Goal: Task Accomplishment & Management: Manage account settings

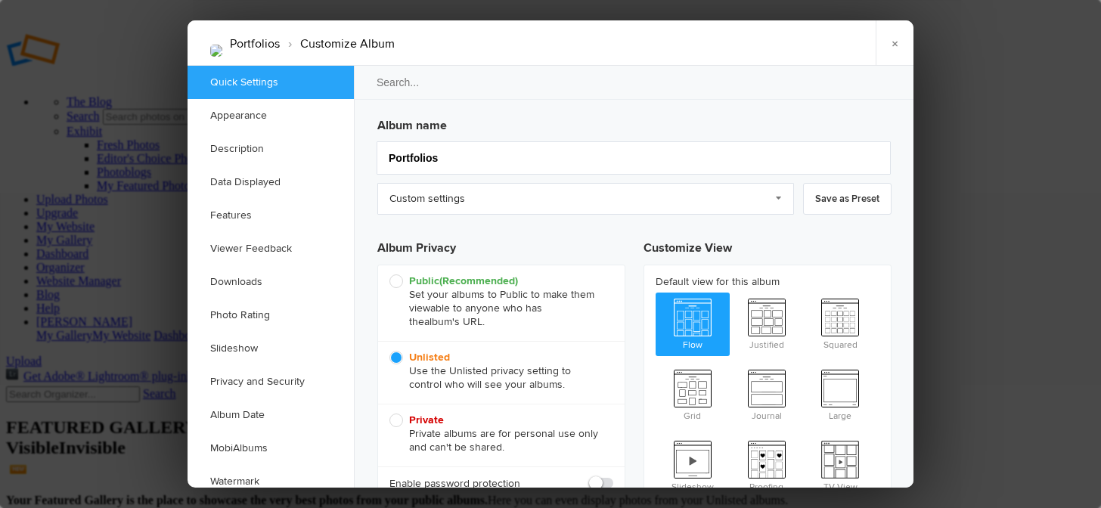
click at [398, 278] on span "Public (Recommended) Set your albums to Public to make them viewable to anyone …" at bounding box center [497, 301] width 216 height 54
click at [389, 274] on input "Public (Recommended) Set your albums to Public to make them viewable to anyone …" at bounding box center [389, 274] width 1 height 1
radio input "true"
click at [892, 46] on link "×" at bounding box center [894, 42] width 38 height 45
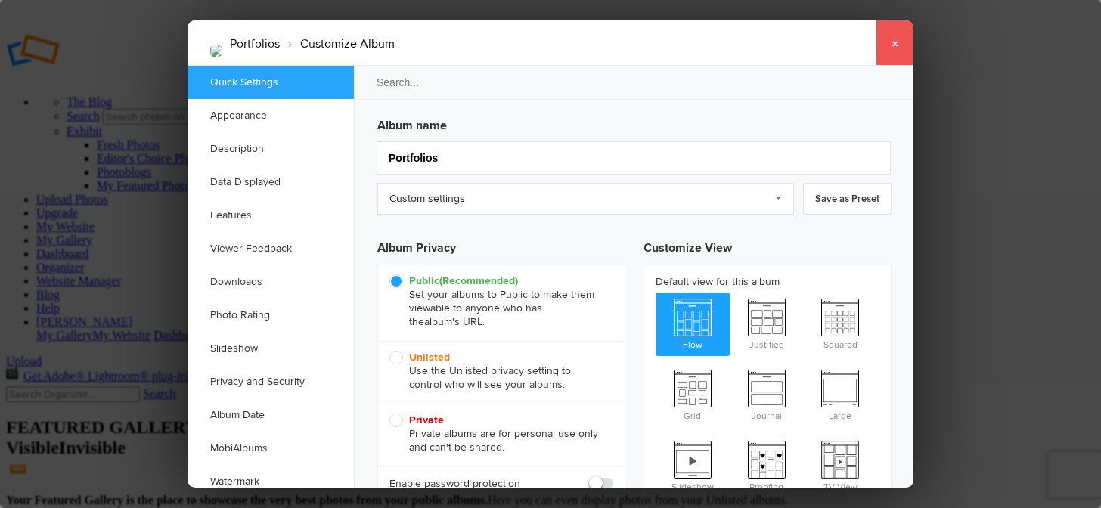
click at [897, 45] on link "×" at bounding box center [894, 42] width 38 height 45
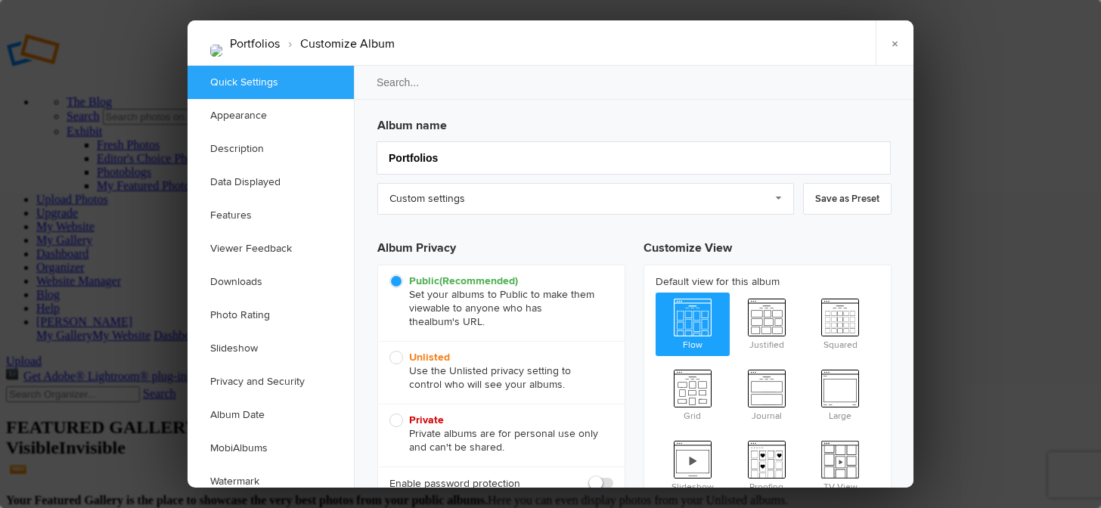
click at [396, 362] on span "Unlisted Use the Unlisted privacy setting to control who will see your albums." at bounding box center [497, 371] width 216 height 41
click at [389, 351] on input "Unlisted Use the Unlisted privacy setting to control who will see your albums." at bounding box center [389, 350] width 1 height 1
radio input "true"
click at [891, 48] on link "×" at bounding box center [894, 42] width 38 height 45
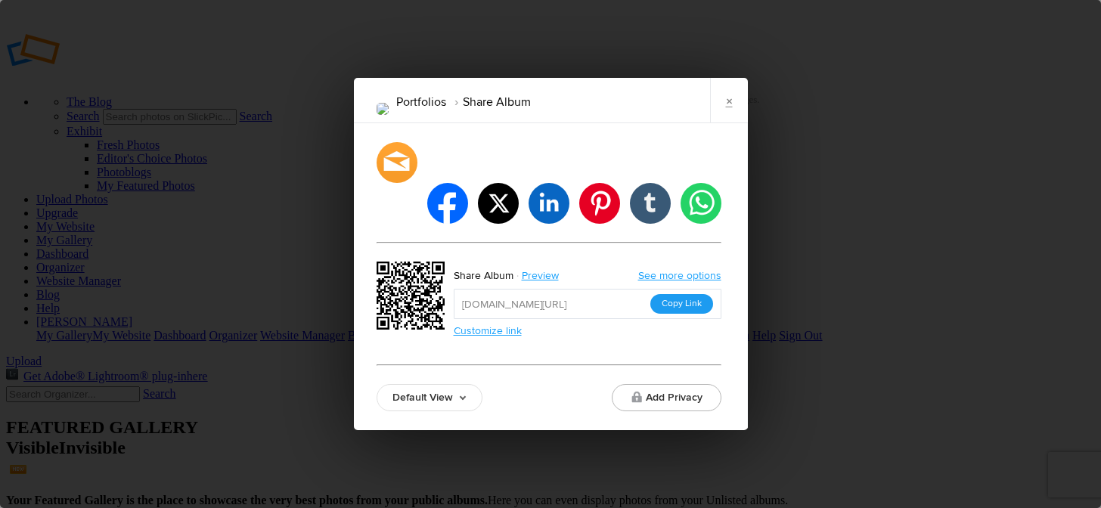
click at [678, 294] on button "Copy Link" at bounding box center [681, 304] width 63 height 20
click at [507, 324] on link "Customize link" at bounding box center [488, 330] width 68 height 13
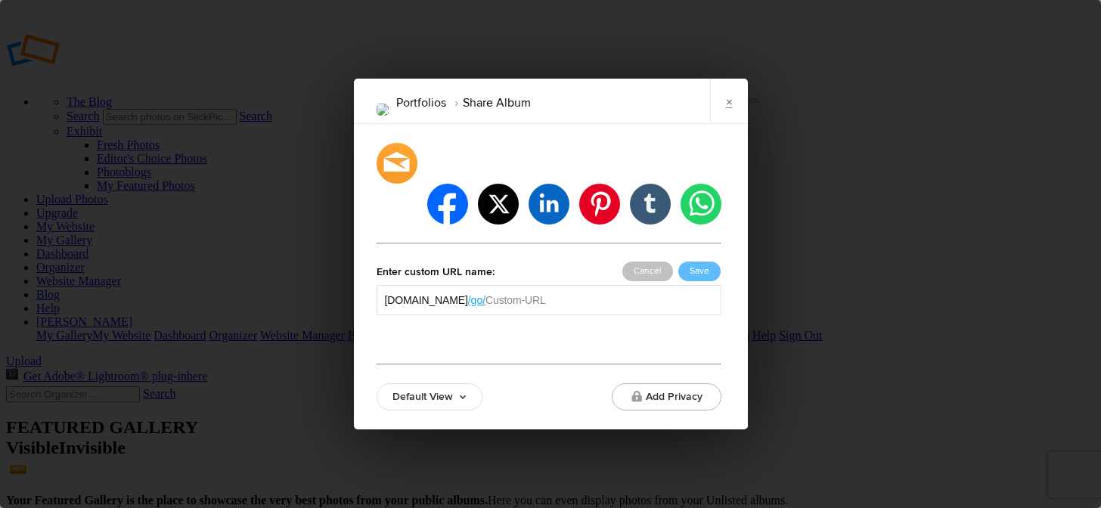
click at [620, 293] on input "text" at bounding box center [598, 300] width 227 height 15
type input "Galleries"
click at [695, 262] on button "Save" at bounding box center [699, 272] width 42 height 20
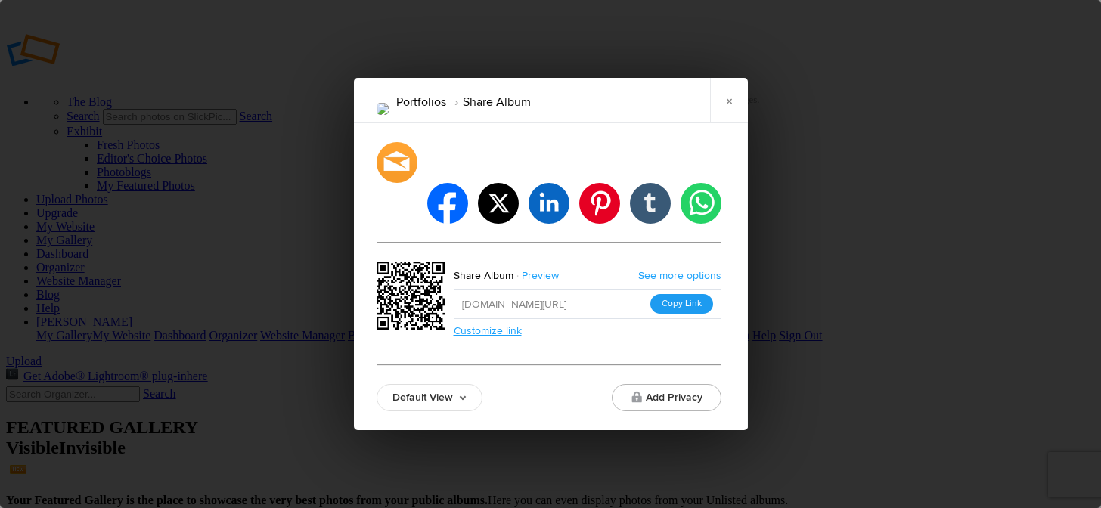
click at [672, 294] on button "Copy Link" at bounding box center [681, 304] width 63 height 20
click at [657, 384] on button "Add Privacy" at bounding box center [667, 397] width 110 height 27
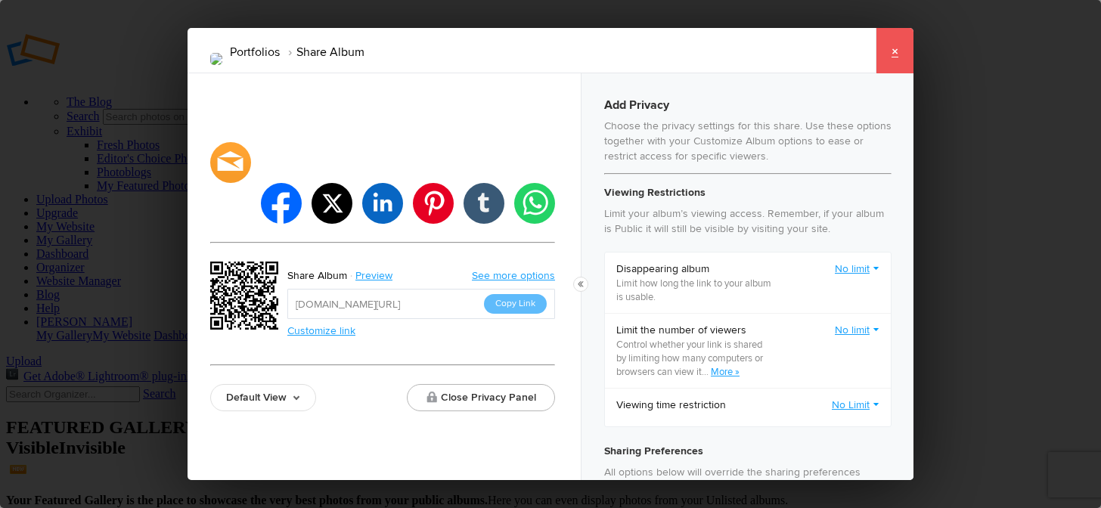
click at [903, 51] on link "×" at bounding box center [894, 50] width 38 height 45
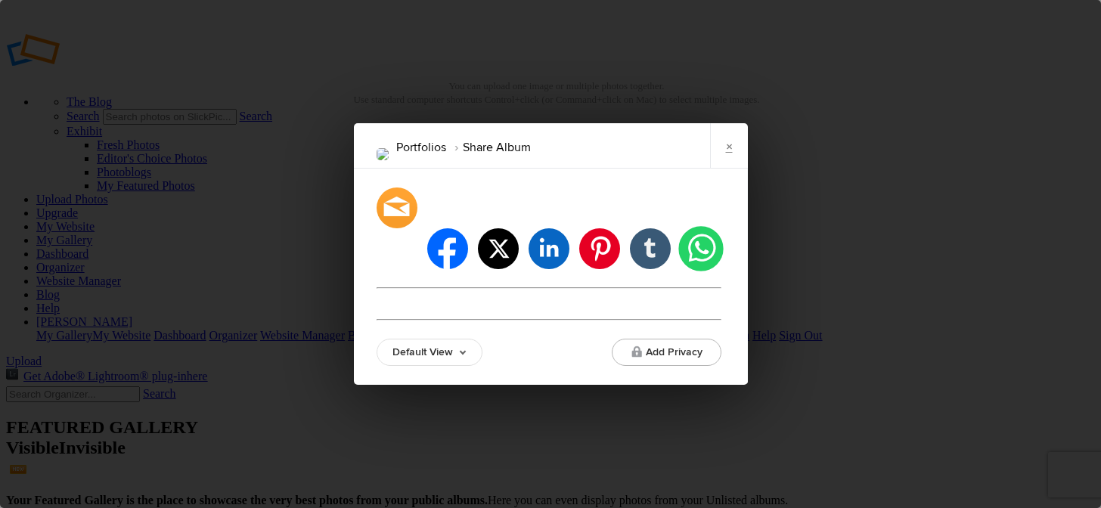
type input "[URL][DOMAIN_NAME]"
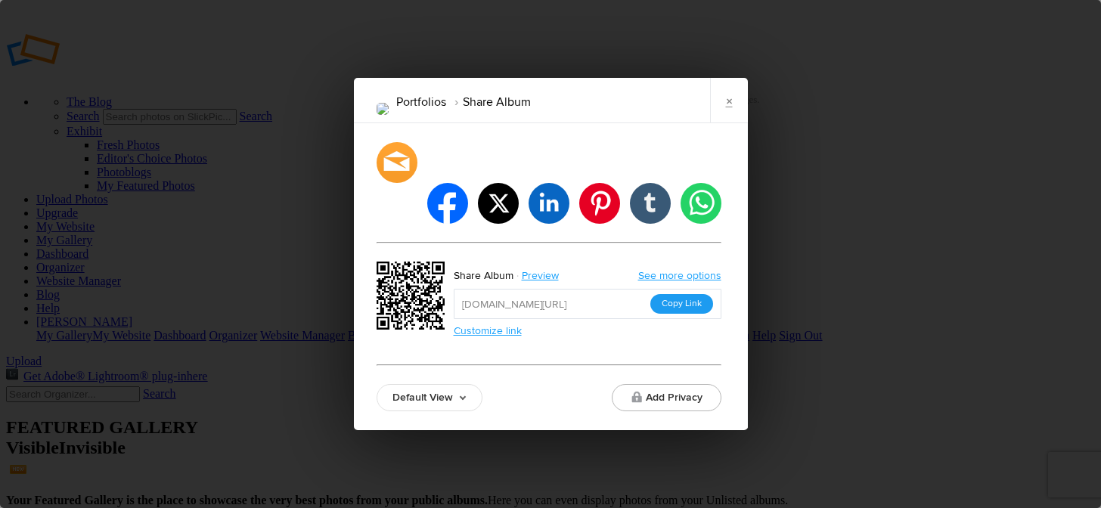
click at [670, 294] on button "Copy Link" at bounding box center [681, 304] width 63 height 20
click at [723, 119] on link "×" at bounding box center [729, 100] width 38 height 45
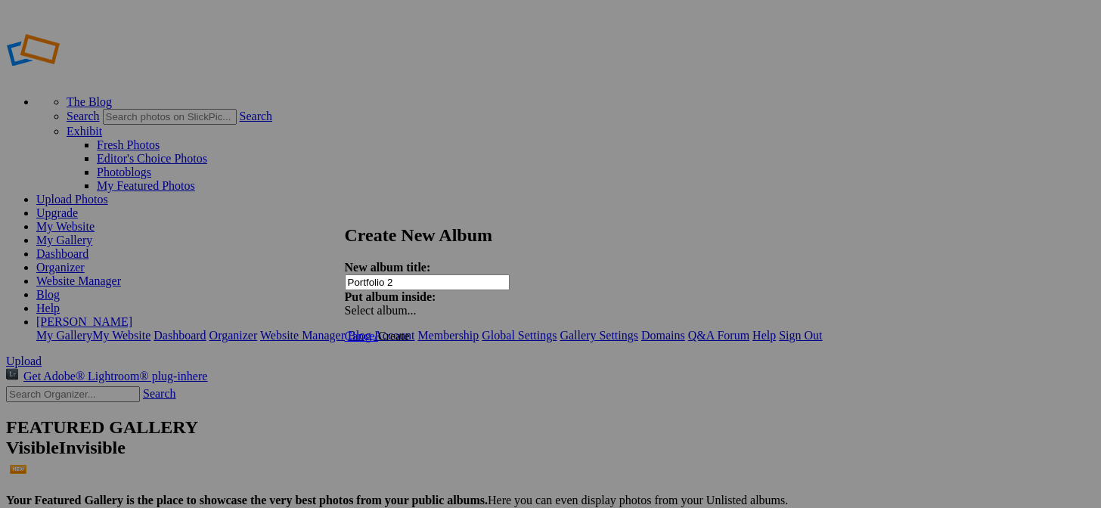
type input "Portfolio 2"
click at [410, 330] on span "Create" at bounding box center [394, 336] width 32 height 13
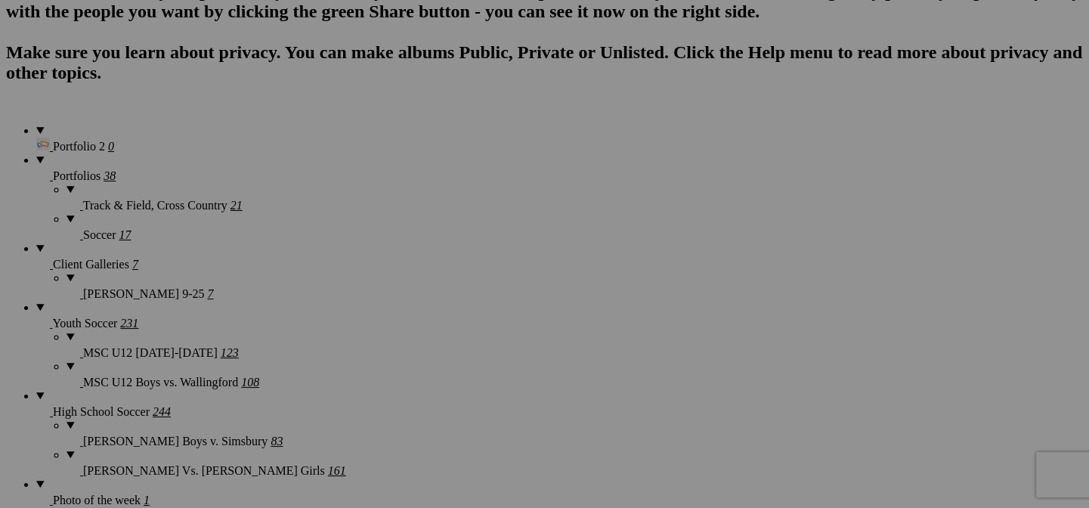
scroll to position [1642, 0]
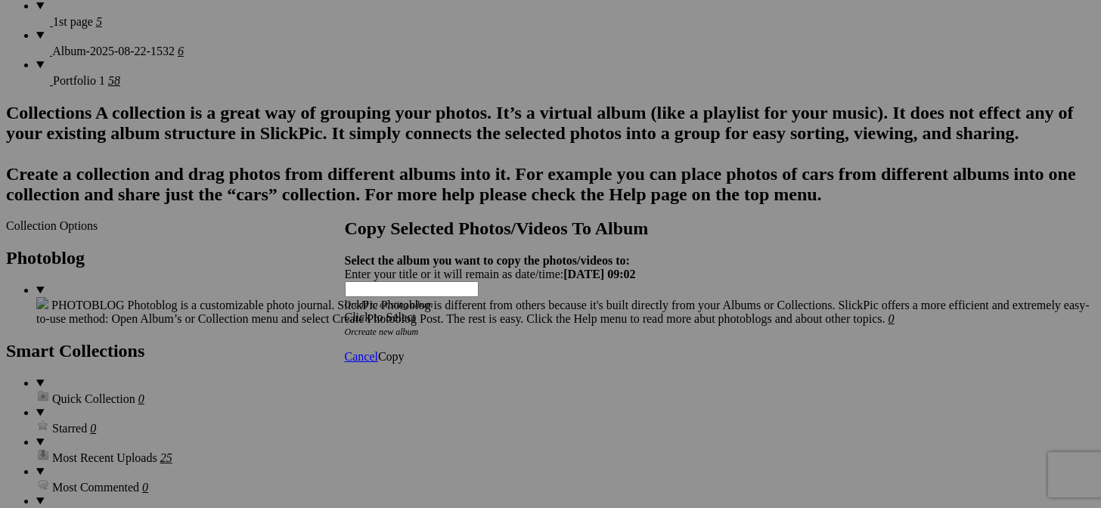
click at [444, 311] on div "Click to Select" at bounding box center [545, 318] width 401 height 14
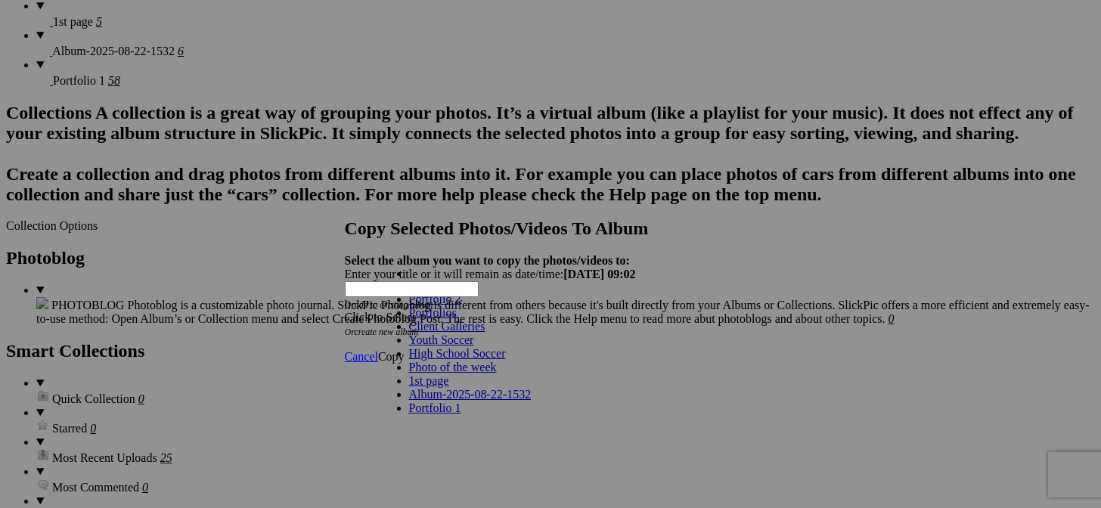
click at [410, 305] on link "Portfolio 2" at bounding box center [435, 299] width 52 height 13
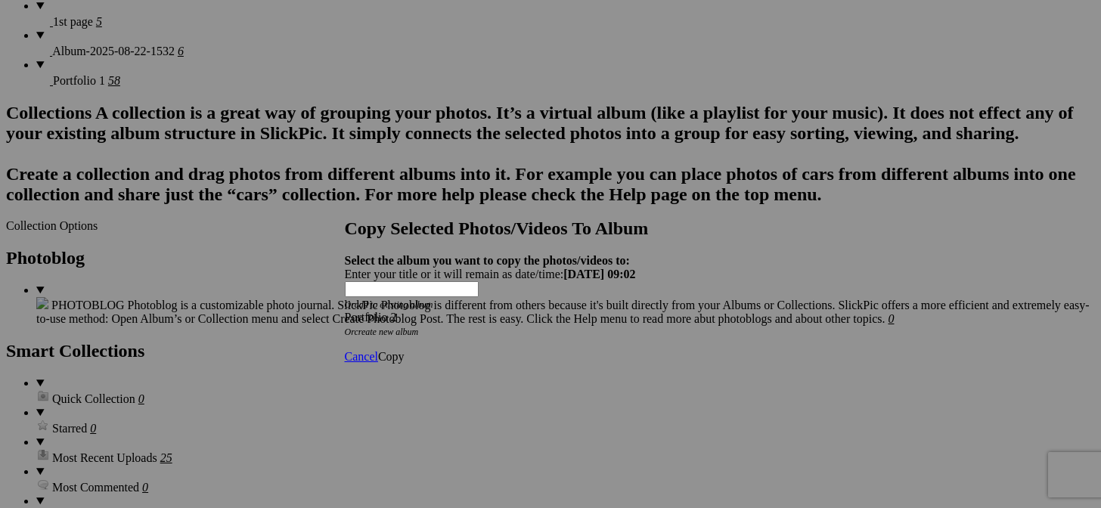
click at [404, 350] on span "Copy" at bounding box center [391, 356] width 26 height 13
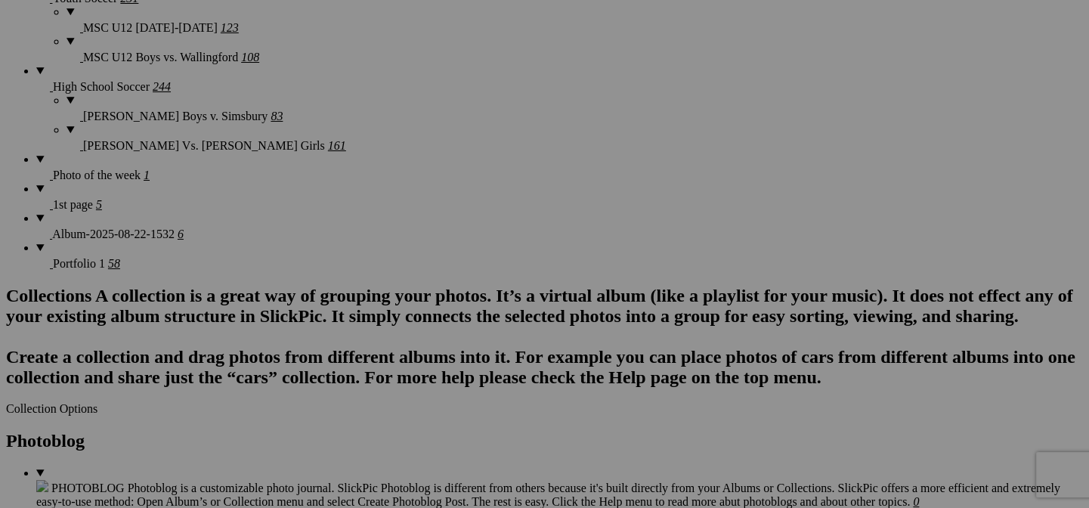
scroll to position [1642, 0]
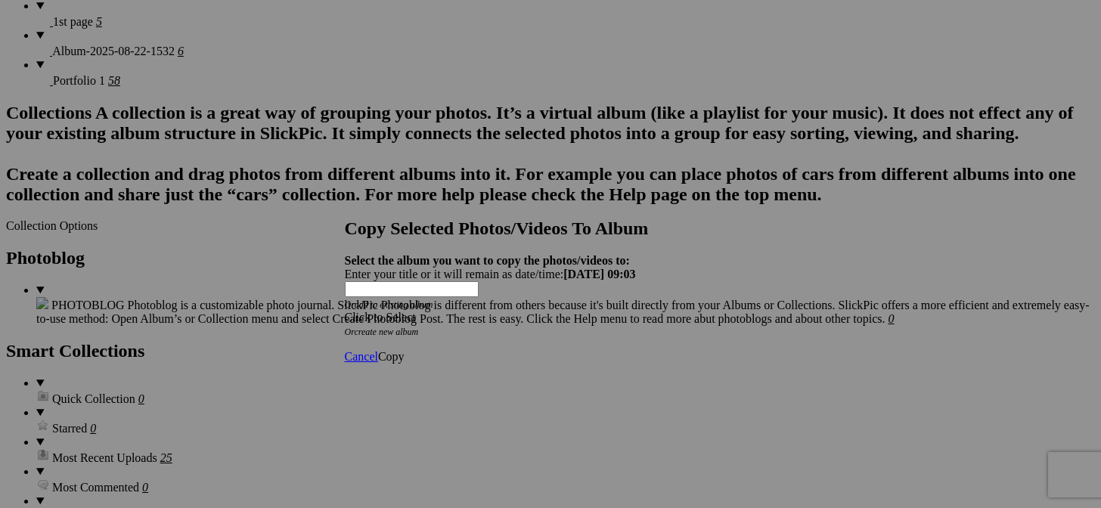
click at [512, 311] on div "Click to Select" at bounding box center [545, 318] width 401 height 14
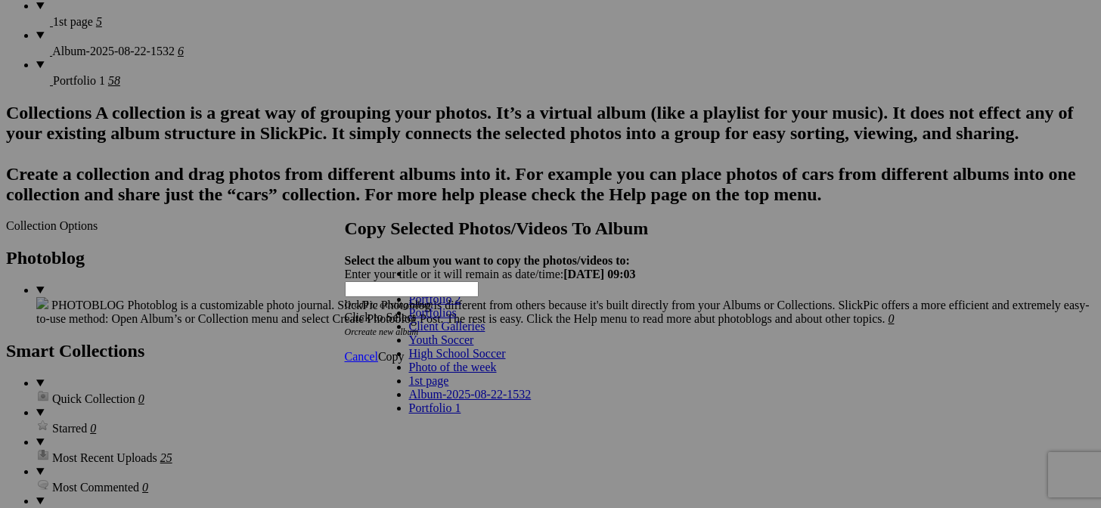
click at [420, 305] on link "Portfolio 2" at bounding box center [435, 299] width 52 height 13
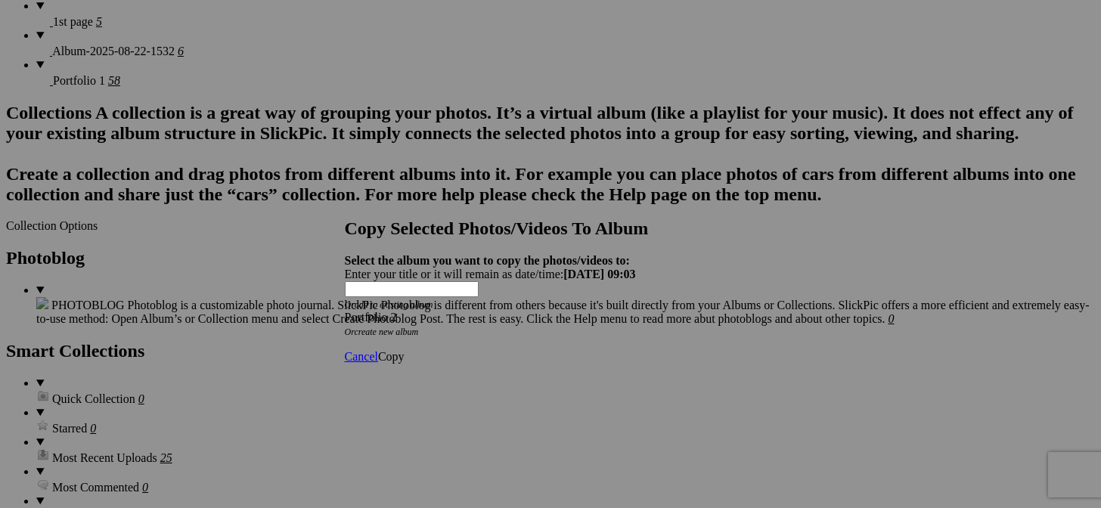
click at [404, 350] on span "Copy" at bounding box center [391, 356] width 26 height 13
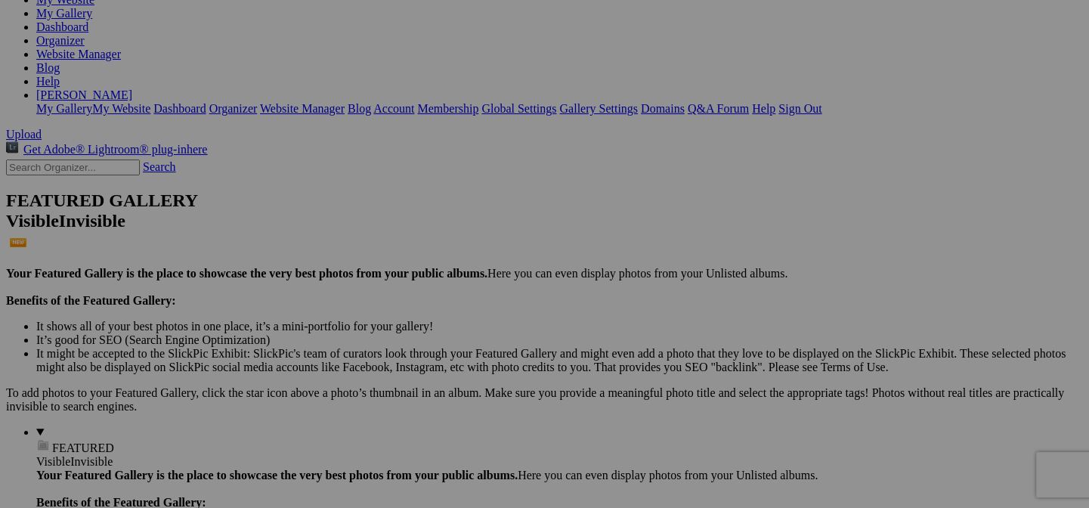
scroll to position [302, 0]
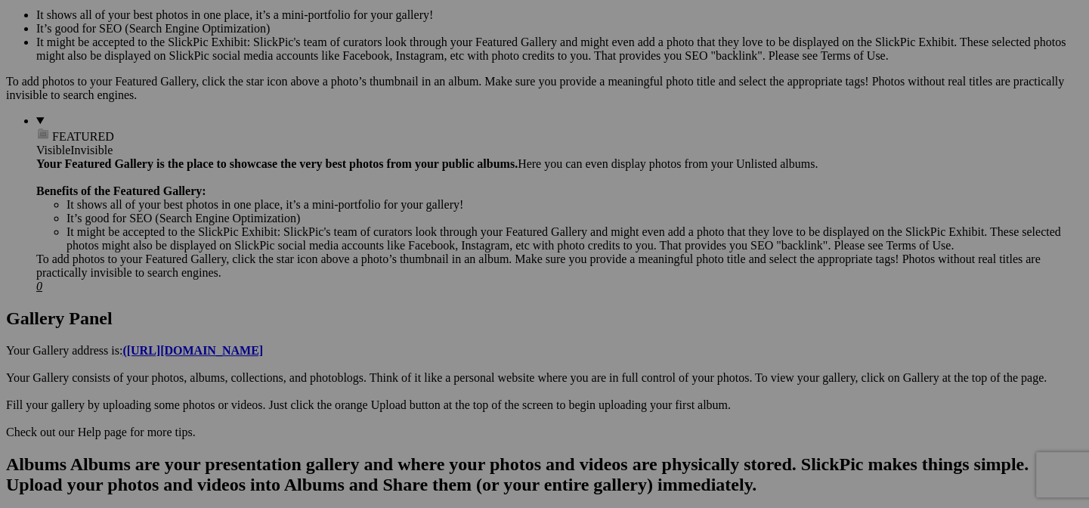
scroll to position [605, 0]
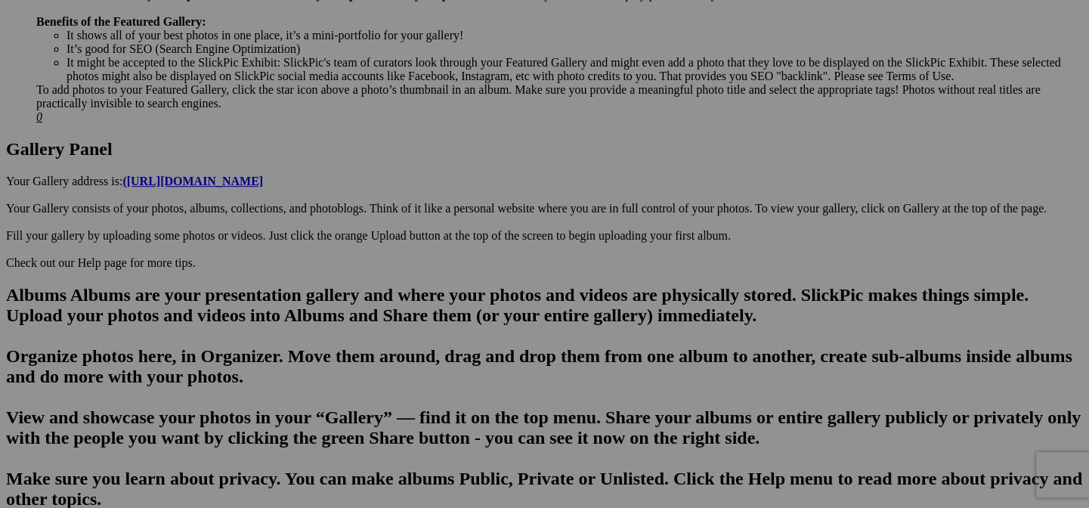
scroll to position [756, 0]
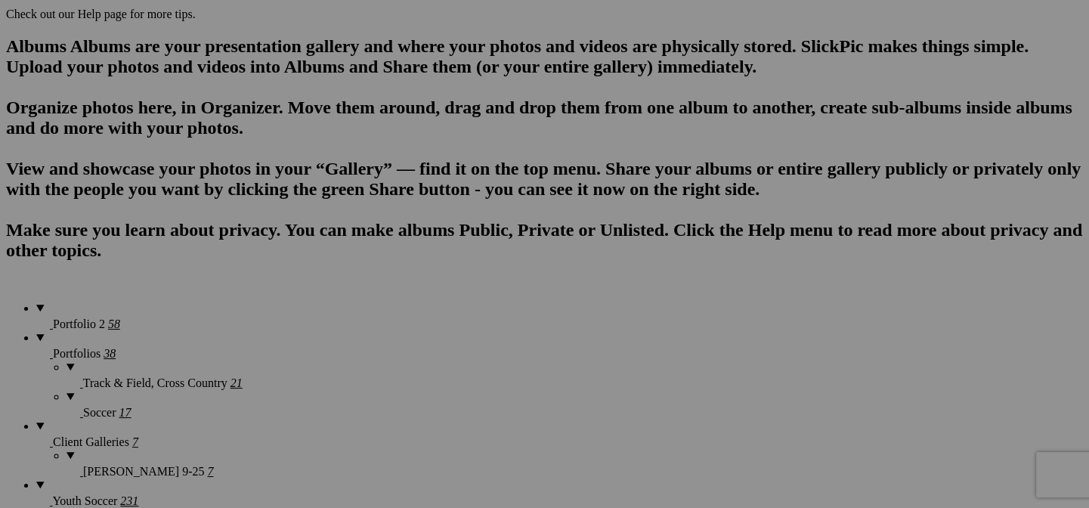
scroll to position [983, 0]
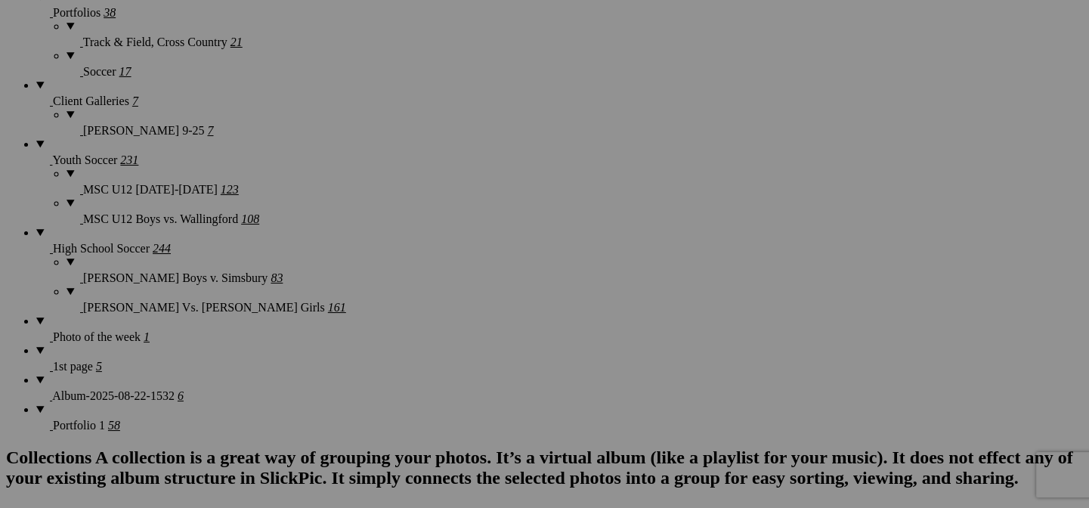
scroll to position [1361, 0]
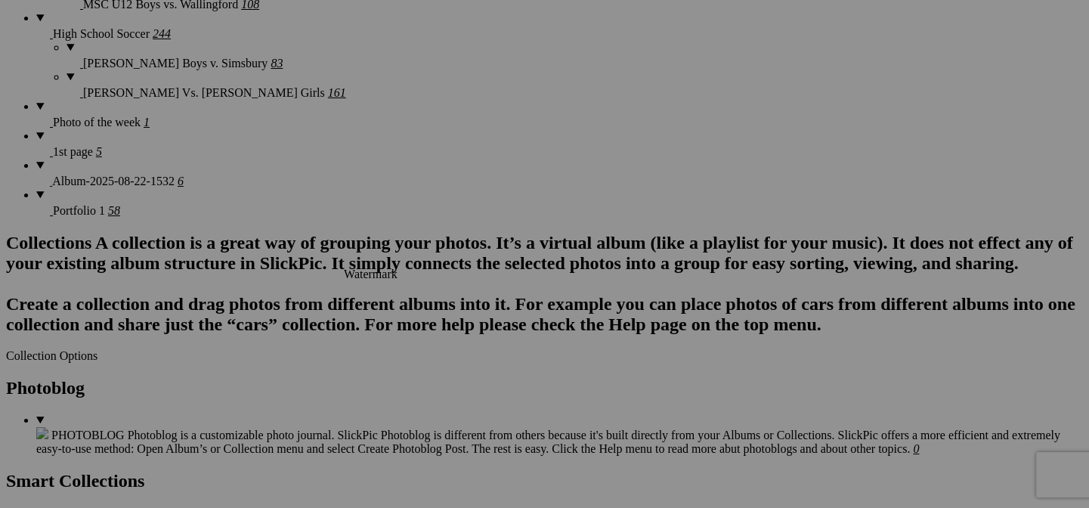
scroll to position [1587, 0]
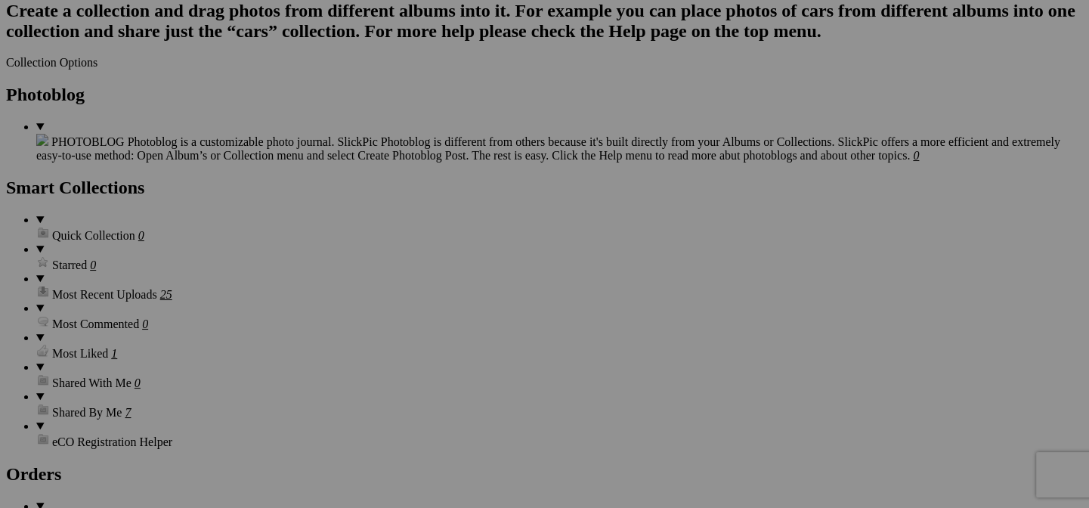
scroll to position [1814, 0]
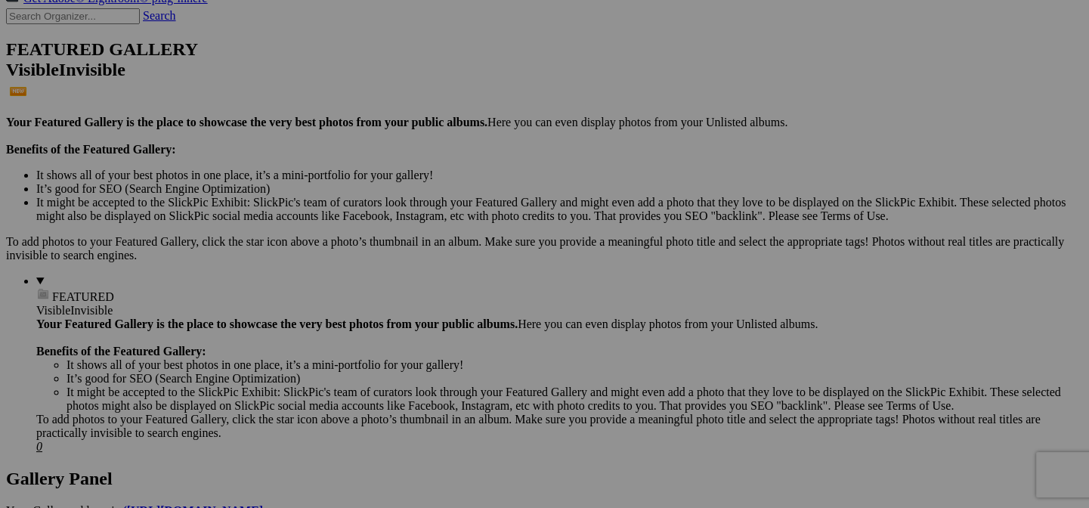
scroll to position [0, 0]
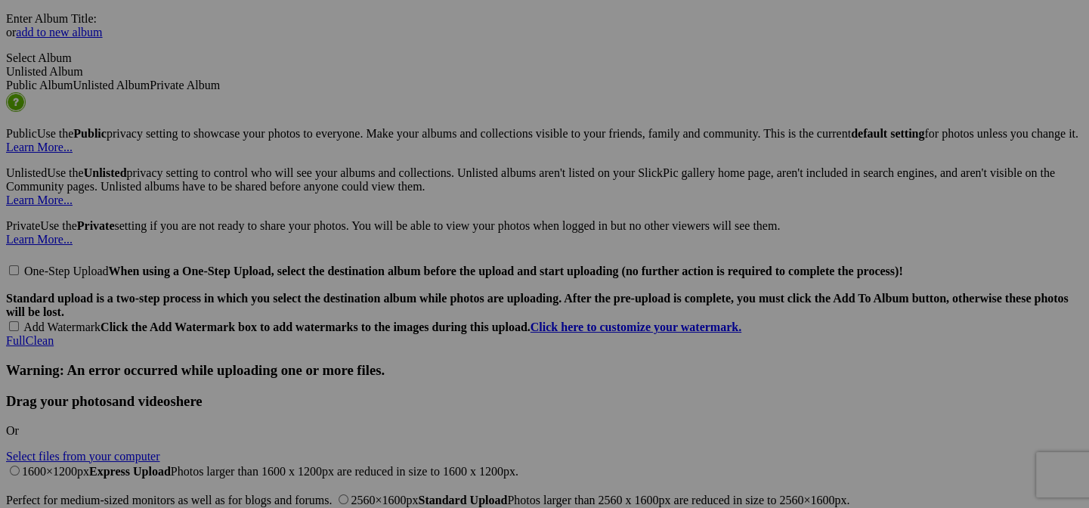
scroll to position [3562, 0]
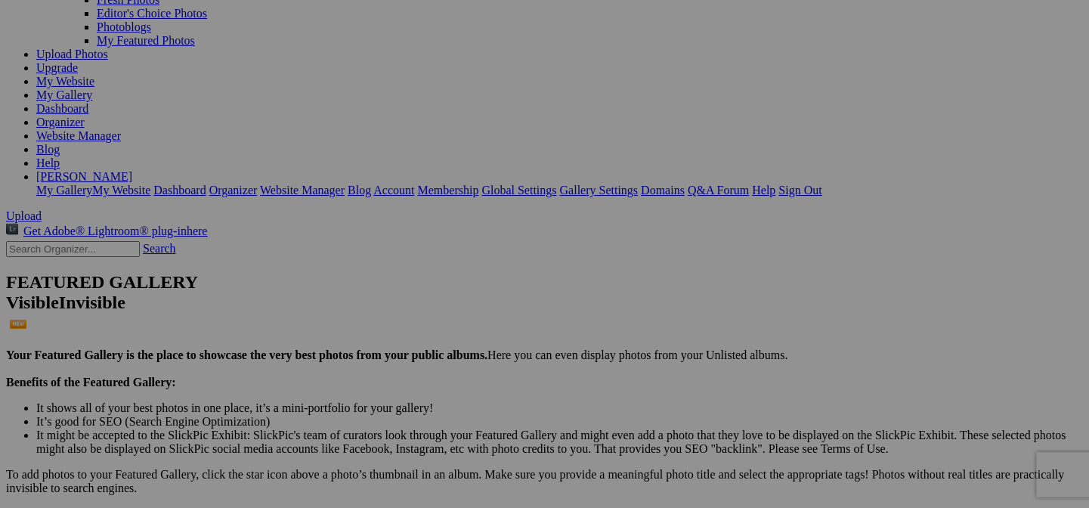
scroll to position [2985, 0]
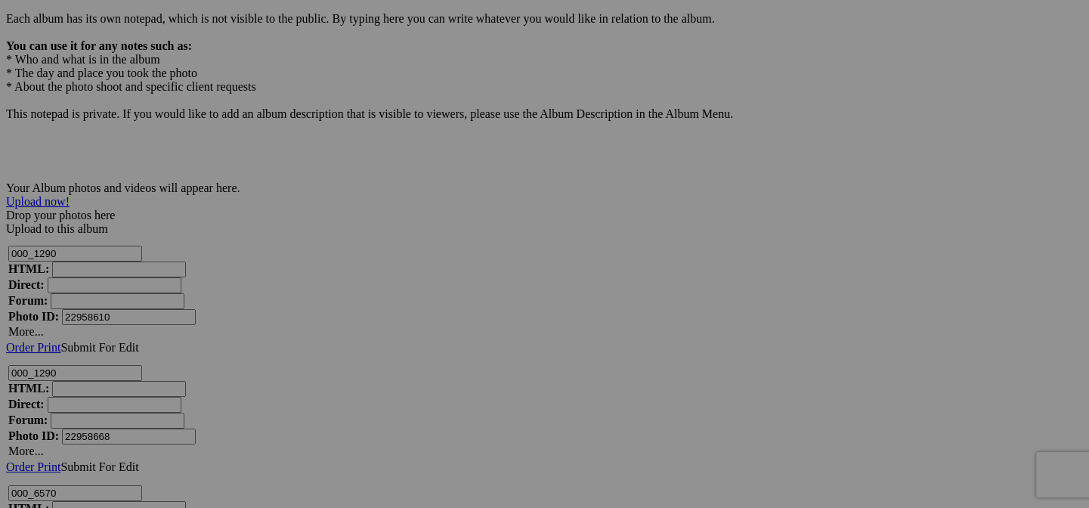
scroll to position [3212, 0]
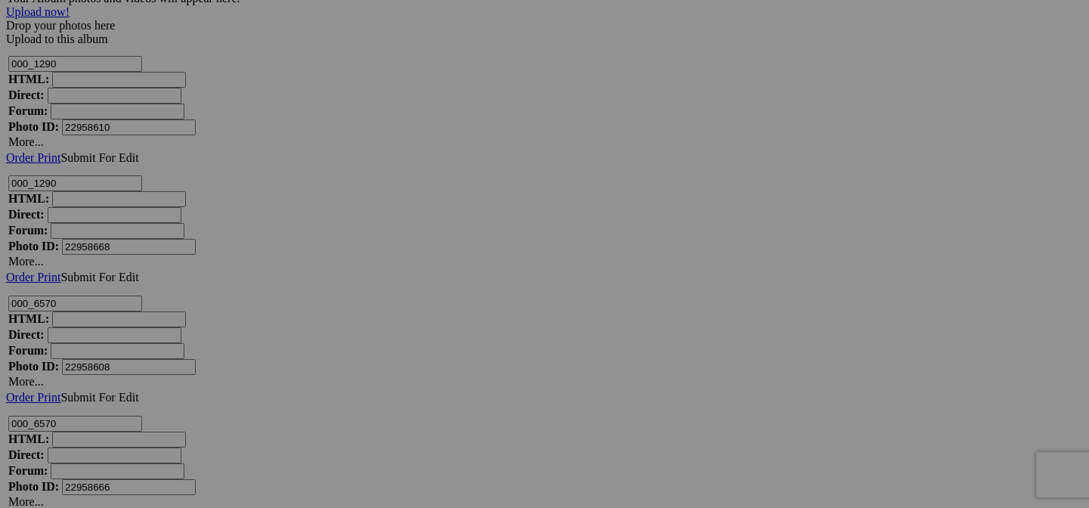
scroll to position [3363, 0]
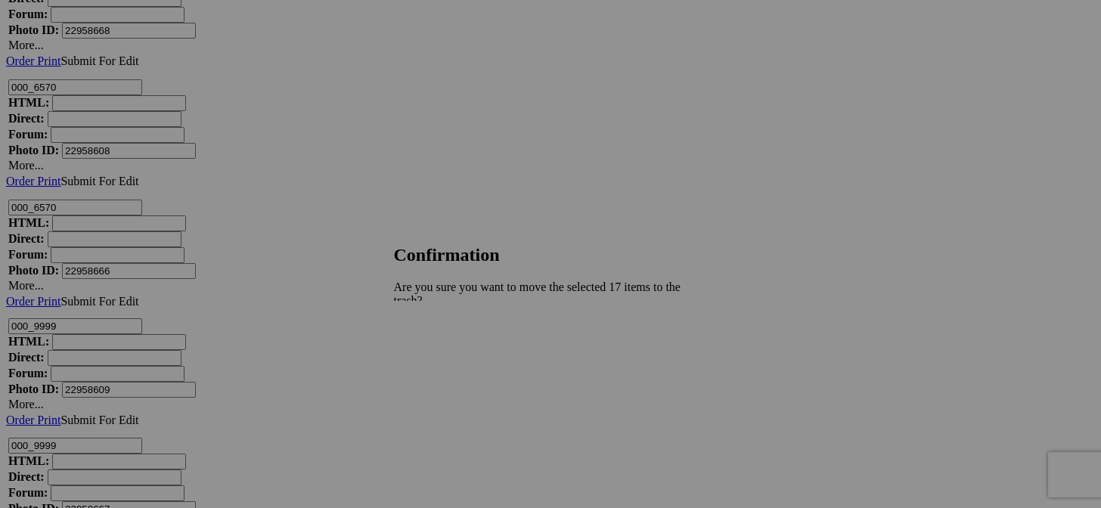
click at [444, 361] on span "Yes" at bounding box center [435, 367] width 17 height 13
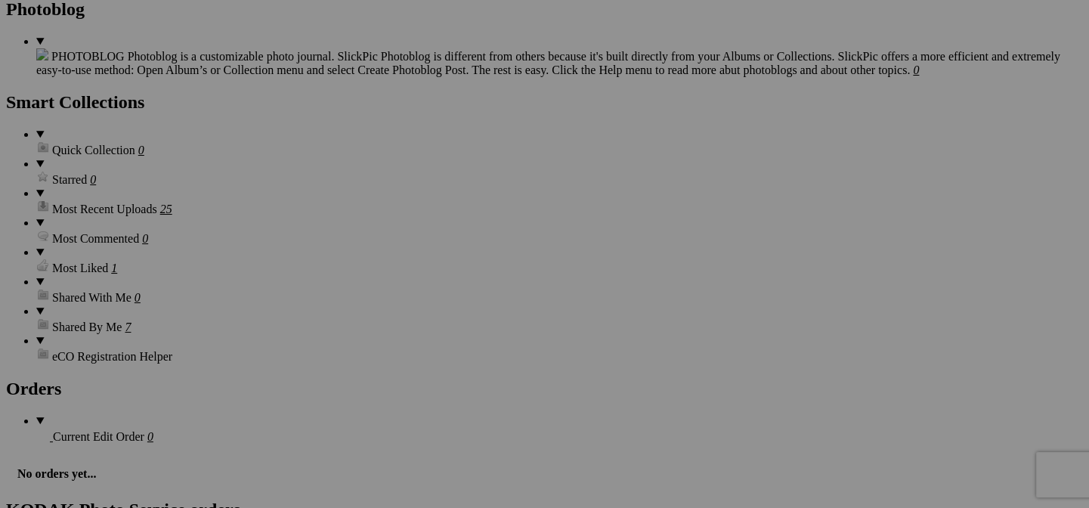
scroll to position [1851, 0]
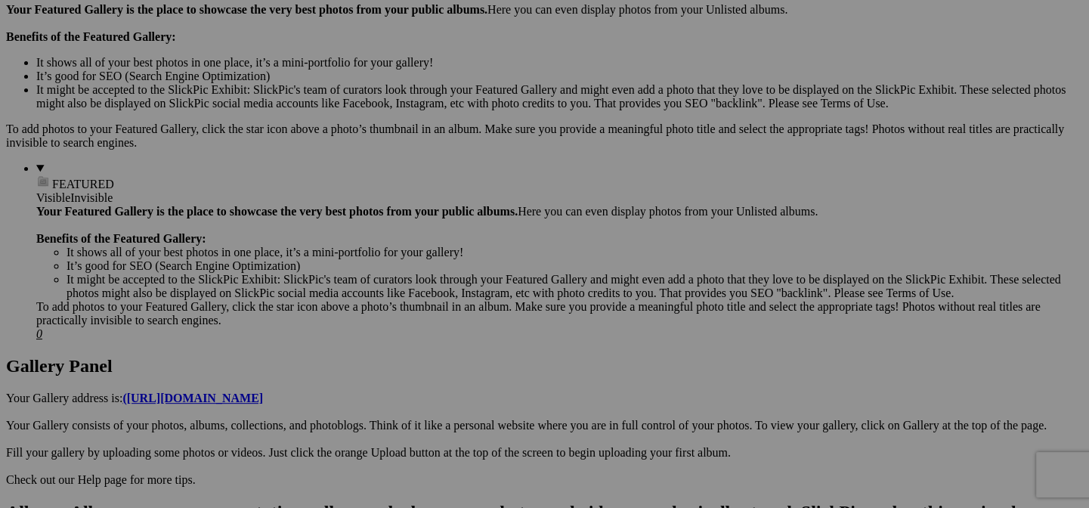
scroll to position [0, 0]
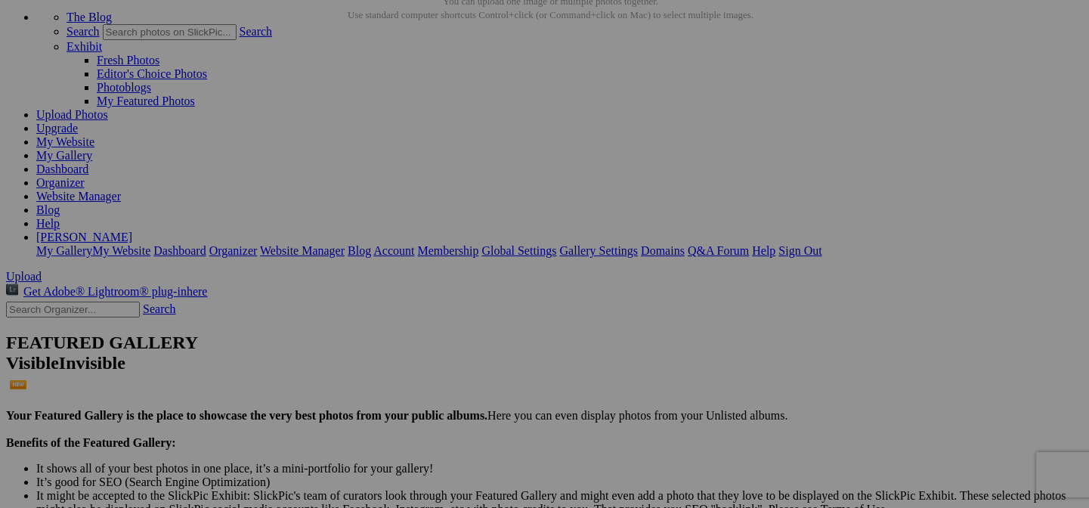
scroll to position [151, 0]
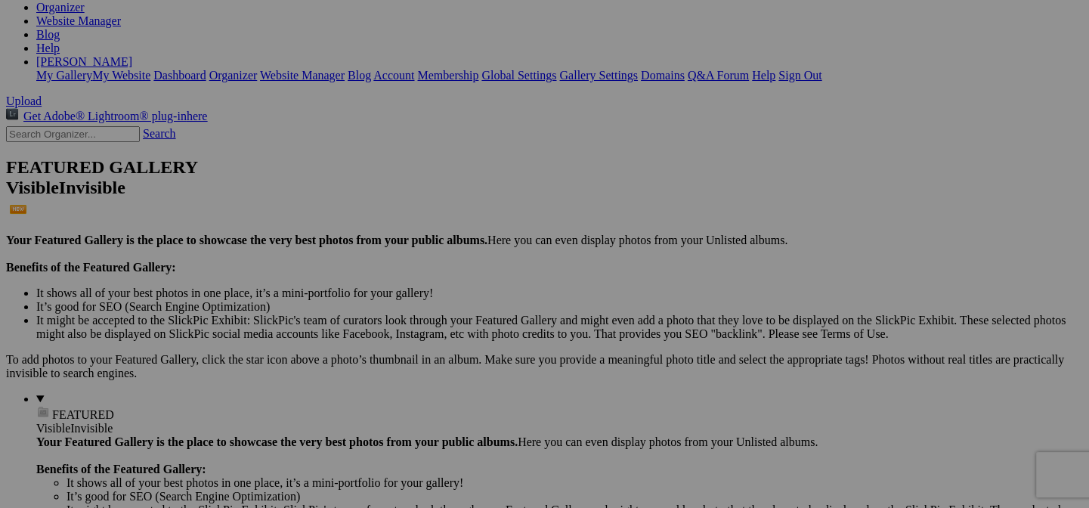
scroll to position [302, 0]
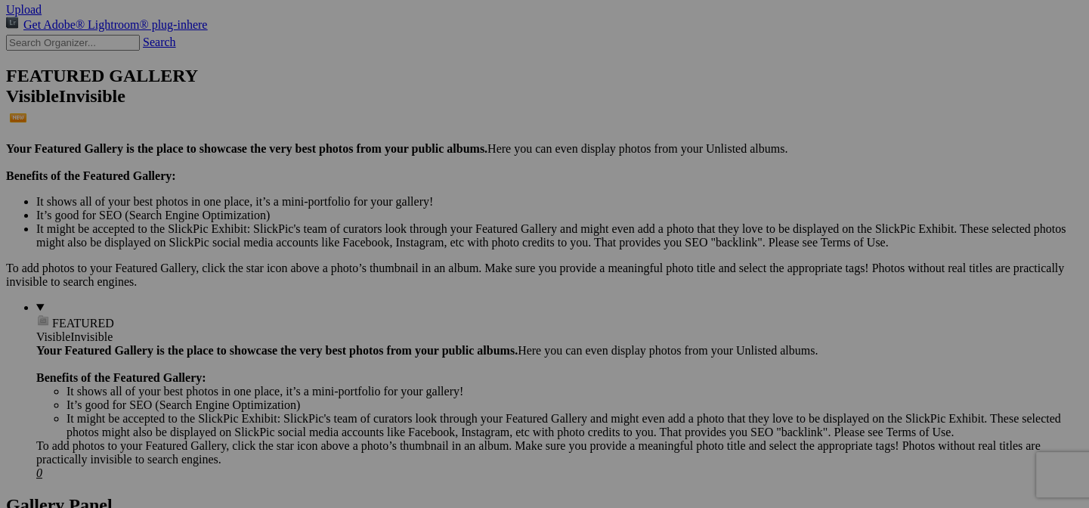
scroll to position [378, 0]
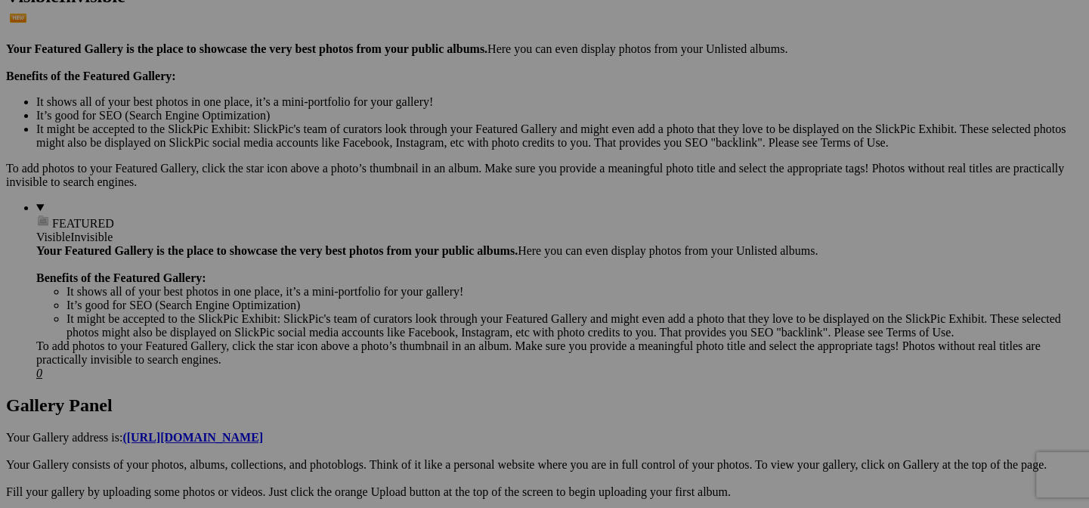
scroll to position [529, 0]
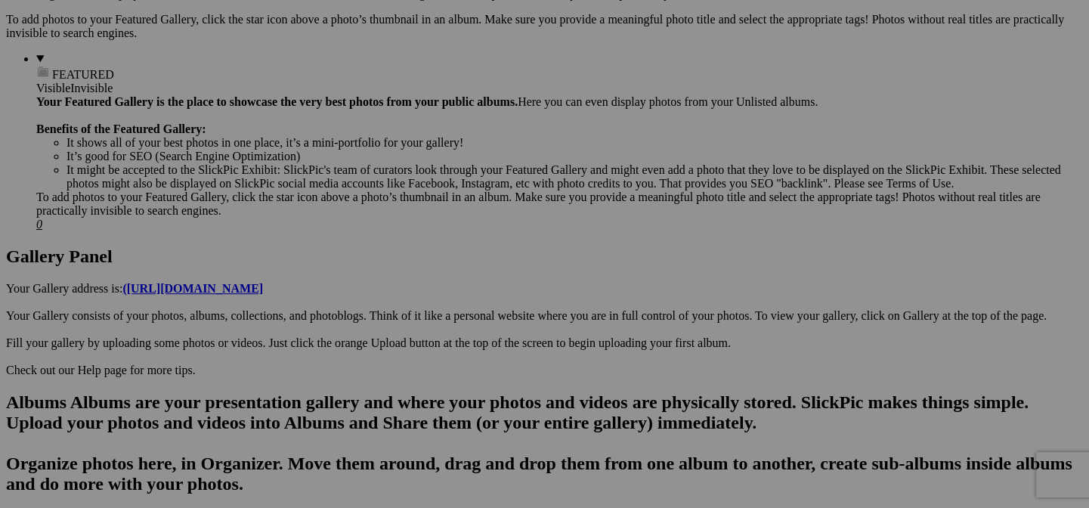
scroll to position [680, 0]
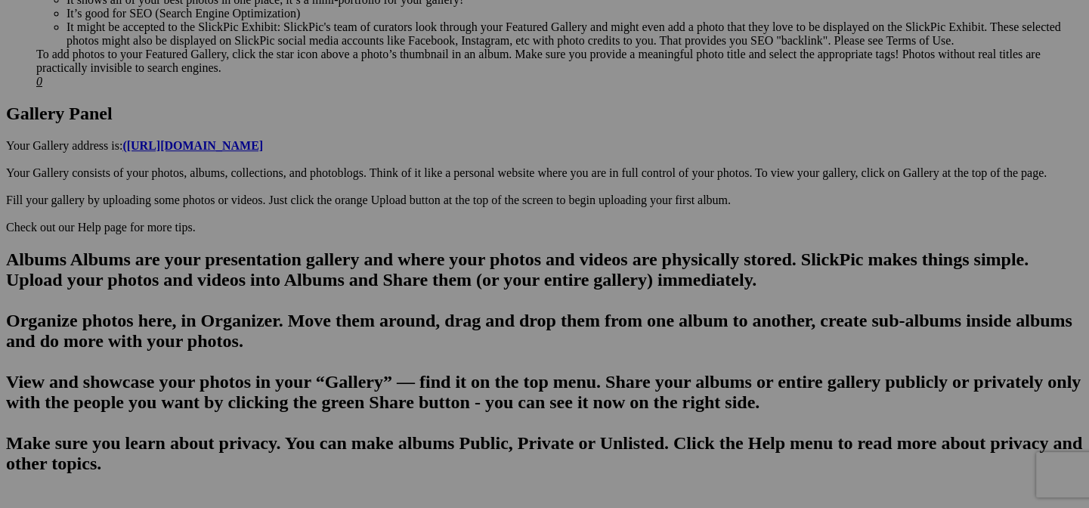
scroll to position [831, 0]
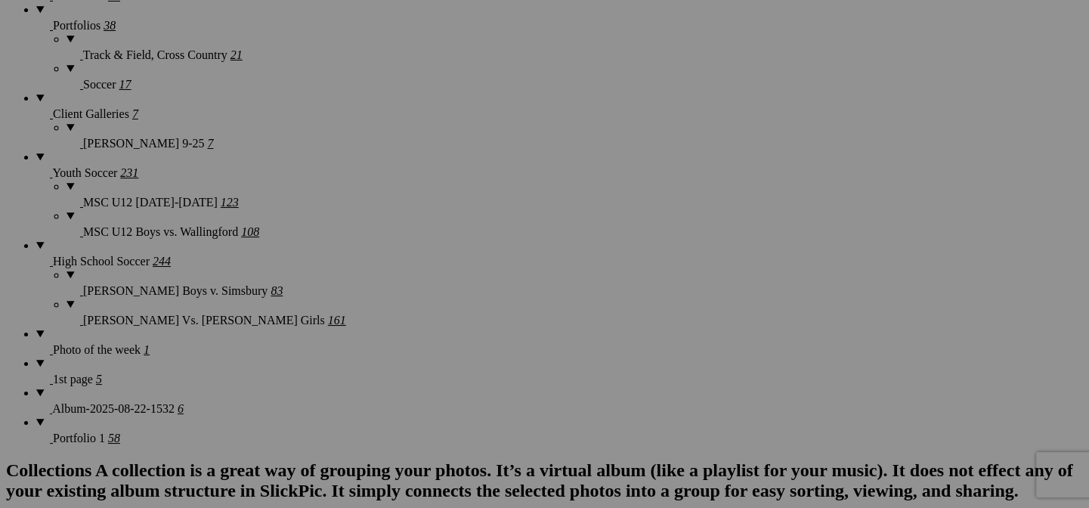
scroll to position [1285, 0]
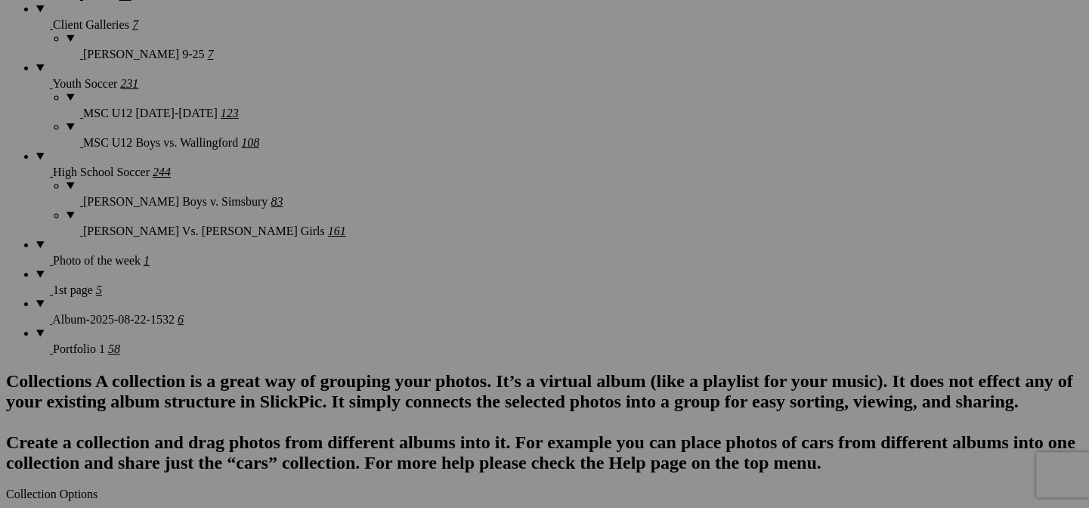
scroll to position [1436, 0]
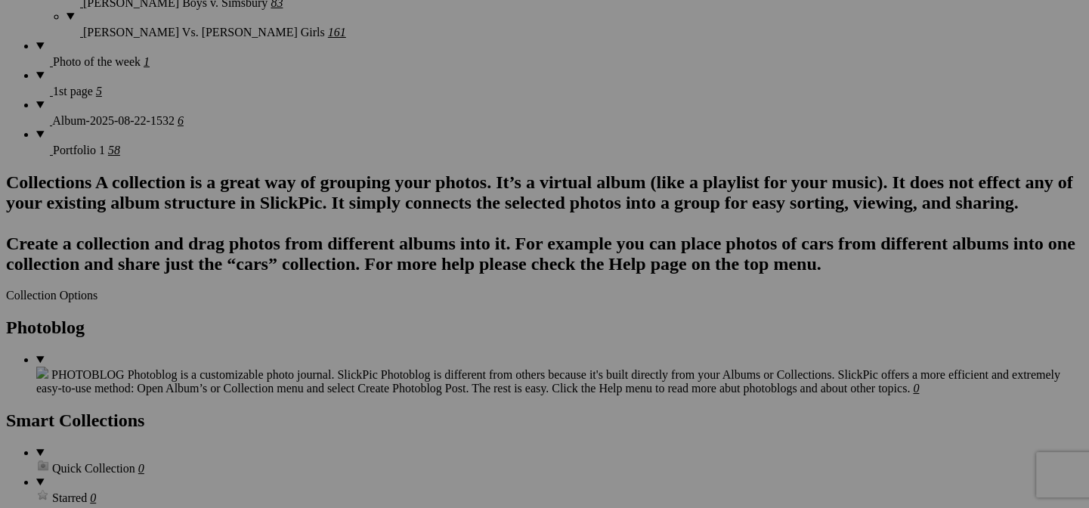
scroll to position [1663, 0]
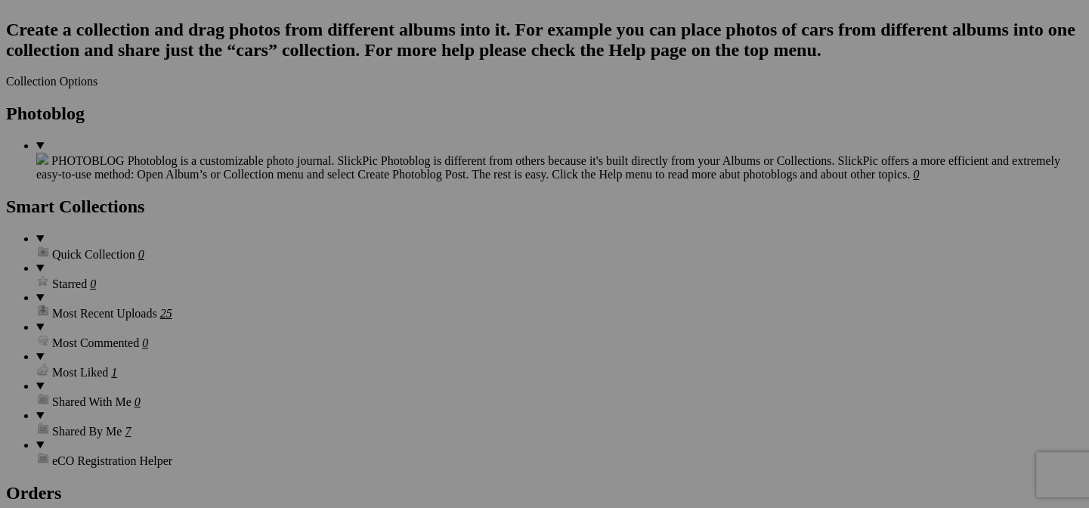
scroll to position [1814, 0]
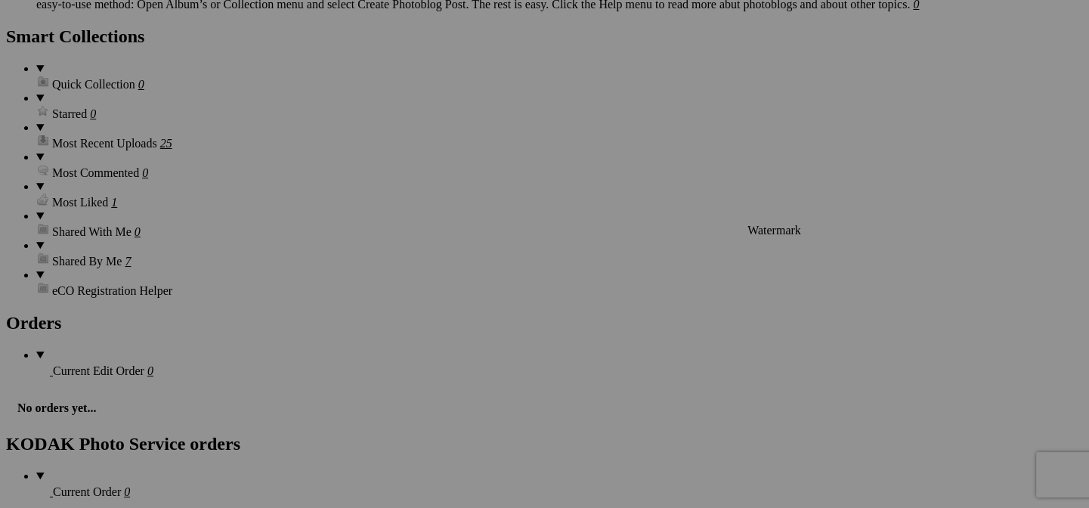
scroll to position [1965, 0]
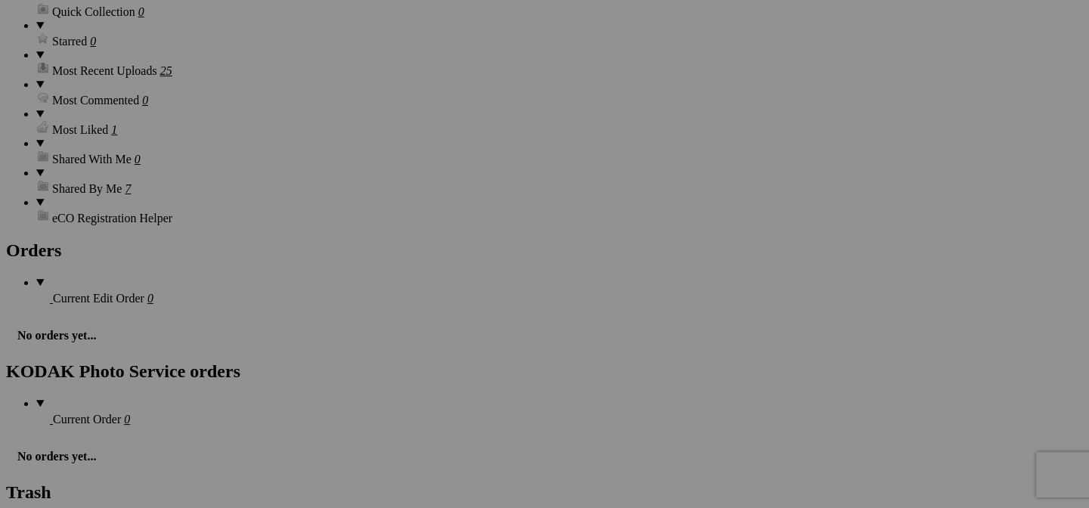
scroll to position [2117, 0]
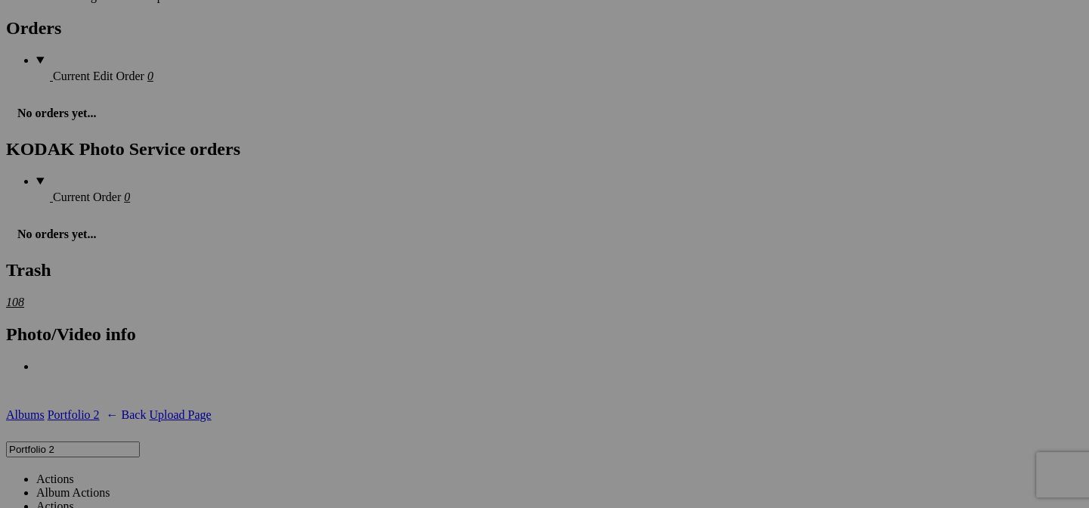
scroll to position [2419, 0]
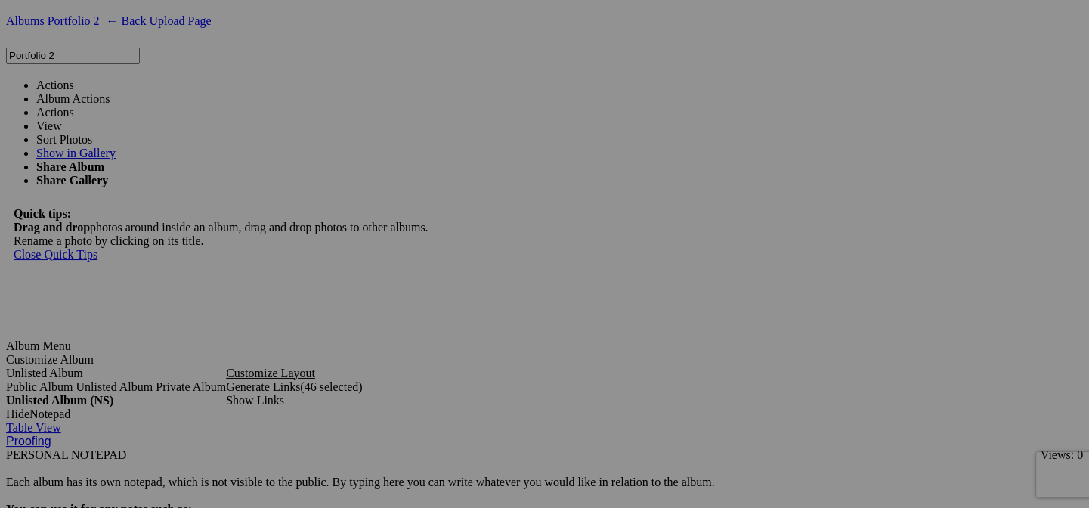
scroll to position [2721, 0]
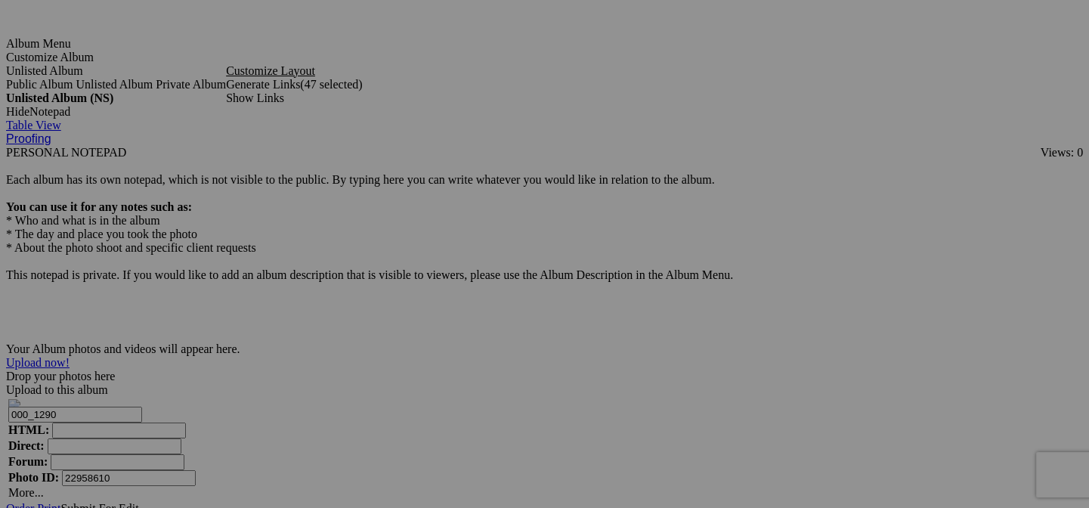
scroll to position [2948, 0]
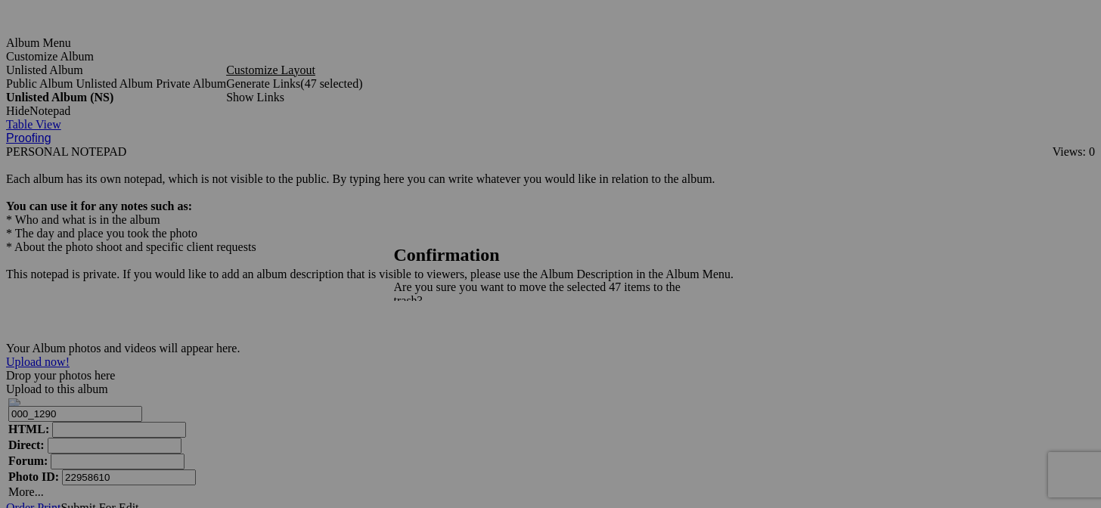
click at [444, 361] on span "Yes" at bounding box center [435, 367] width 17 height 13
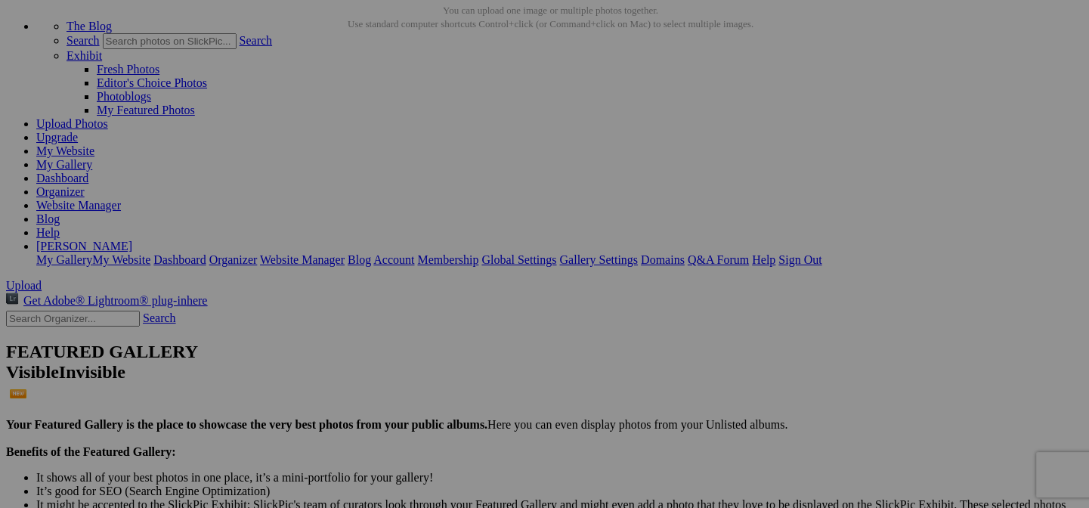
scroll to position [0, 0]
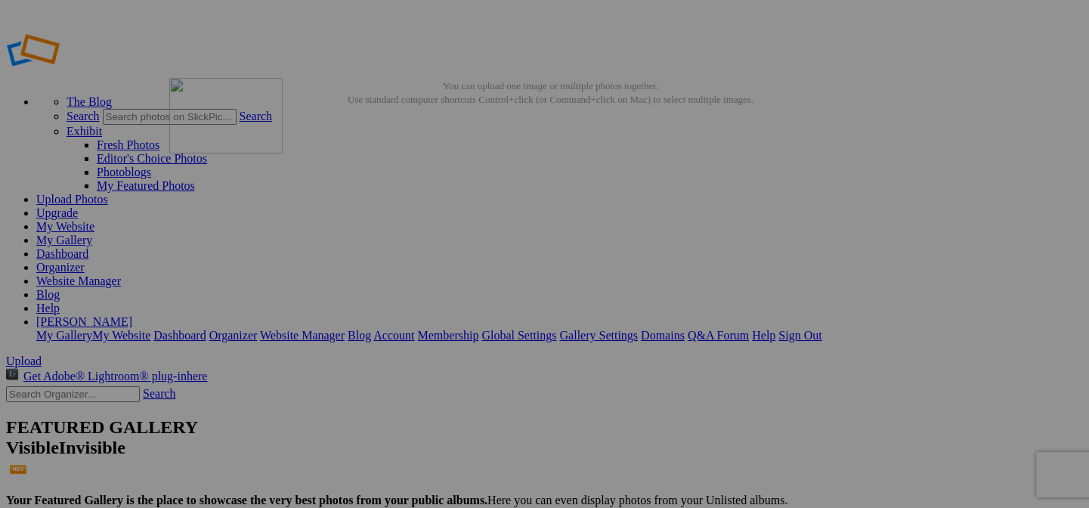
drag, startPoint x: 684, startPoint y: 233, endPoint x: 387, endPoint y: 187, distance: 300.6
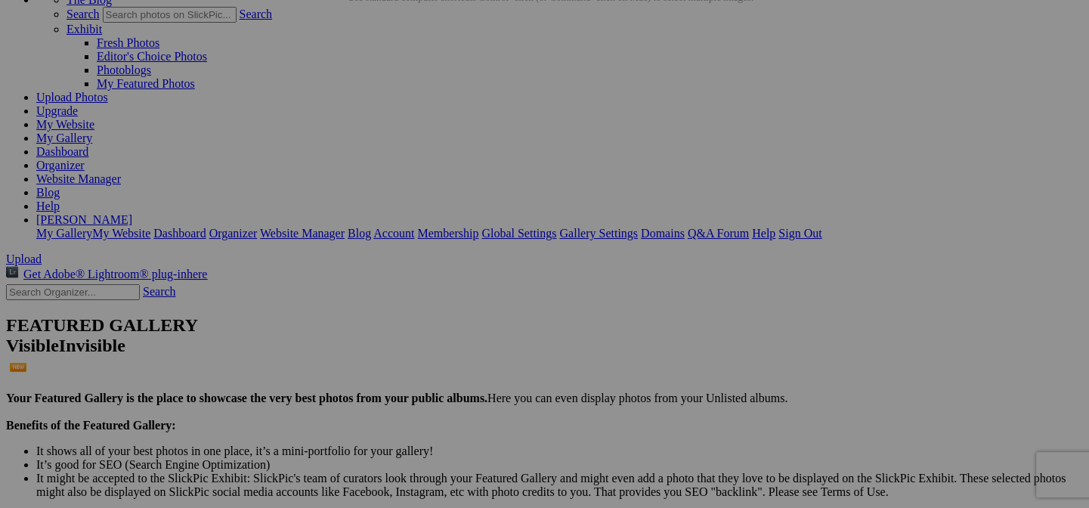
scroll to position [76, 0]
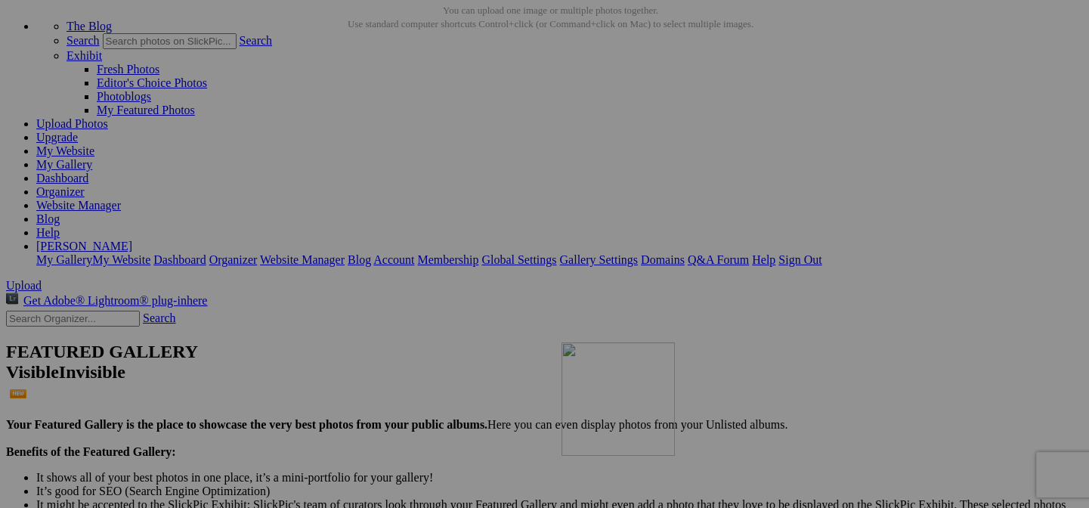
drag, startPoint x: 932, startPoint y: 181, endPoint x: 779, endPoint y: 474, distance: 330.7
drag, startPoint x: 980, startPoint y: 153, endPoint x: 529, endPoint y: 440, distance: 533.9
drag, startPoint x: 941, startPoint y: 164, endPoint x: 801, endPoint y: 411, distance: 284.0
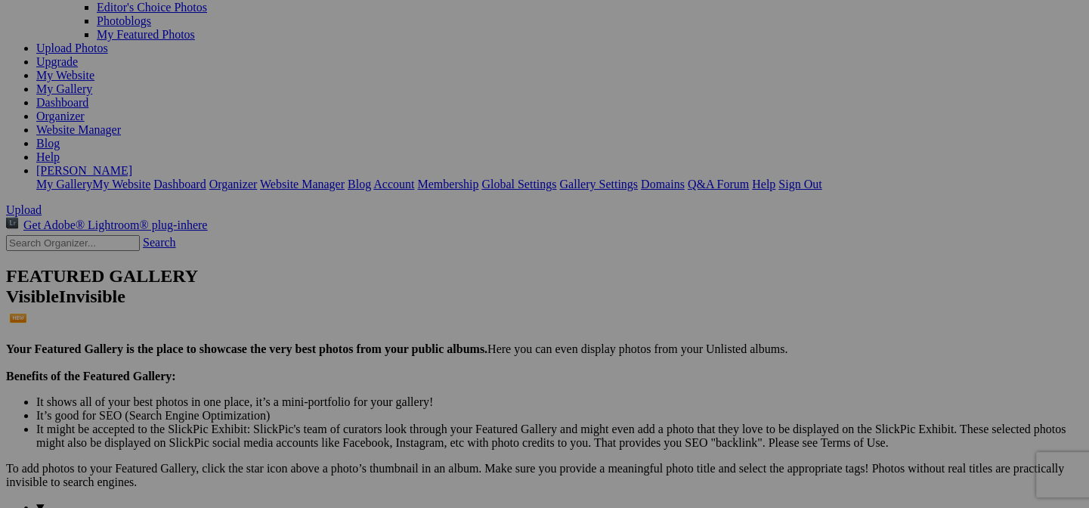
scroll to position [227, 0]
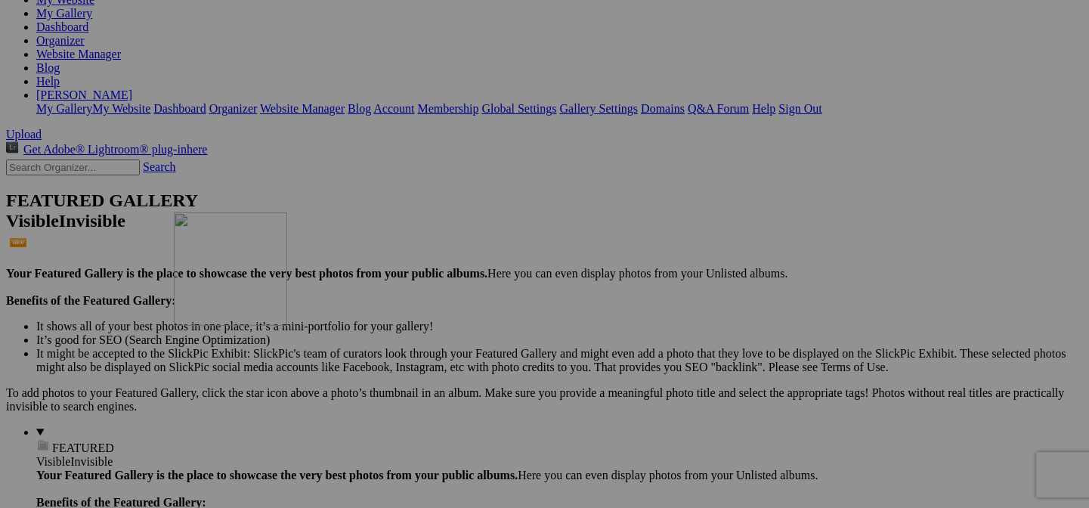
drag, startPoint x: 426, startPoint y: 216, endPoint x: 392, endPoint y: 344, distance: 132.4
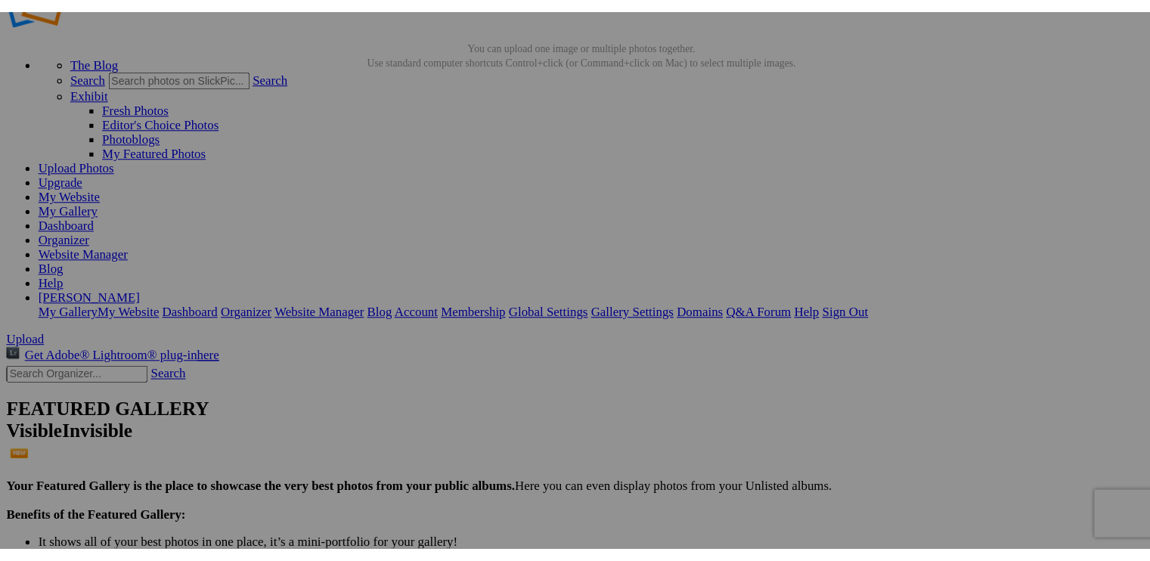
scroll to position [0, 0]
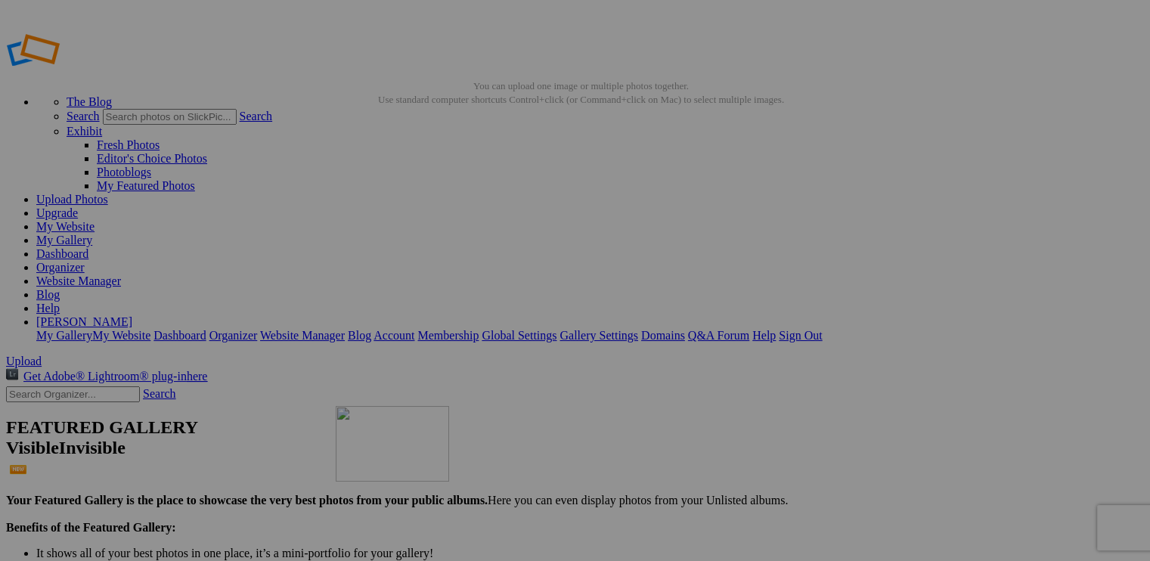
drag, startPoint x: 560, startPoint y: 216, endPoint x: 553, endPoint y: 515, distance: 298.7
drag, startPoint x: 686, startPoint y: 222, endPoint x: 803, endPoint y: 472, distance: 276.0
drag, startPoint x: 548, startPoint y: 412, endPoint x: 540, endPoint y: 528, distance: 116.7
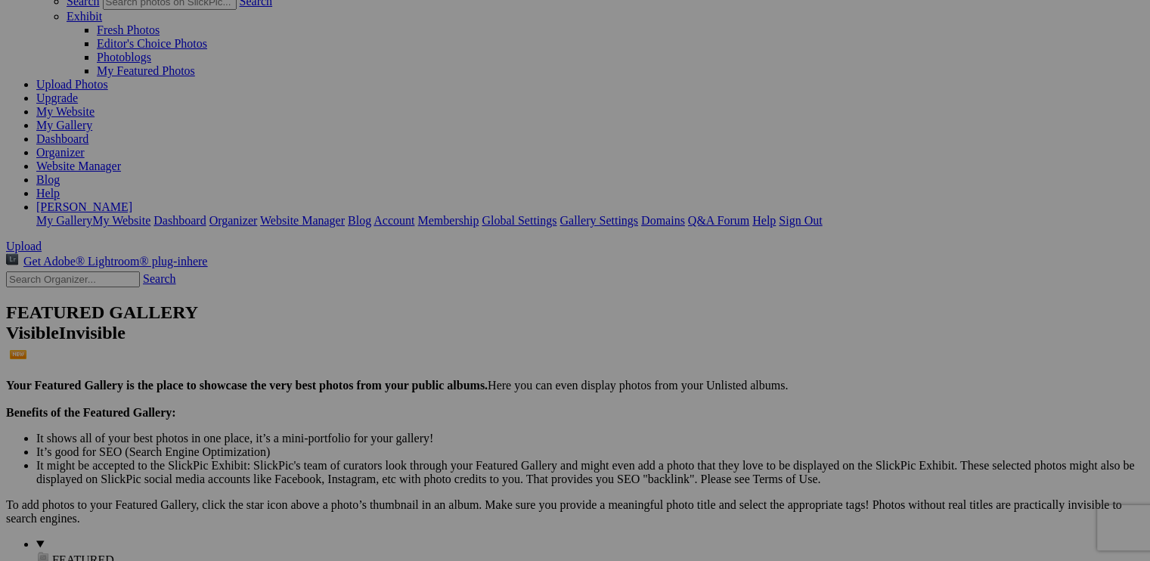
scroll to position [151, 0]
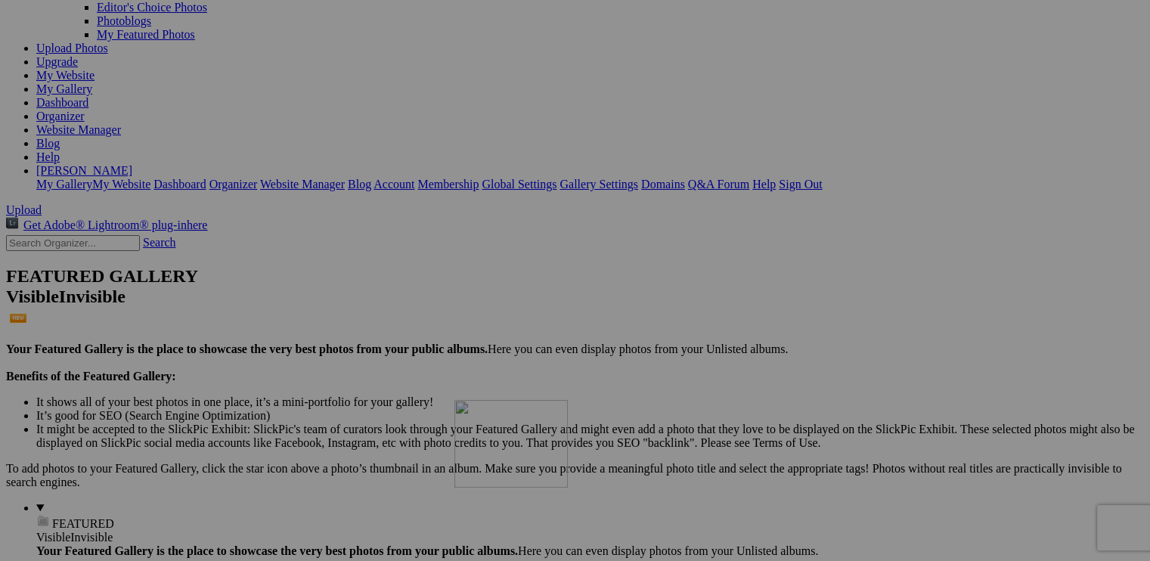
drag, startPoint x: 689, startPoint y: 266, endPoint x: 676, endPoint y: 421, distance: 155.6
drag, startPoint x: 819, startPoint y: 286, endPoint x: 810, endPoint y: 404, distance: 119.0
drag, startPoint x: 815, startPoint y: 302, endPoint x: 791, endPoint y: 405, distance: 105.6
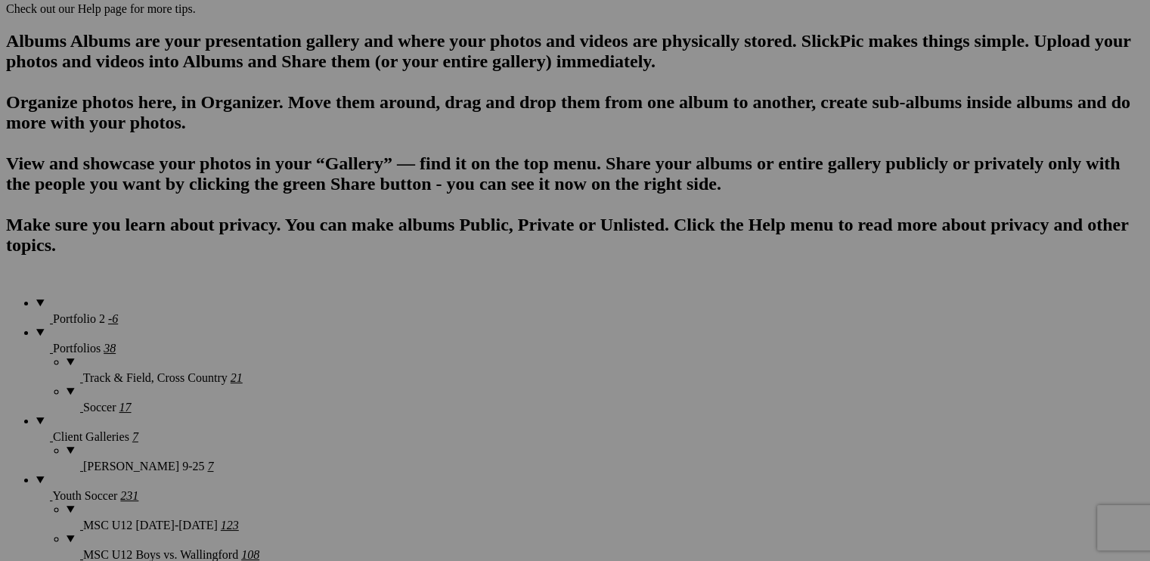
scroll to position [791, 0]
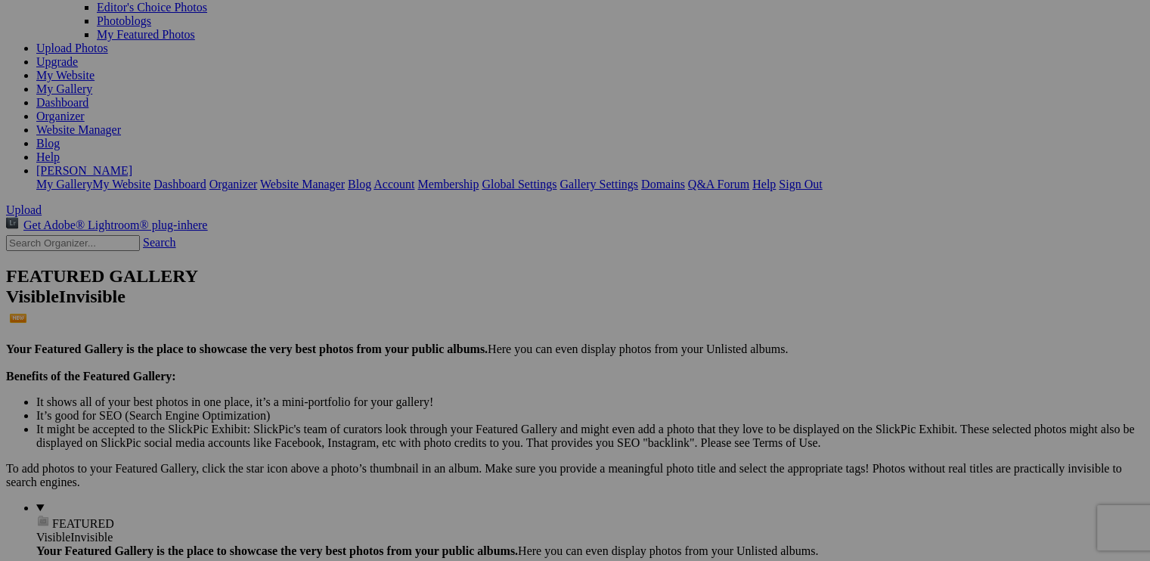
scroll to position [0, 0]
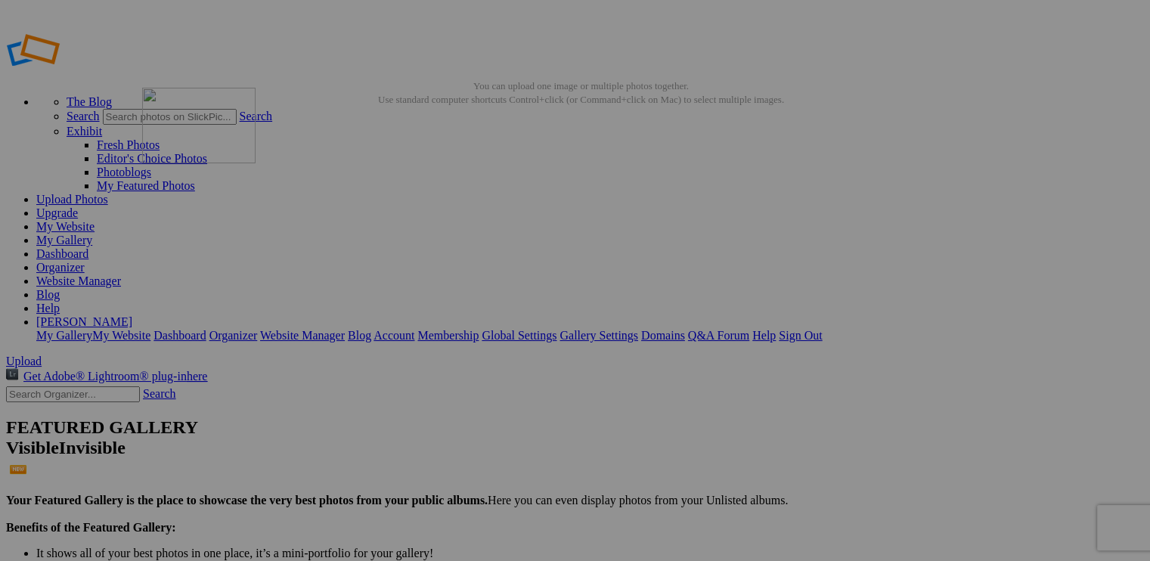
drag, startPoint x: 830, startPoint y: 391, endPoint x: 360, endPoint y: 197, distance: 508.7
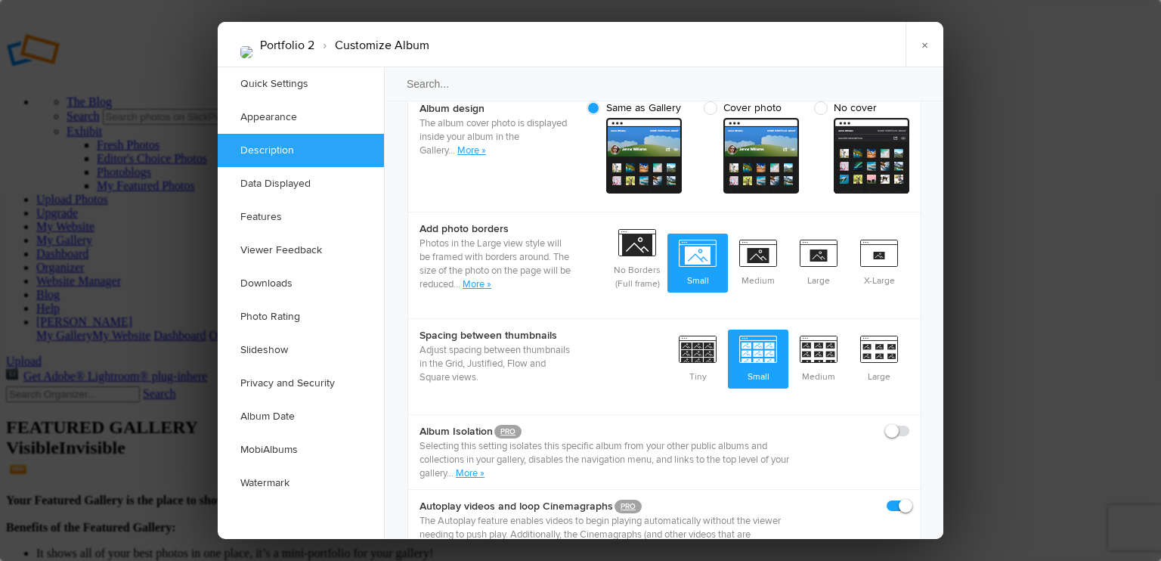
scroll to position [680, 0]
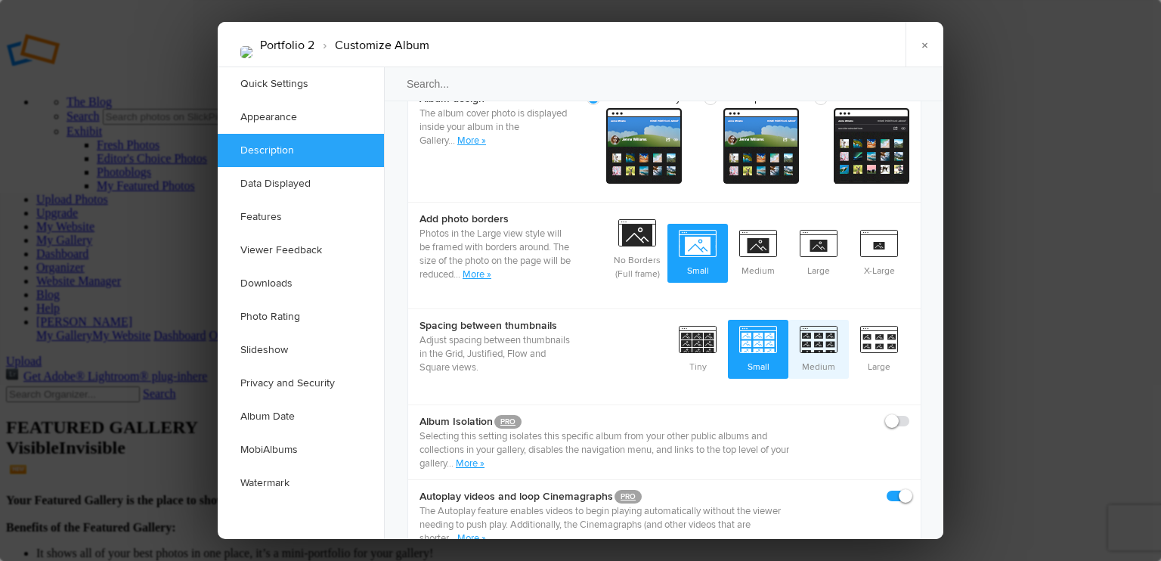
click at [820, 320] on span "Medium" at bounding box center [818, 348] width 60 height 56
click at [848, 319] on input "Medium" at bounding box center [848, 319] width 1 height 1
radio input "true"
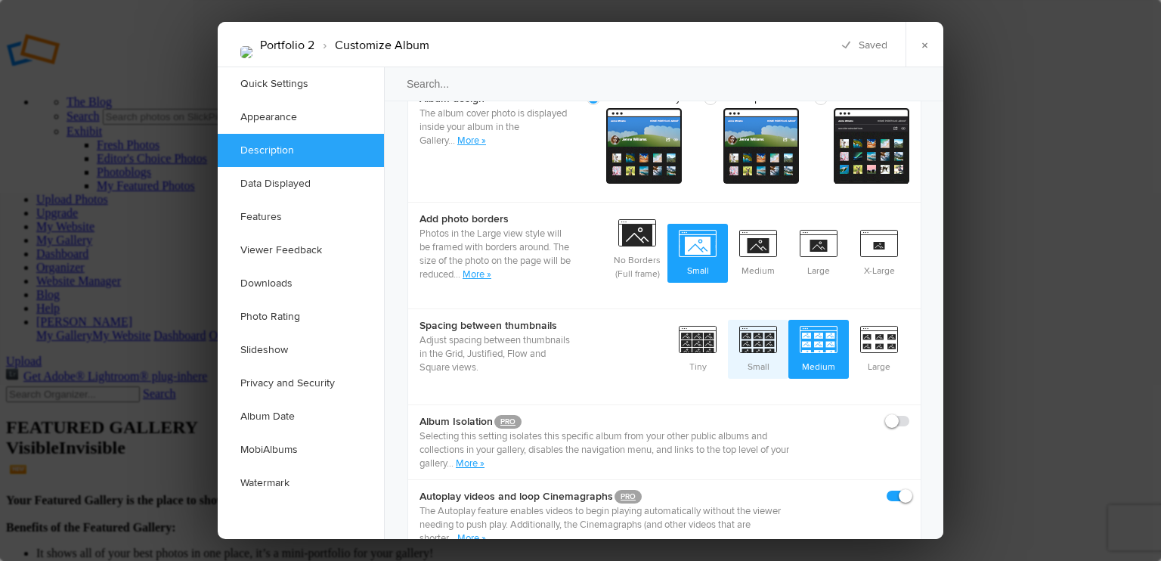
click at [751, 320] on span "Small" at bounding box center [758, 348] width 60 height 56
click at [788, 319] on input "Small" at bounding box center [788, 319] width 1 height 1
radio input "true"
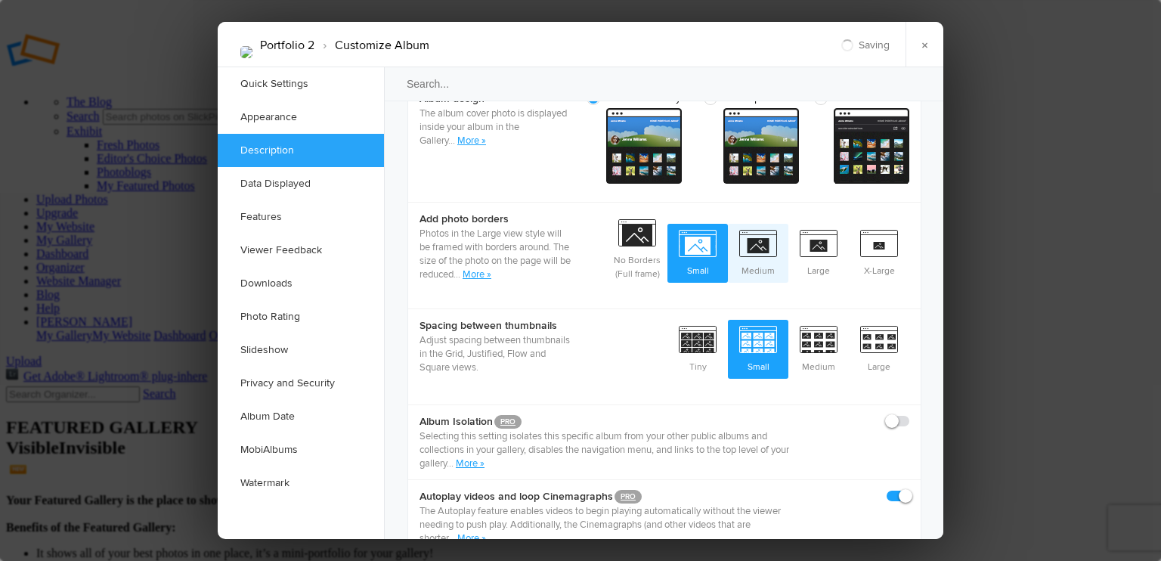
click at [748, 224] on span "Medium" at bounding box center [758, 252] width 60 height 56
click at [788, 223] on input "Medium" at bounding box center [788, 223] width 1 height 1
radio input "true"
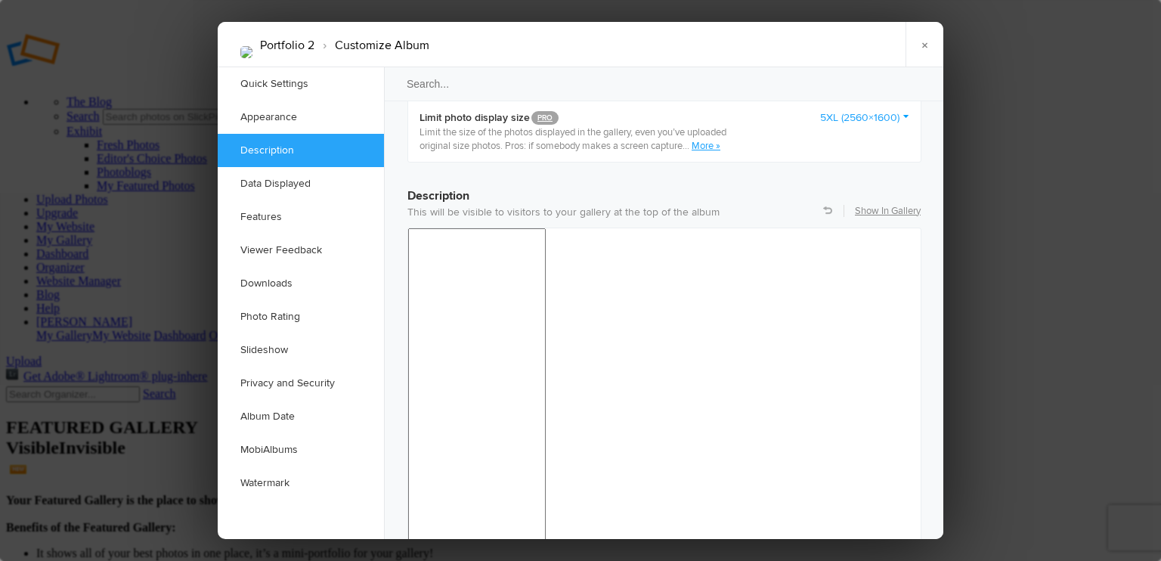
scroll to position [1285, 0]
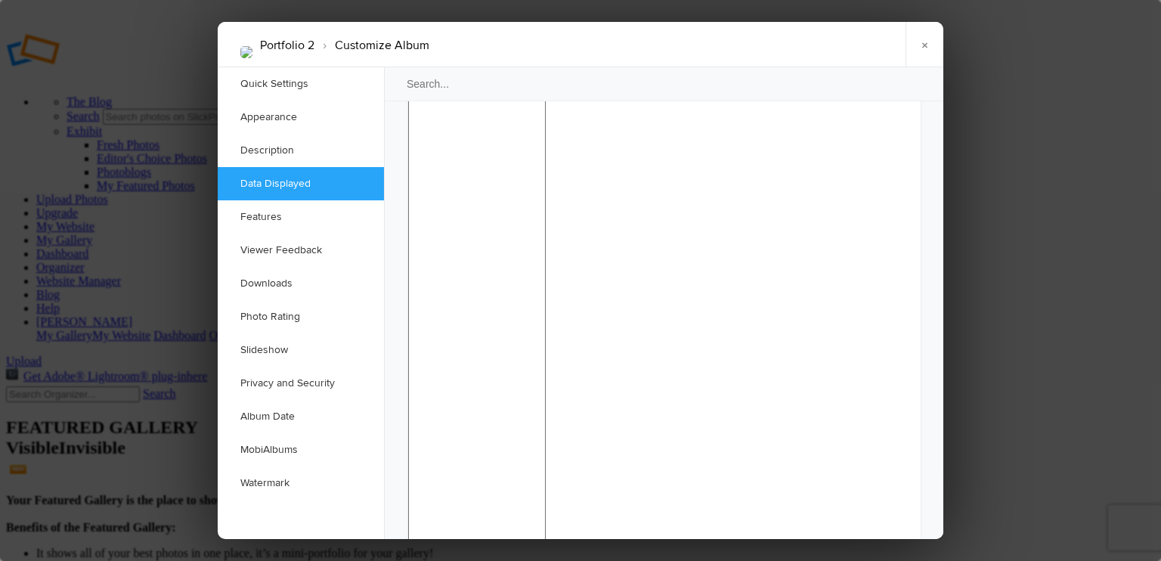
checkbox input "false"
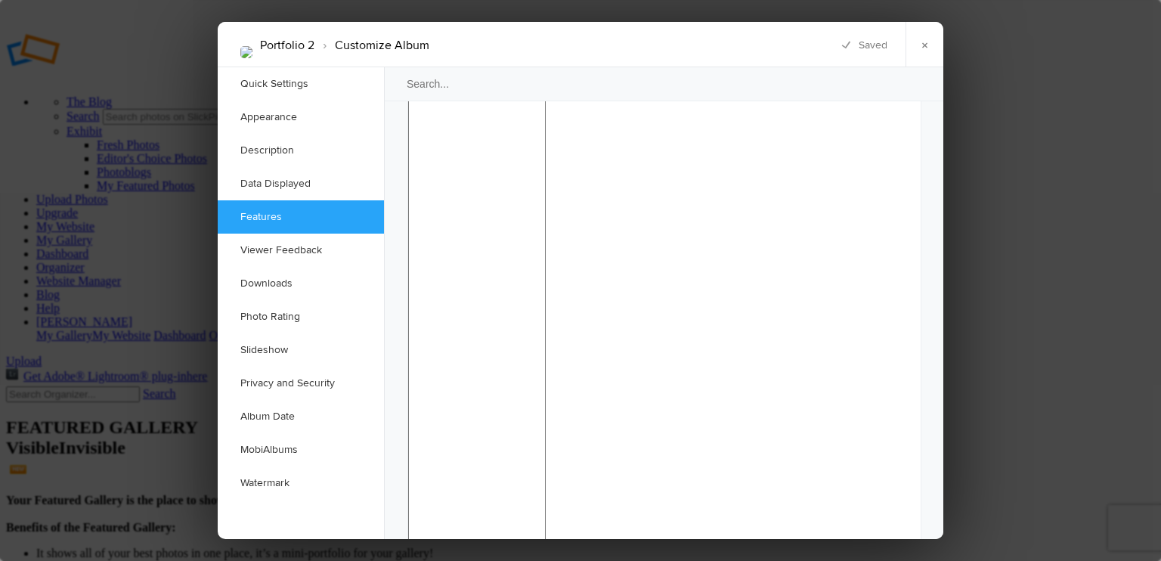
checkbox input "false"
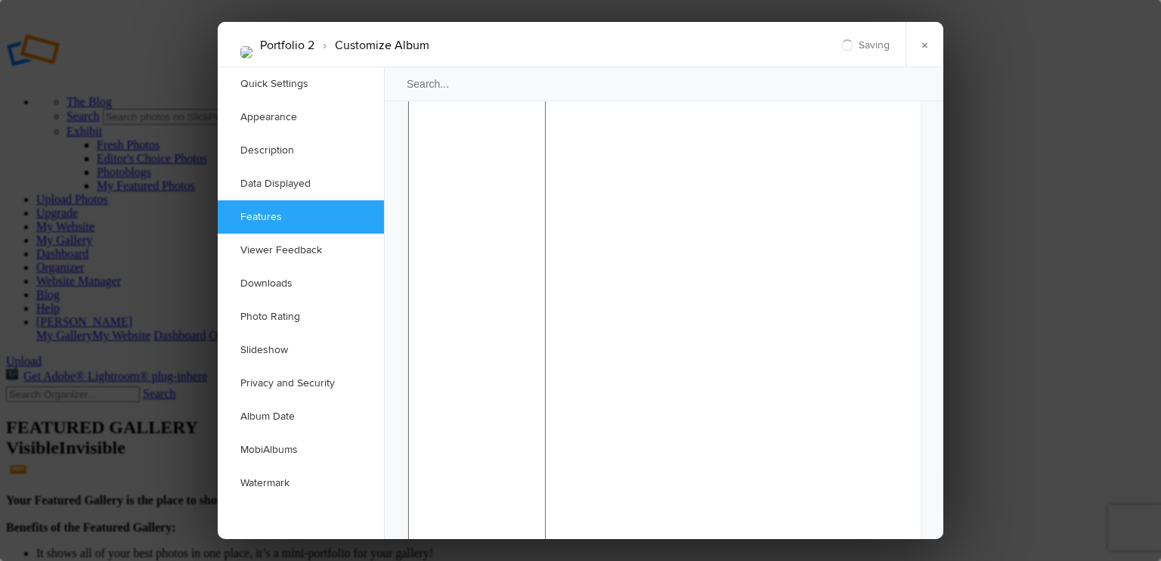
checkbox input "false"
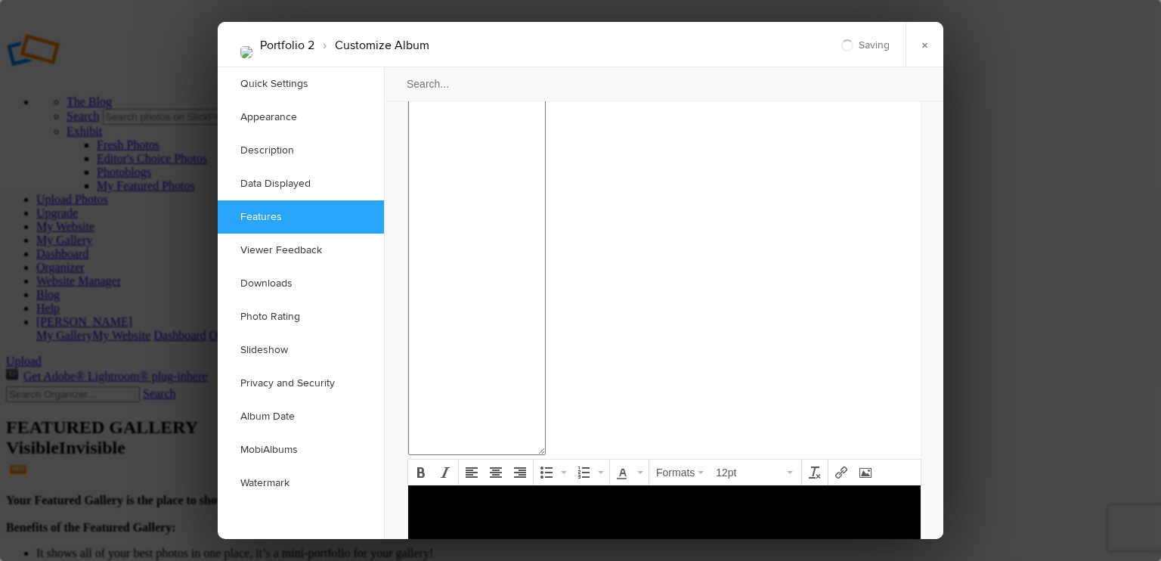
scroll to position [1739, 0]
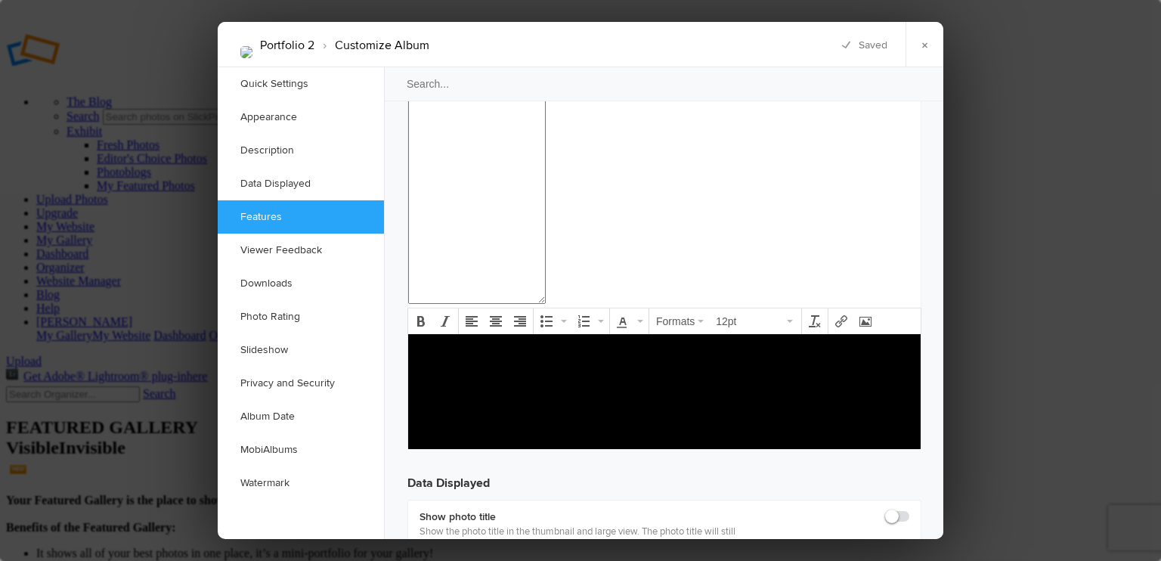
checkbox input "false"
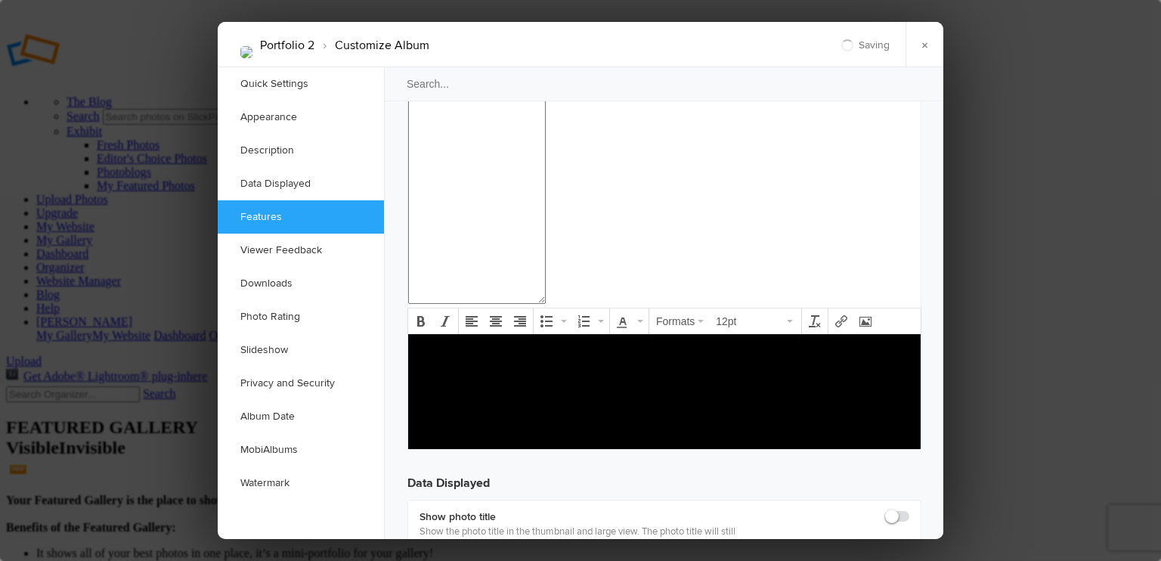
checkbox input "false"
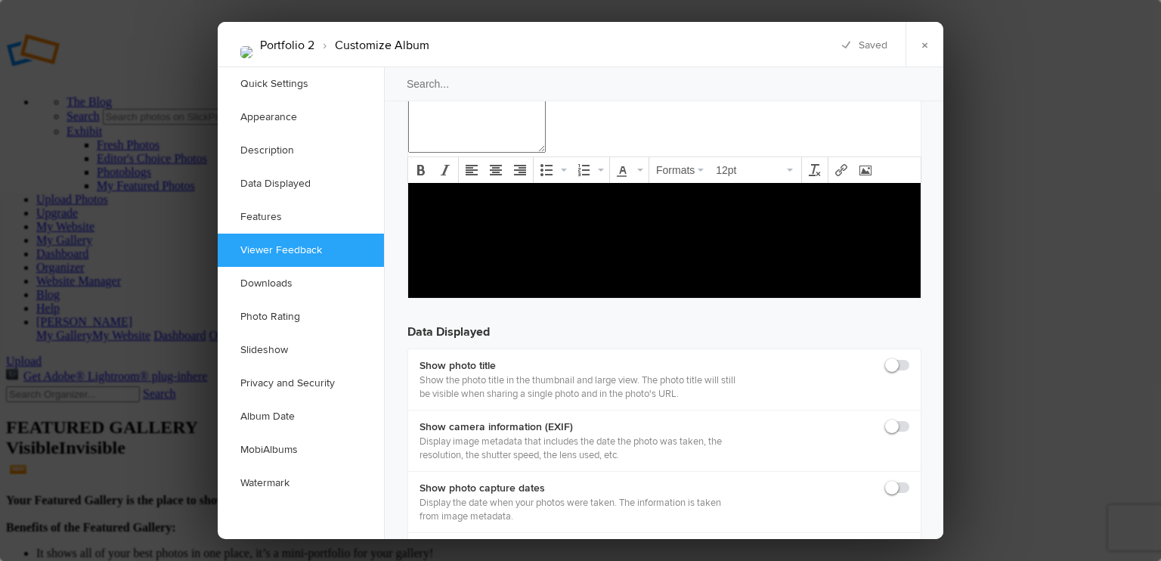
checkbox input "false"
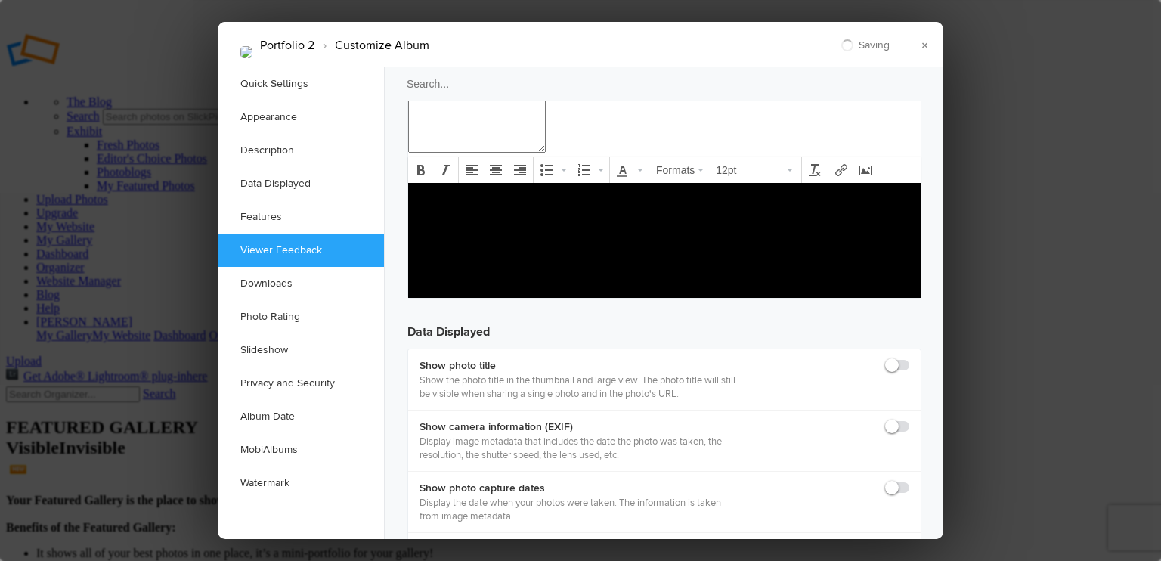
checkbox input "false"
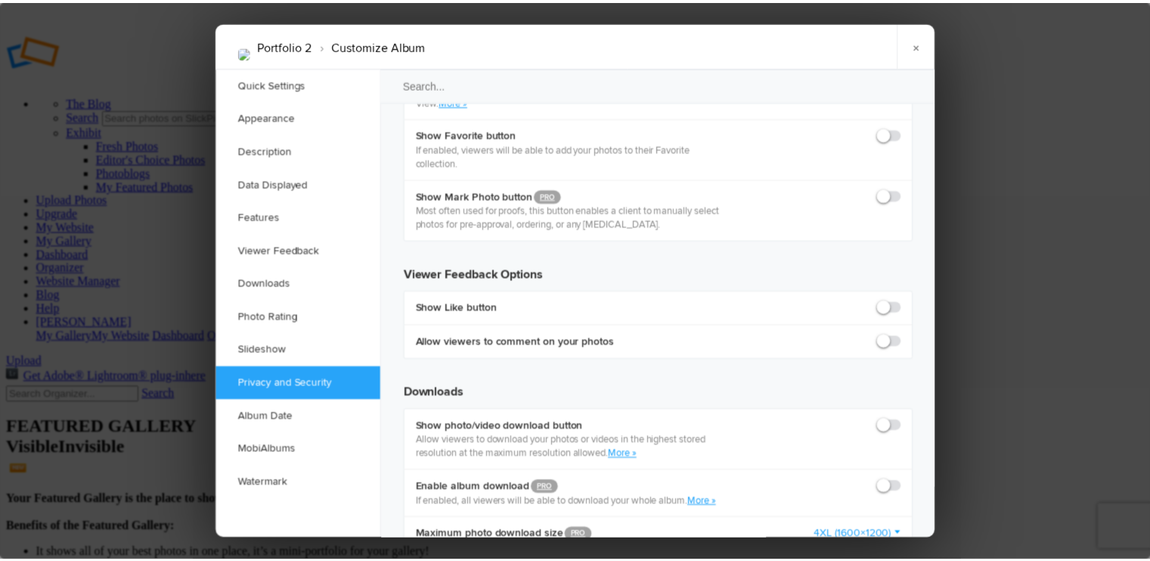
scroll to position [2568, 0]
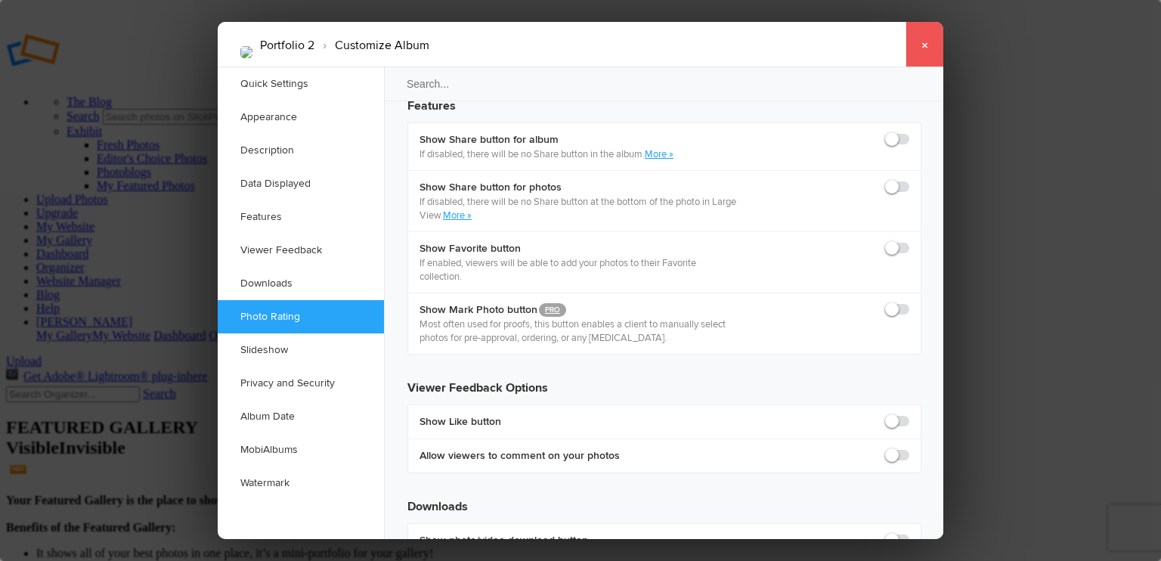
click at [923, 57] on link "×" at bounding box center [925, 44] width 38 height 45
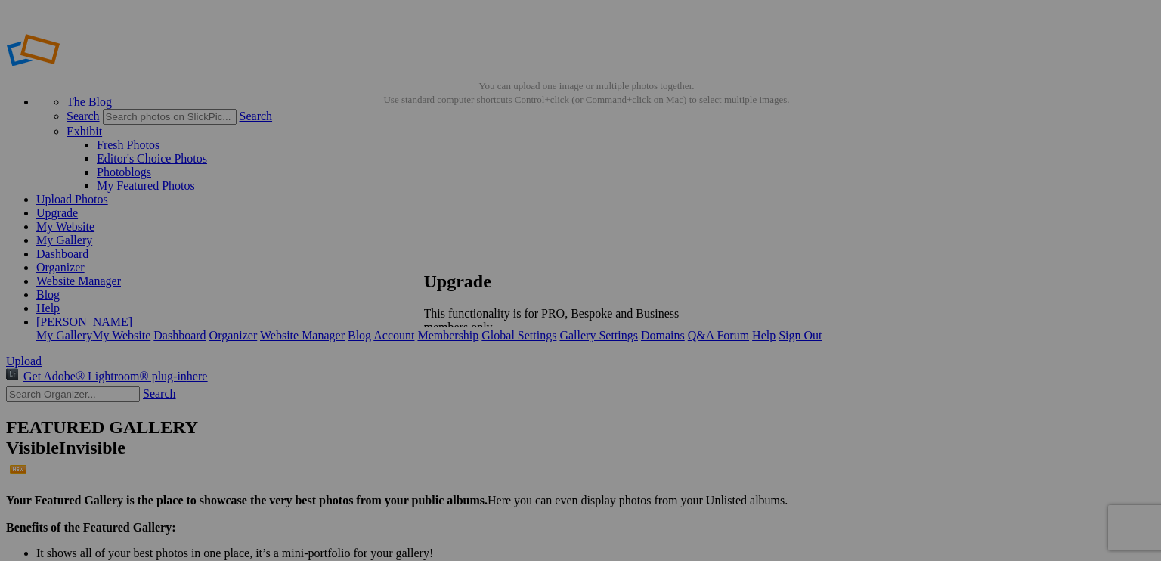
click at [424, 256] on link at bounding box center [424, 256] width 0 height 0
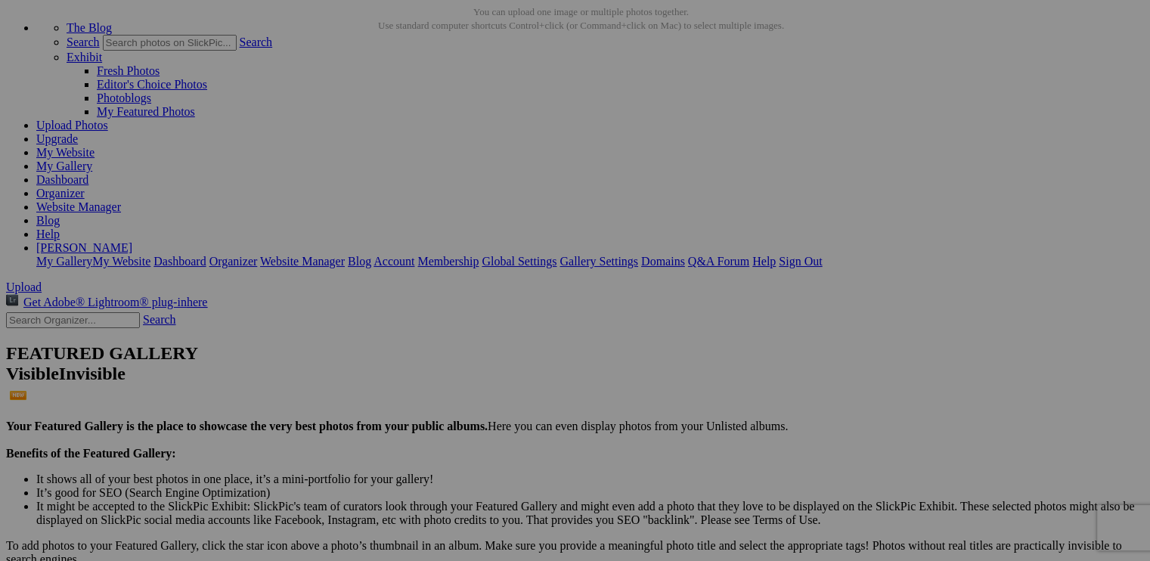
scroll to position [0, 0]
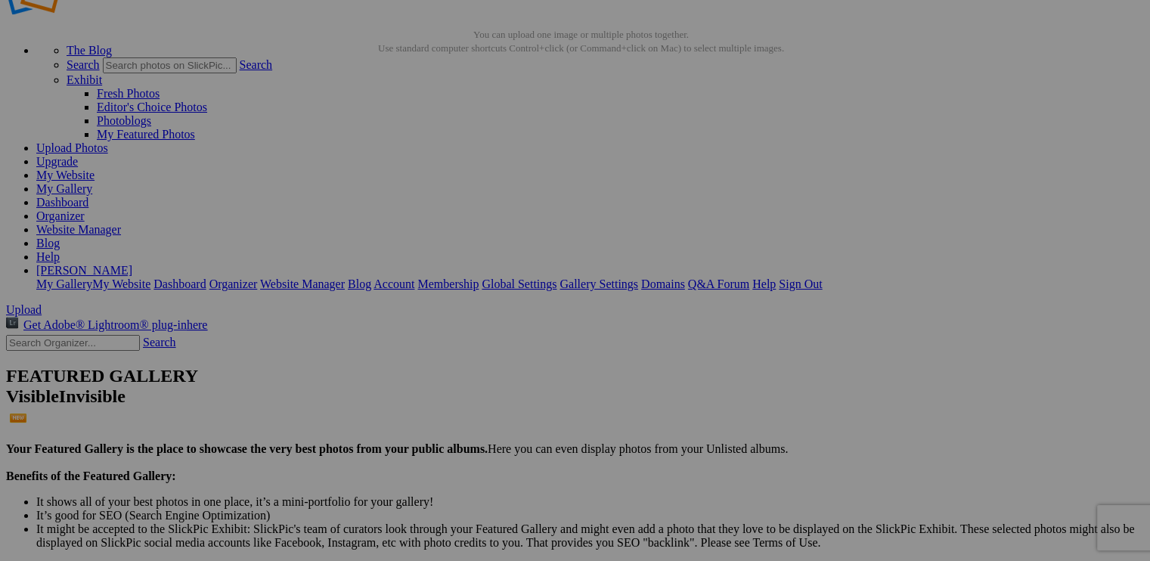
scroll to position [151, 0]
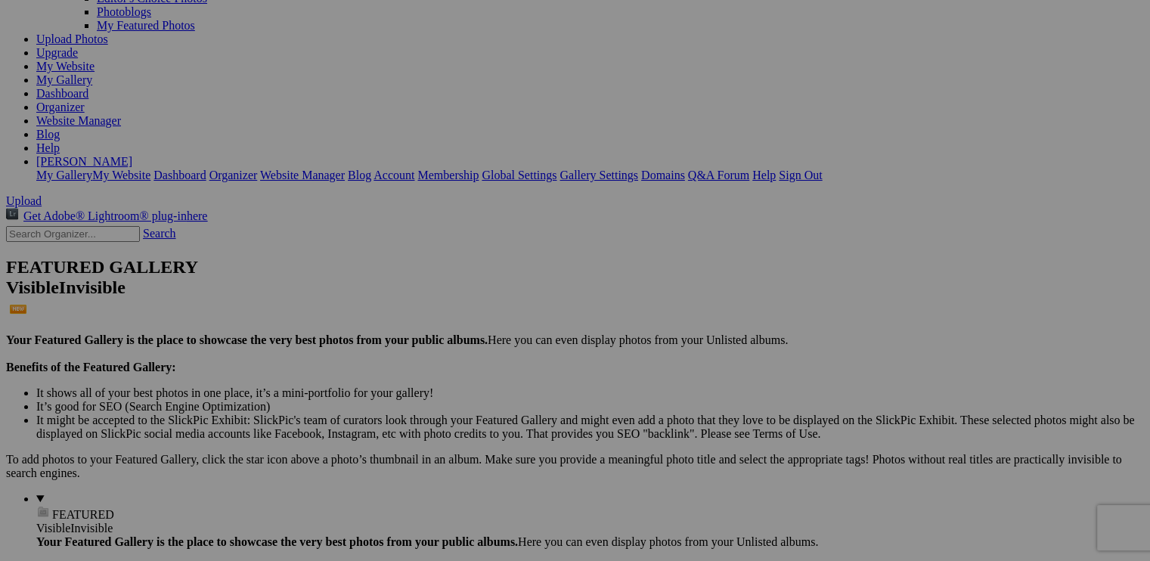
scroll to position [227, 0]
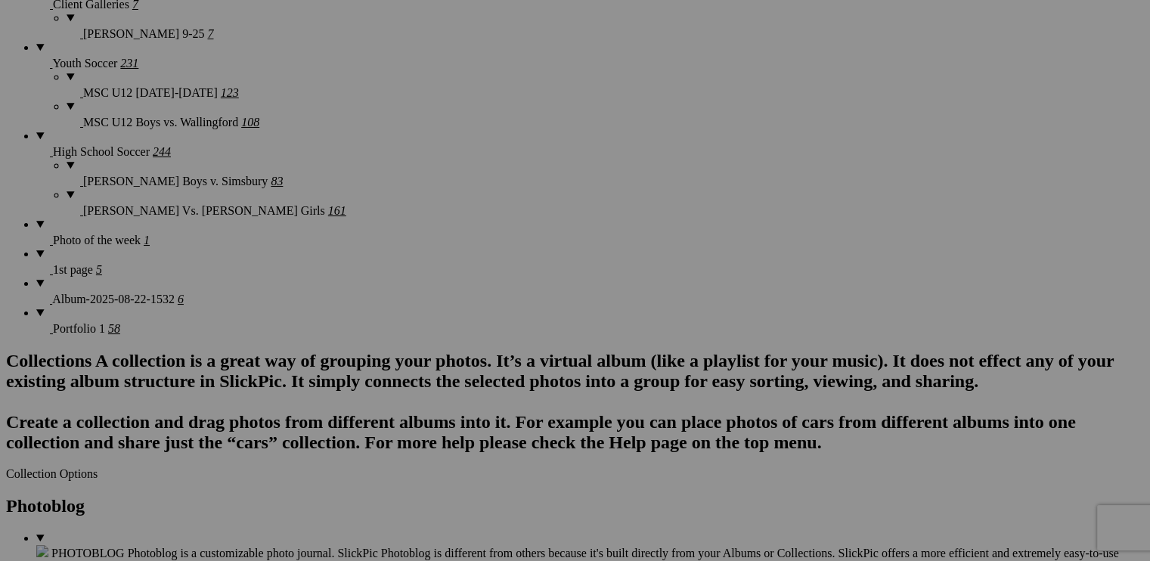
scroll to position [1396, 0]
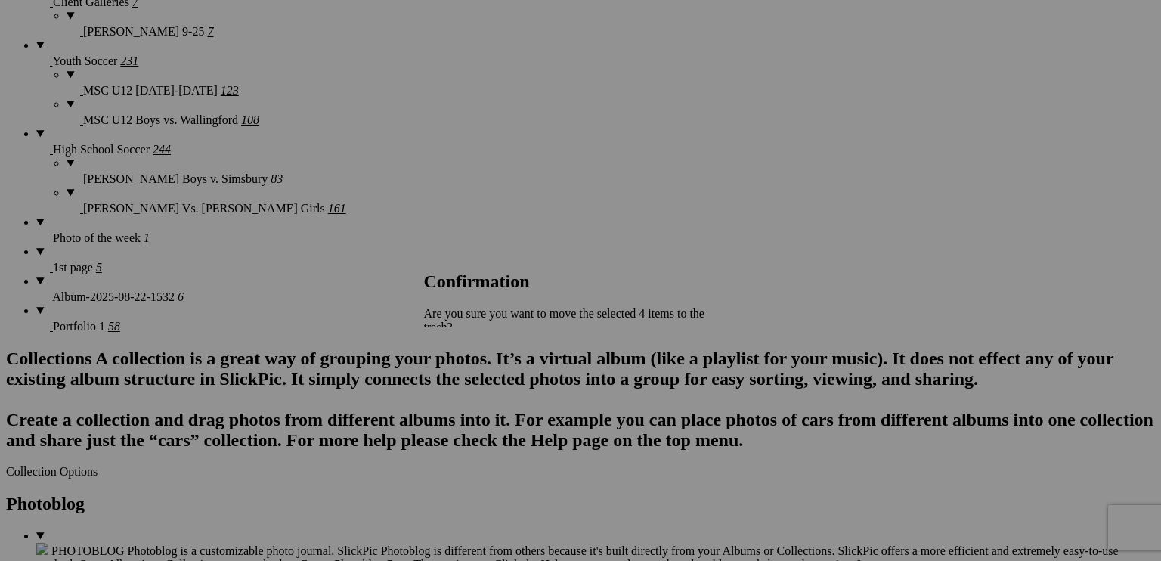
click at [475, 387] on link "Yes" at bounding box center [465, 393] width 17 height 13
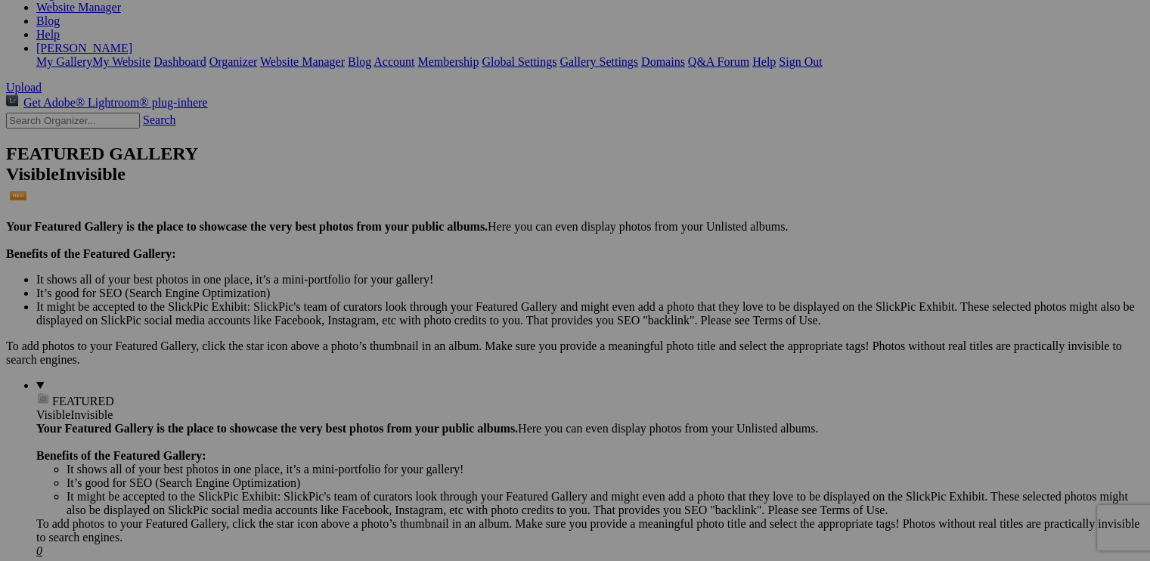
scroll to position [0, 0]
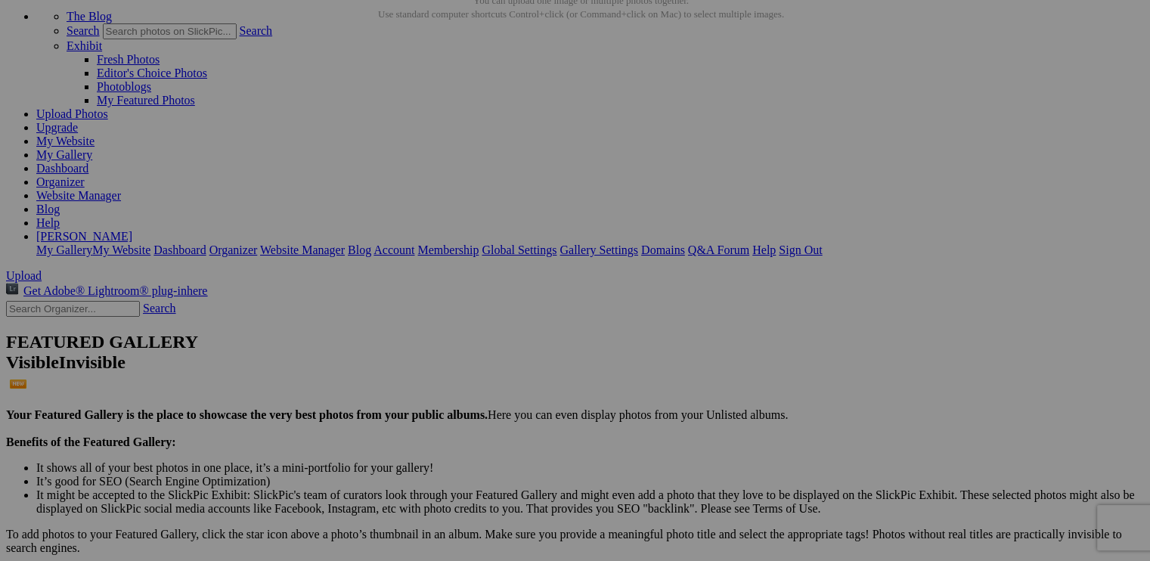
scroll to position [151, 0]
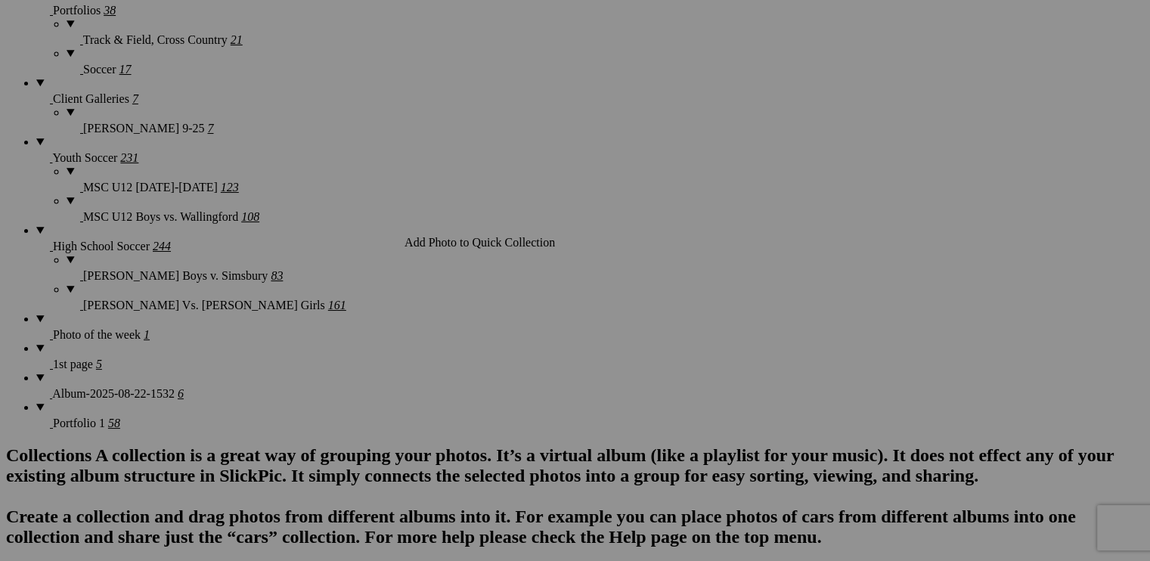
scroll to position [1361, 0]
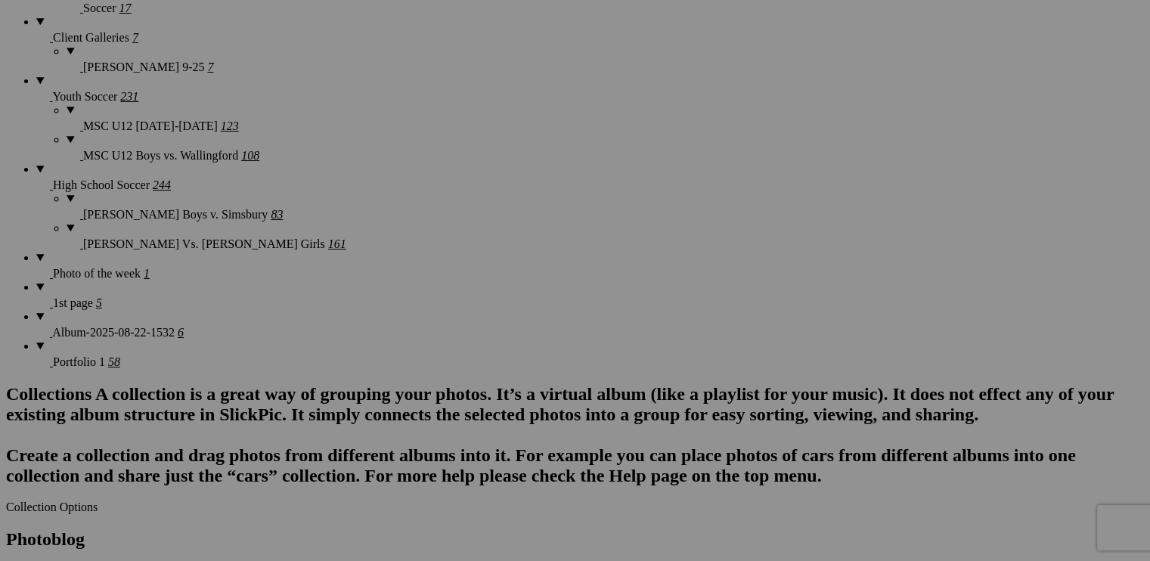
drag, startPoint x: 426, startPoint y: 205, endPoint x: 388, endPoint y: 378, distance: 177.3
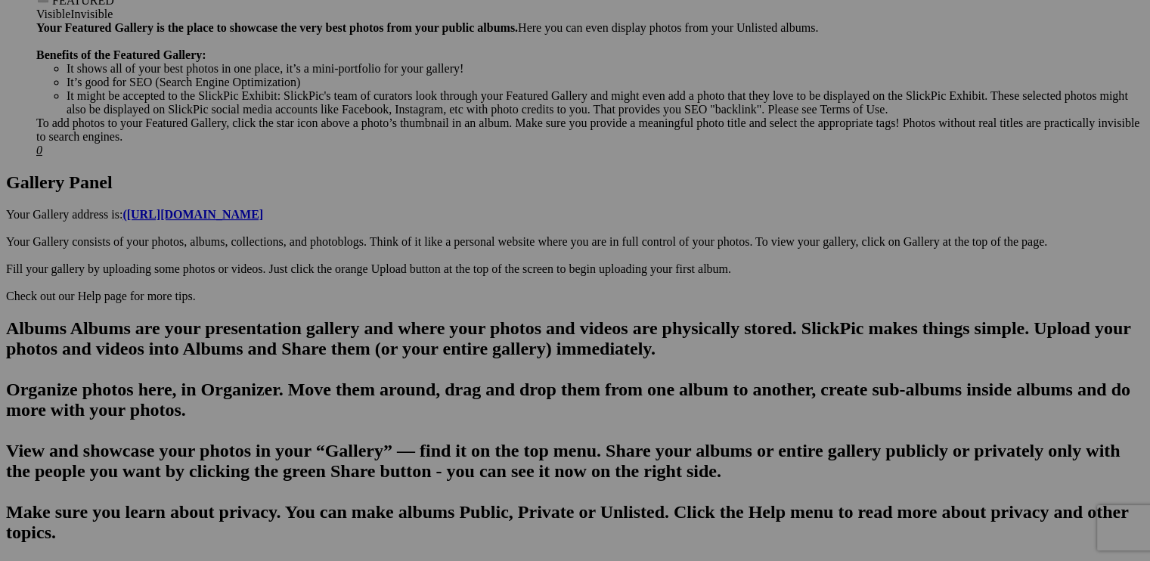
scroll to position [791, 0]
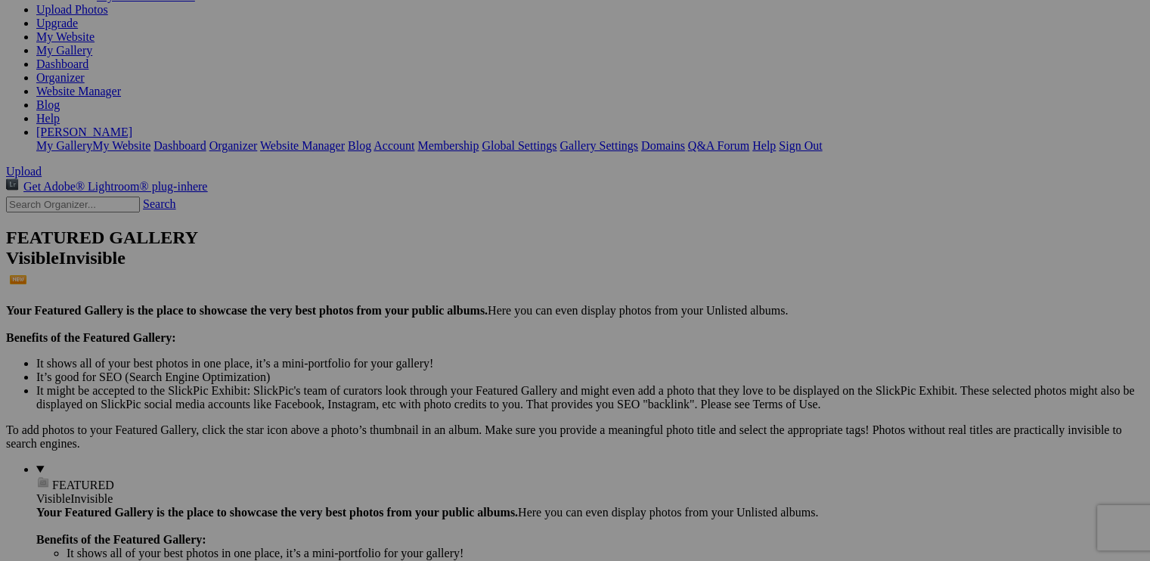
scroll to position [187, 0]
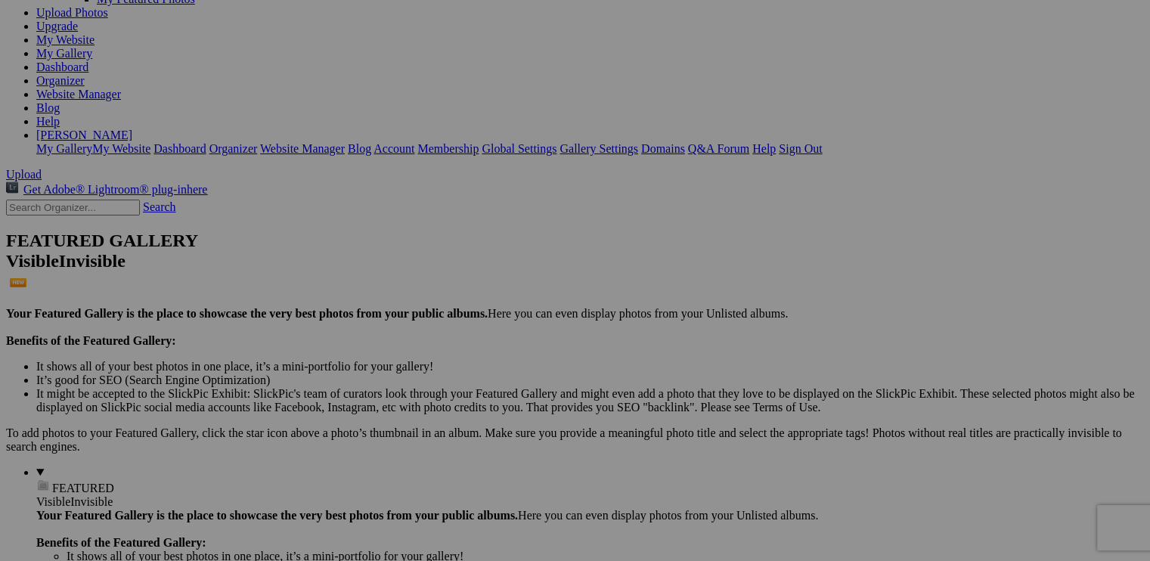
drag, startPoint x: 788, startPoint y: 515, endPoint x: 921, endPoint y: 217, distance: 325.9
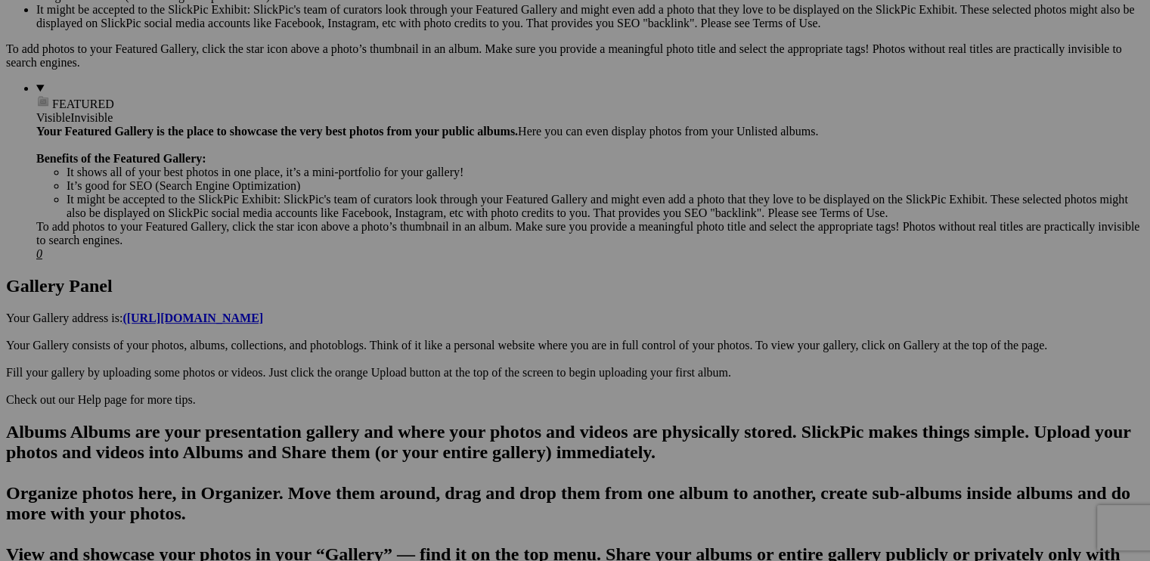
scroll to position [489, 0]
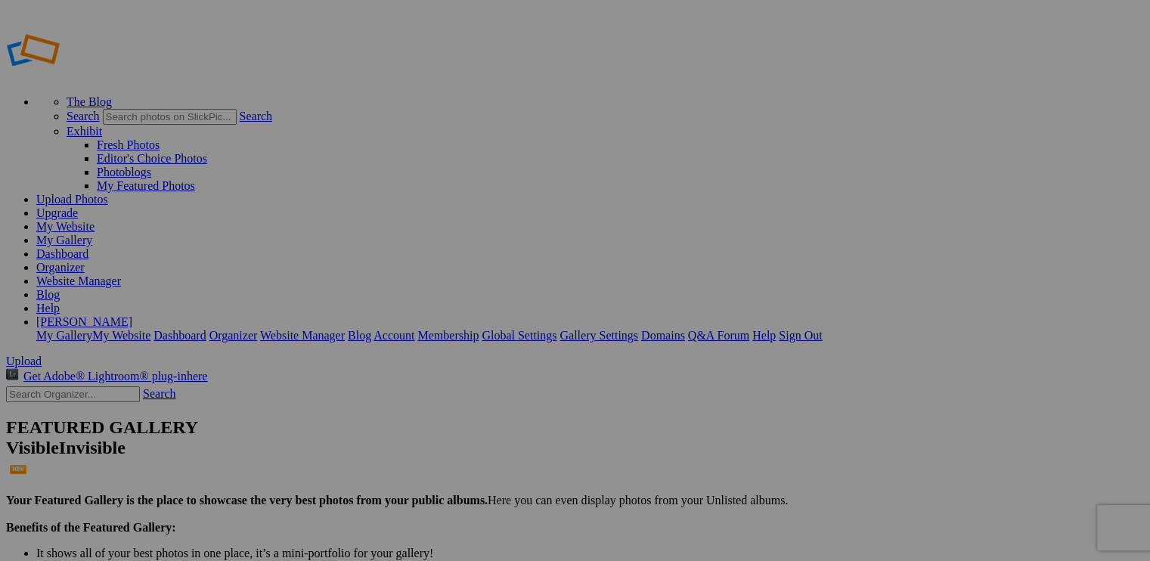
type input "Portfolio 2"
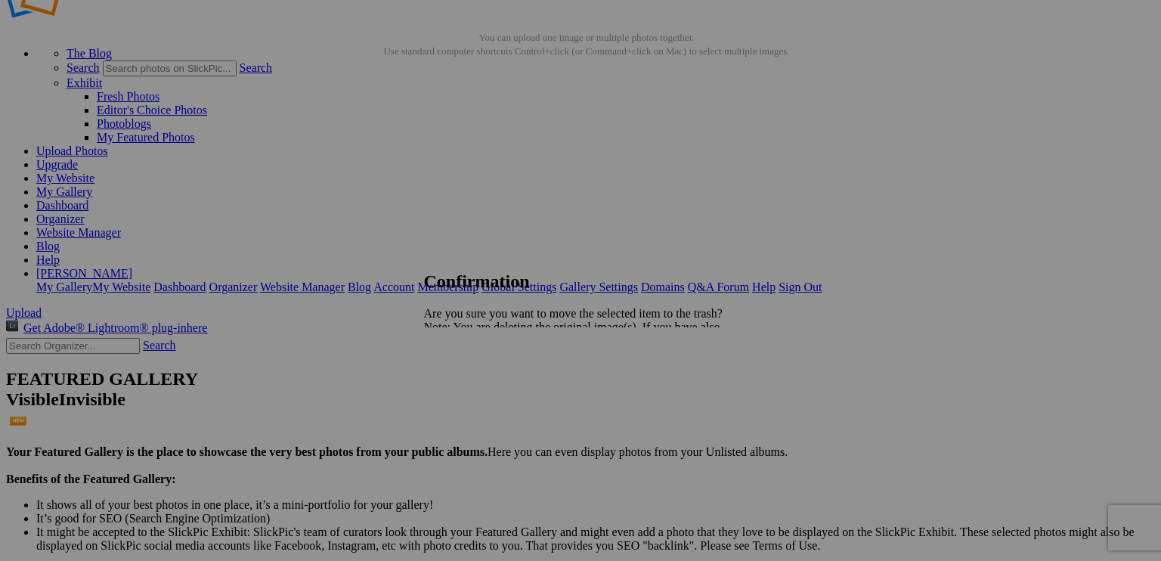
click at [475, 379] on span "Yes" at bounding box center [465, 379] width 17 height 13
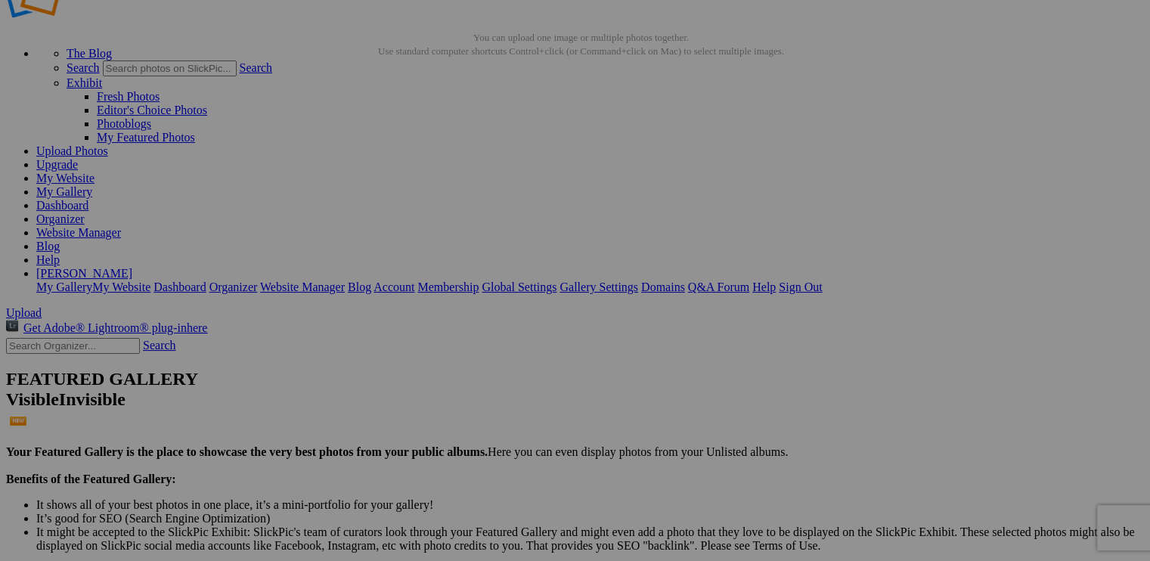
drag, startPoint x: 674, startPoint y: 196, endPoint x: 708, endPoint y: 332, distance: 140.2
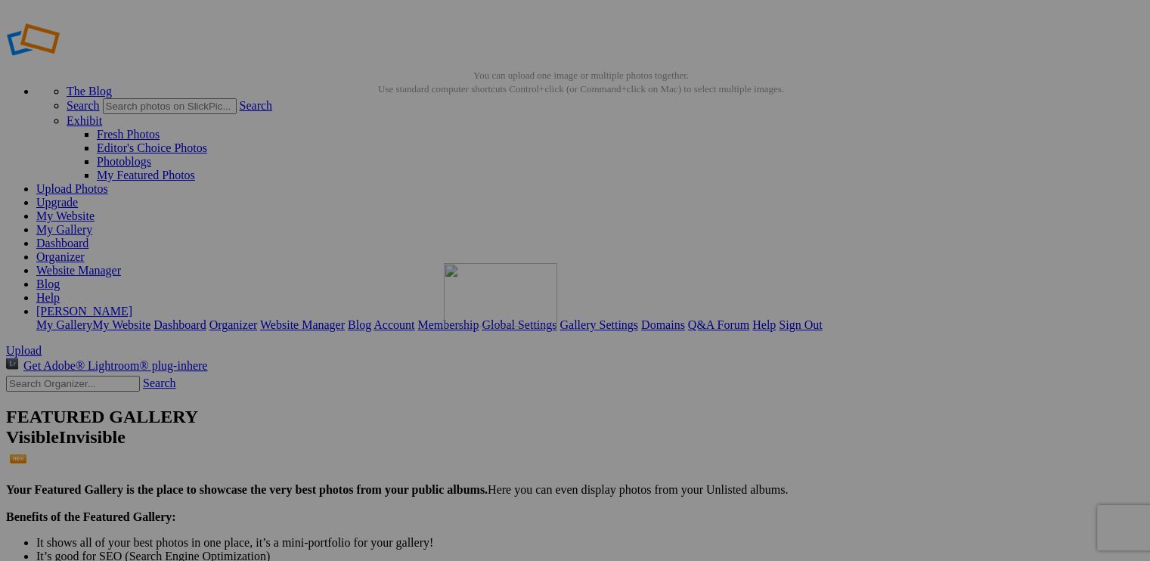
scroll to position [0, 0]
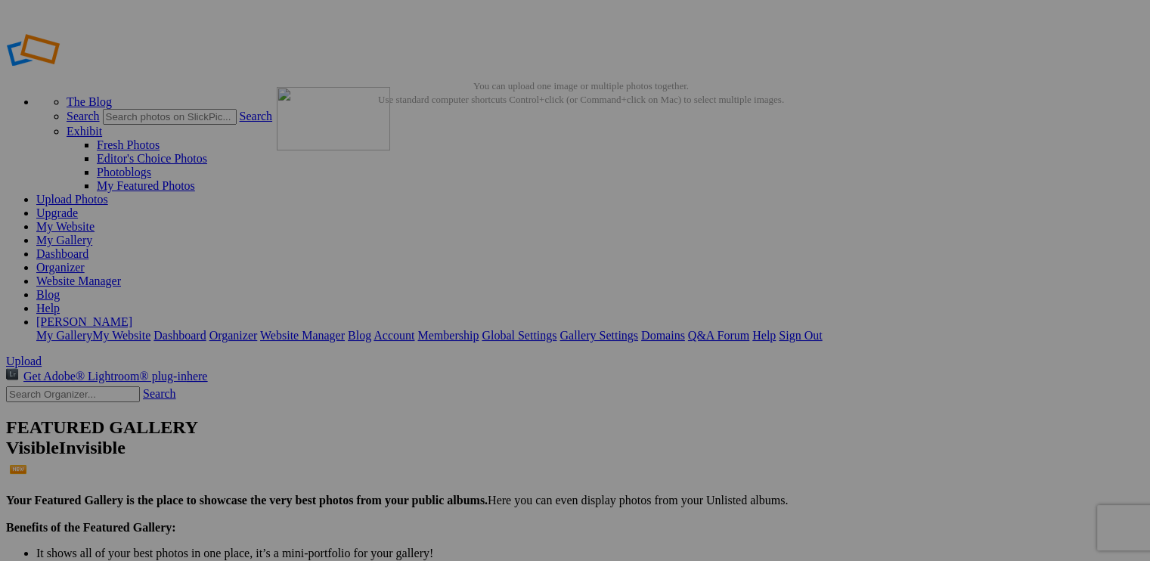
drag, startPoint x: 830, startPoint y: 492, endPoint x: 494, endPoint y: 196, distance: 447.7
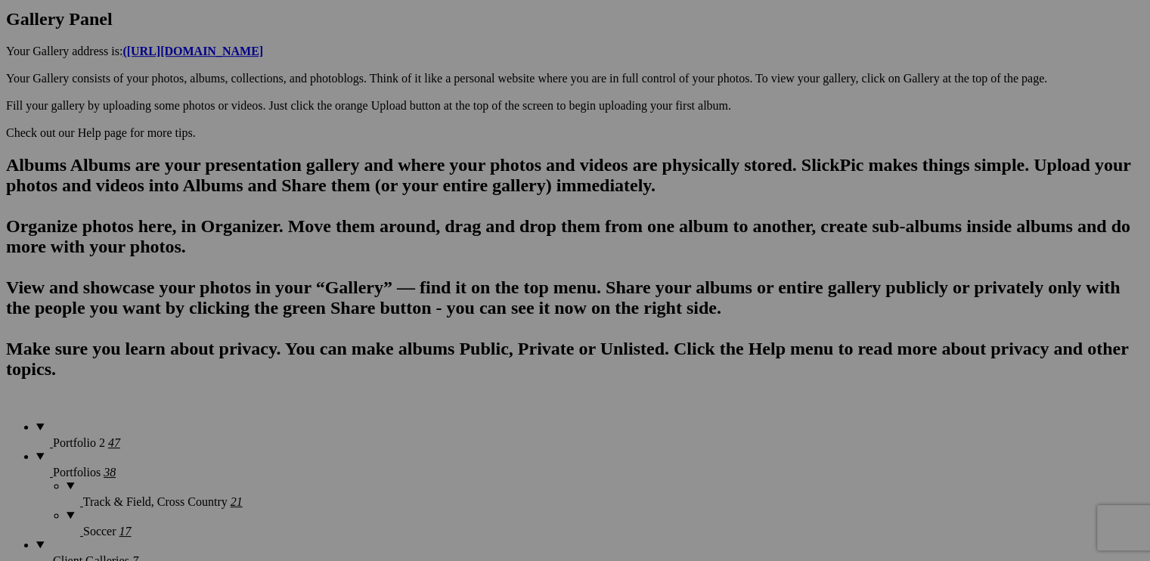
scroll to position [831, 0]
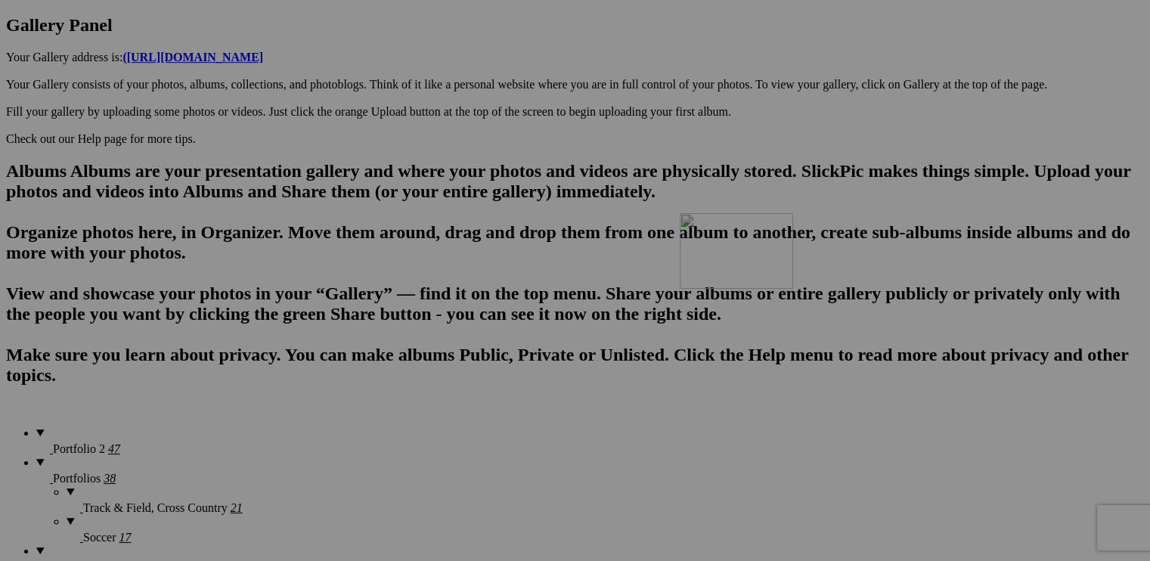
drag, startPoint x: 934, startPoint y: 201, endPoint x: 897, endPoint y: 345, distance: 148.3
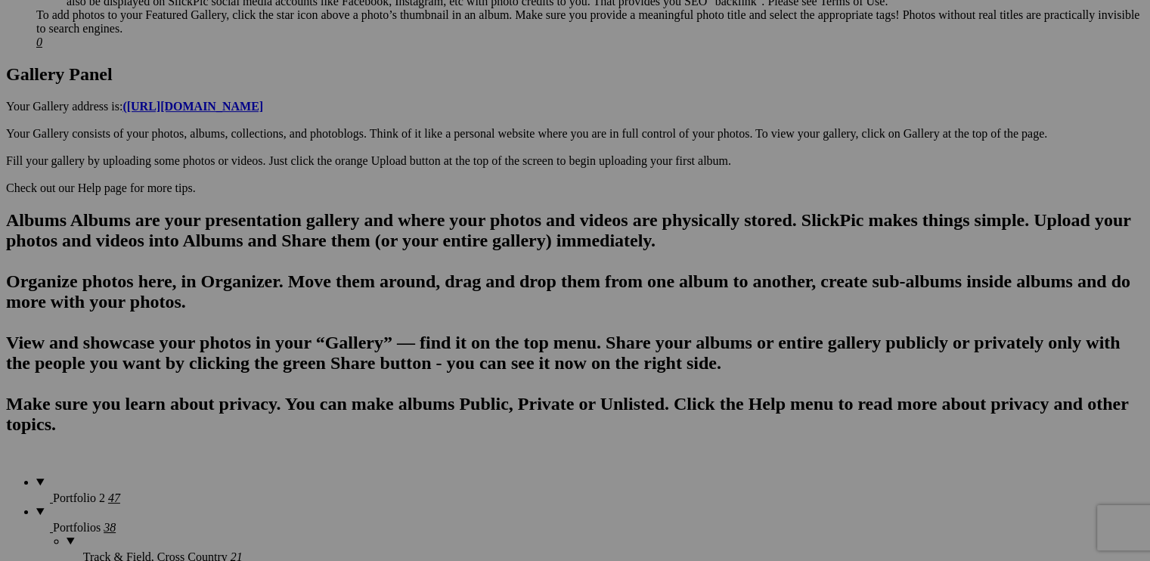
scroll to position [756, 0]
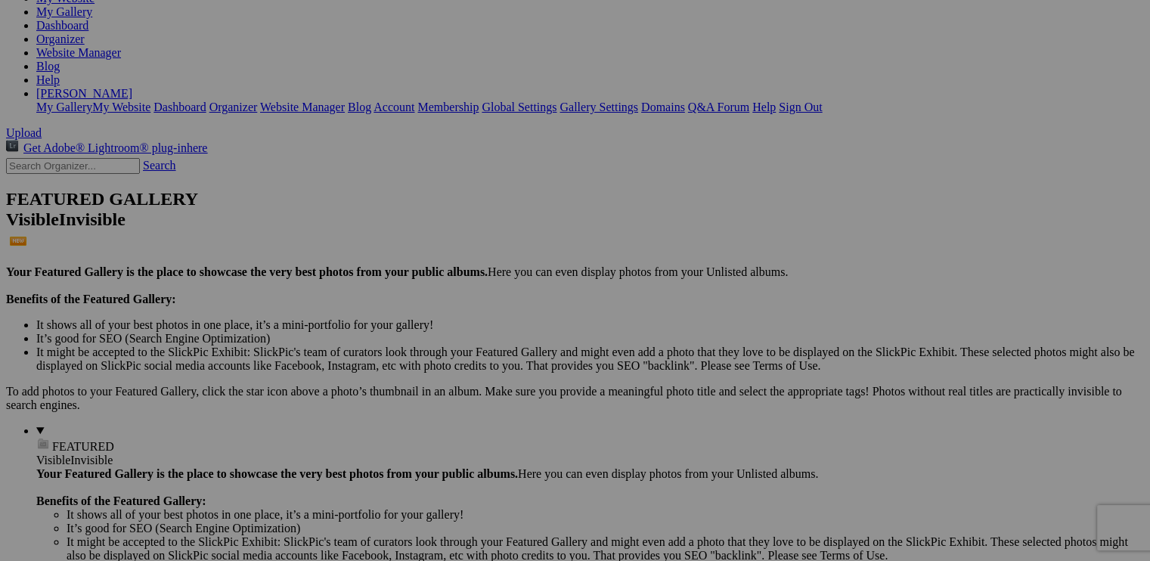
scroll to position [227, 0]
drag, startPoint x: 791, startPoint y: 480, endPoint x: 812, endPoint y: 172, distance: 308.4
drag, startPoint x: 828, startPoint y: 205, endPoint x: 820, endPoint y: 356, distance: 151.4
drag, startPoint x: 828, startPoint y: 195, endPoint x: 908, endPoint y: 358, distance: 181.5
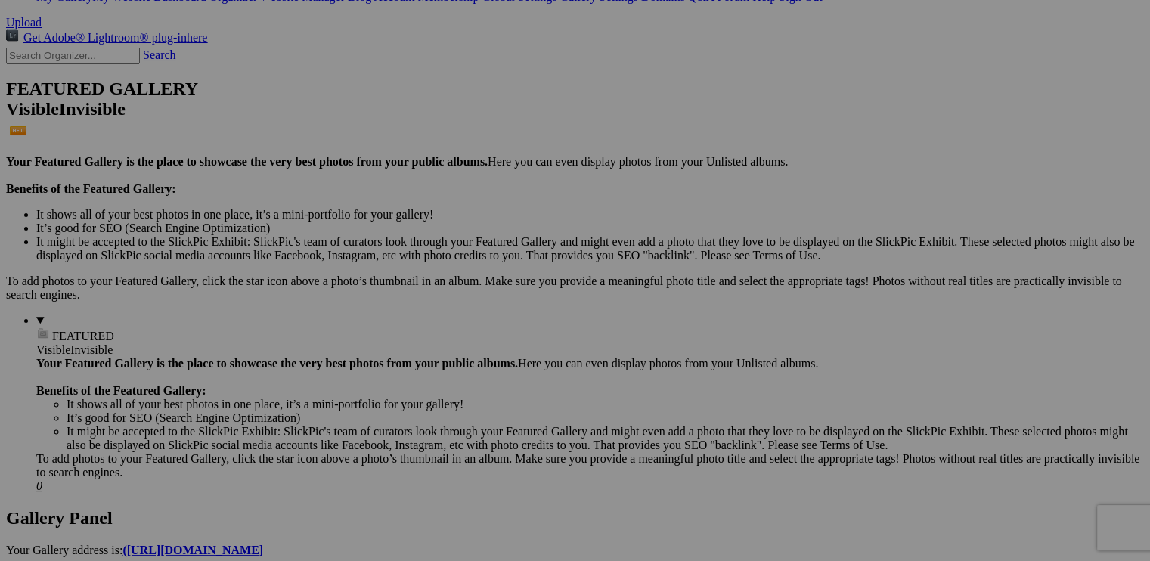
scroll to position [302, 0]
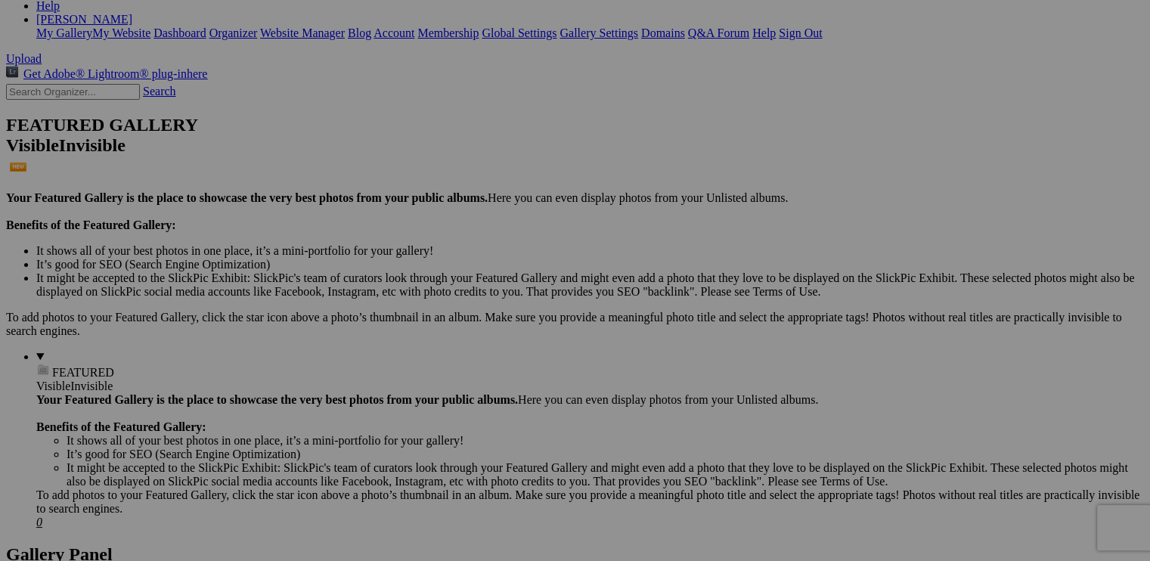
drag, startPoint x: 825, startPoint y: 127, endPoint x: 272, endPoint y: 441, distance: 636.1
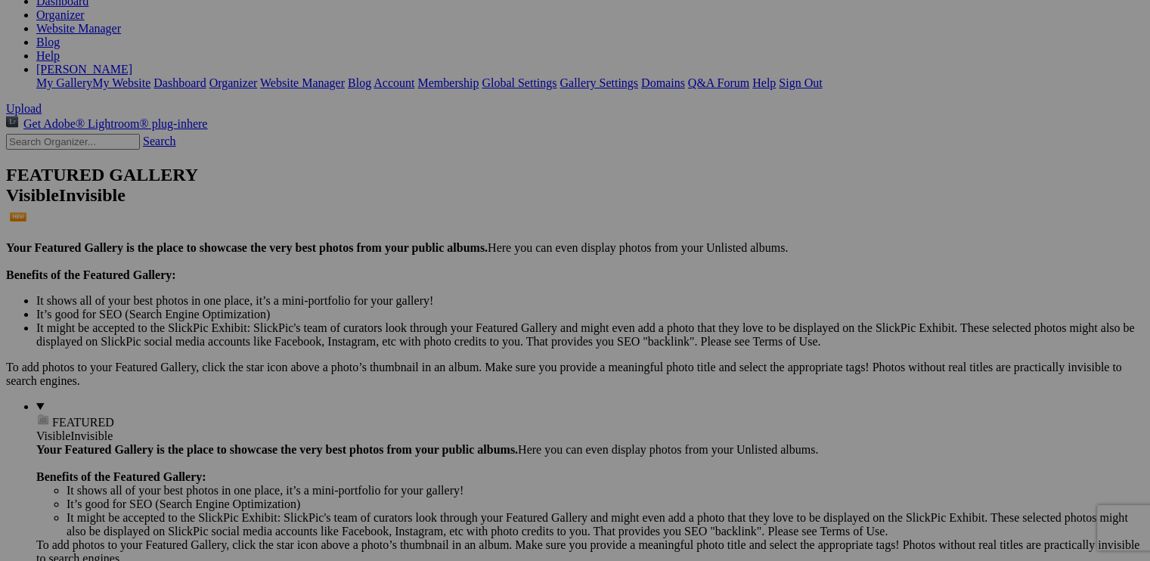
scroll to position [227, 0]
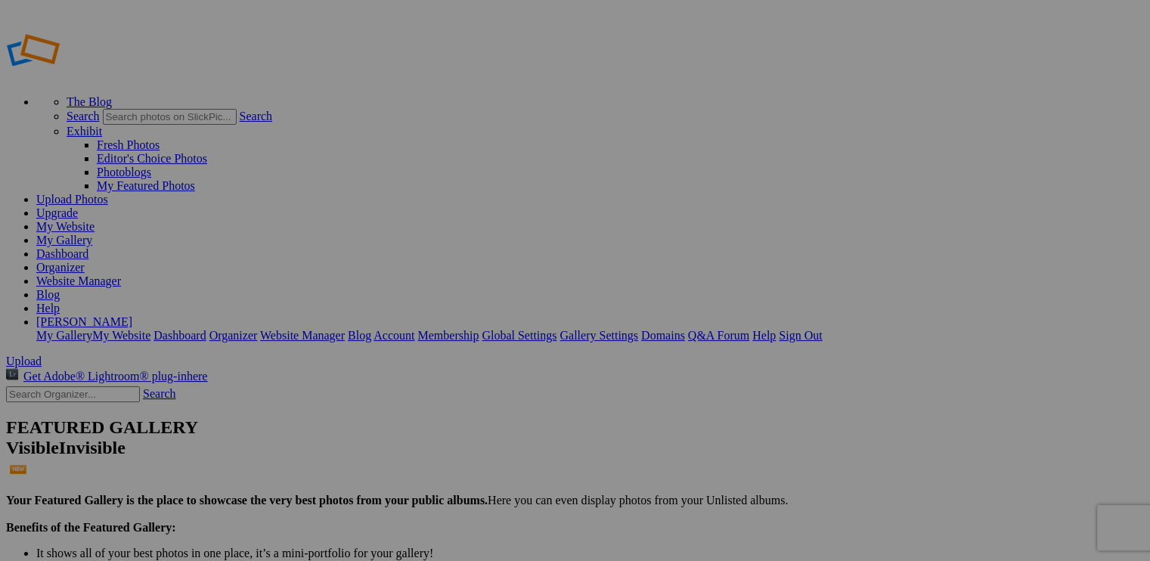
type input "Portfolio 2"
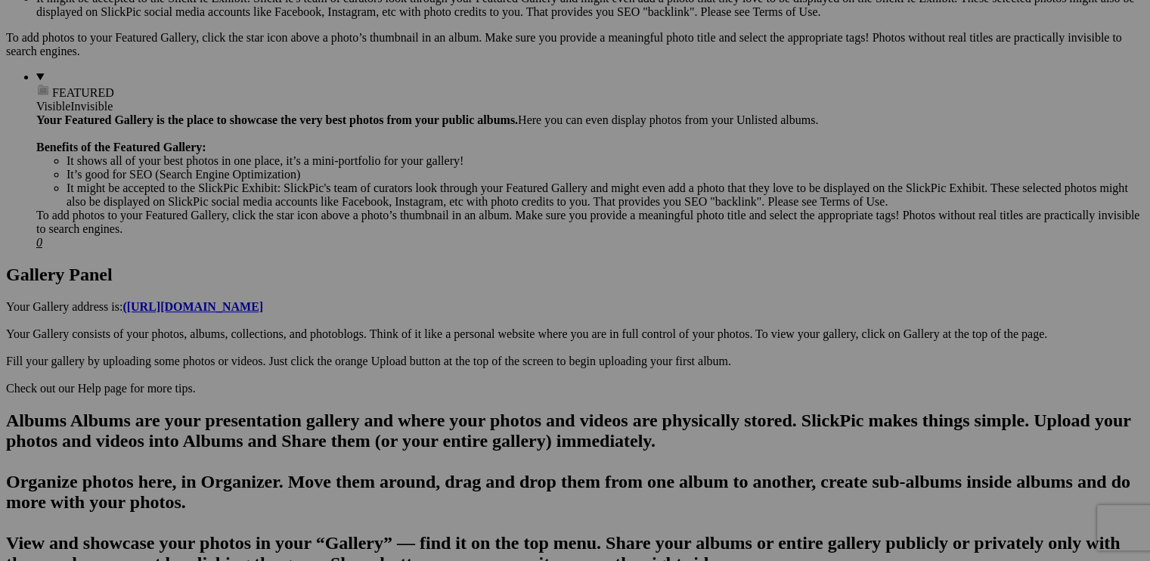
scroll to position [653, 0]
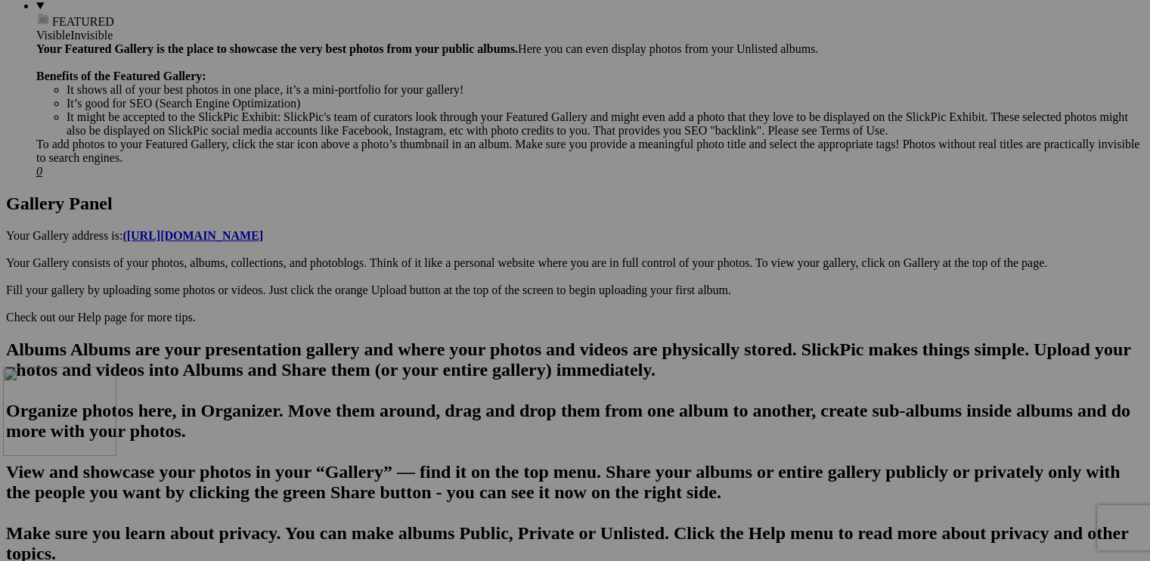
drag, startPoint x: 686, startPoint y: 367, endPoint x: 221, endPoint y: 497, distance: 483.6
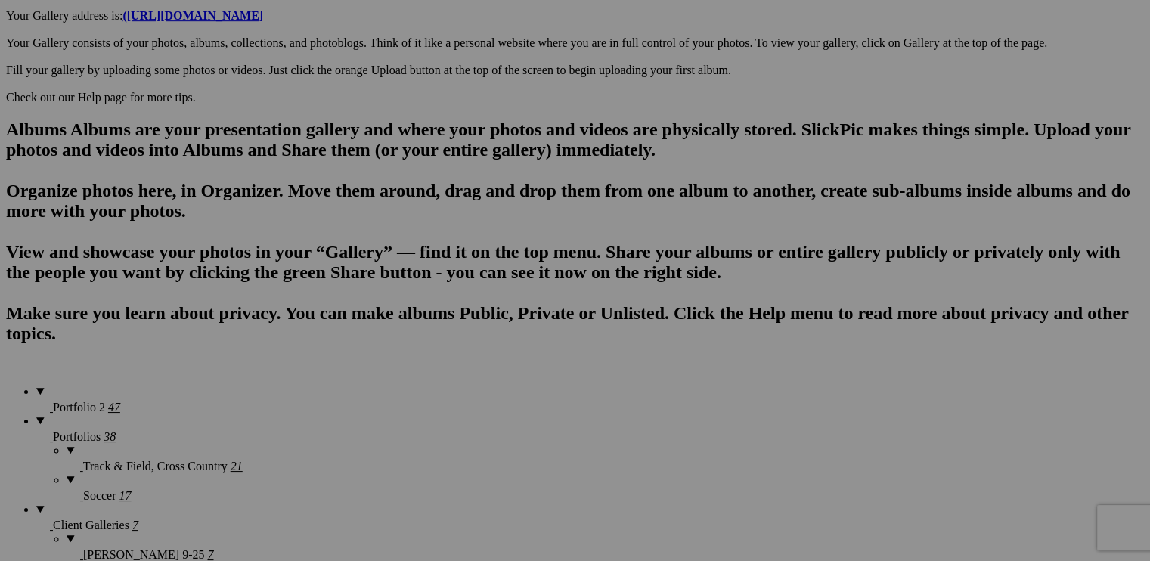
scroll to position [880, 0]
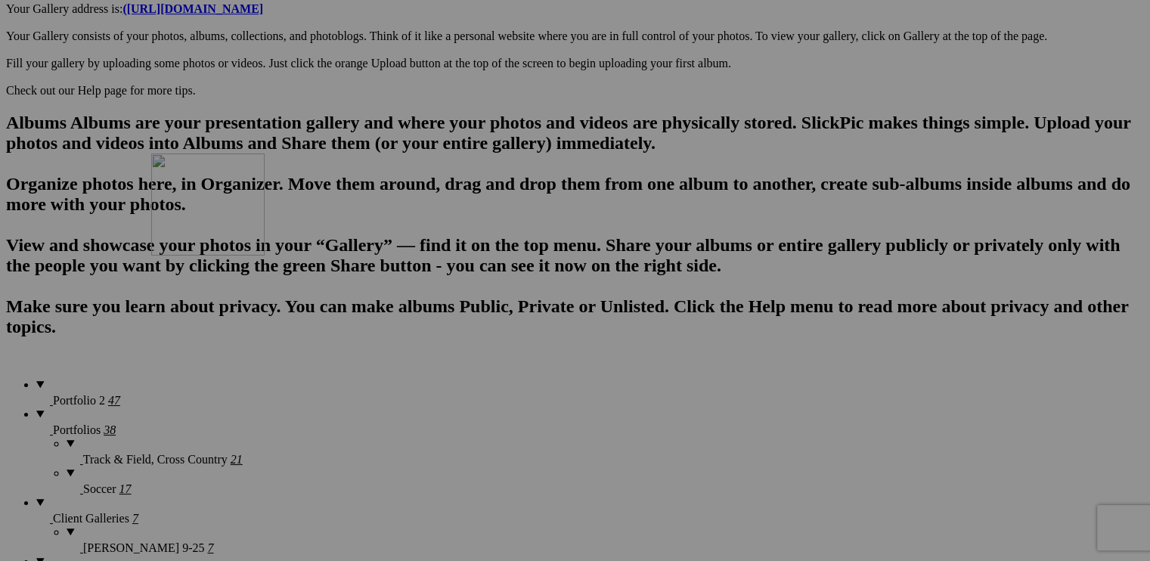
drag, startPoint x: 847, startPoint y: 133, endPoint x: 369, endPoint y: 284, distance: 501.1
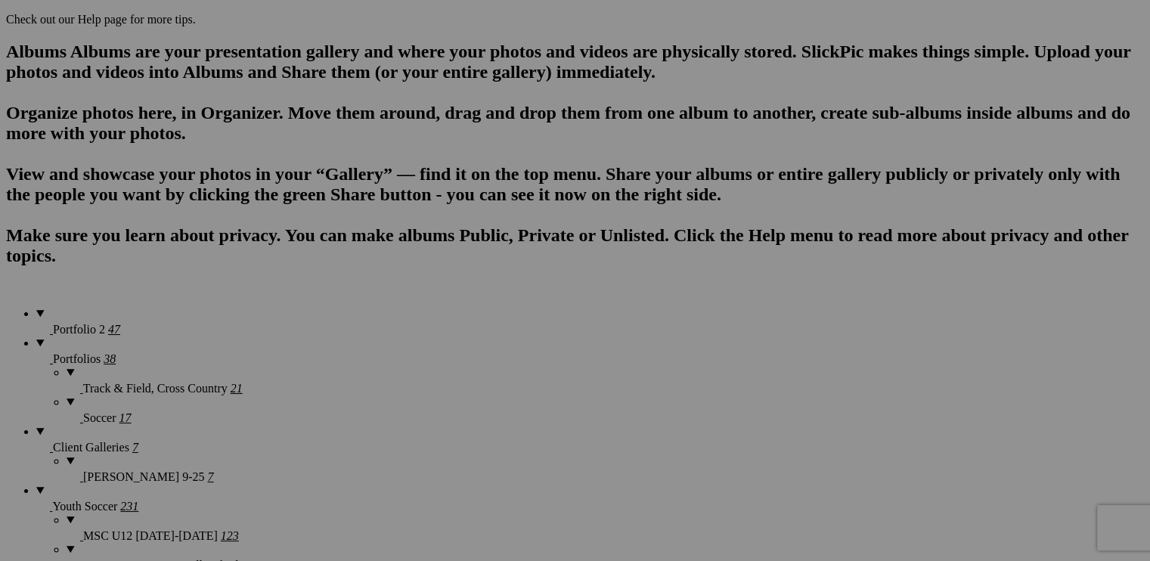
scroll to position [983, 0]
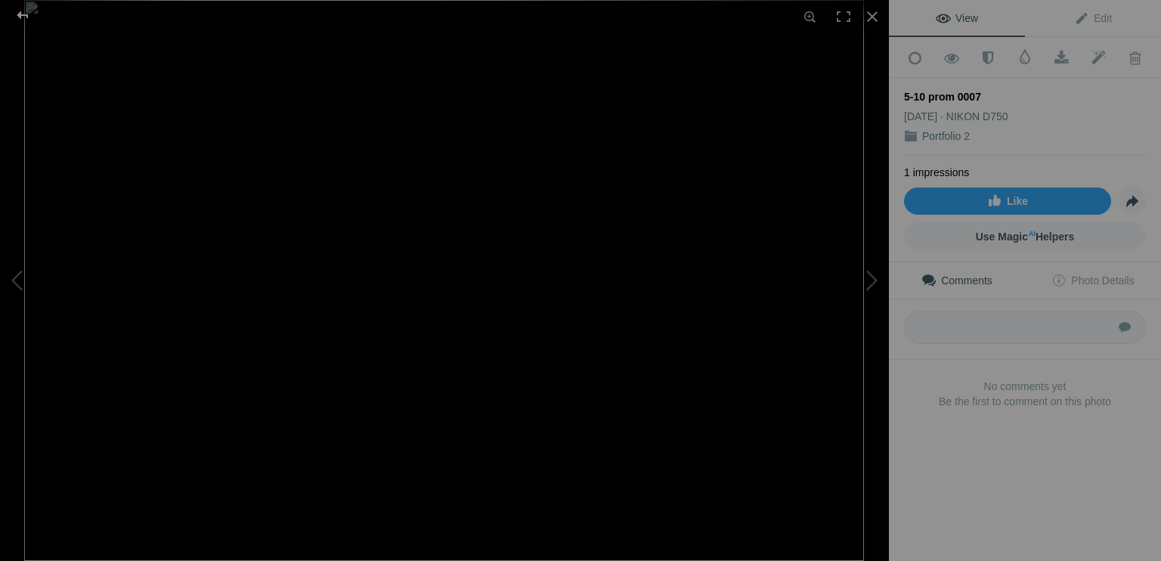
click at [28, 19] on div at bounding box center [22, 15] width 54 height 30
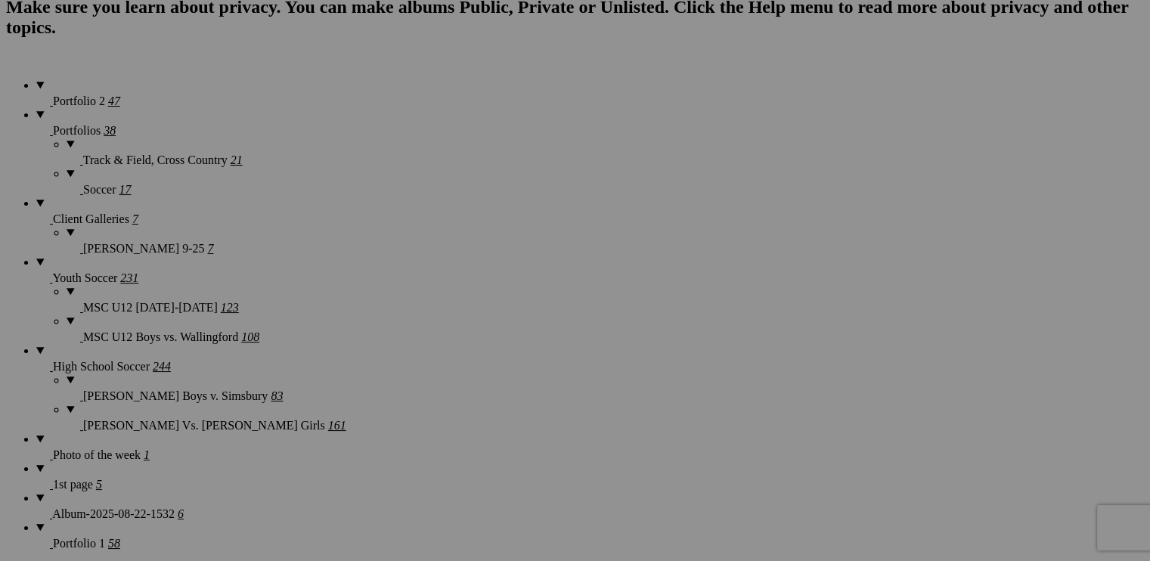
scroll to position [1204, 0]
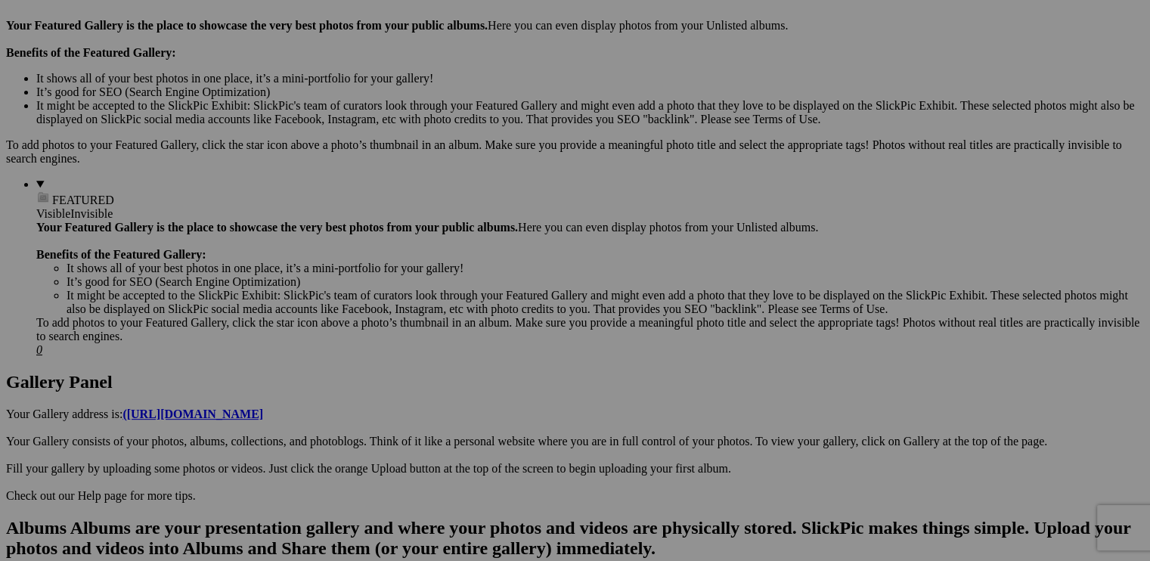
scroll to position [448, 0]
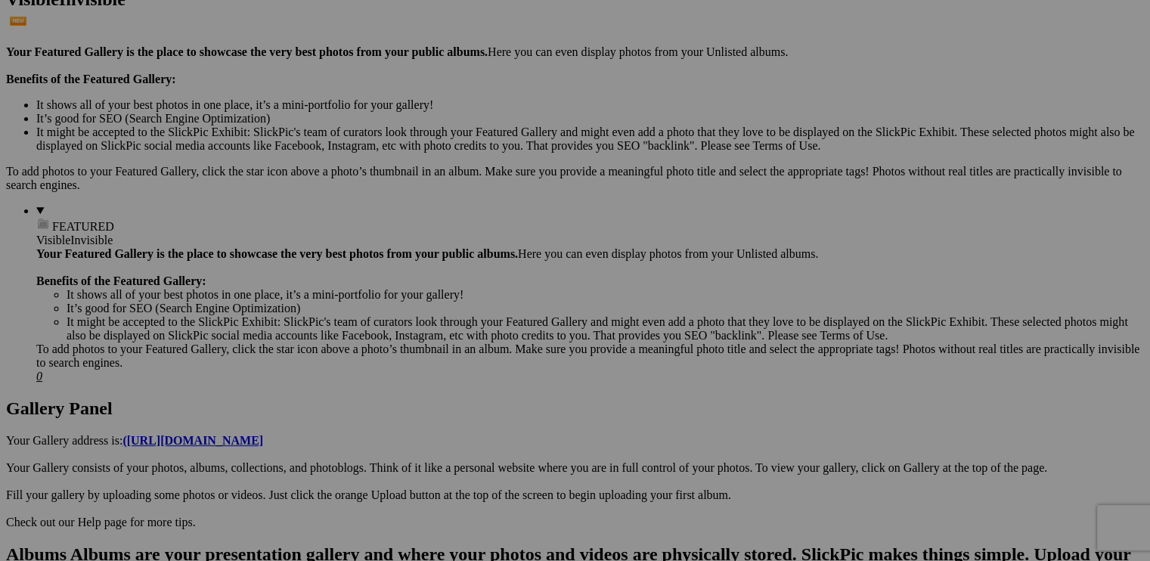
drag, startPoint x: 928, startPoint y: 489, endPoint x: 912, endPoint y: 146, distance: 343.6
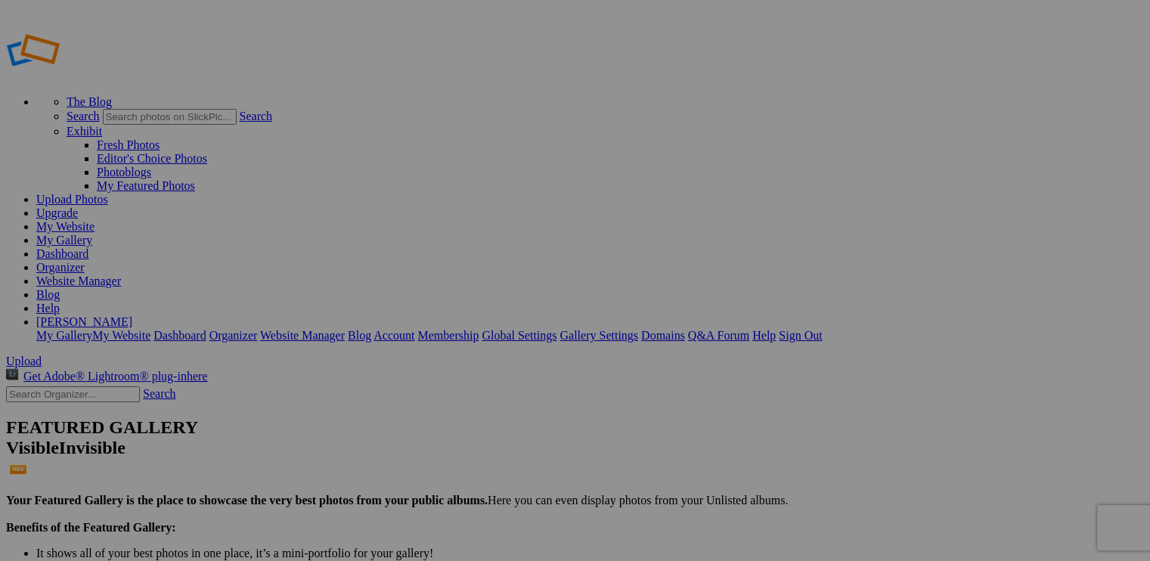
type input "Portfolio 2"
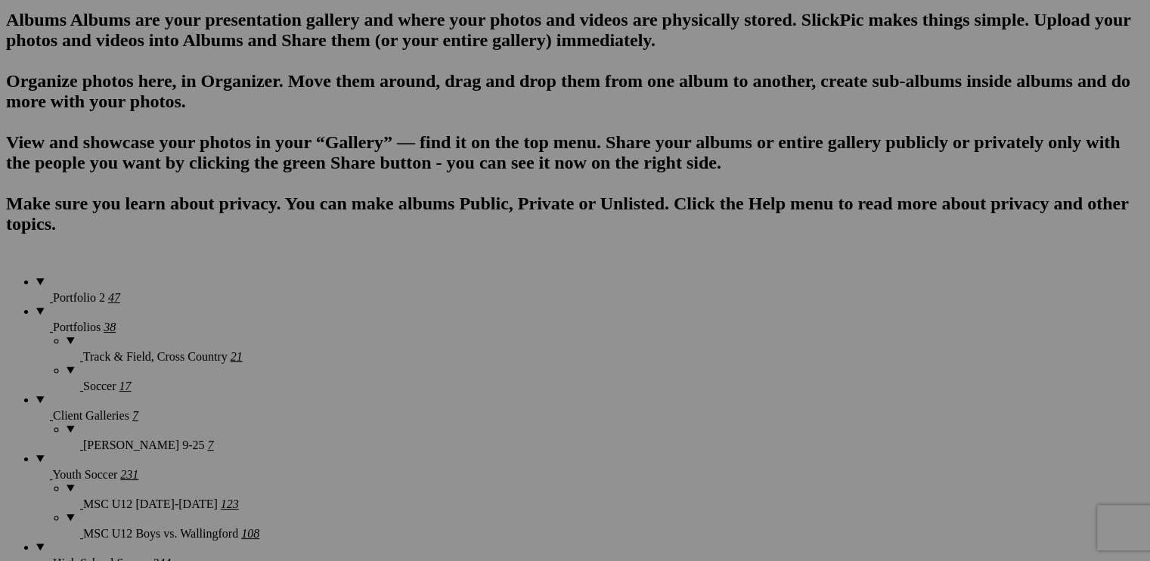
scroll to position [1204, 0]
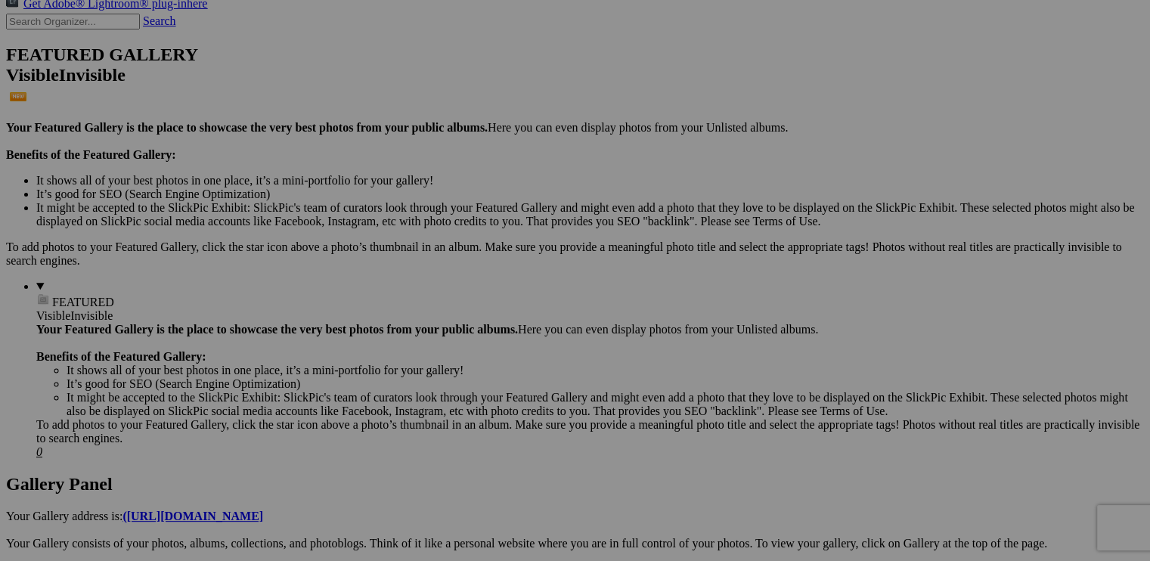
scroll to position [221, 0]
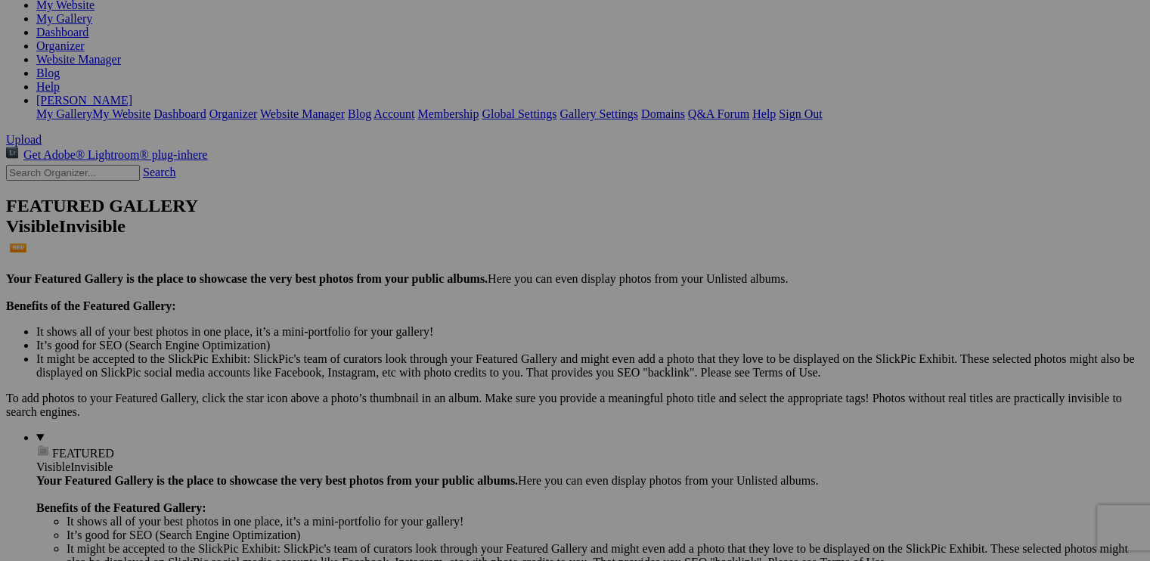
drag, startPoint x: 689, startPoint y: 383, endPoint x: 502, endPoint y: 163, distance: 289.6
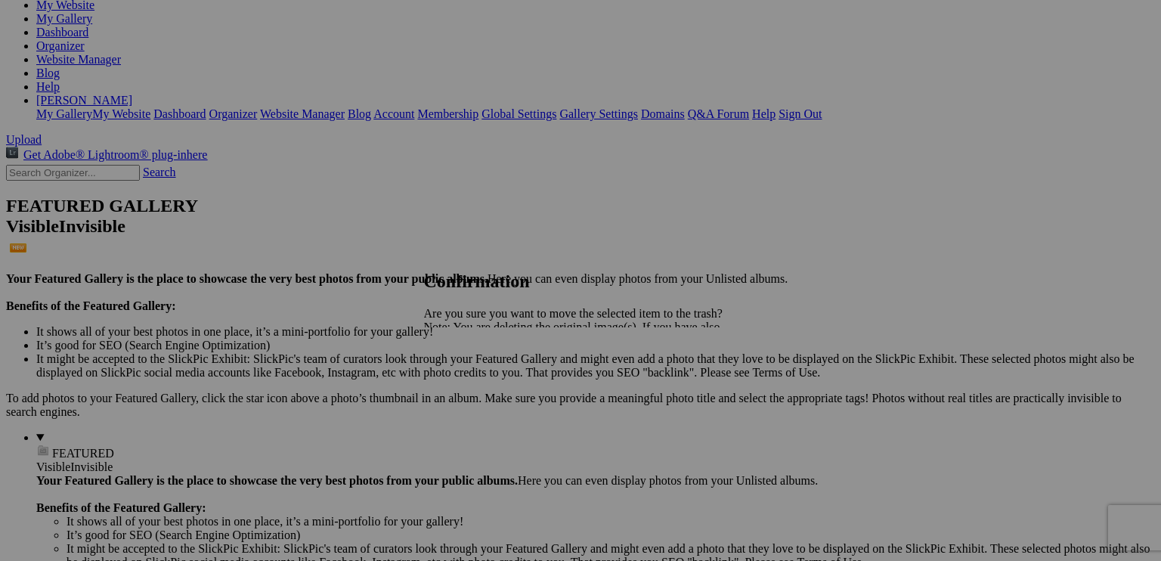
click at [475, 376] on span "Yes" at bounding box center [465, 379] width 17 height 13
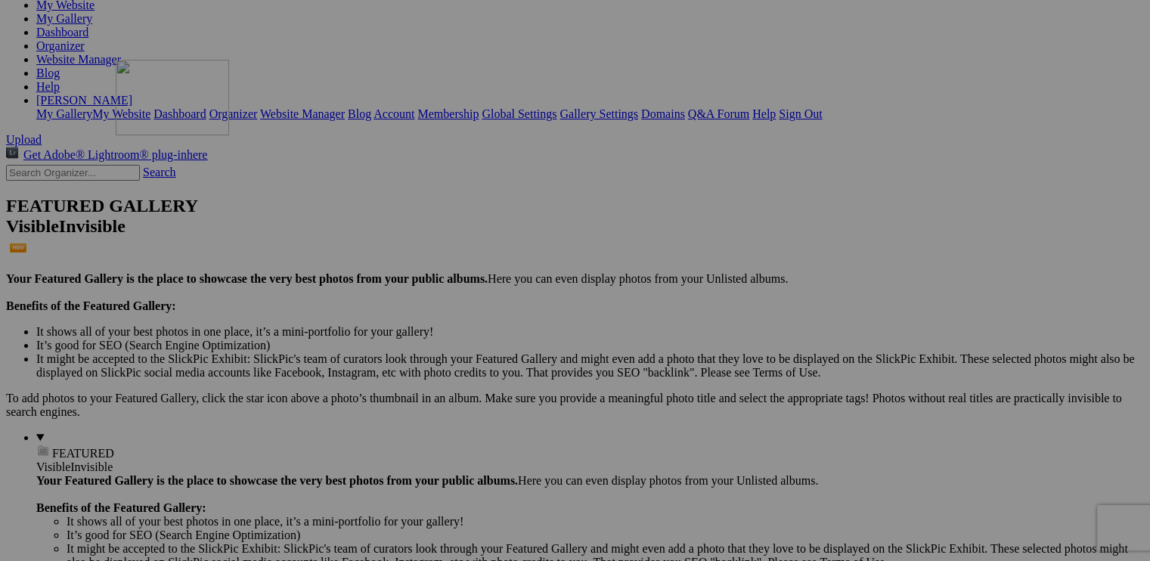
drag, startPoint x: 426, startPoint y: 413, endPoint x: 333, endPoint y: 190, distance: 241.3
drag, startPoint x: 558, startPoint y: 414, endPoint x: 364, endPoint y: 170, distance: 311.5
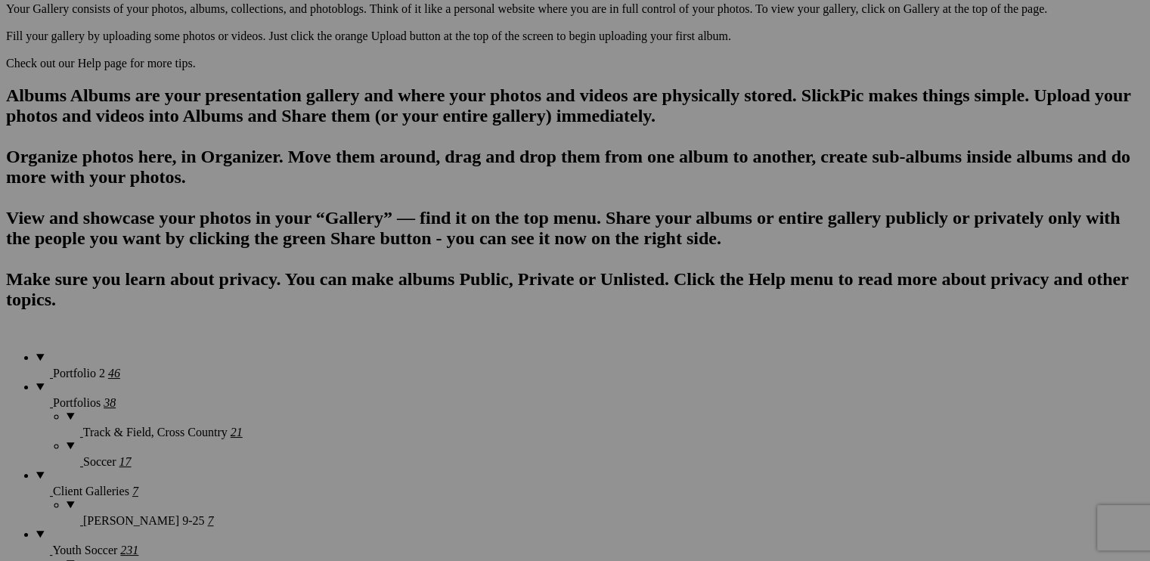
scroll to position [1058, 0]
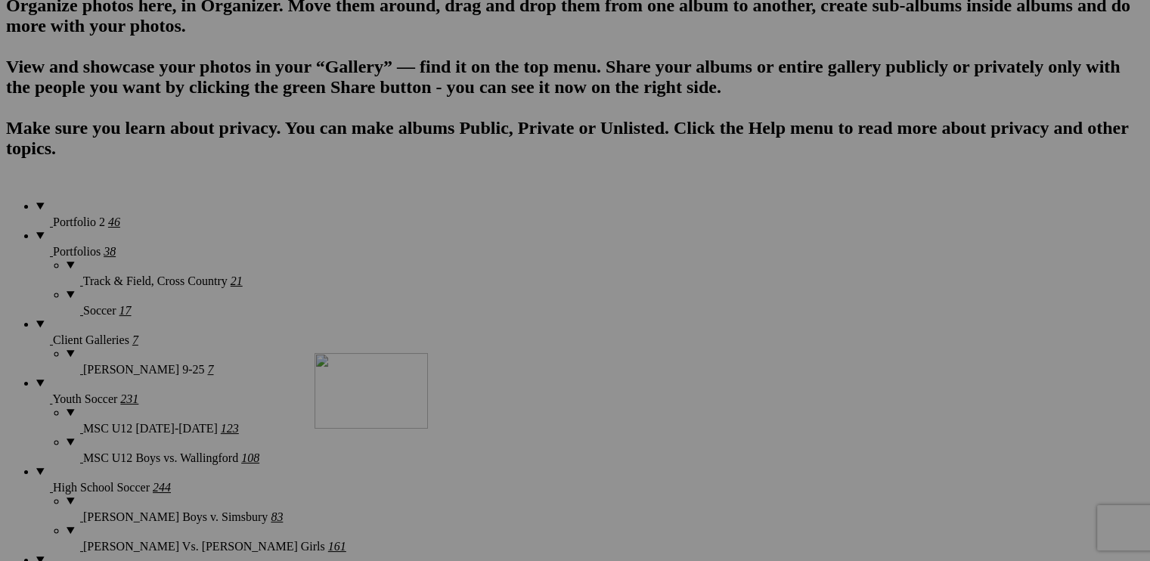
drag, startPoint x: 559, startPoint y: 147, endPoint x: 532, endPoint y: 485, distance: 338.2
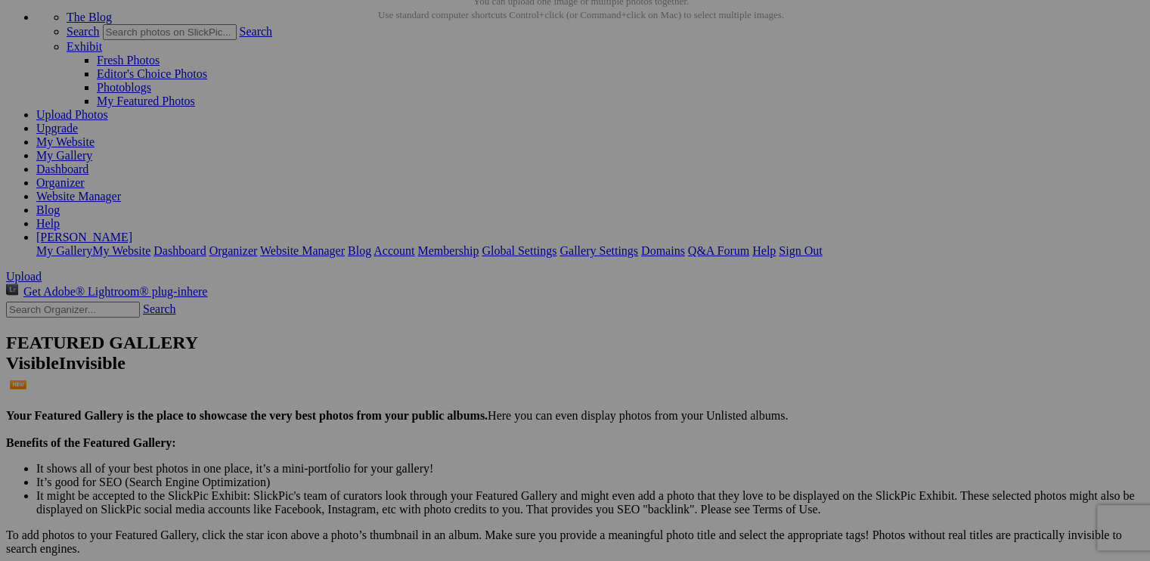
scroll to position [0, 0]
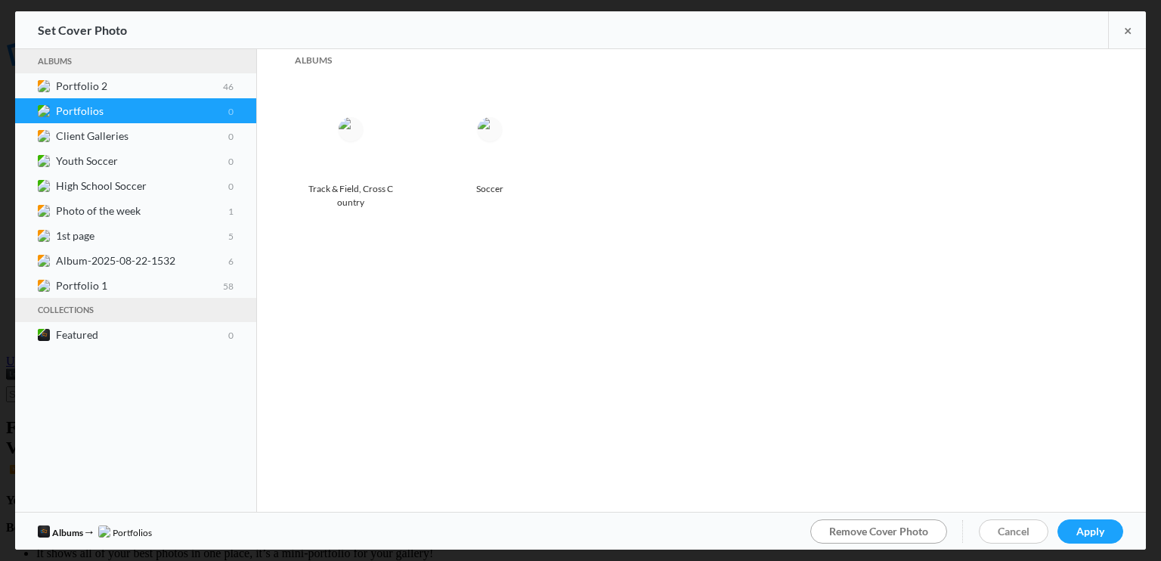
click at [872, 528] on span "Remove Cover Photo" at bounding box center [878, 531] width 99 height 13
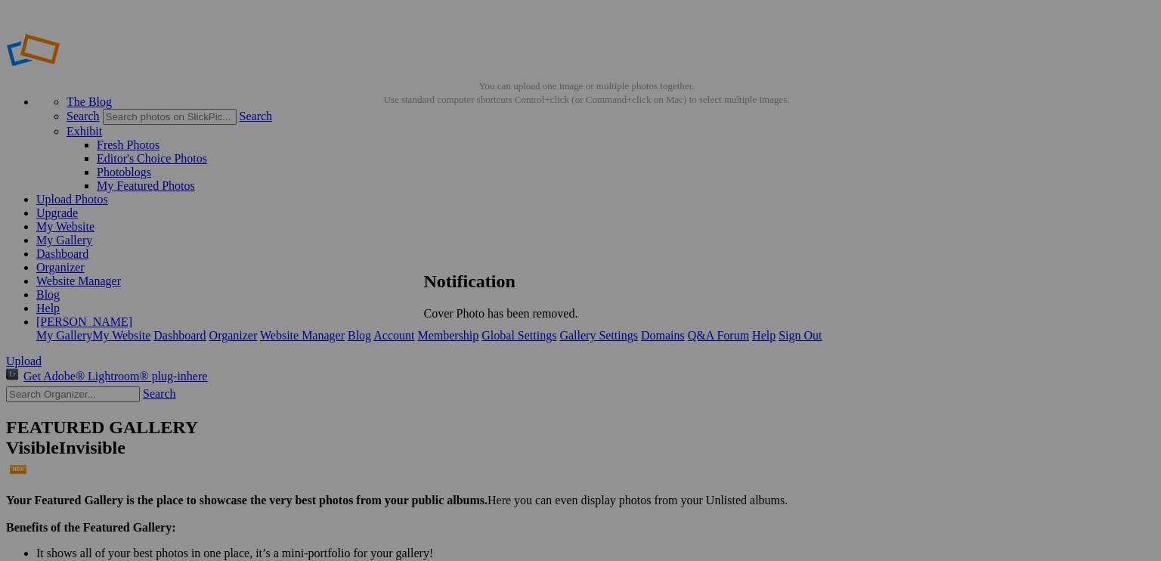
click at [441, 334] on link "OK" at bounding box center [432, 339] width 17 height 13
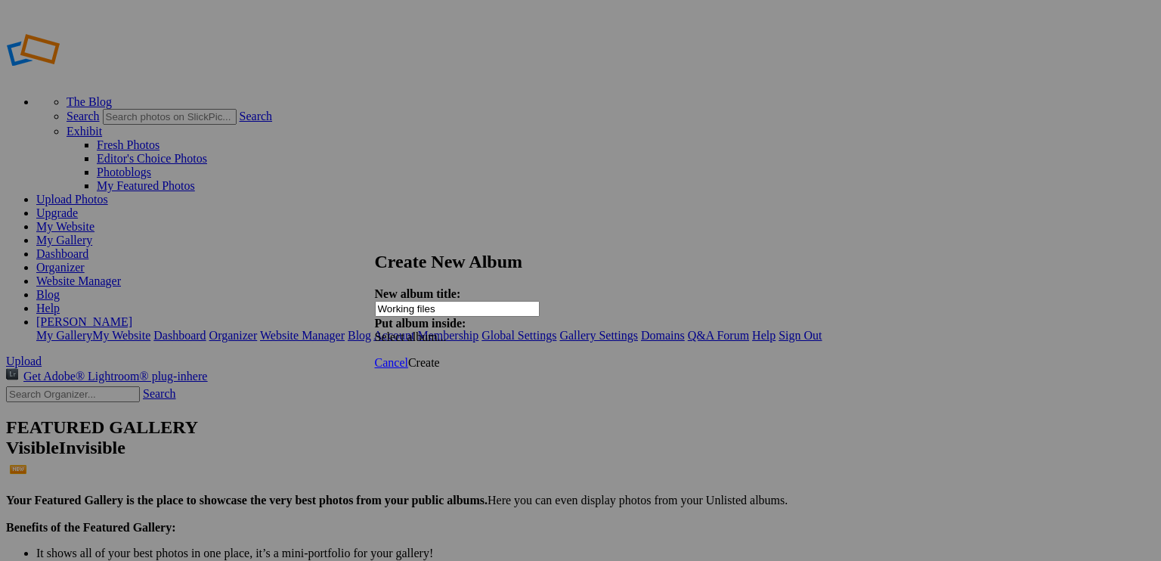
type input "Working files"
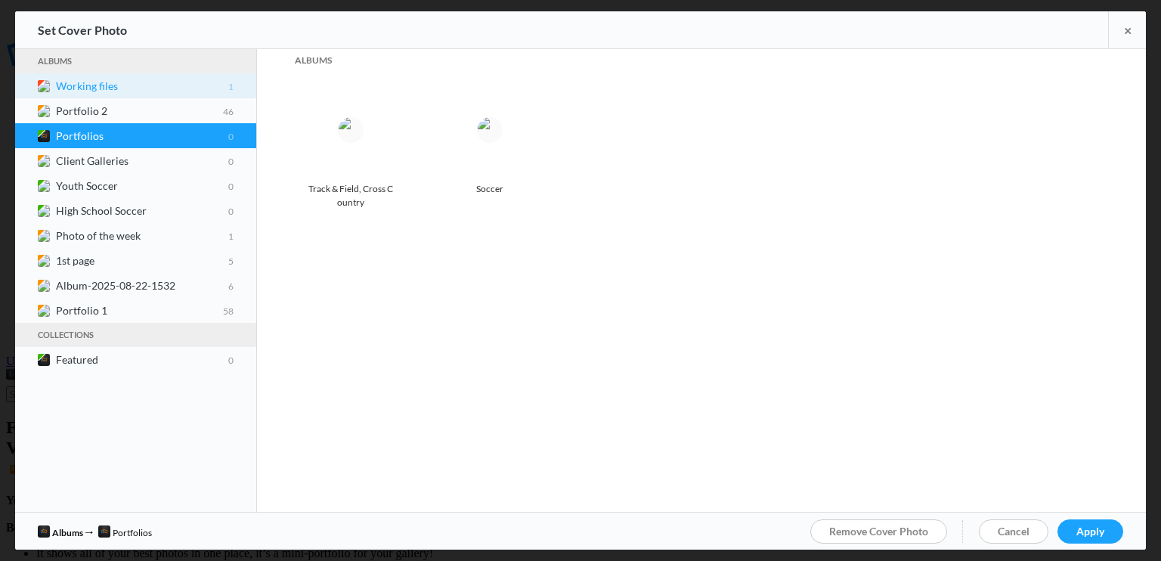
click at [91, 80] on b "Working files 1" at bounding box center [145, 85] width 178 height 13
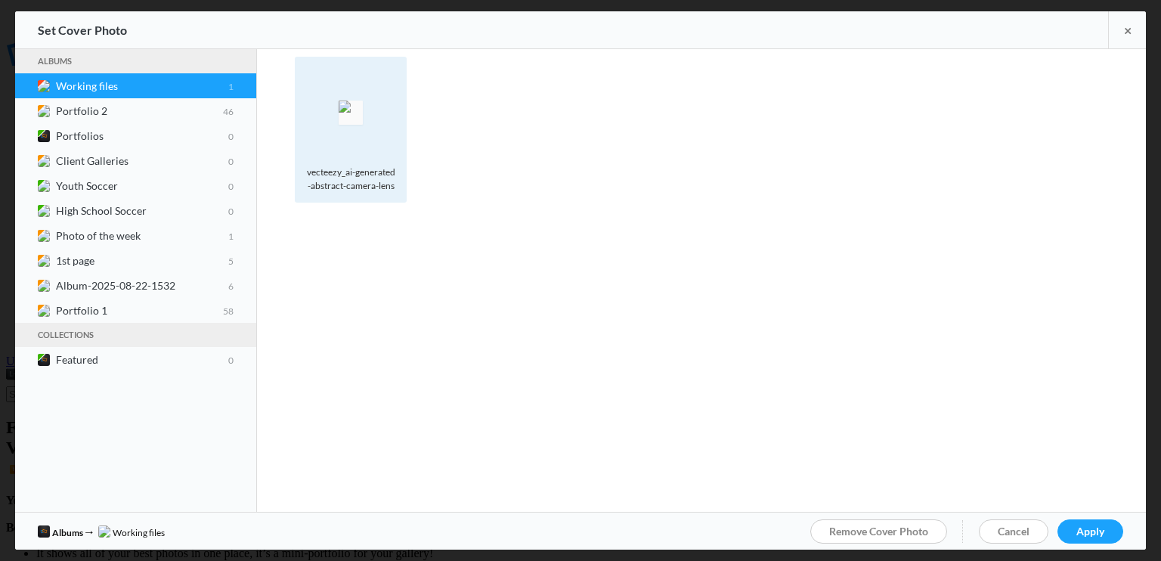
click at [358, 104] on img at bounding box center [351, 113] width 24 height 24
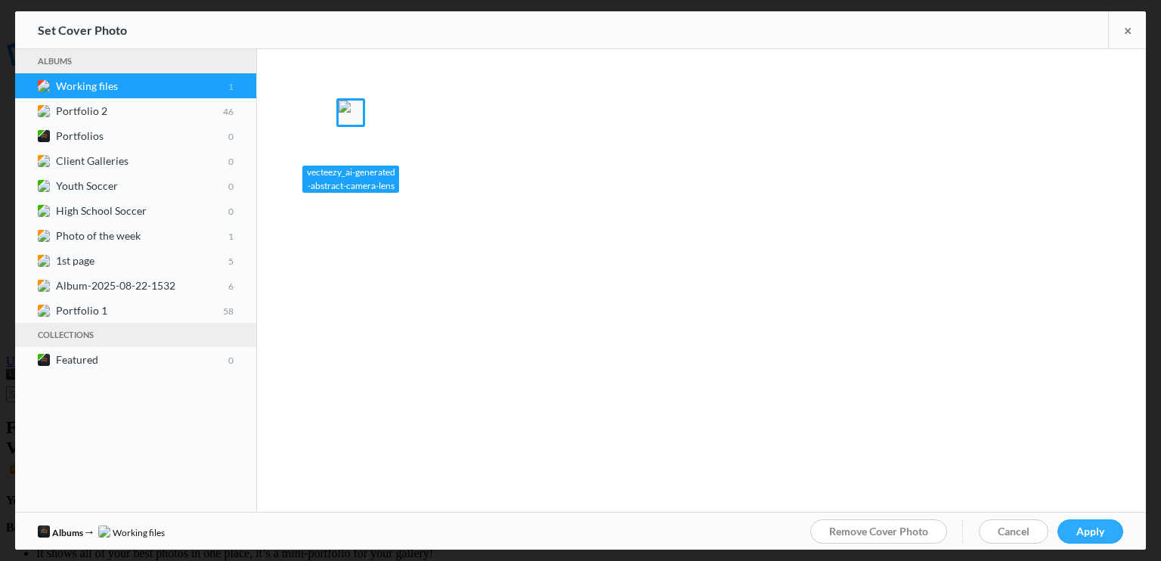
click at [1097, 529] on span "Apply" at bounding box center [1090, 531] width 28 height 13
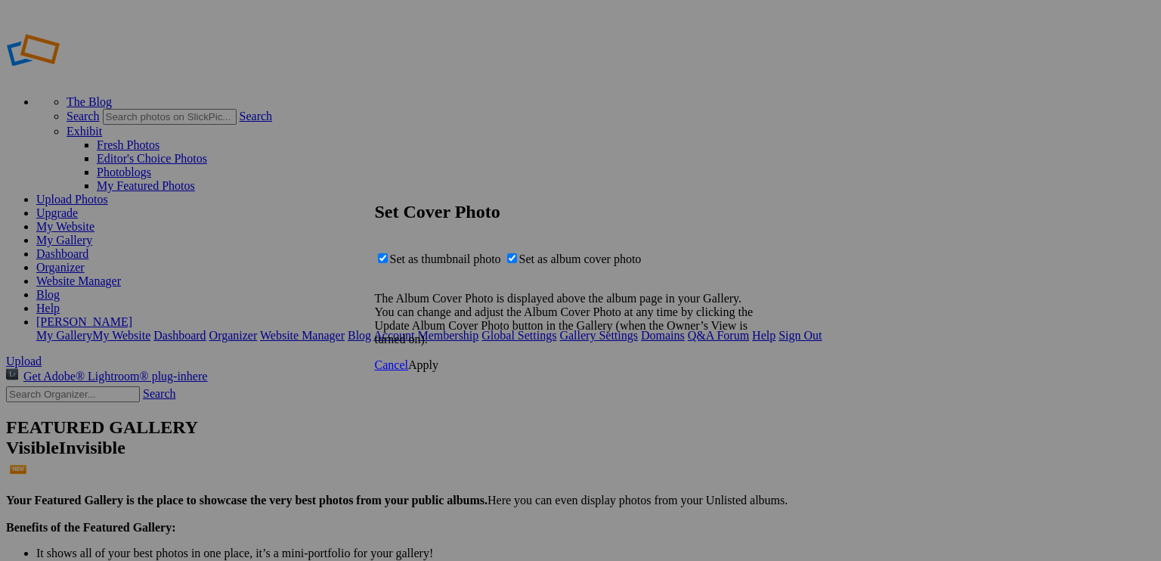
click at [438, 371] on span "Apply" at bounding box center [423, 364] width 30 height 13
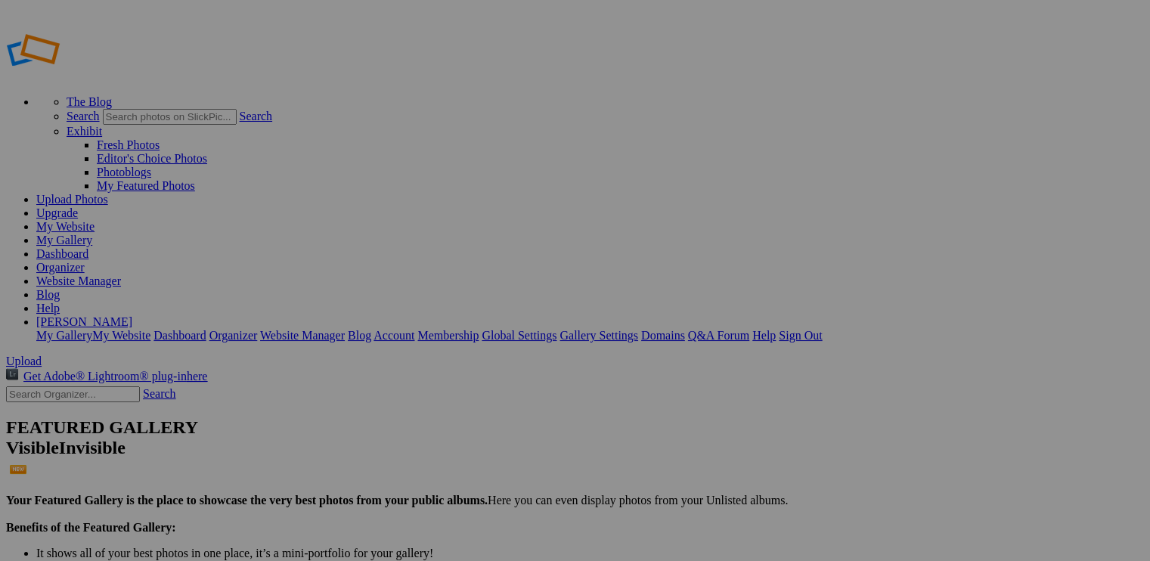
type input "Portfolio Galleries"
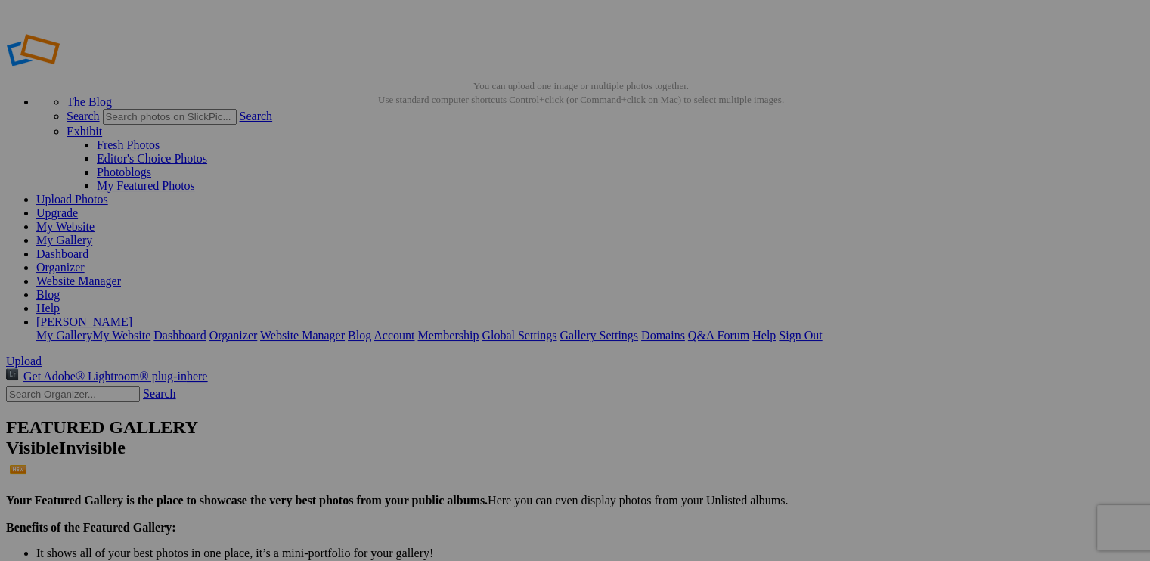
drag, startPoint x: 413, startPoint y: 191, endPoint x: 784, endPoint y: 345, distance: 400.9
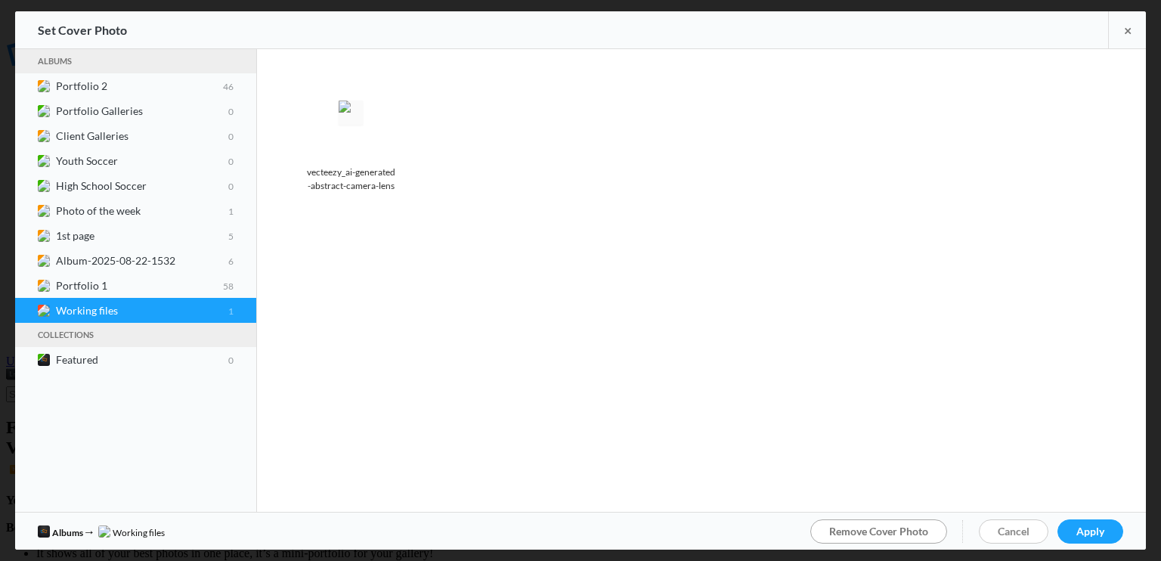
click at [844, 527] on span "Remove Cover Photo" at bounding box center [878, 531] width 99 height 13
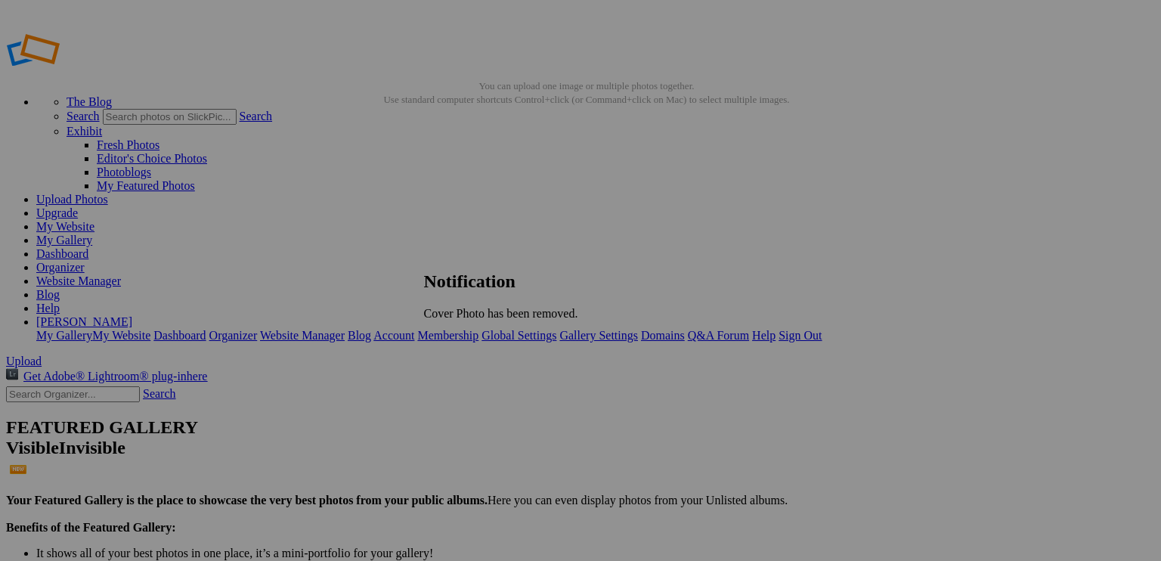
click at [441, 336] on span "OK" at bounding box center [432, 339] width 17 height 13
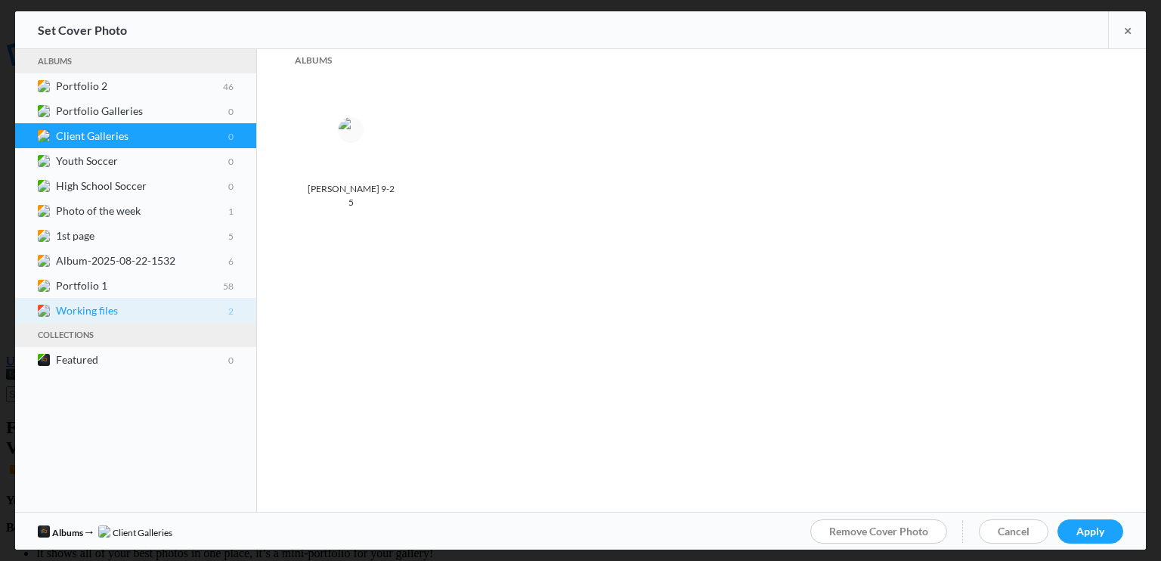
click at [87, 304] on b "Working files 2" at bounding box center [145, 310] width 178 height 13
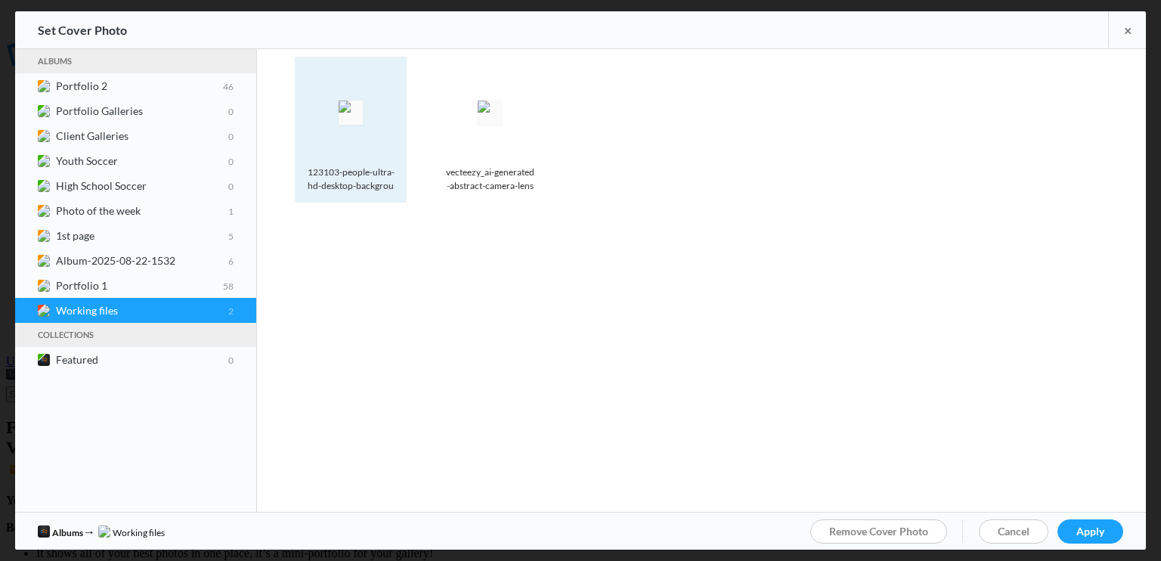
click at [358, 125] on img at bounding box center [351, 113] width 24 height 24
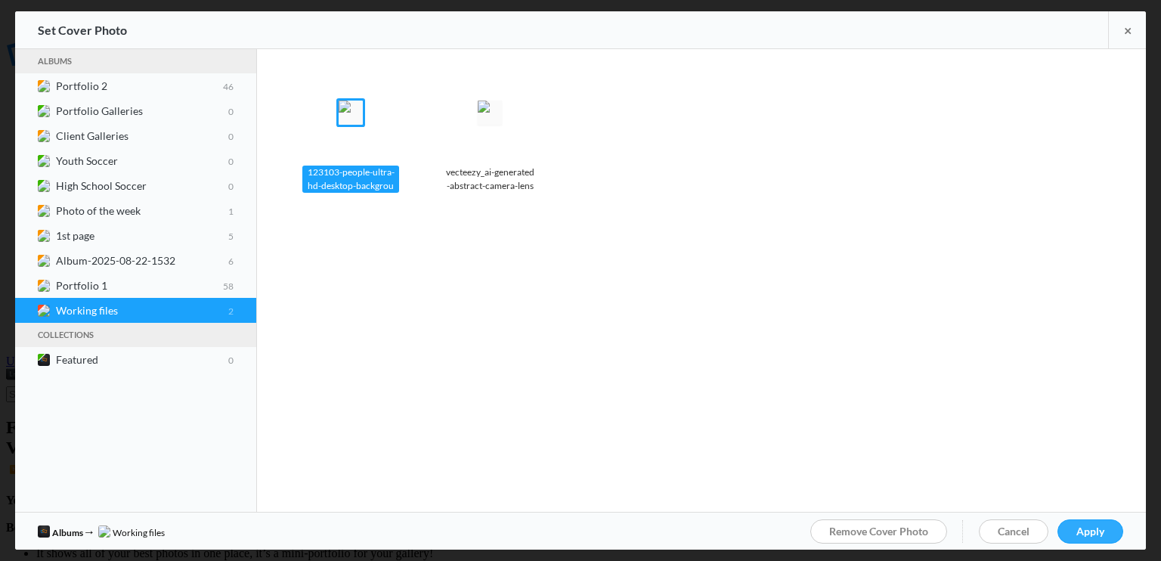
click at [1101, 529] on span "Apply" at bounding box center [1090, 531] width 28 height 13
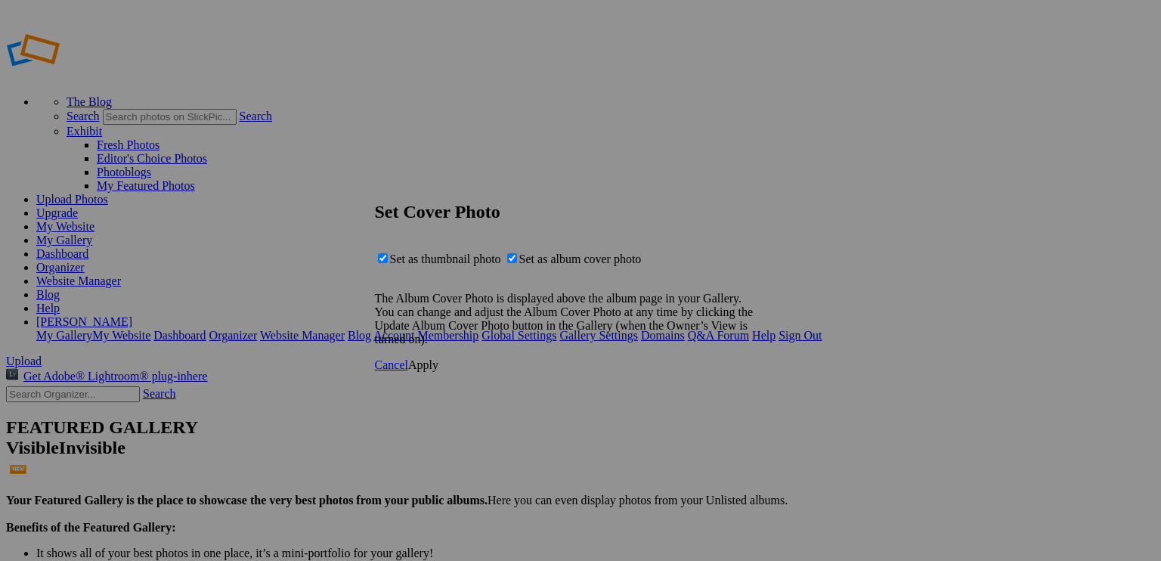
click at [438, 371] on span "Apply" at bounding box center [423, 364] width 30 height 13
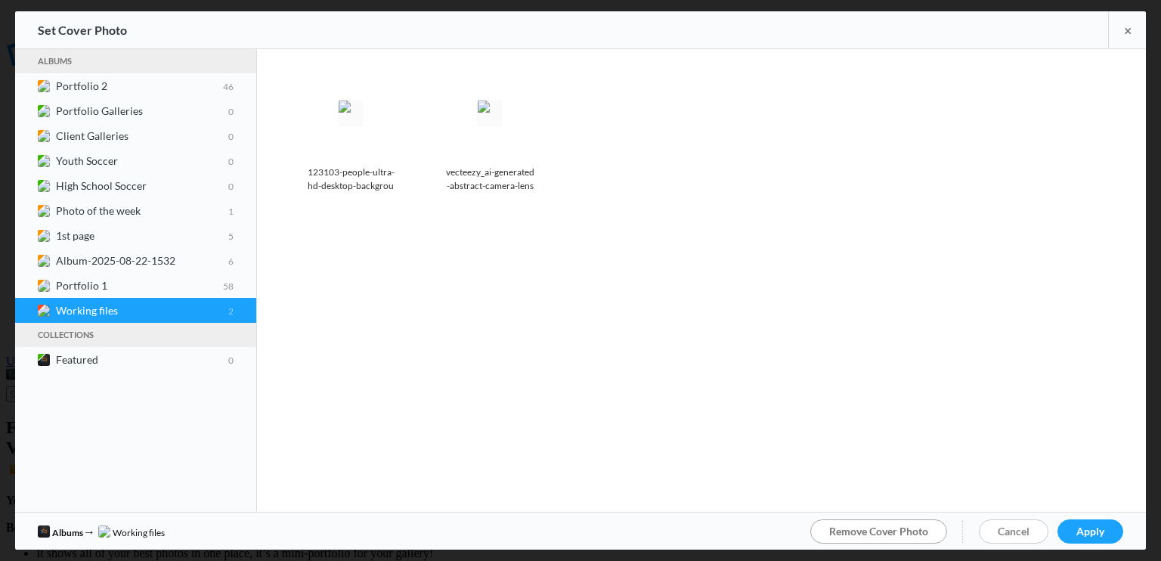
click at [856, 528] on span "Remove Cover Photo" at bounding box center [878, 531] width 99 height 13
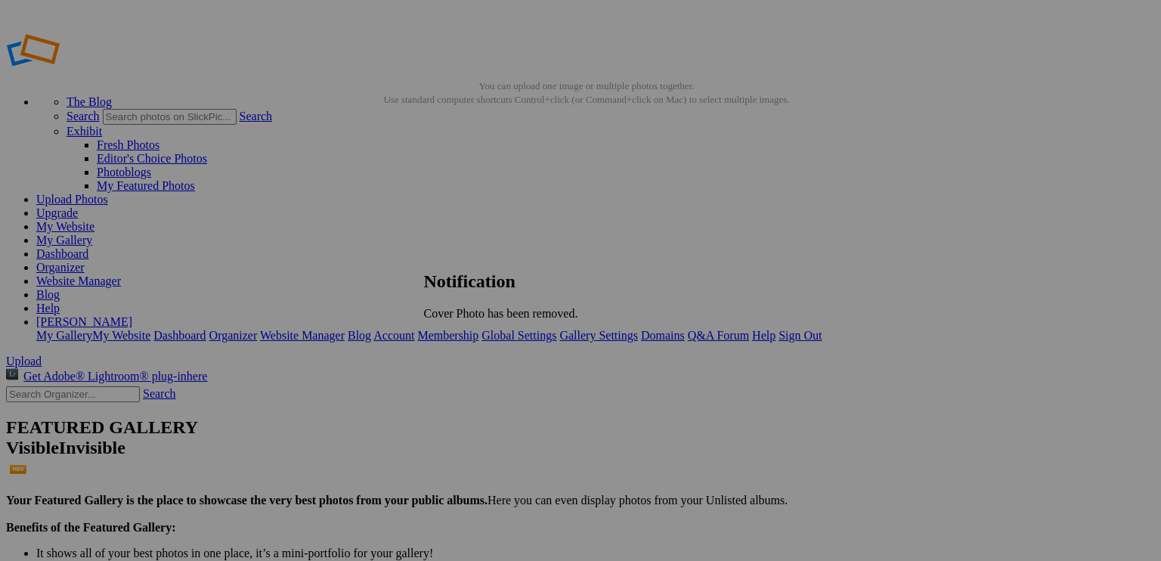
click at [441, 335] on span "OK" at bounding box center [432, 339] width 17 height 13
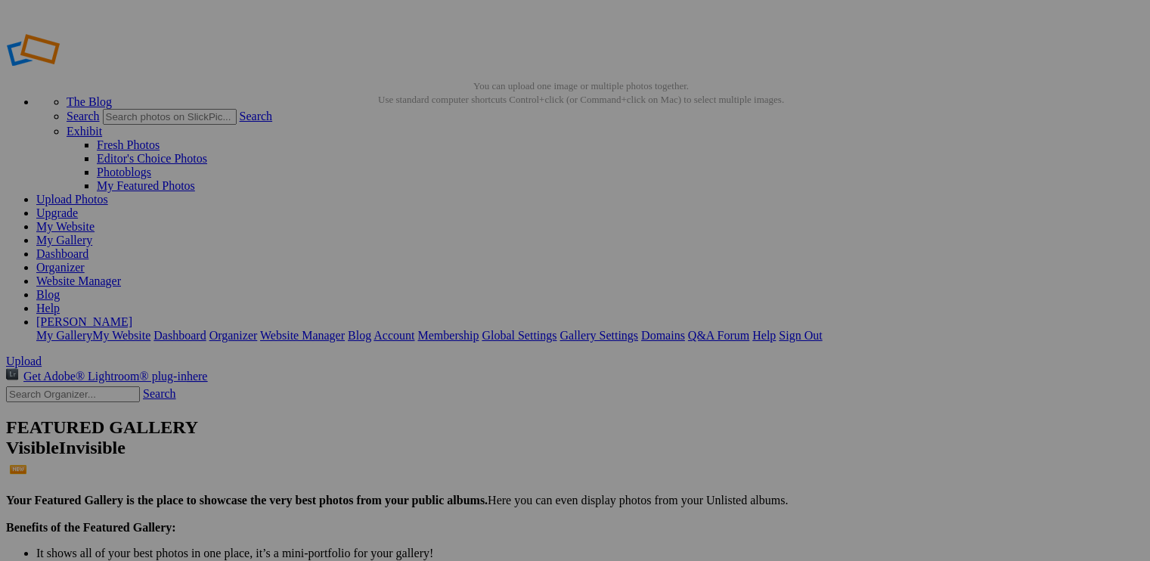
drag, startPoint x: 311, startPoint y: 79, endPoint x: 217, endPoint y: 82, distance: 94.5
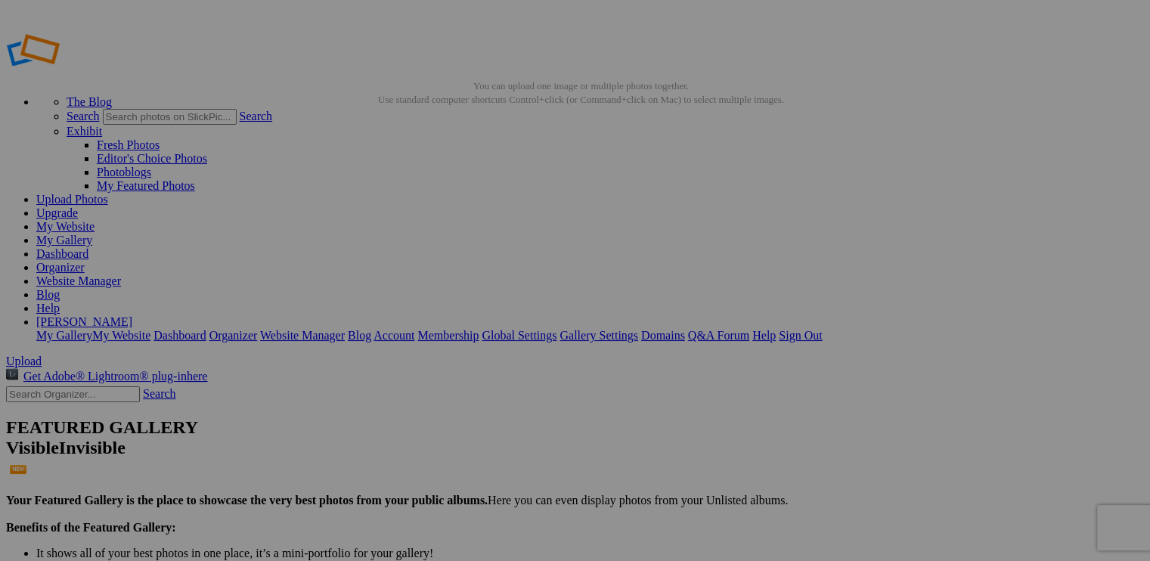
type input "T"
type input "Place Holder 1"
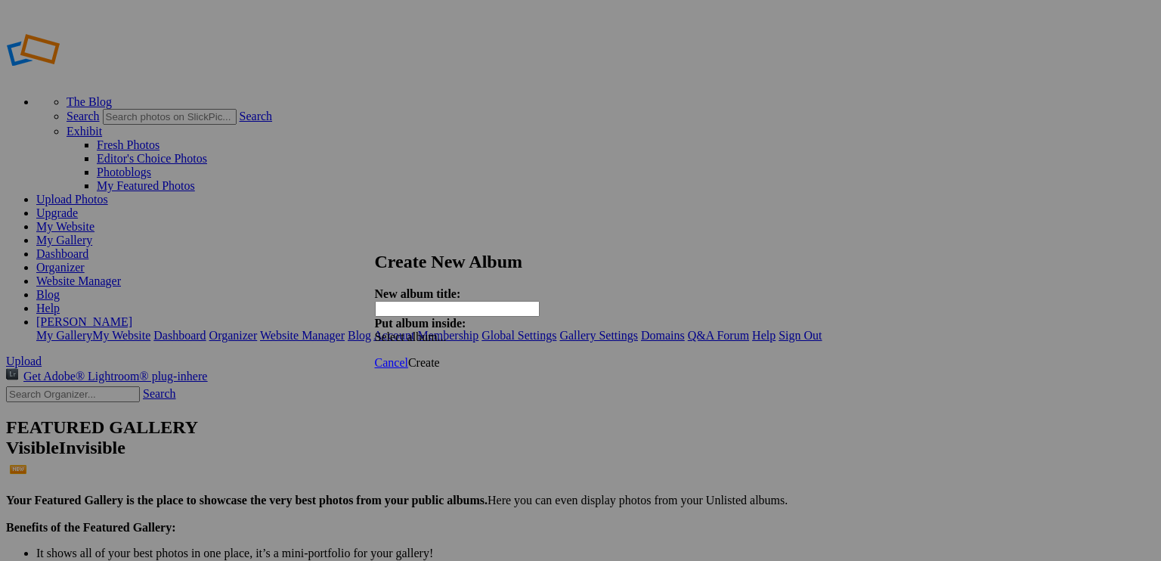
click at [447, 330] on span "Select album..." at bounding box center [411, 336] width 72 height 13
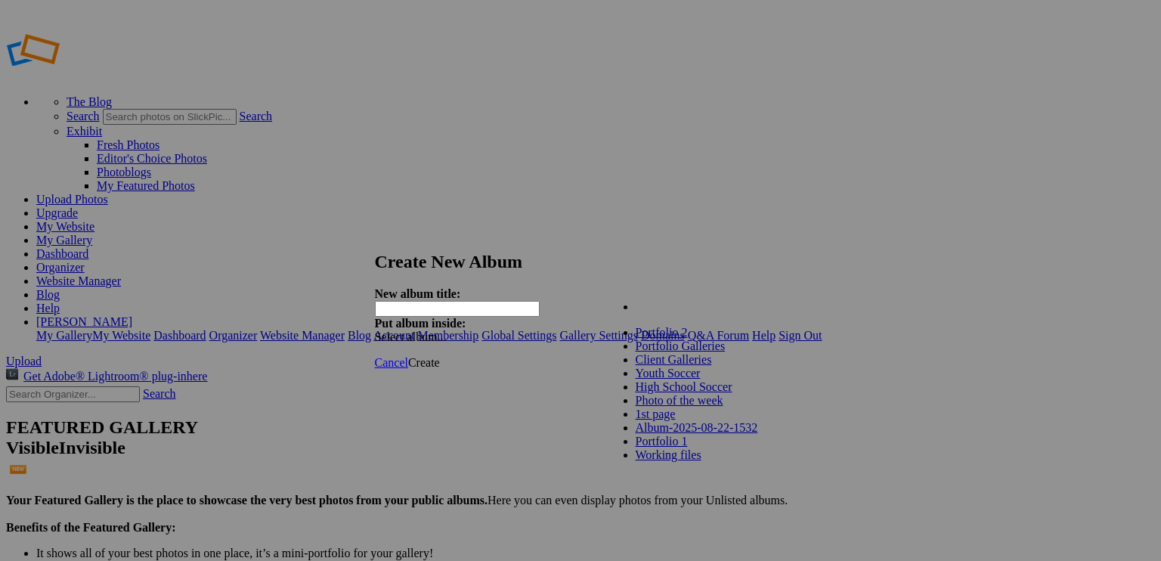
click at [643, 352] on span "Portfolio Galleries" at bounding box center [681, 345] width 90 height 13
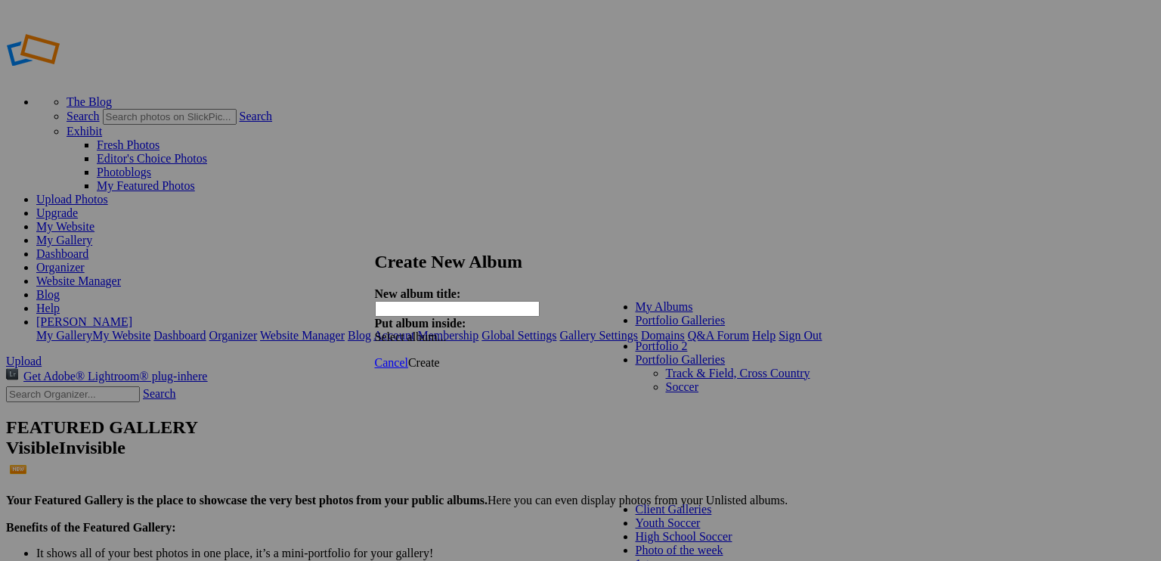
click at [466, 301] on input "text" at bounding box center [457, 309] width 165 height 16
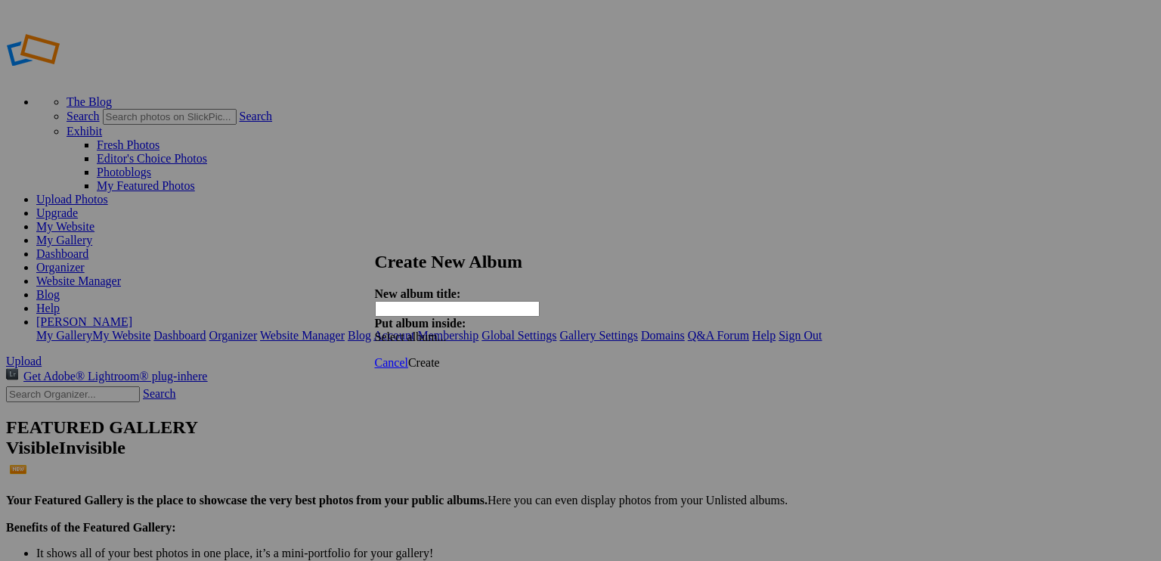
type input "E"
type input "People"
click at [440, 356] on span "Create" at bounding box center [424, 362] width 32 height 13
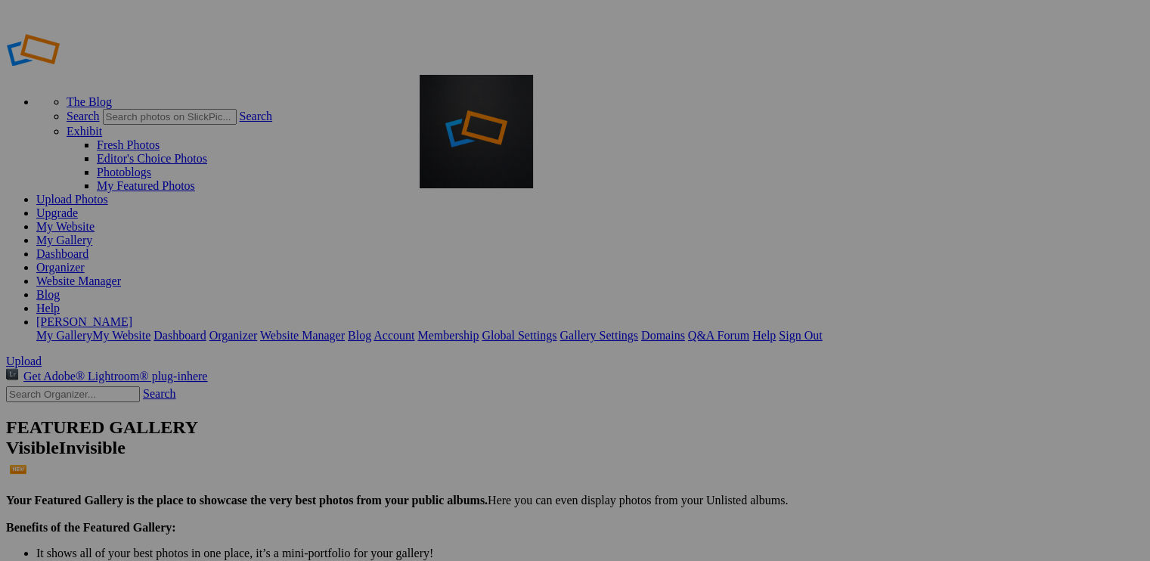
drag, startPoint x: 426, startPoint y: 220, endPoint x: 637, endPoint y: 184, distance: 214.0
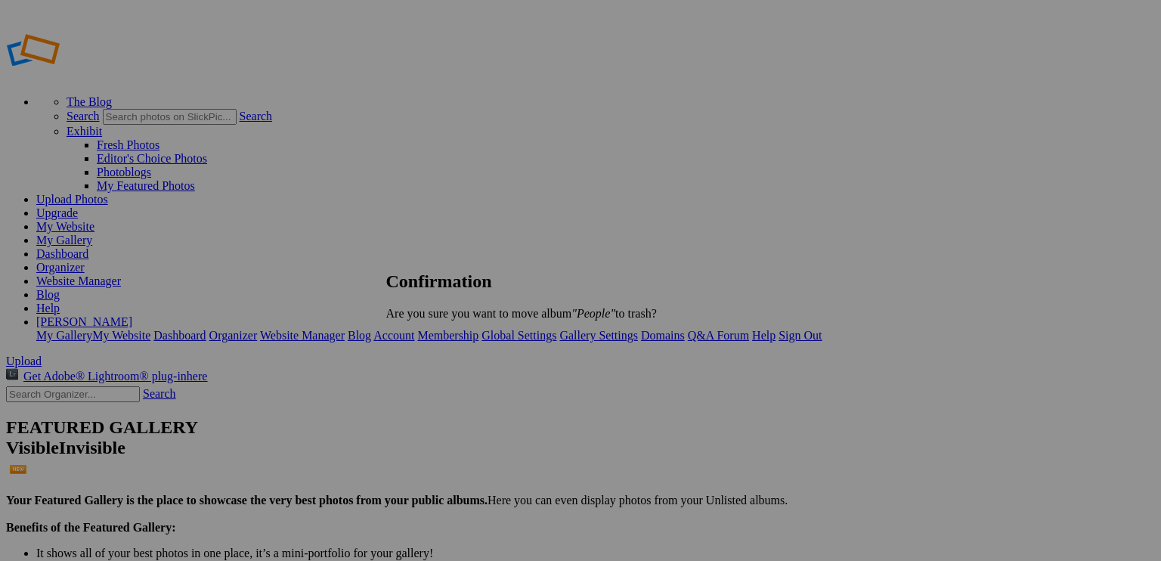
click at [437, 335] on span "Yes" at bounding box center [428, 339] width 17 height 13
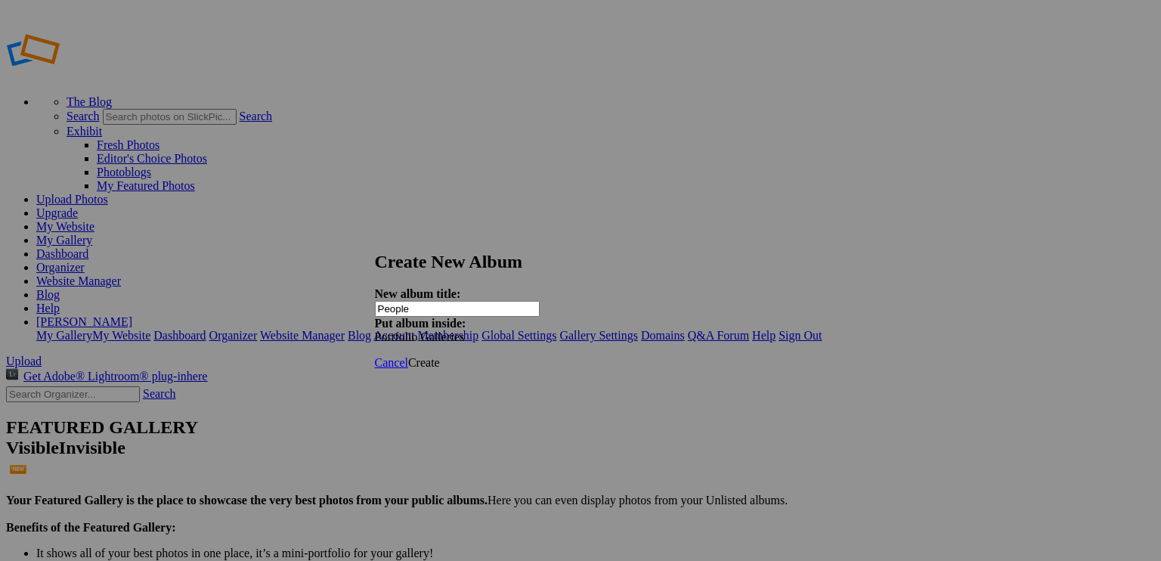
type input "People"
click at [440, 356] on span "Create" at bounding box center [424, 362] width 32 height 13
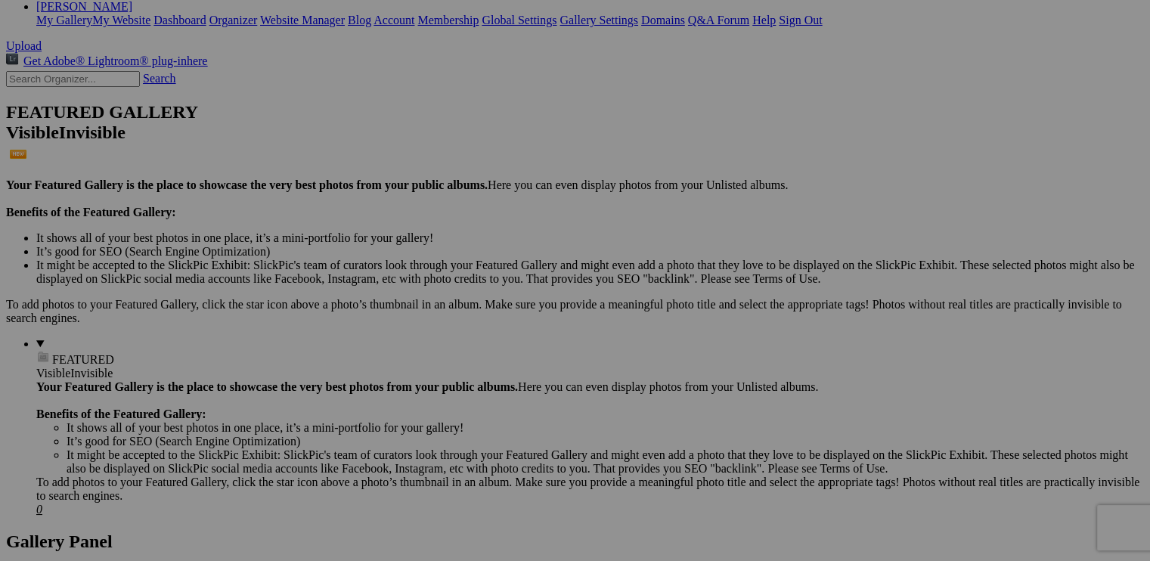
scroll to position [378, 0]
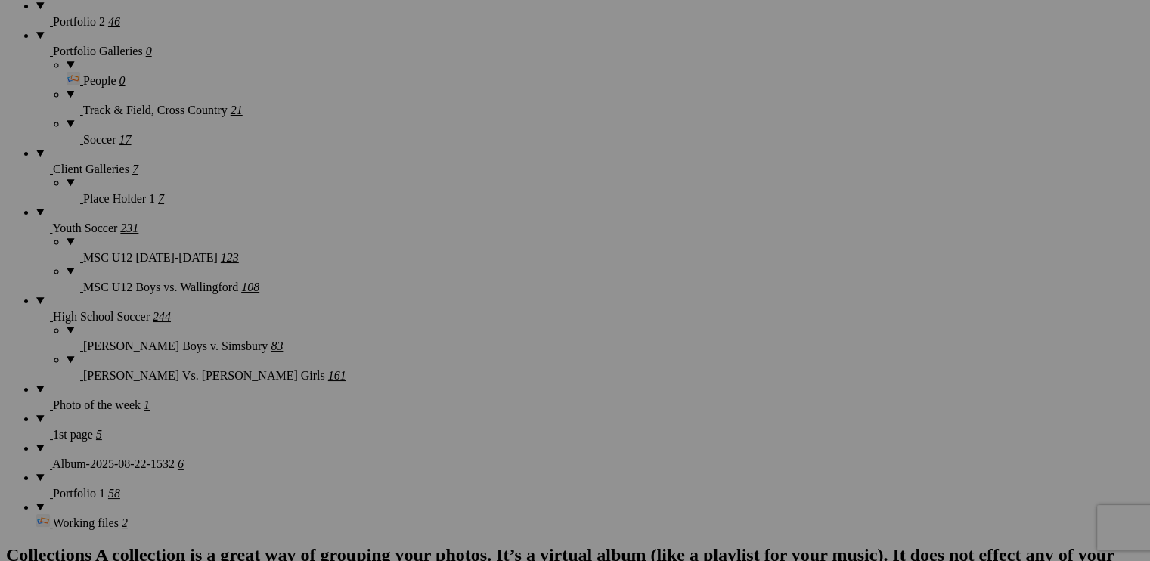
scroll to position [1285, 0]
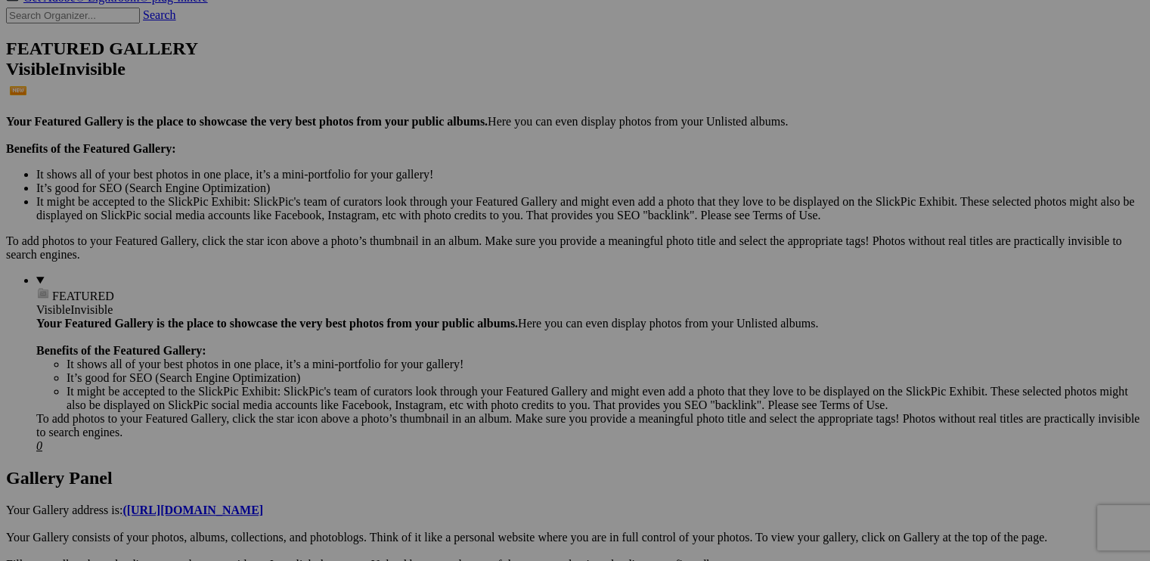
scroll to position [0, 0]
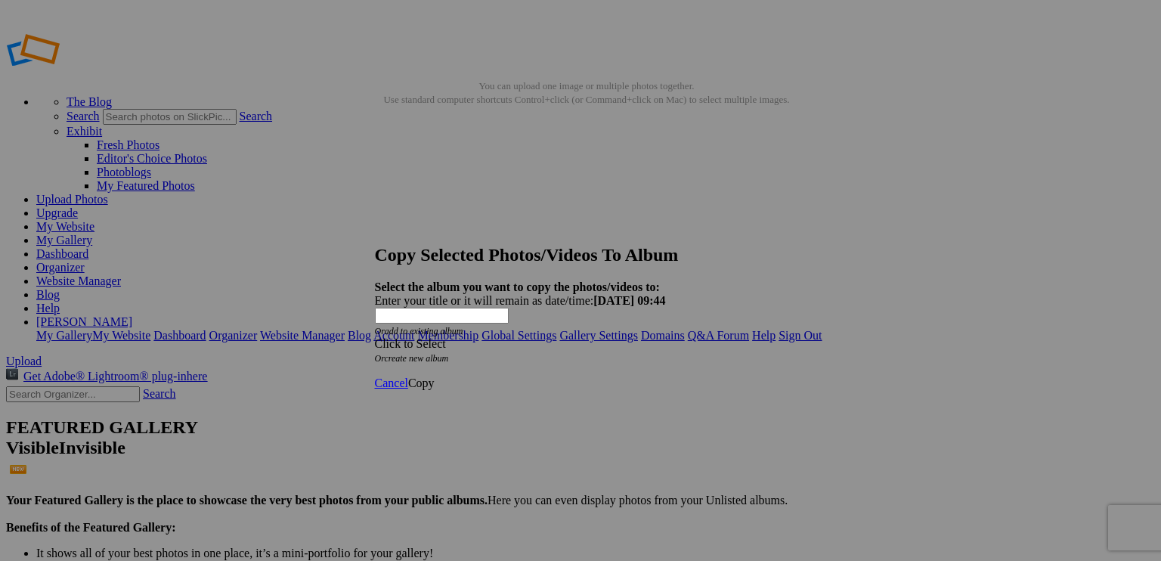
click at [664, 337] on div "Click to Select" at bounding box center [575, 344] width 401 height 14
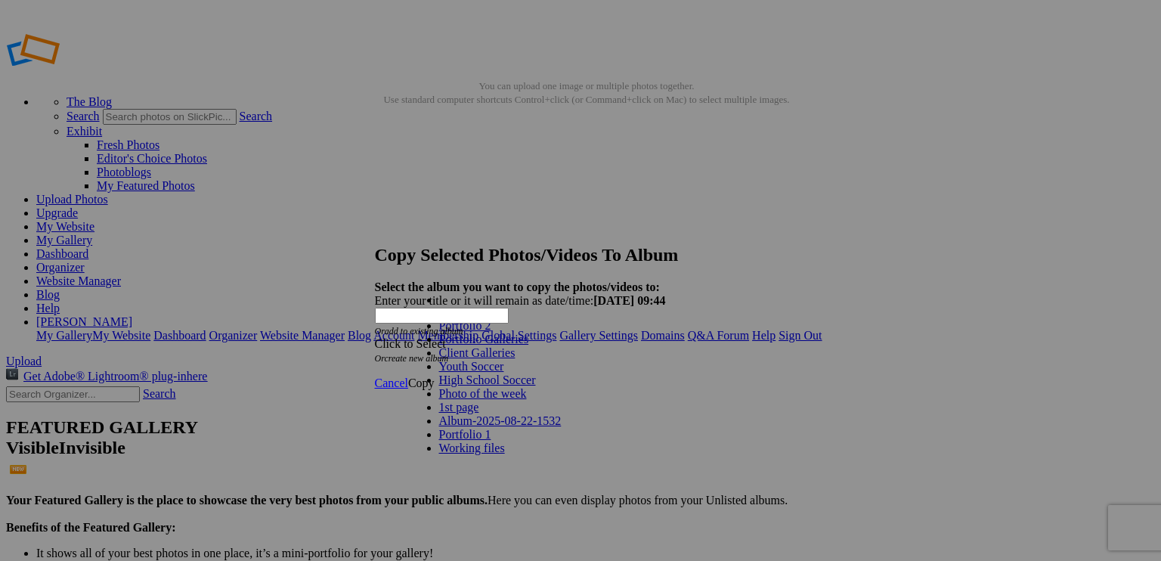
click at [528, 345] on span at bounding box center [528, 339] width 0 height 13
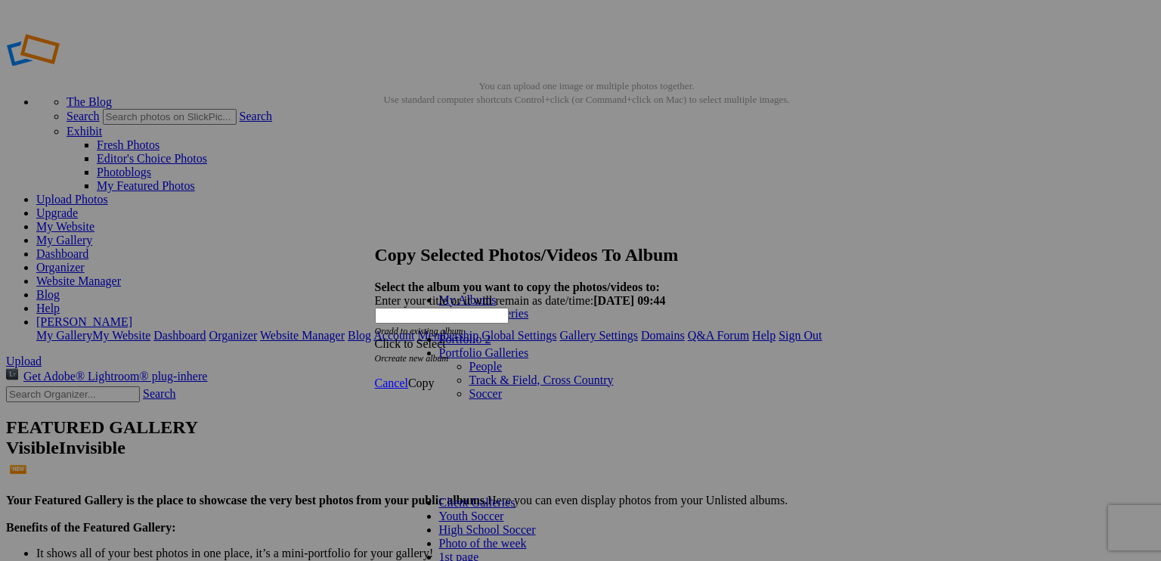
click at [469, 360] on link "People" at bounding box center [485, 366] width 33 height 13
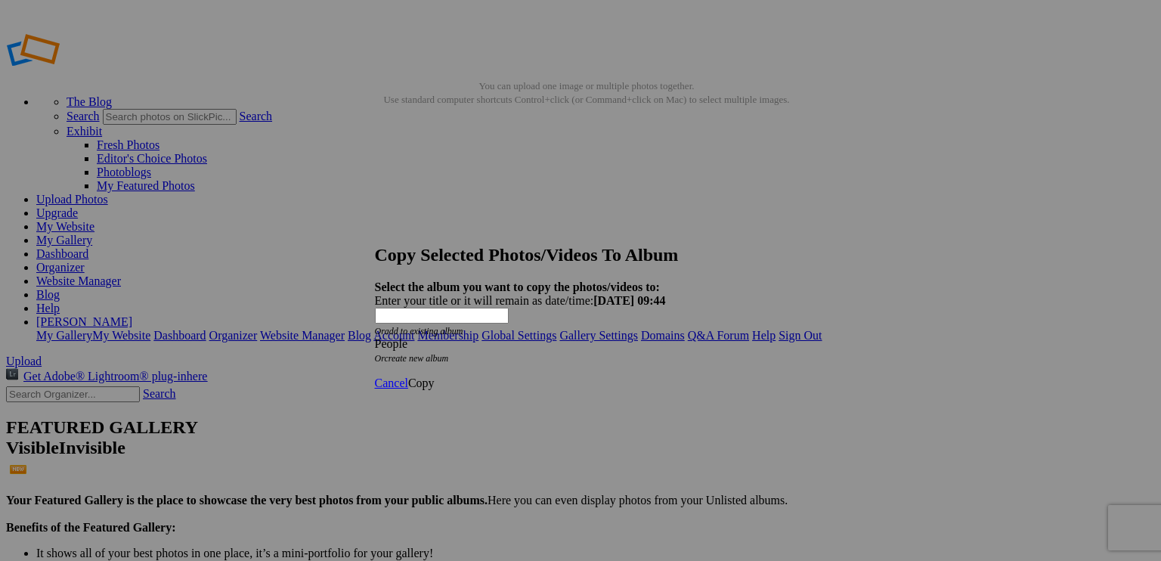
click at [435, 376] on span "Copy" at bounding box center [421, 382] width 26 height 13
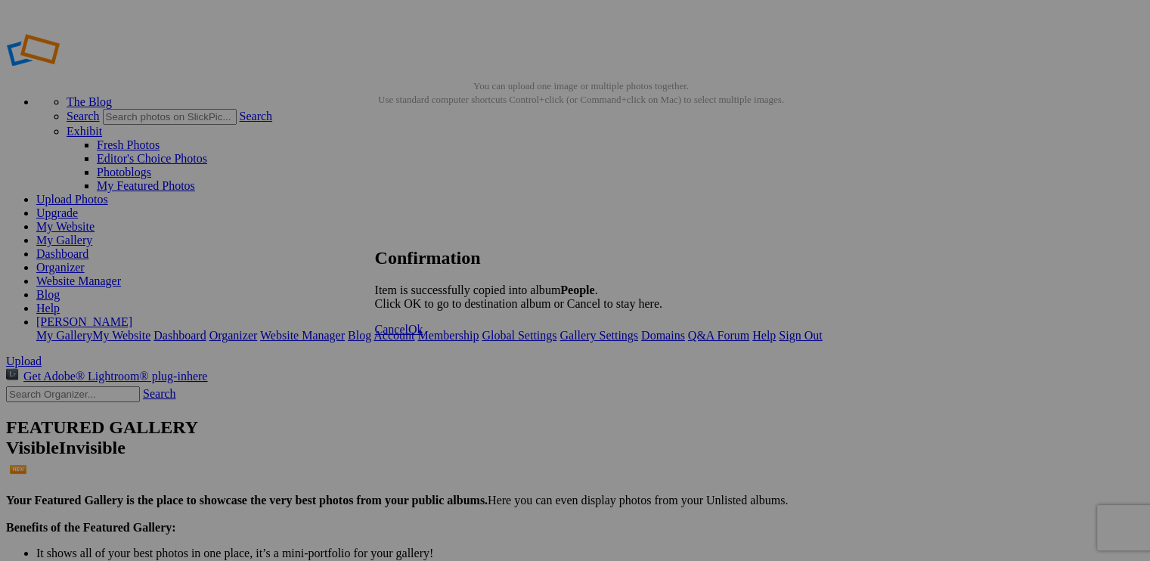
click at [423, 336] on span "Ok" at bounding box center [415, 329] width 15 height 13
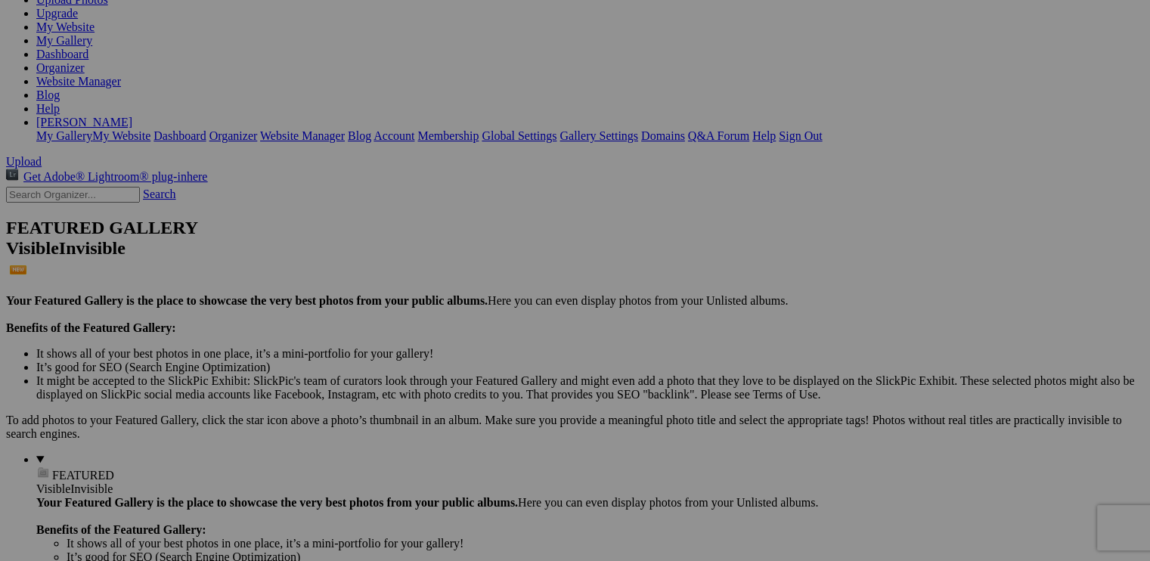
scroll to position [227, 0]
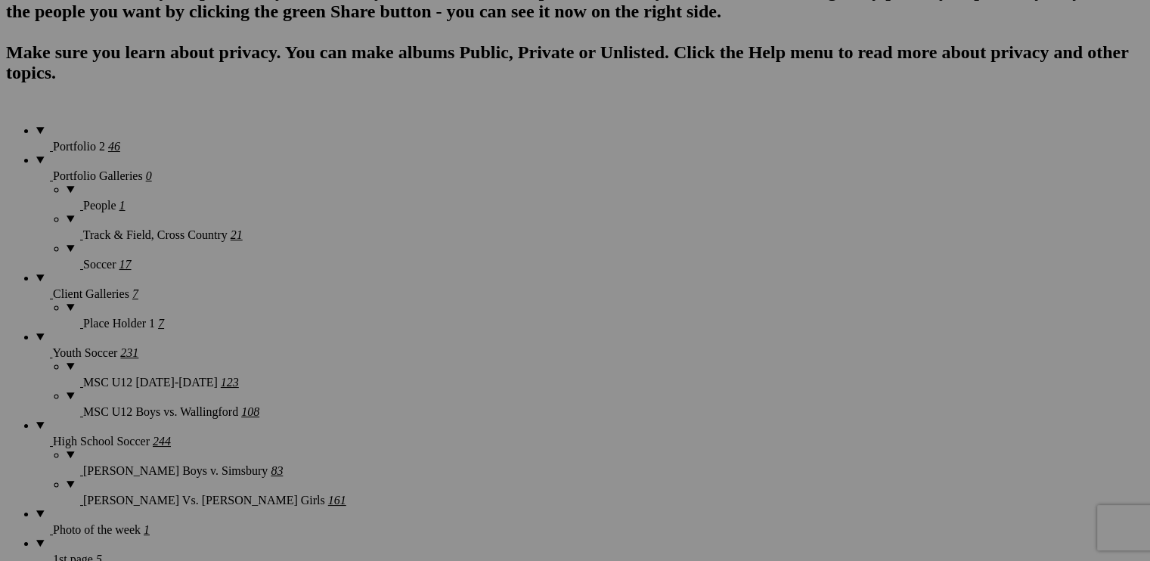
scroll to position [1209, 0]
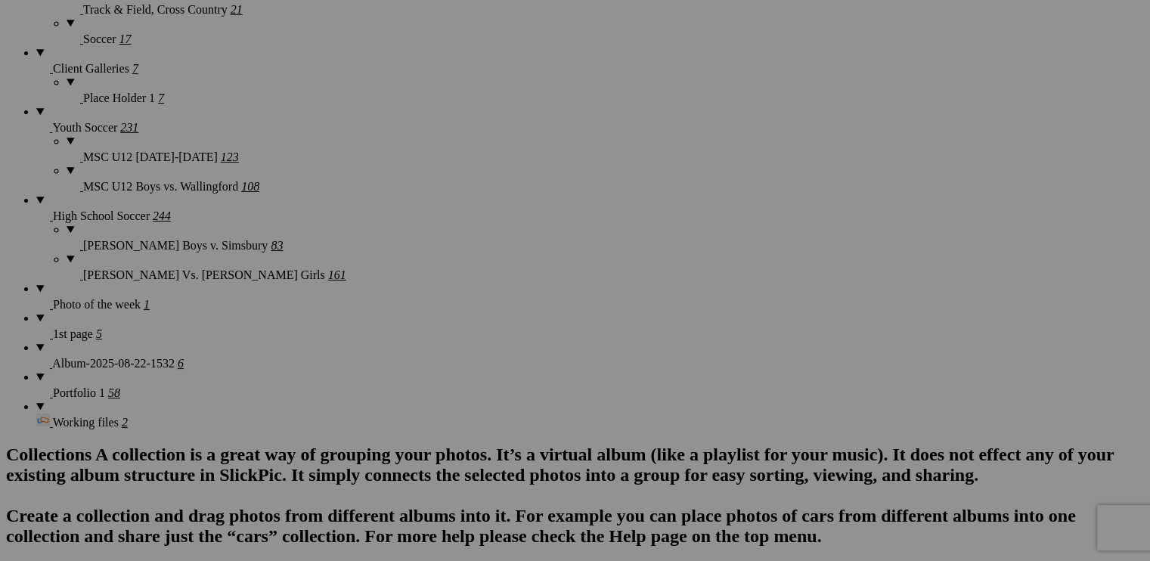
scroll to position [1361, 0]
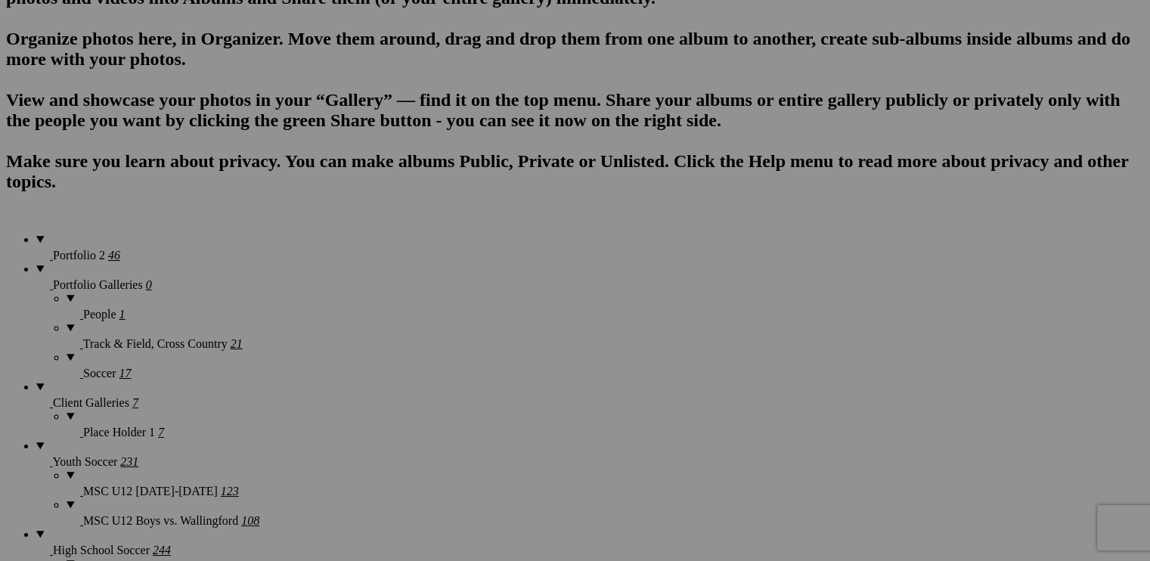
scroll to position [757, 0]
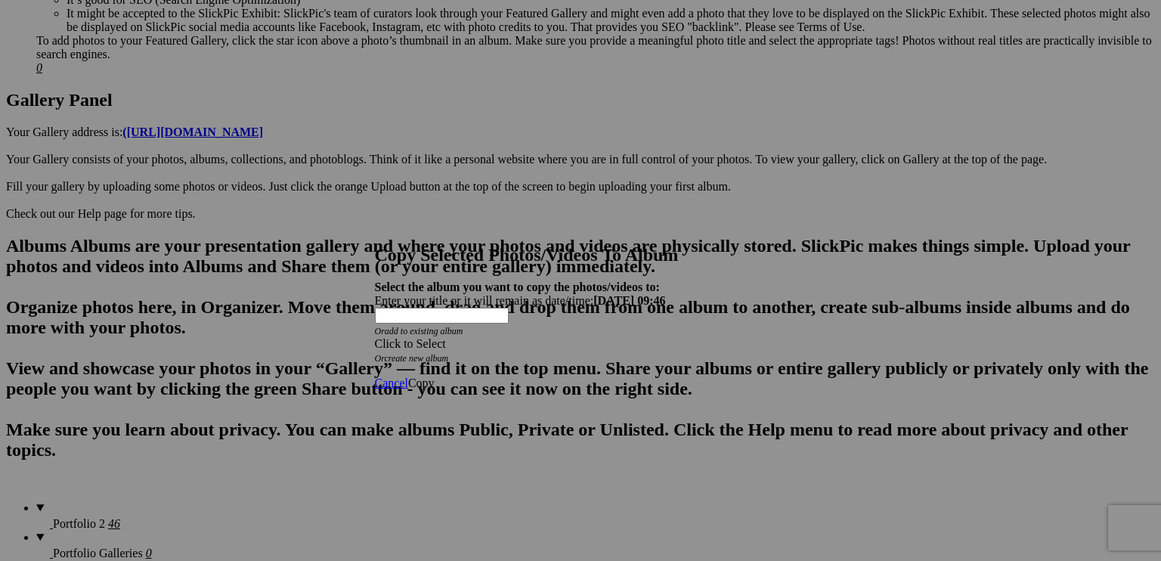
click at [531, 337] on div "Click to Select" at bounding box center [575, 344] width 401 height 14
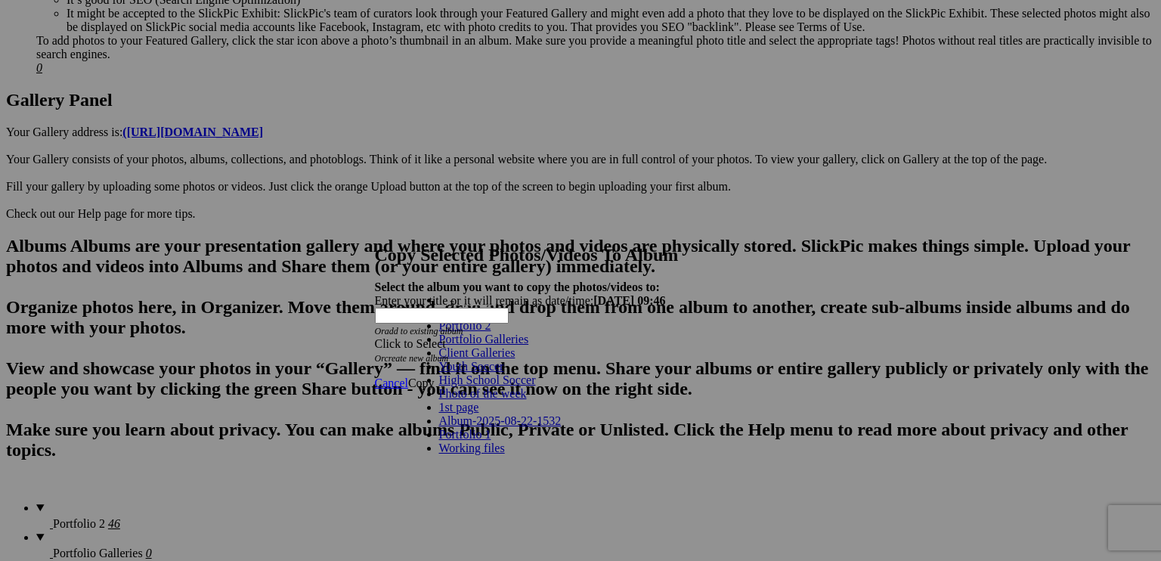
click at [528, 345] on span at bounding box center [528, 339] width 0 height 13
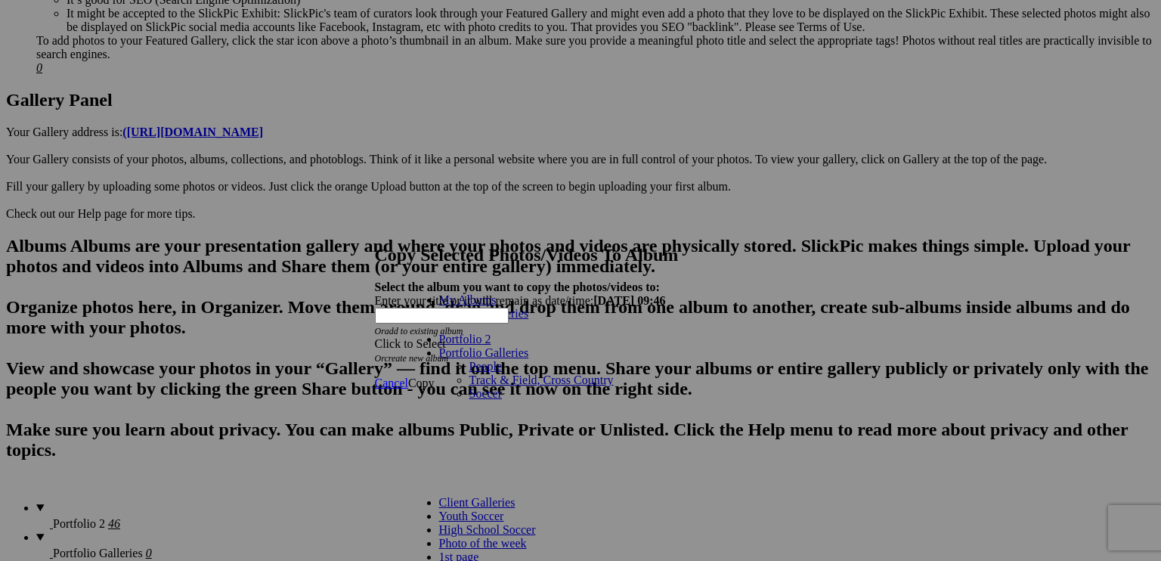
click at [469, 360] on link "People" at bounding box center [485, 366] width 33 height 13
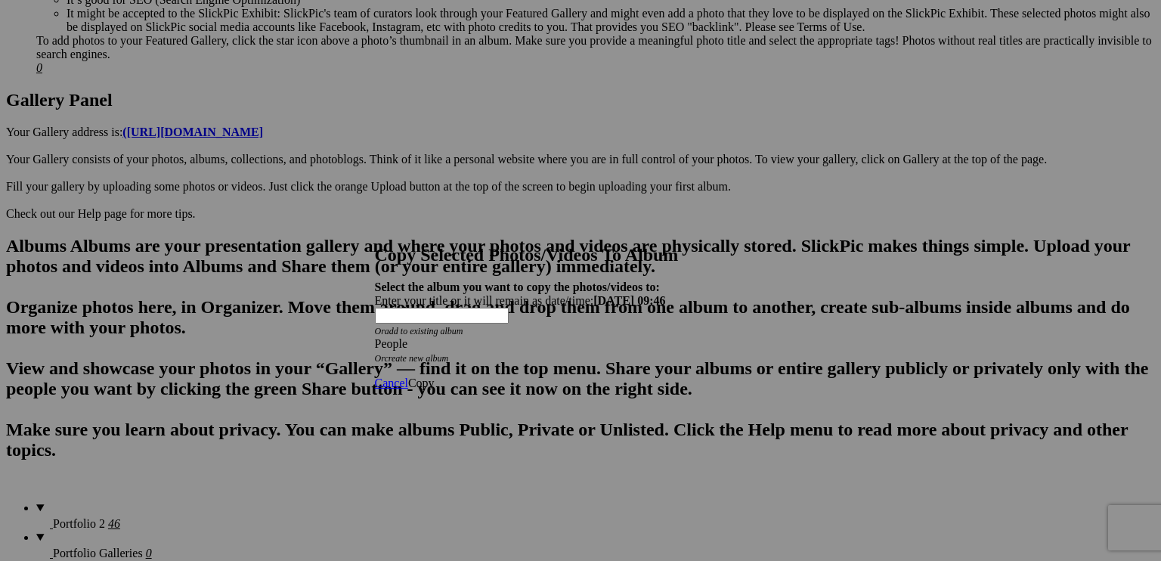
click at [435, 376] on span "Copy" at bounding box center [421, 382] width 26 height 13
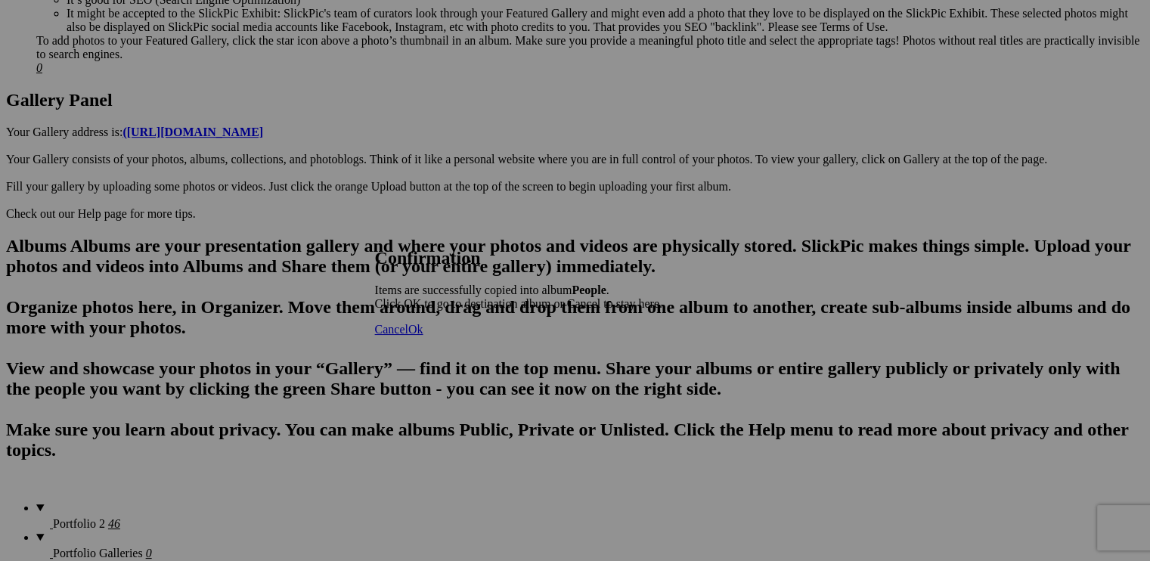
click at [423, 336] on span "Ok" at bounding box center [415, 329] width 15 height 13
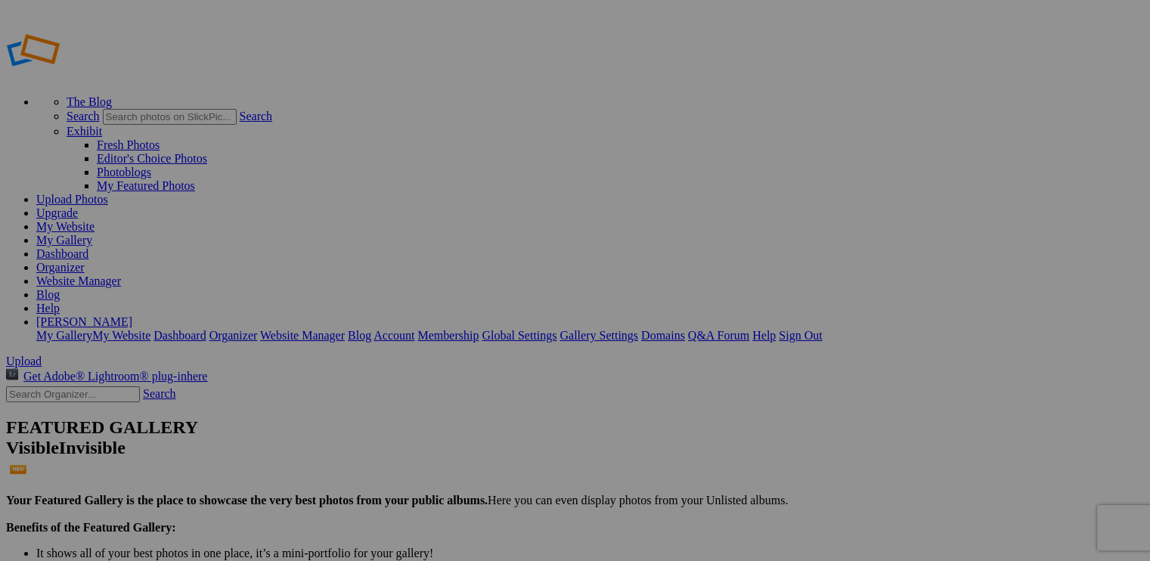
type input "People"
drag, startPoint x: 687, startPoint y: 423, endPoint x: 380, endPoint y: 189, distance: 385.7
drag, startPoint x: 558, startPoint y: 217, endPoint x: 240, endPoint y: 371, distance: 352.9
type input "People"
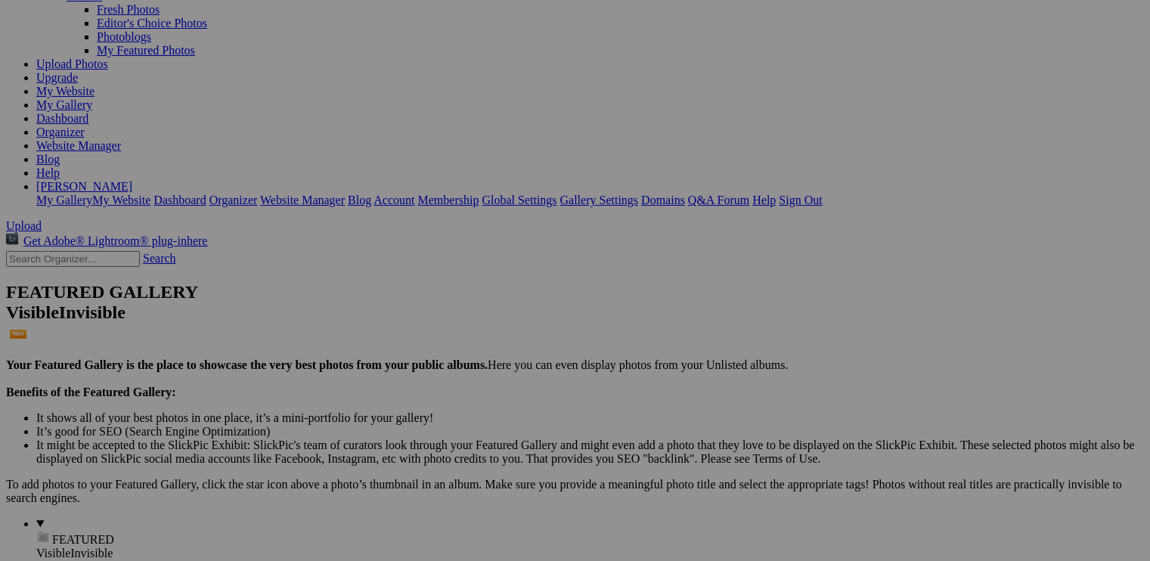
scroll to position [37, 0]
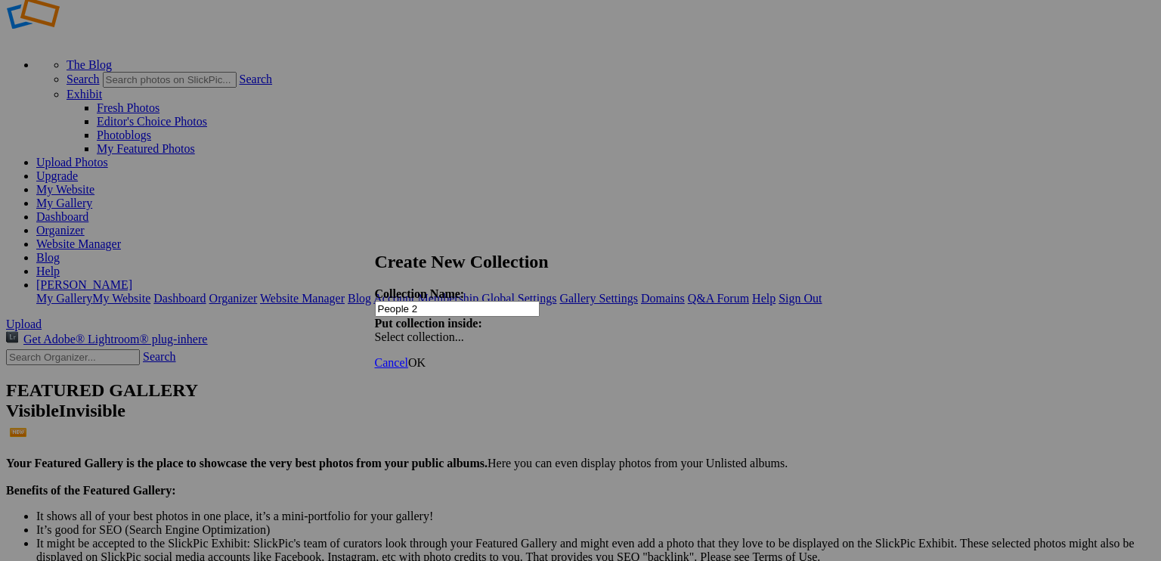
type input "People 2"
click at [426, 356] on span "OK" at bounding box center [416, 362] width 17 height 13
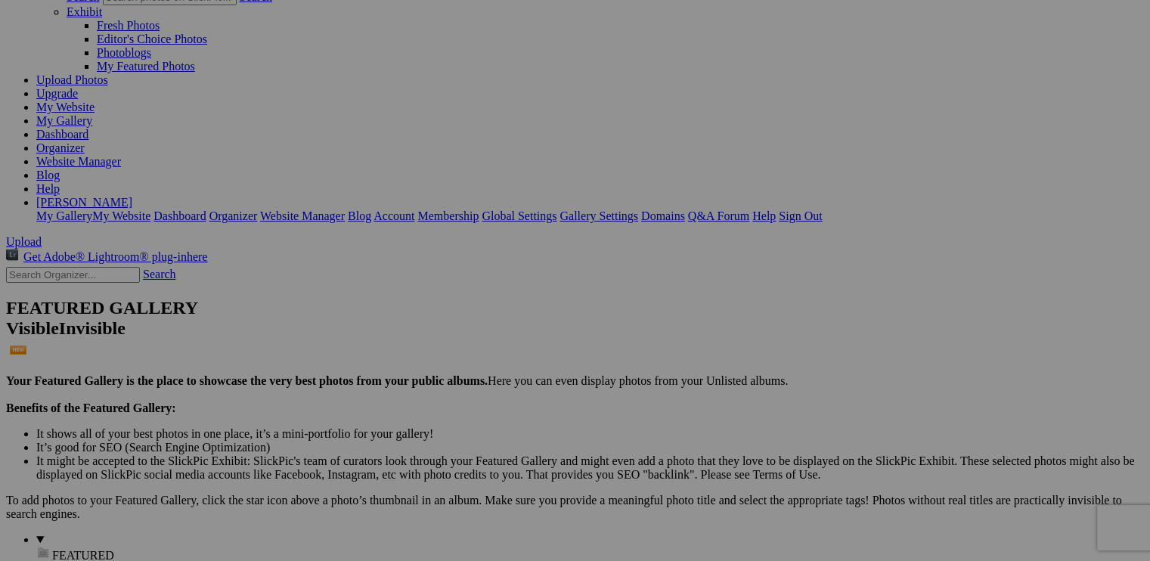
scroll to position [378, 0]
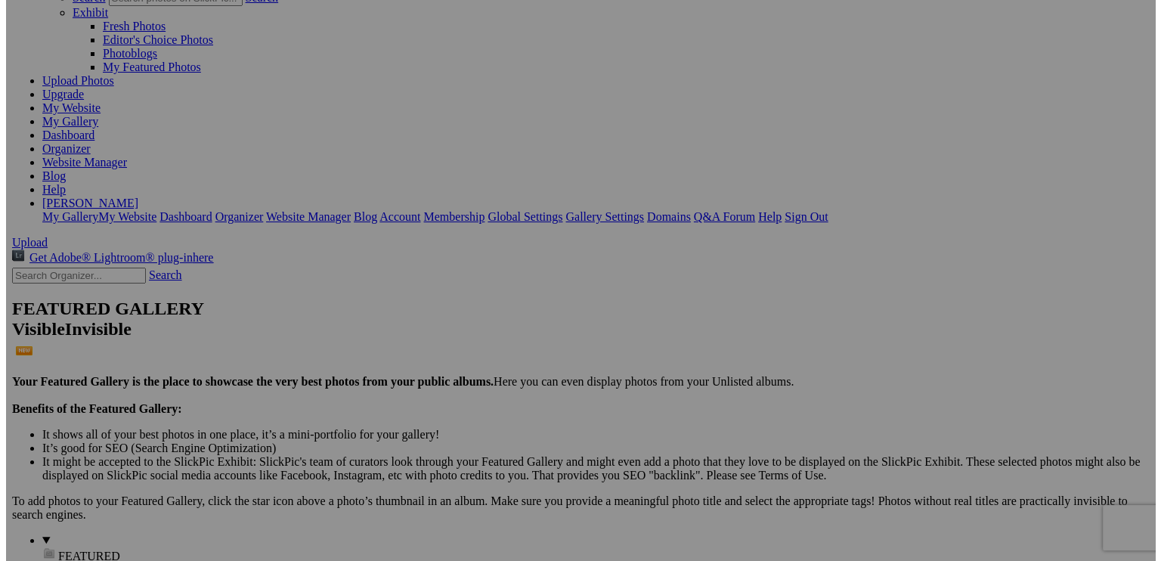
scroll to position [0, 0]
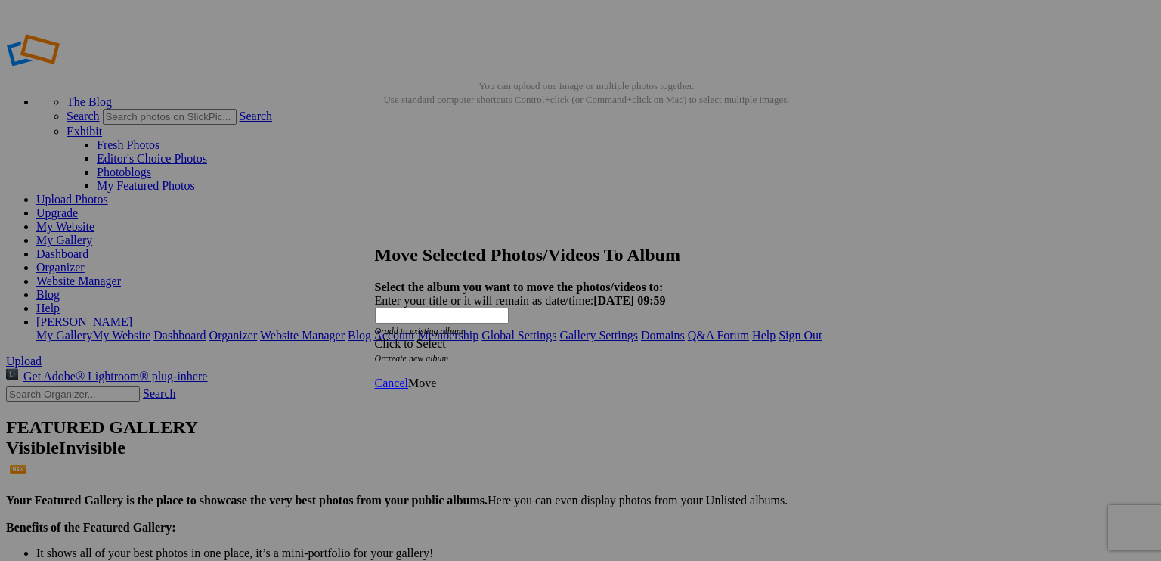
click at [375, 337] on span at bounding box center [375, 343] width 0 height 13
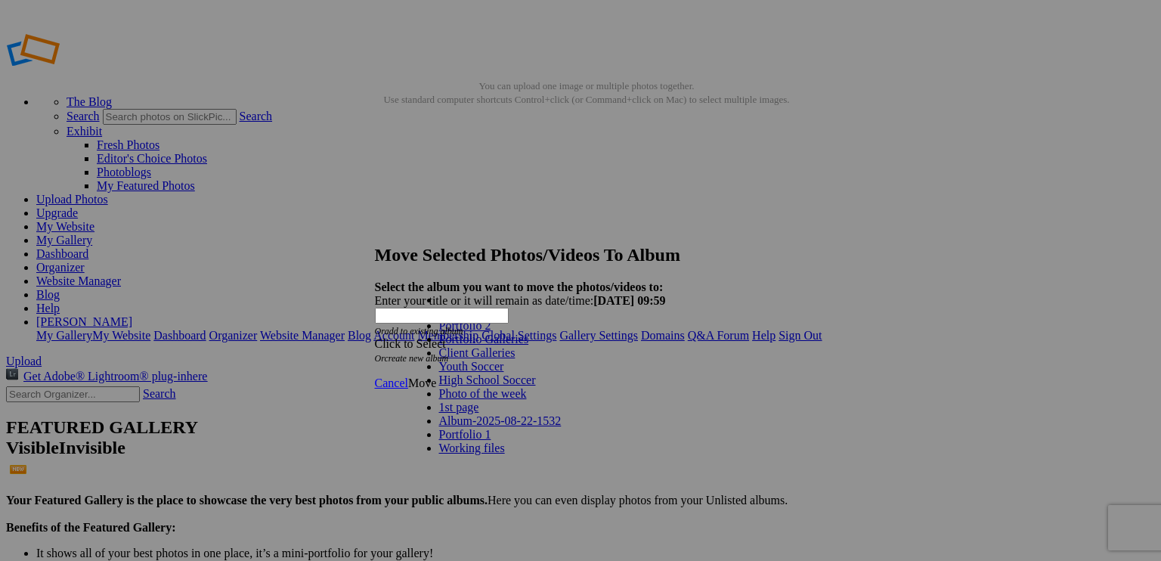
click at [738, 337] on div "Click to Select Or create new album" at bounding box center [575, 350] width 401 height 27
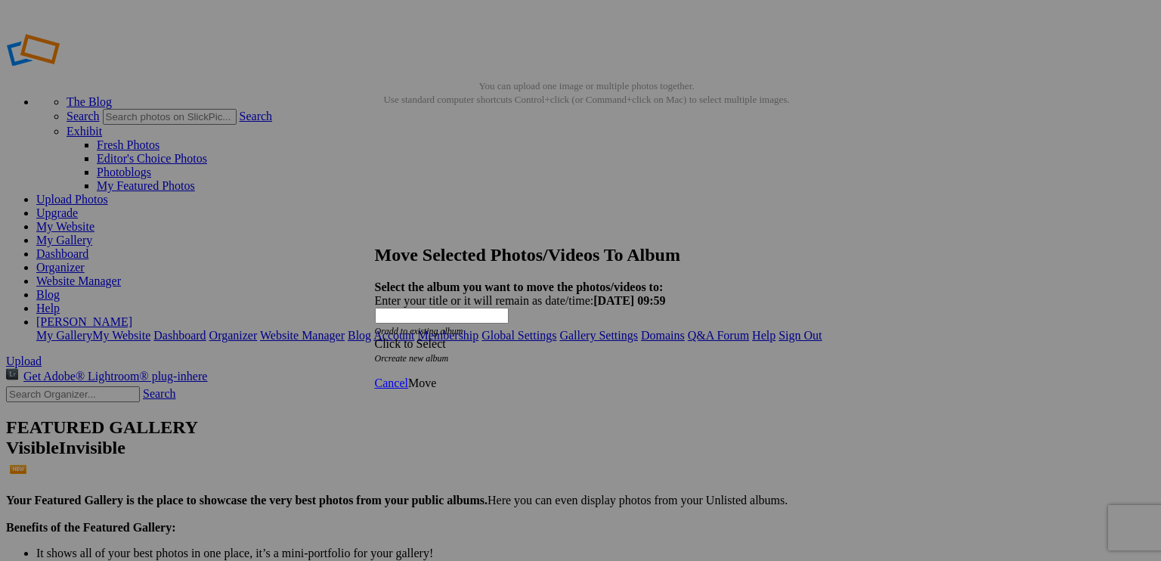
click at [408, 376] on span "Cancel" at bounding box center [391, 382] width 33 height 13
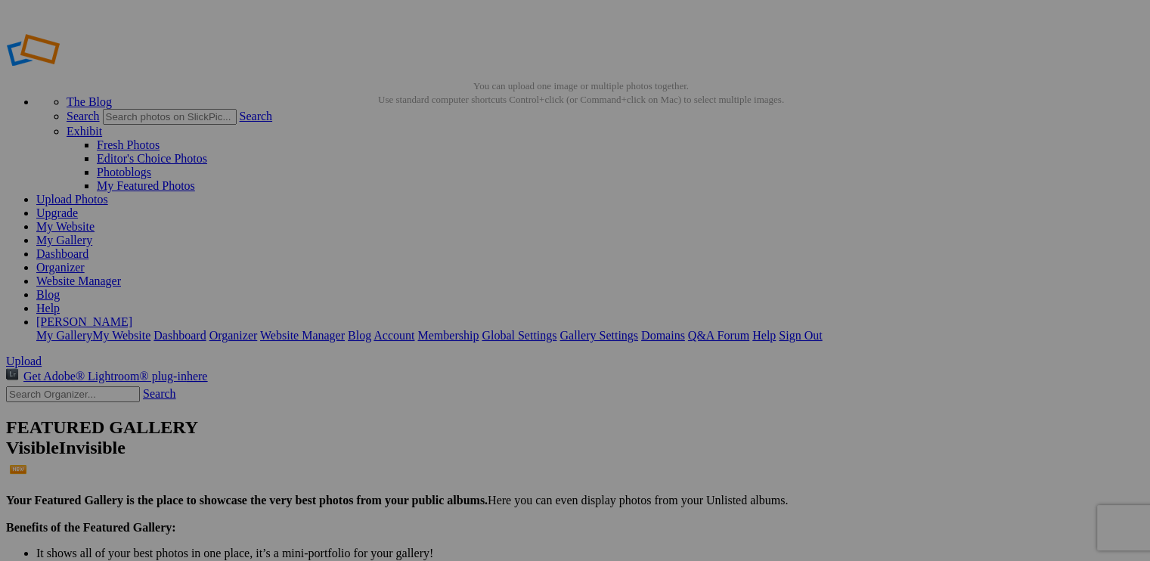
drag, startPoint x: 413, startPoint y: 225, endPoint x: 45, endPoint y: 485, distance: 450.5
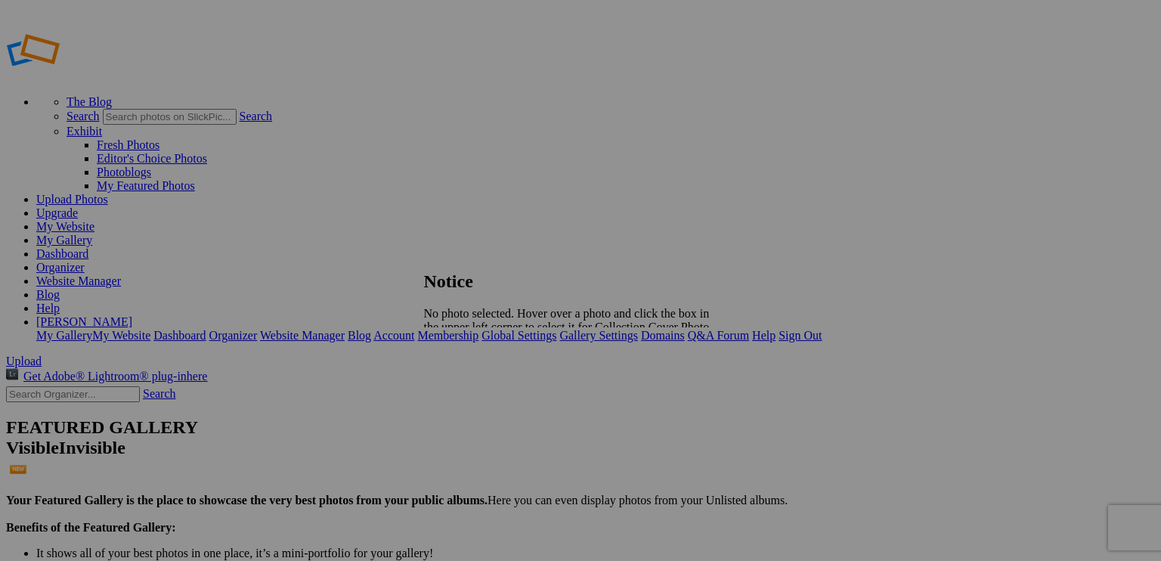
click at [451, 346] on span "Close" at bounding box center [437, 352] width 27 height 13
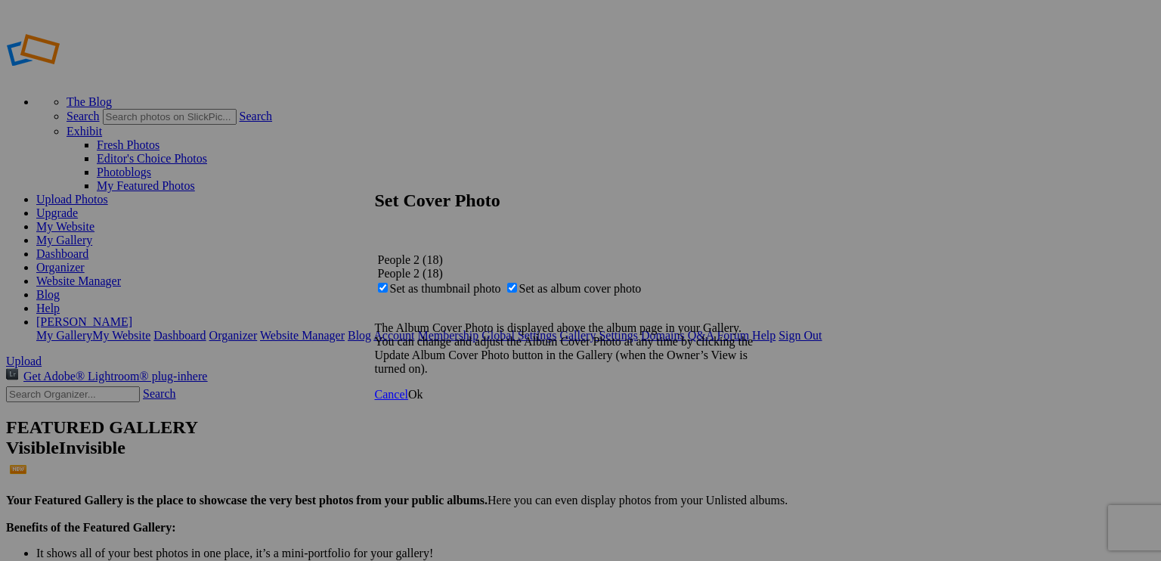
click at [423, 401] on span "Ok" at bounding box center [415, 394] width 15 height 13
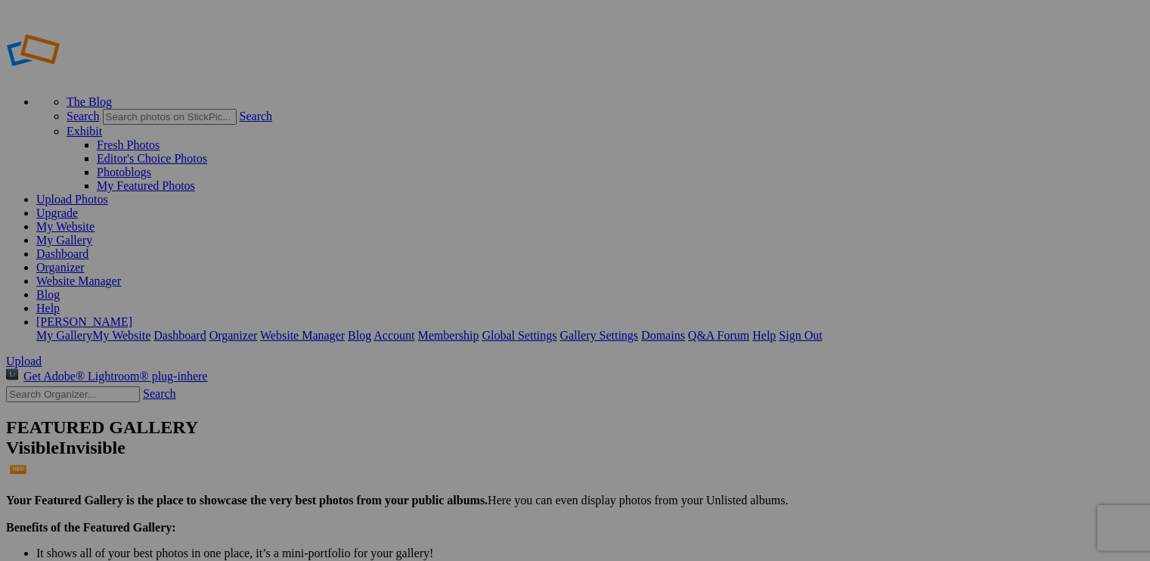
type input "People"
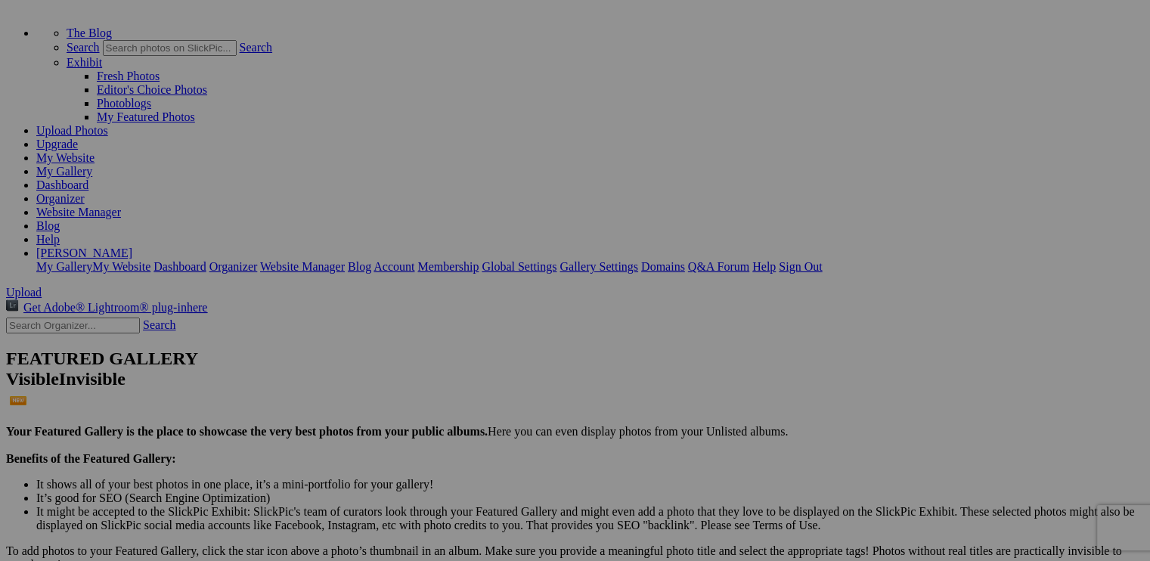
scroll to position [151, 0]
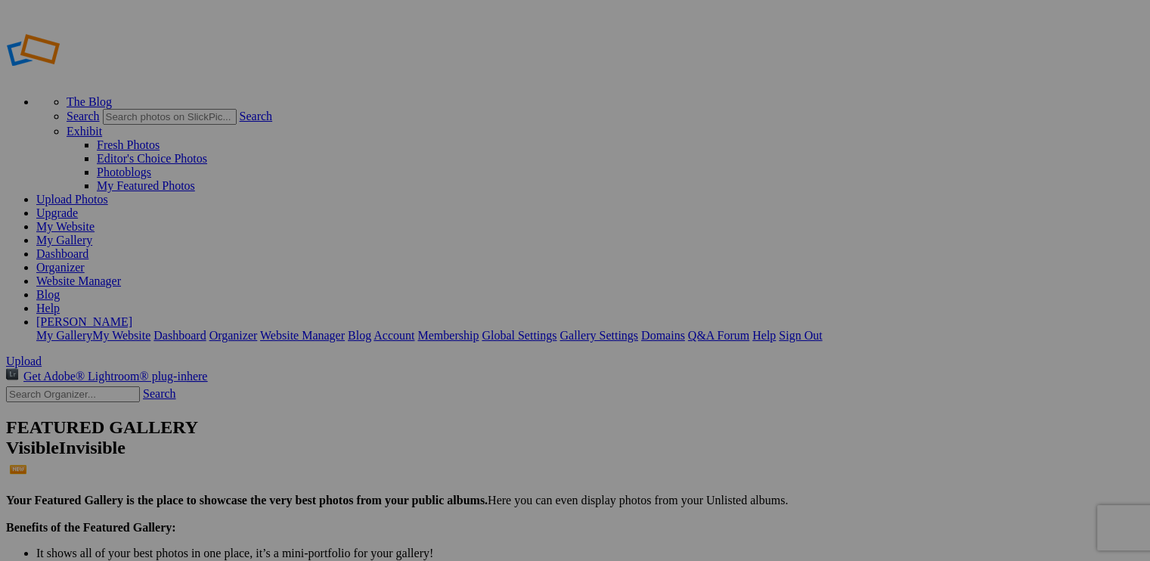
type input "People"
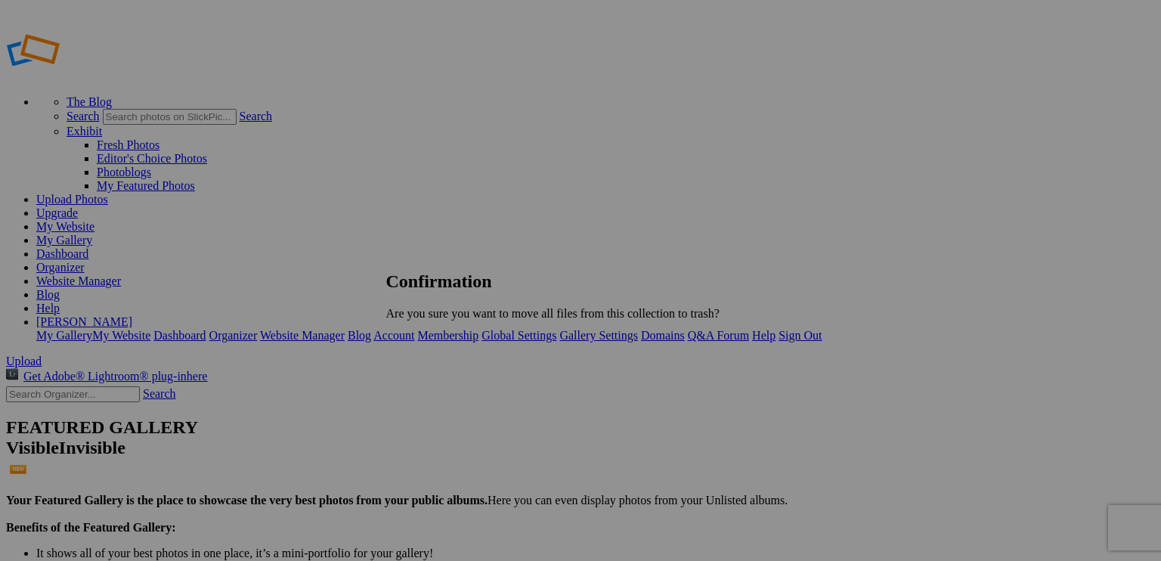
click at [437, 338] on span "OK" at bounding box center [428, 339] width 17 height 13
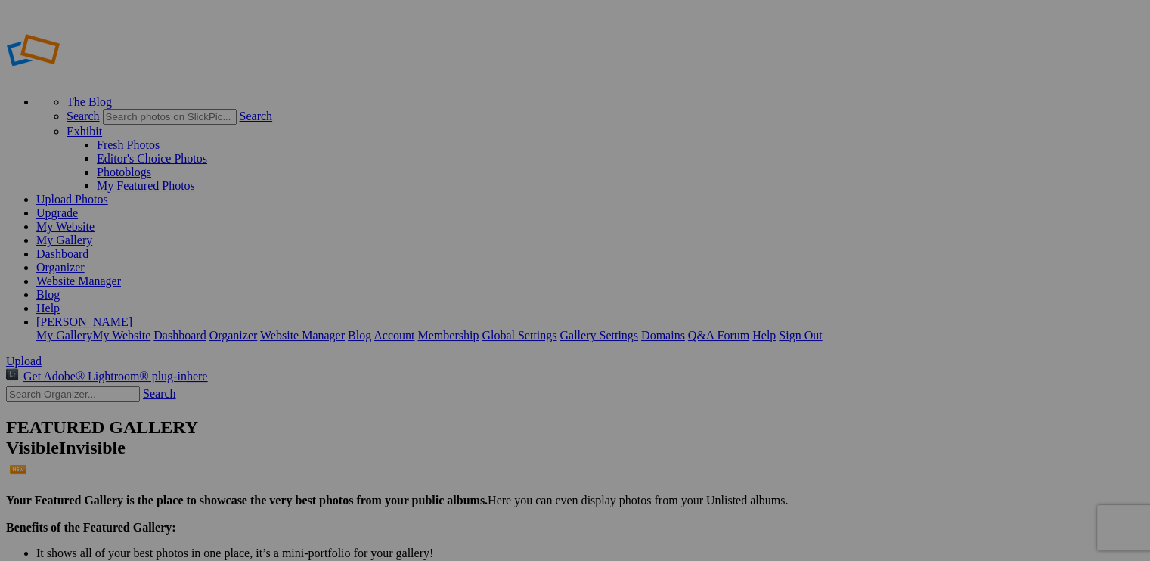
drag, startPoint x: 45, startPoint y: 494, endPoint x: 371, endPoint y: 450, distance: 329.5
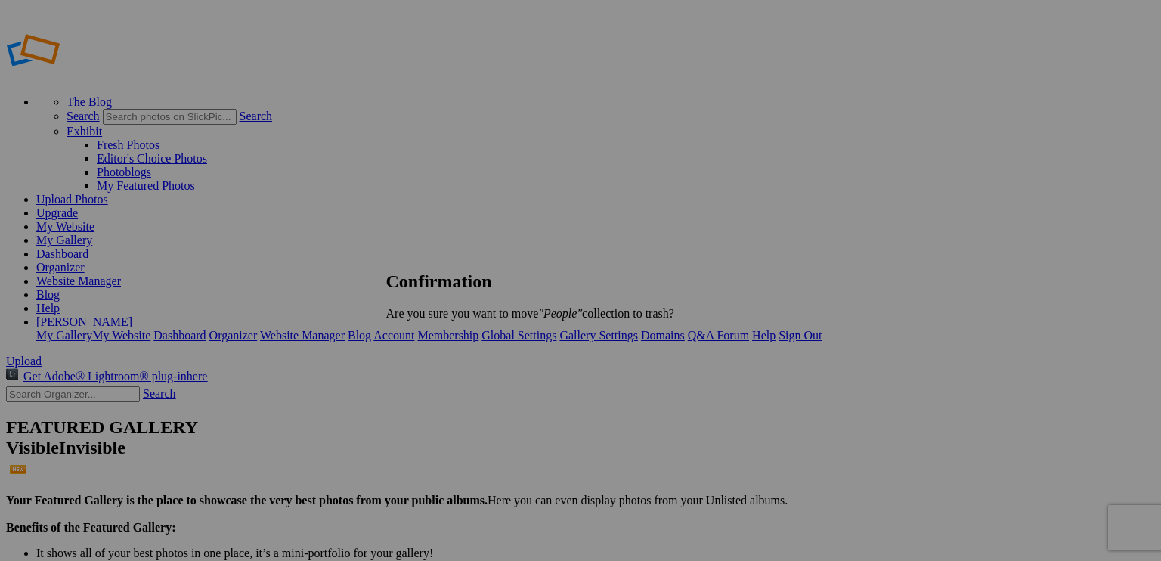
click at [437, 335] on span "Yes" at bounding box center [428, 339] width 17 height 13
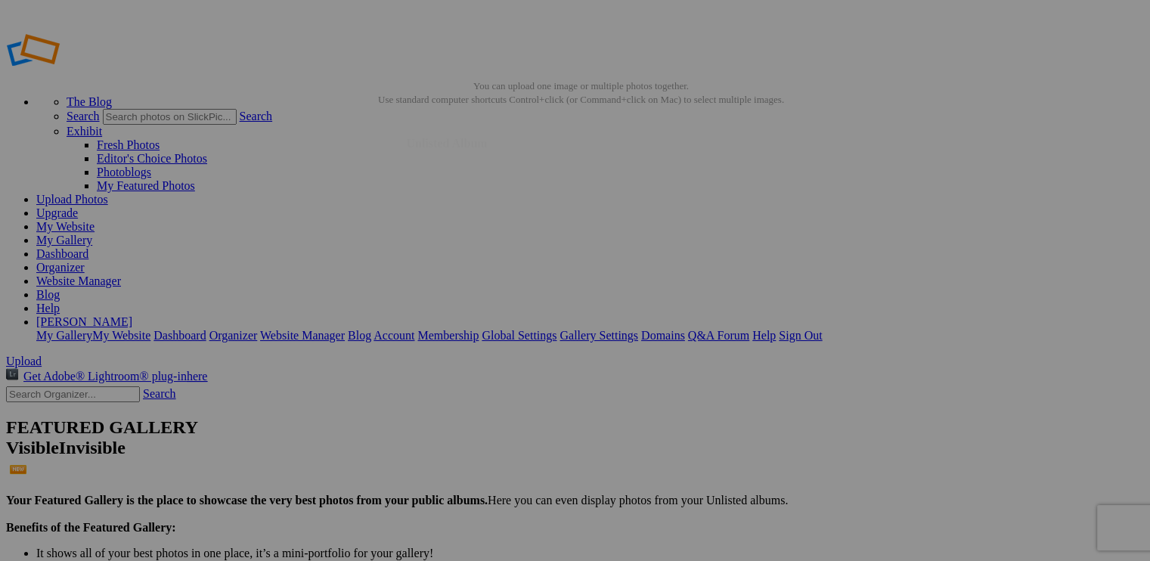
drag, startPoint x: 943, startPoint y: 417, endPoint x: 633, endPoint y: 389, distance: 311.9
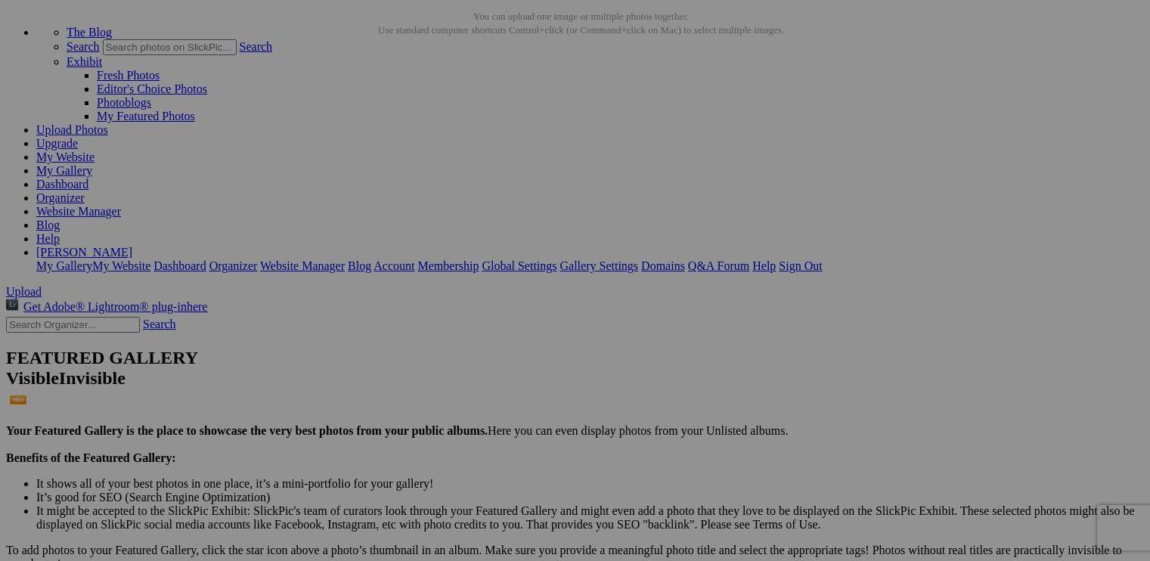
scroll to position [188, 0]
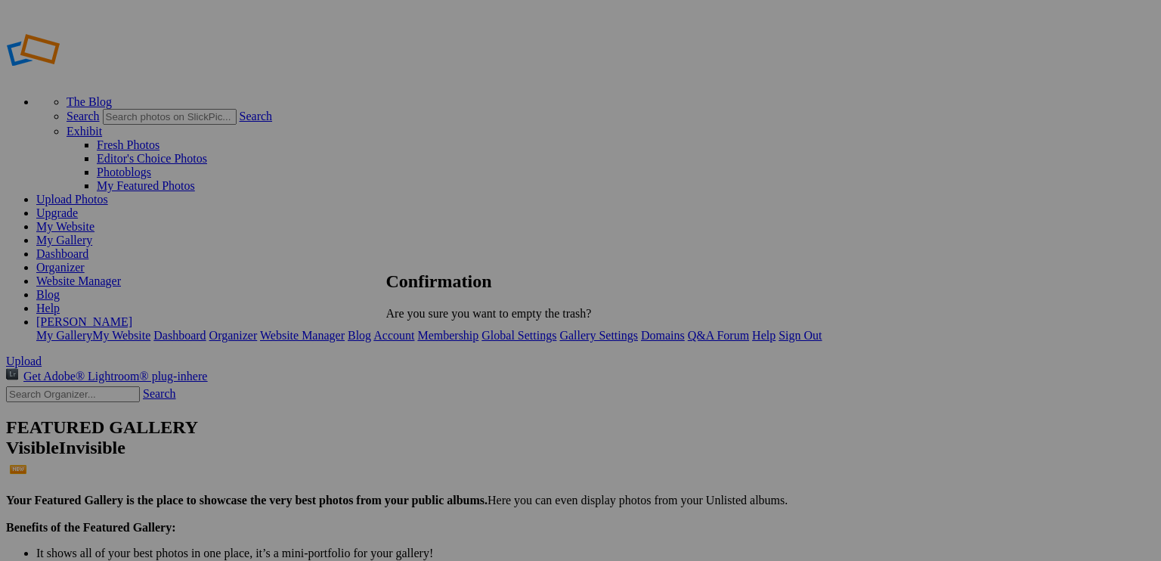
click at [451, 361] on span "Delete" at bounding box center [436, 366] width 32 height 13
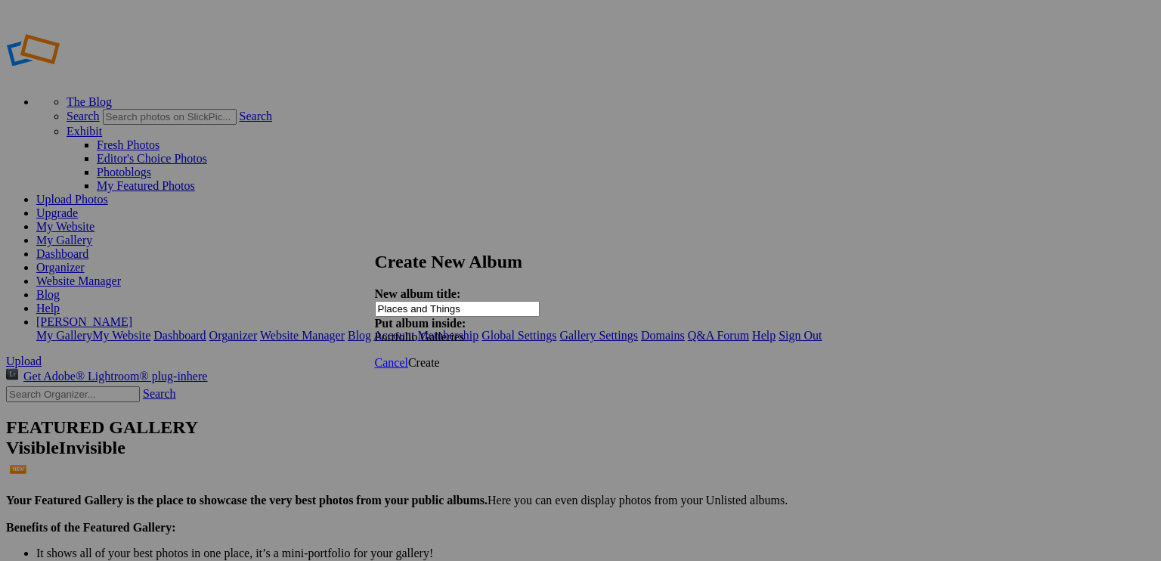
type input "Places and Things"
click at [440, 356] on span "Create" at bounding box center [424, 362] width 32 height 13
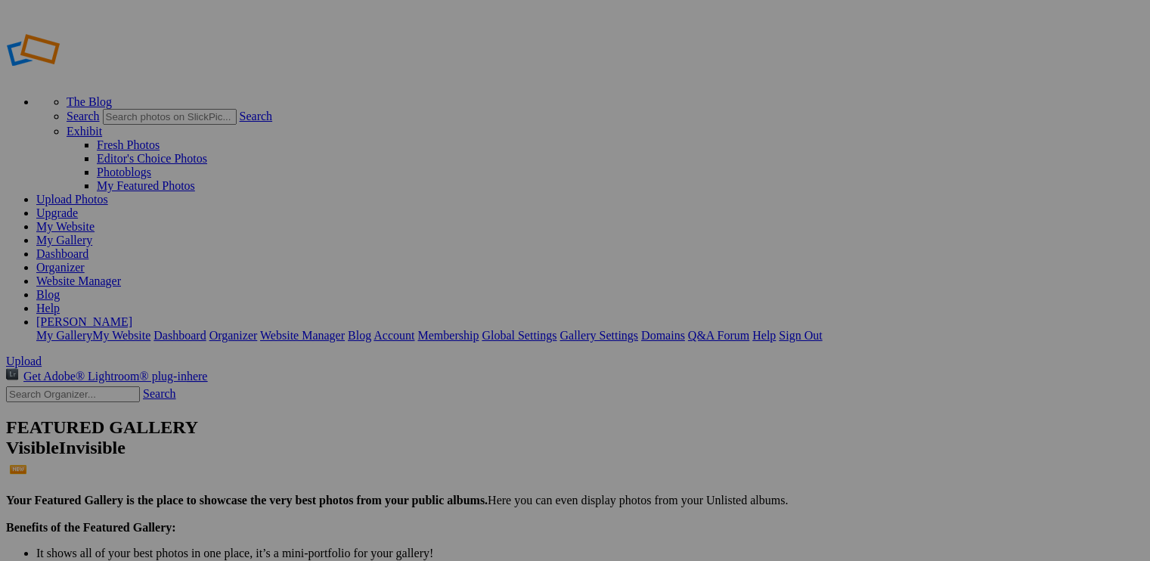
drag, startPoint x: 684, startPoint y: 210, endPoint x: 508, endPoint y: 163, distance: 182.4
drag, startPoint x: 554, startPoint y: 206, endPoint x: 234, endPoint y: 157, distance: 324.2
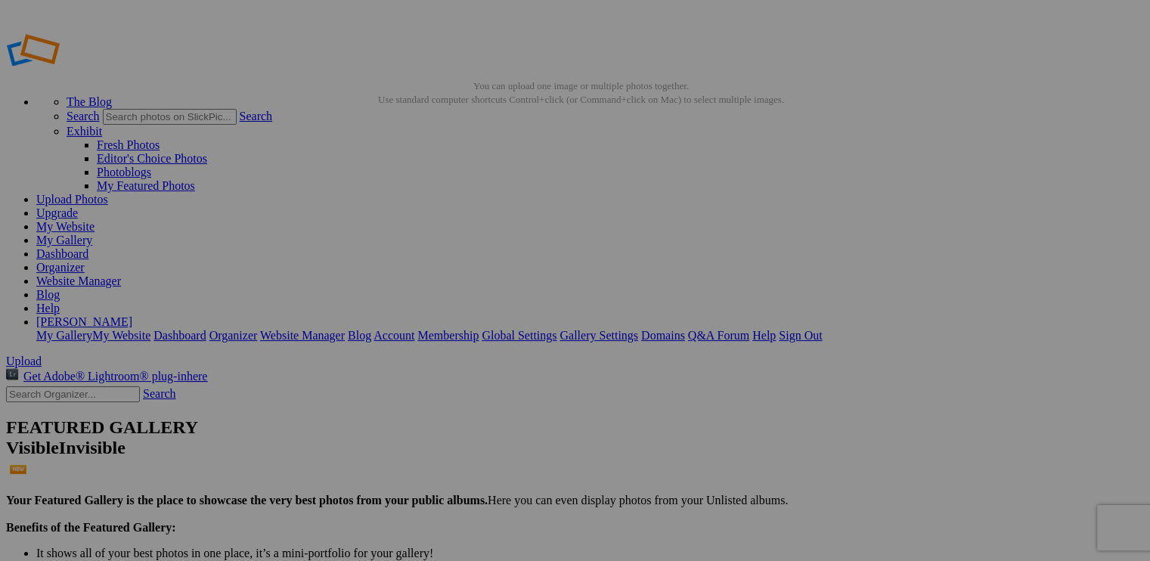
type input "Places and Things"
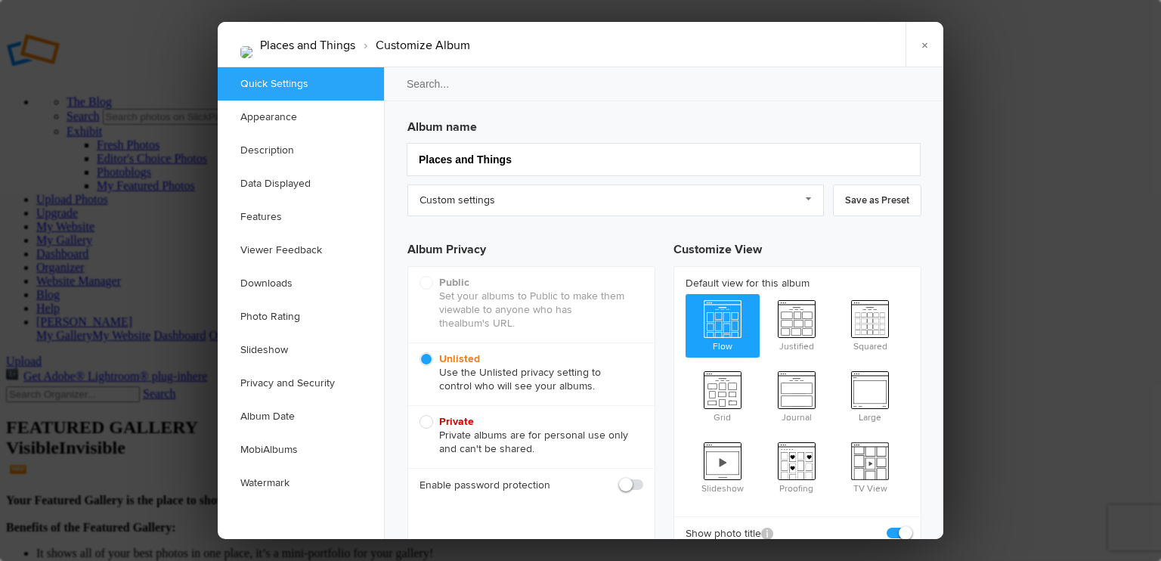
click at [342, 113] on link "Appearance" at bounding box center [301, 117] width 166 height 33
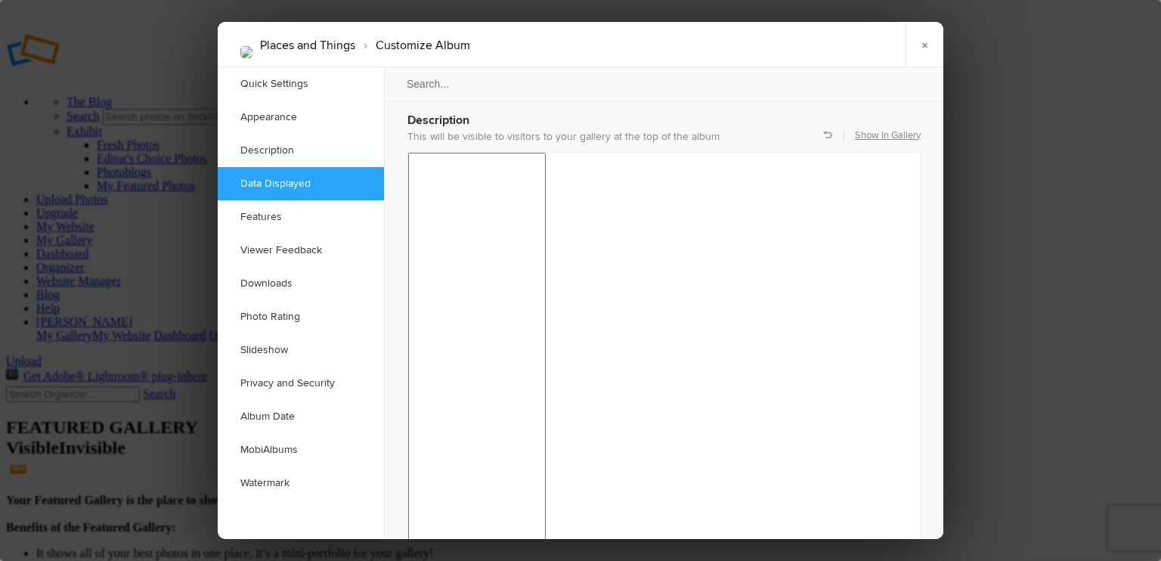
scroll to position [1236, 0]
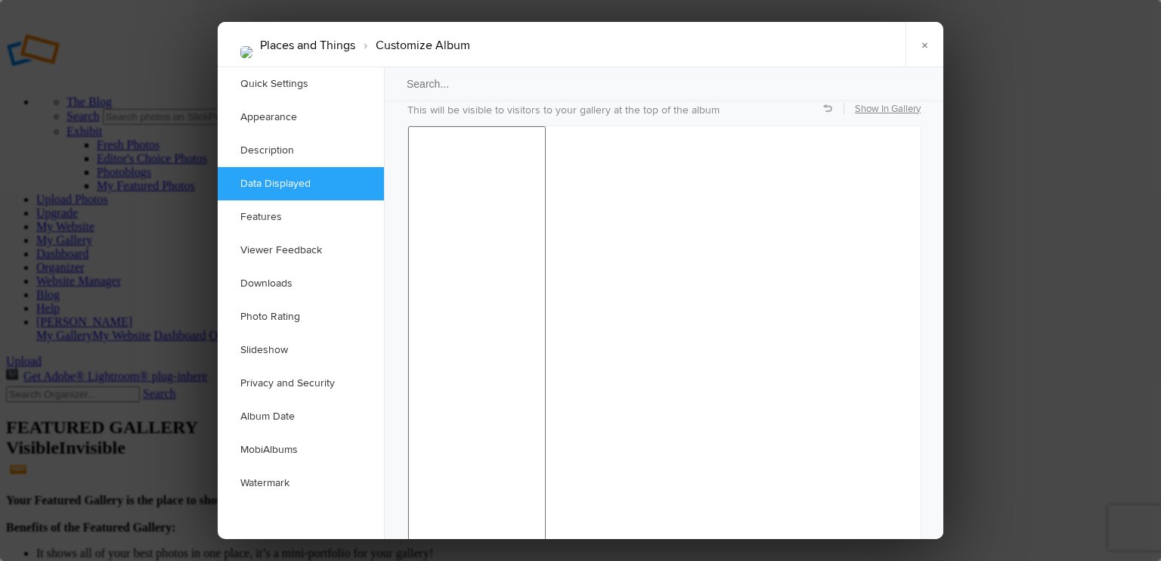
checkbox input "false"
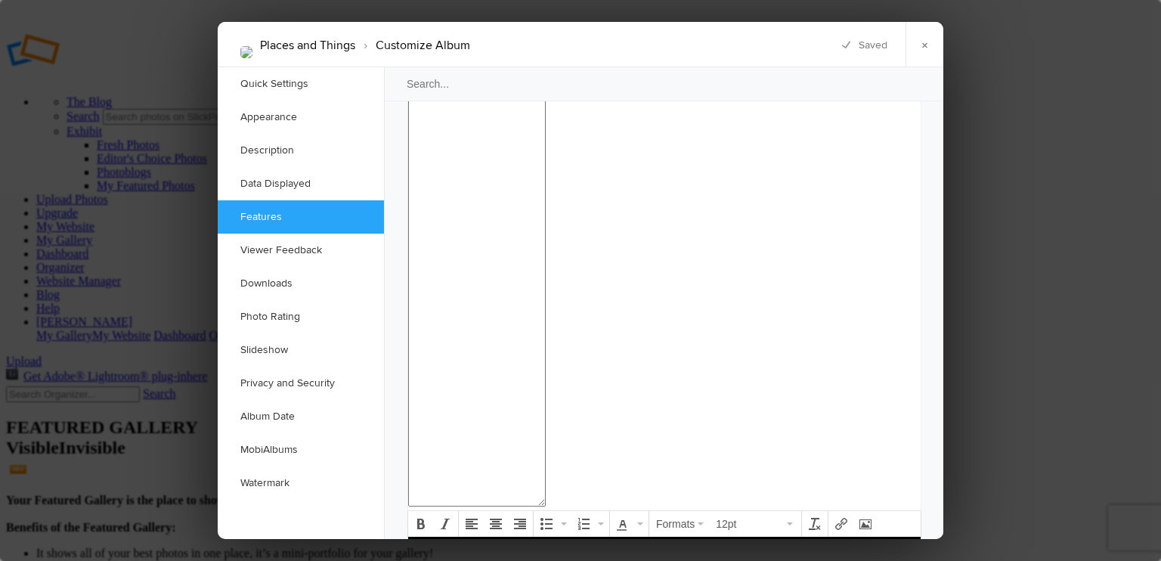
scroll to position [1538, 0]
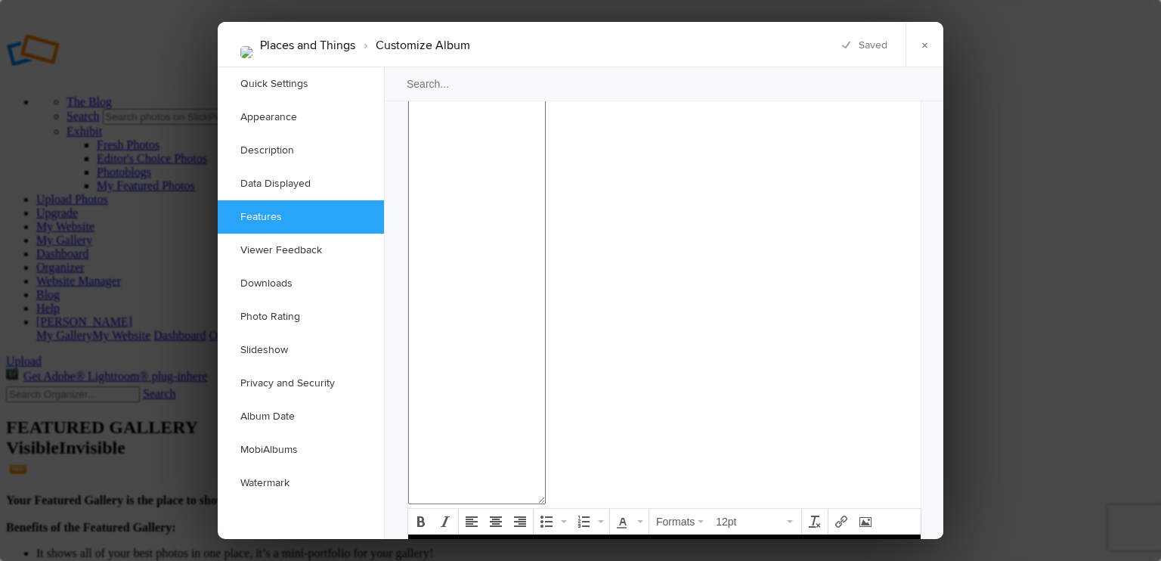
checkbox input "false"
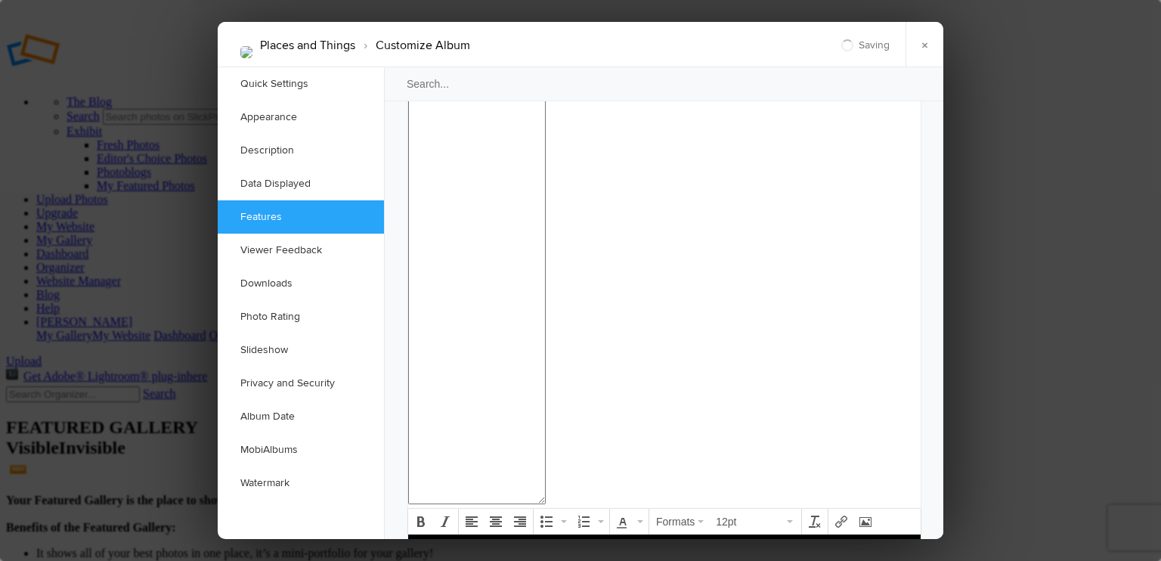
checkbox input "false"
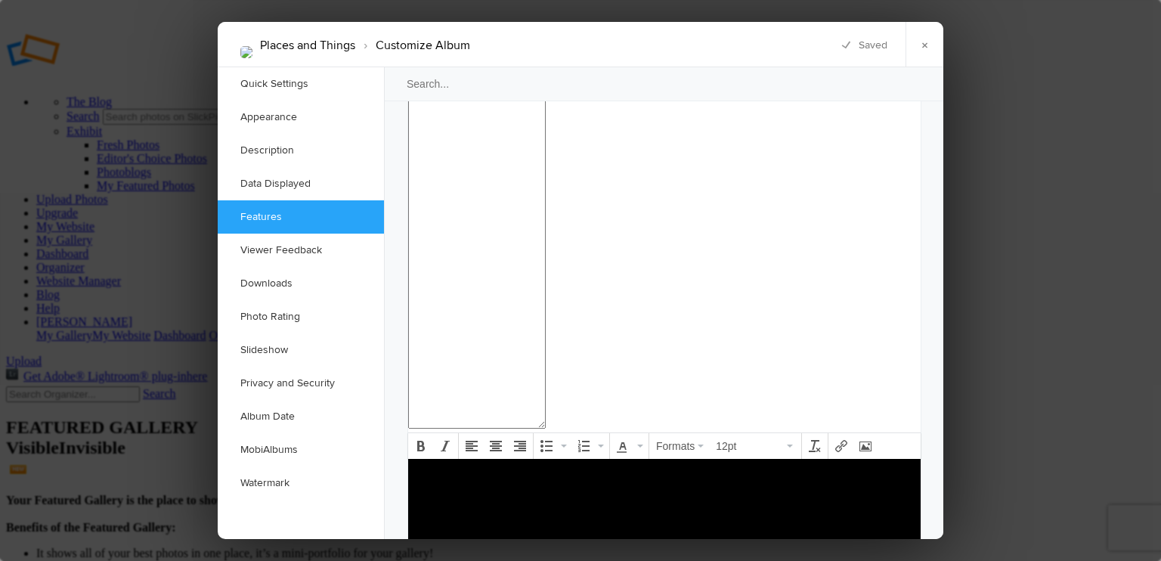
checkbox input "false"
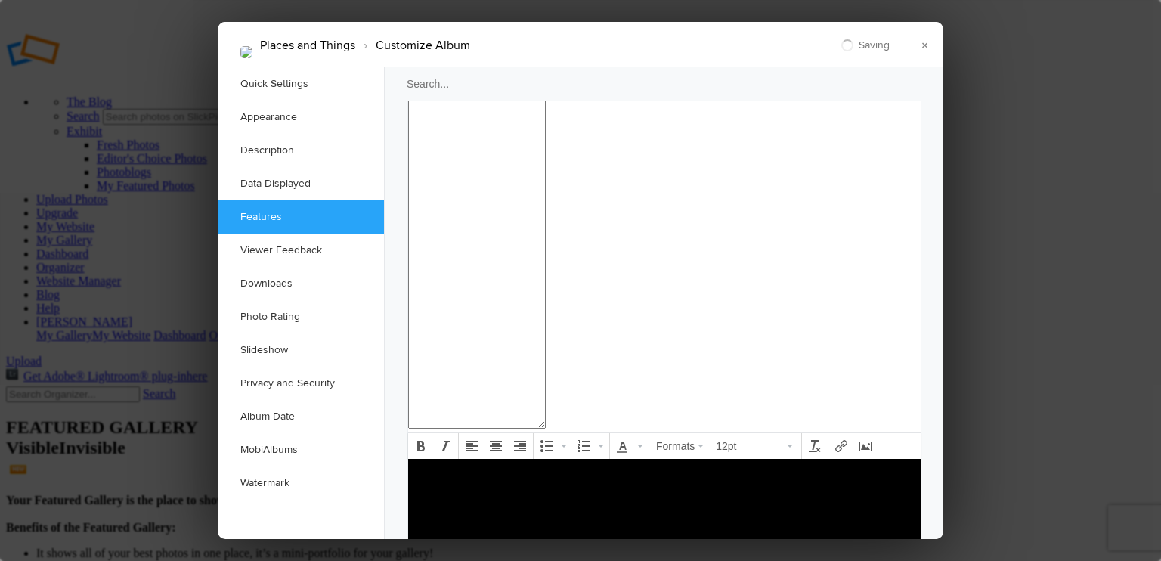
checkbox input "false"
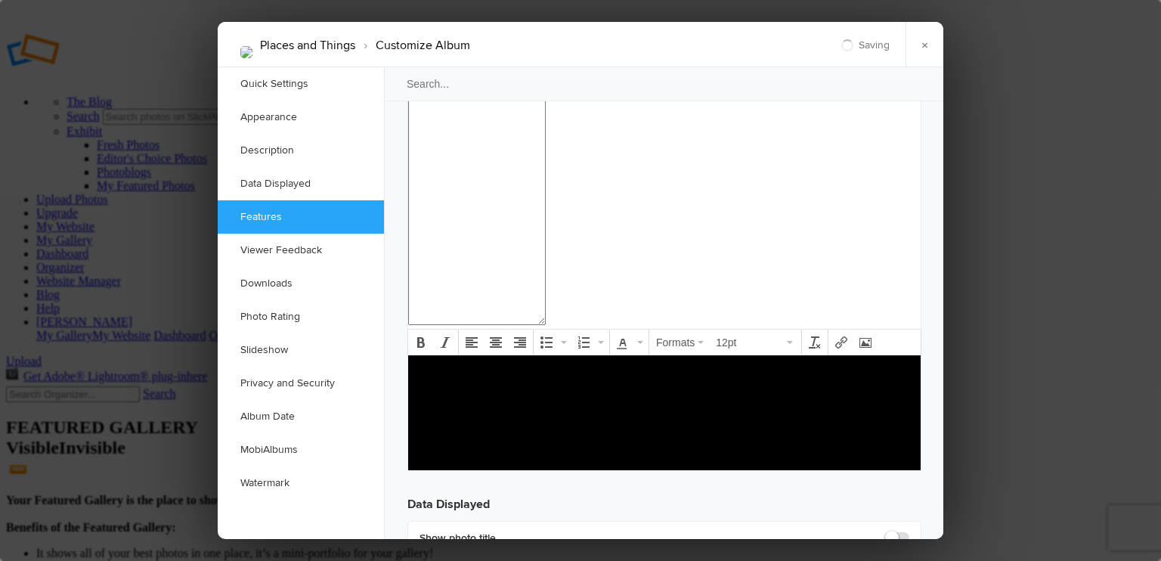
scroll to position [1841, 0]
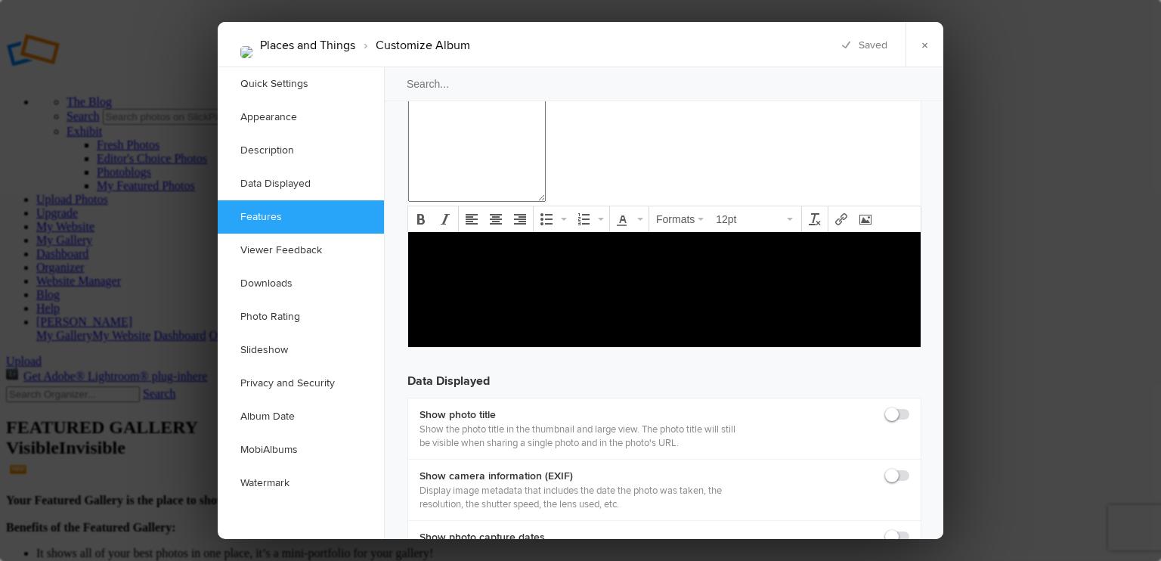
checkbox input "false"
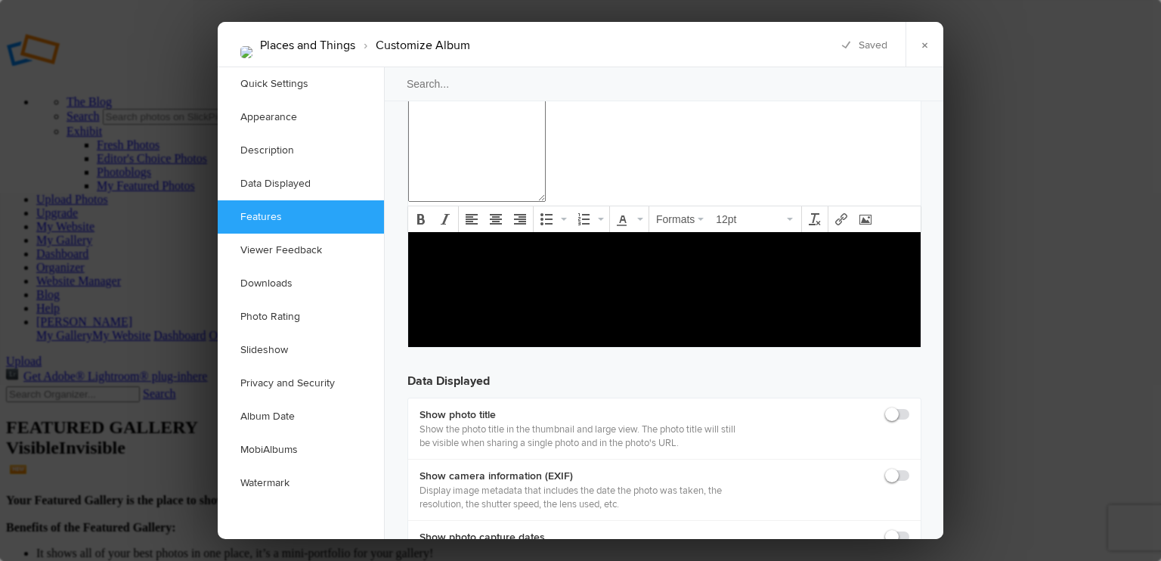
checkbox input "false"
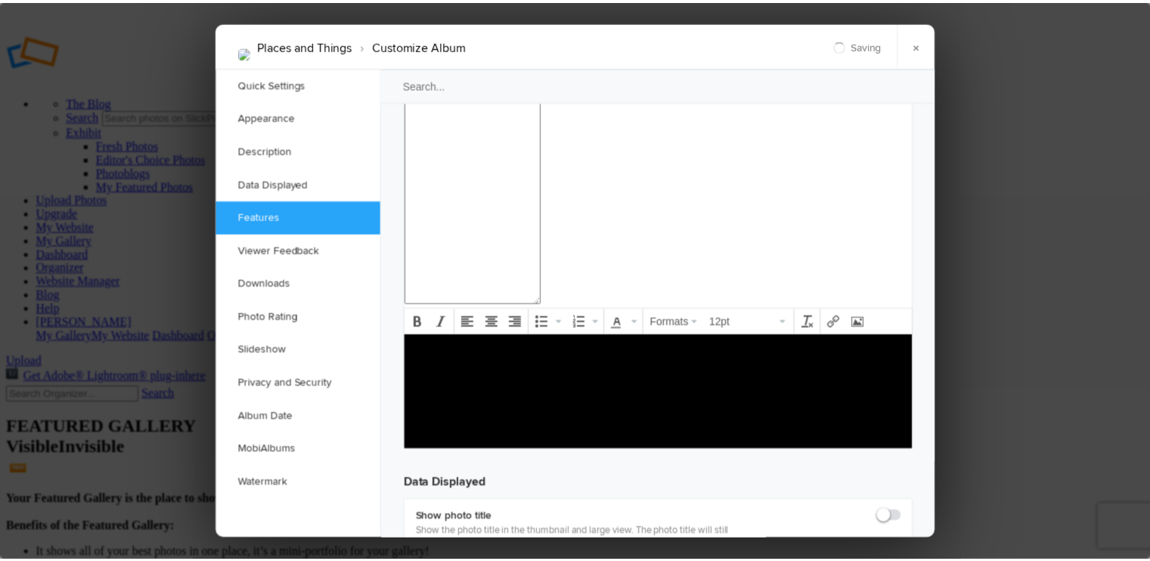
scroll to position [1387, 0]
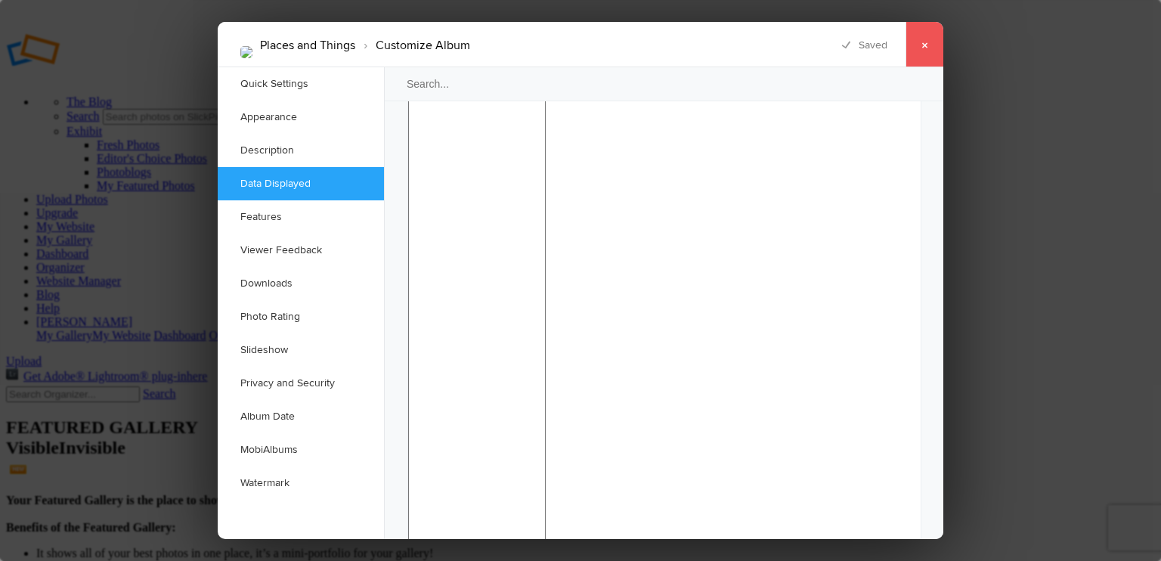
click at [928, 44] on link "×" at bounding box center [925, 44] width 38 height 45
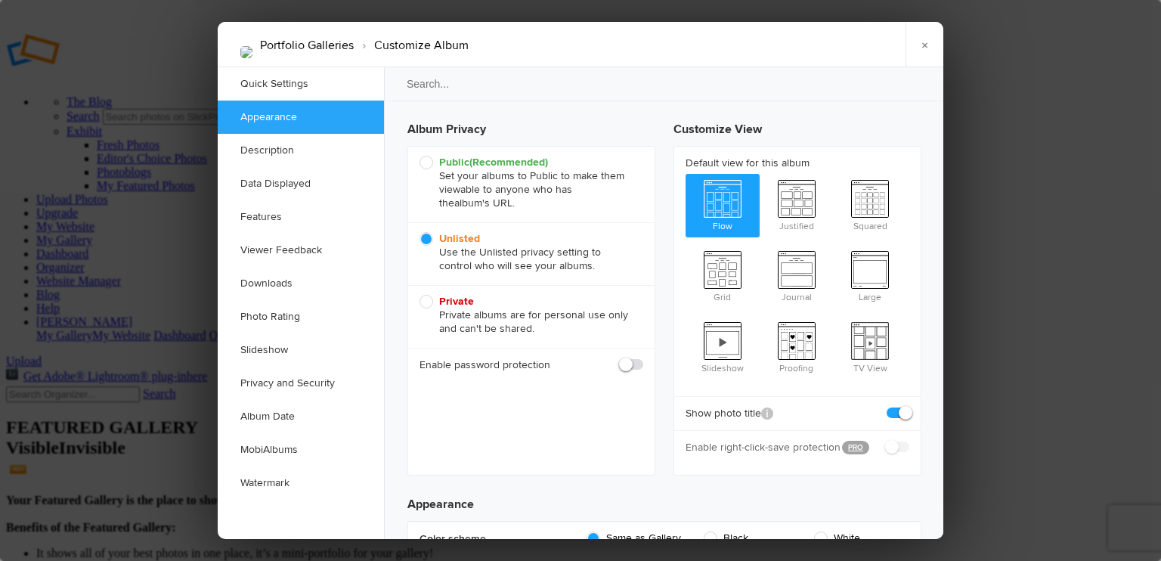
scroll to position [76, 0]
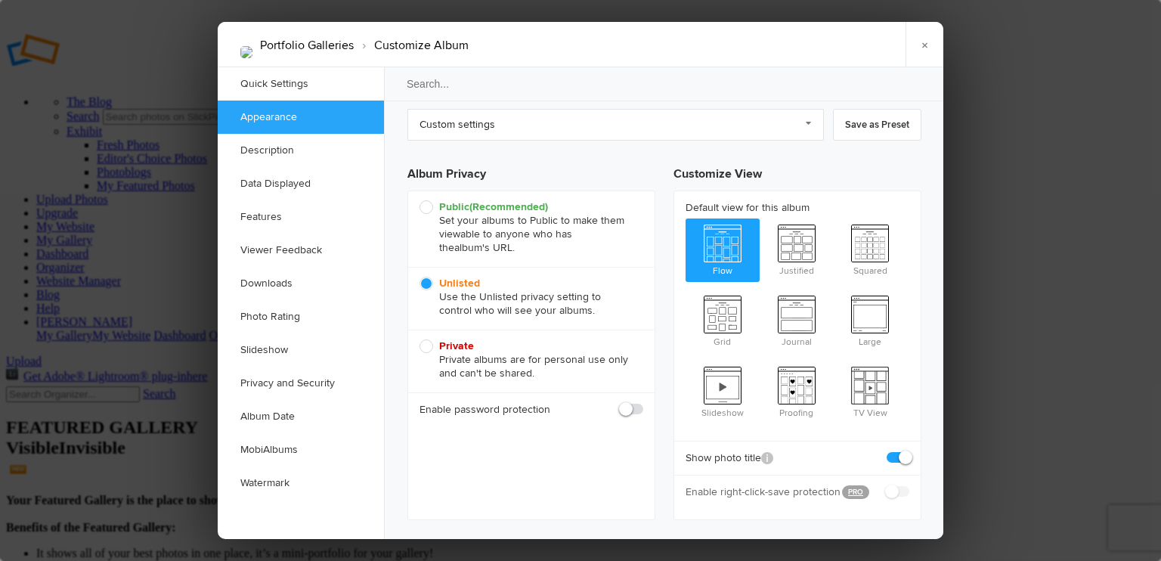
click at [909, 451] on span at bounding box center [909, 451] width 0 height 0
click at [909, 450] on input "checkbox" at bounding box center [909, 450] width 1 height 1
checkbox input "false"
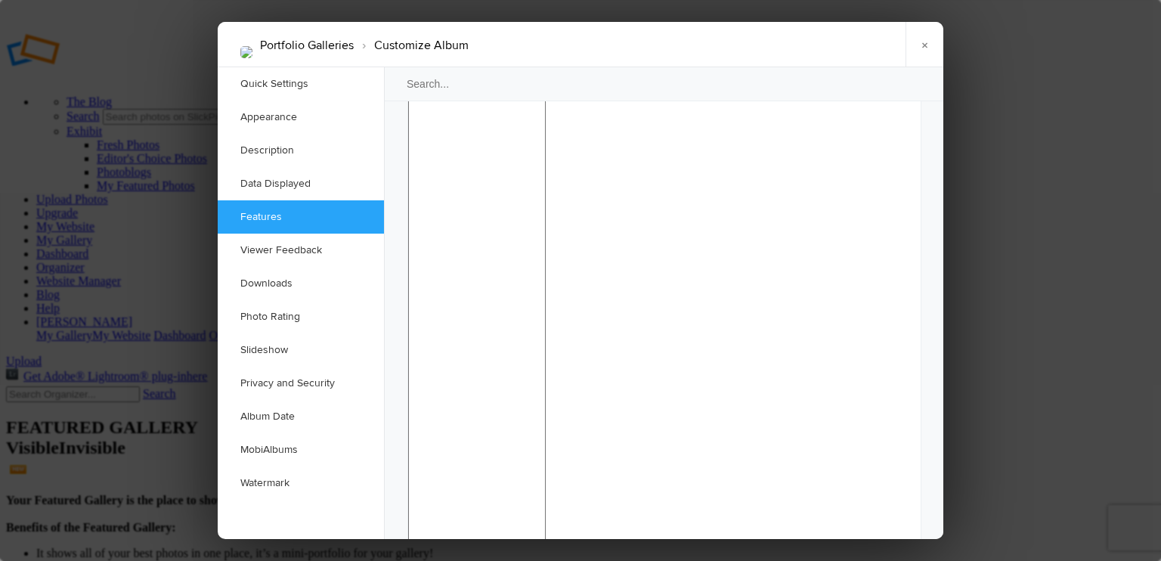
scroll to position [1436, 0]
checkbox input "false"
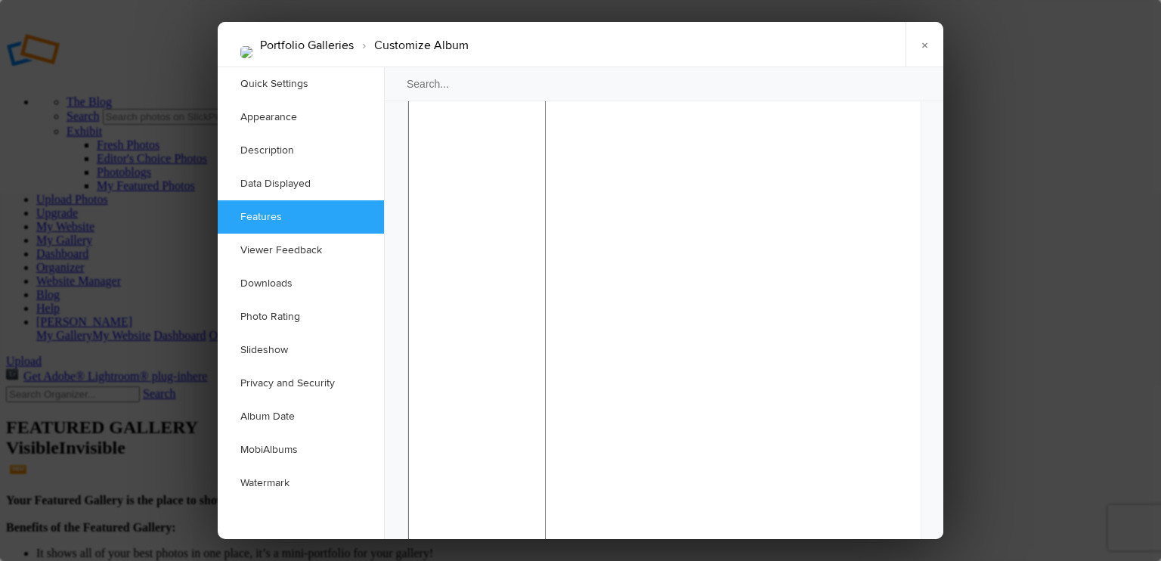
checkbox input "false"
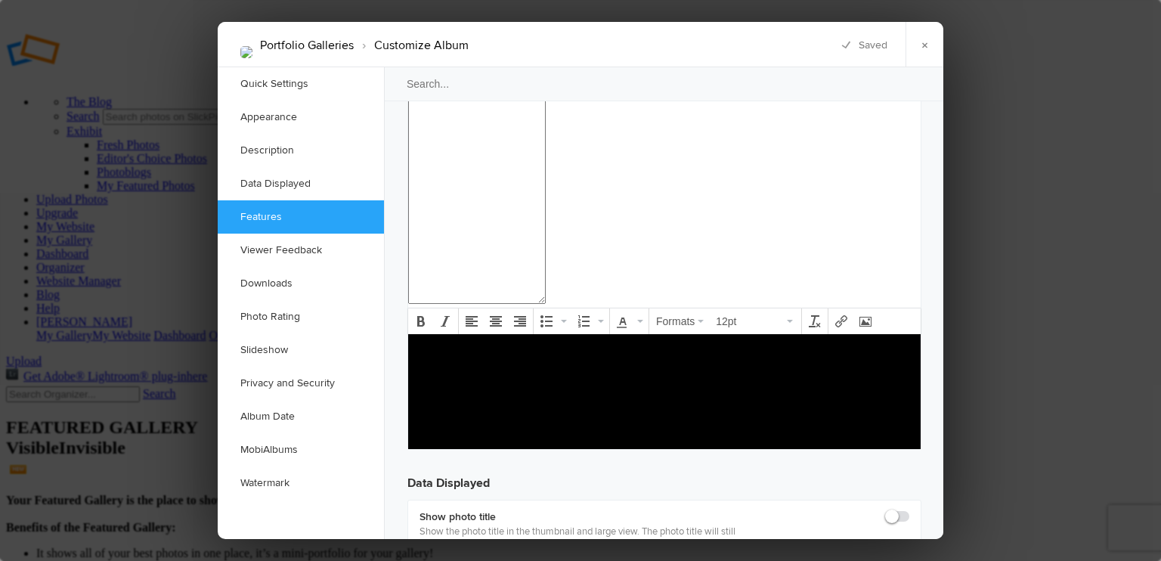
checkbox input "false"
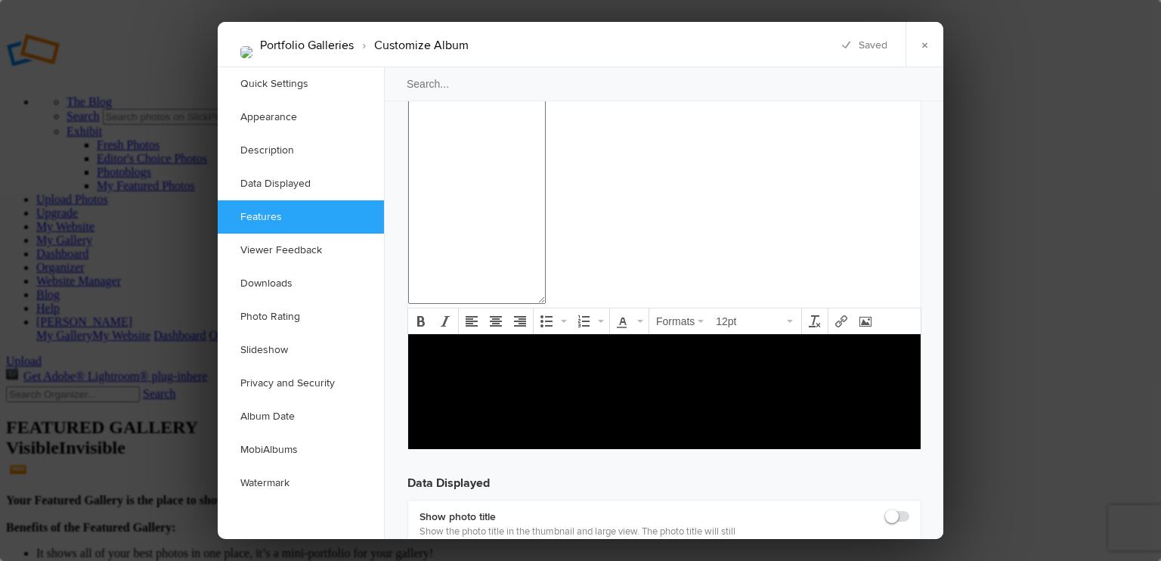
checkbox input "false"
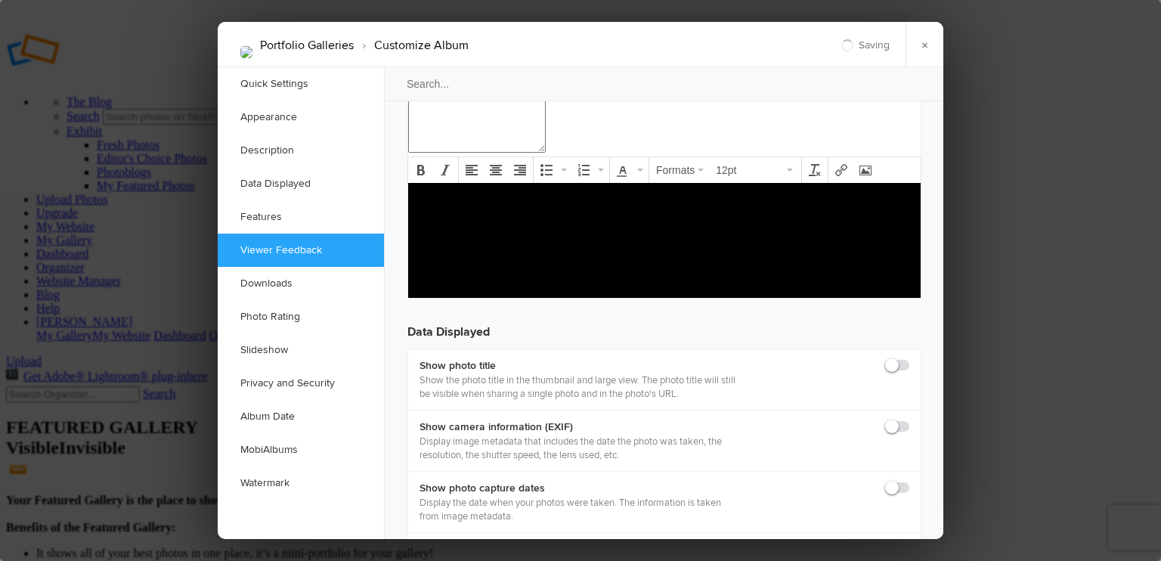
checkbox input "false"
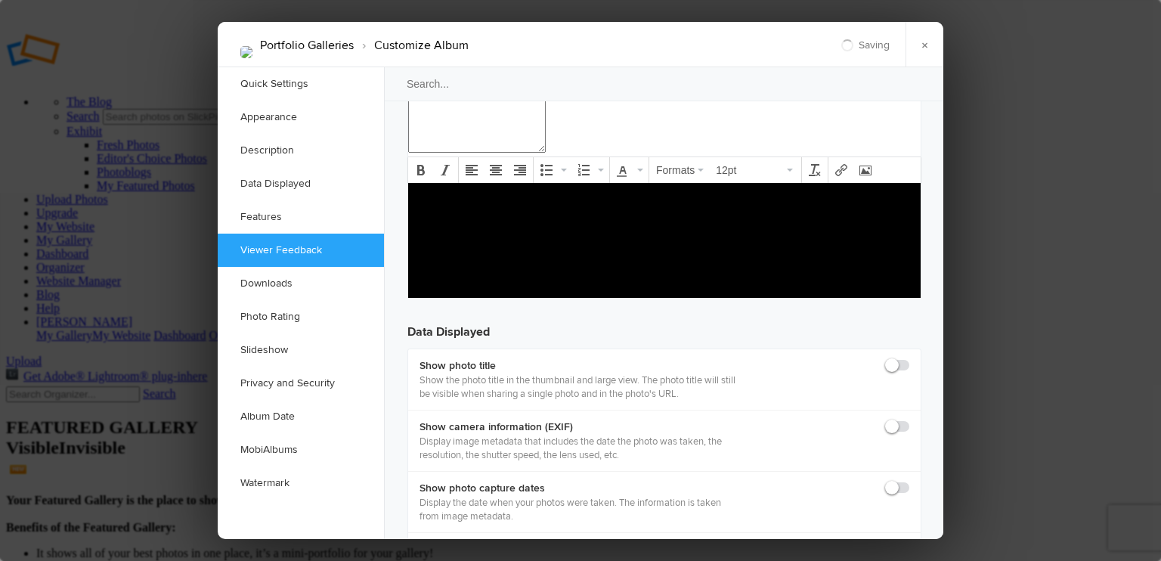
checkbox input "false"
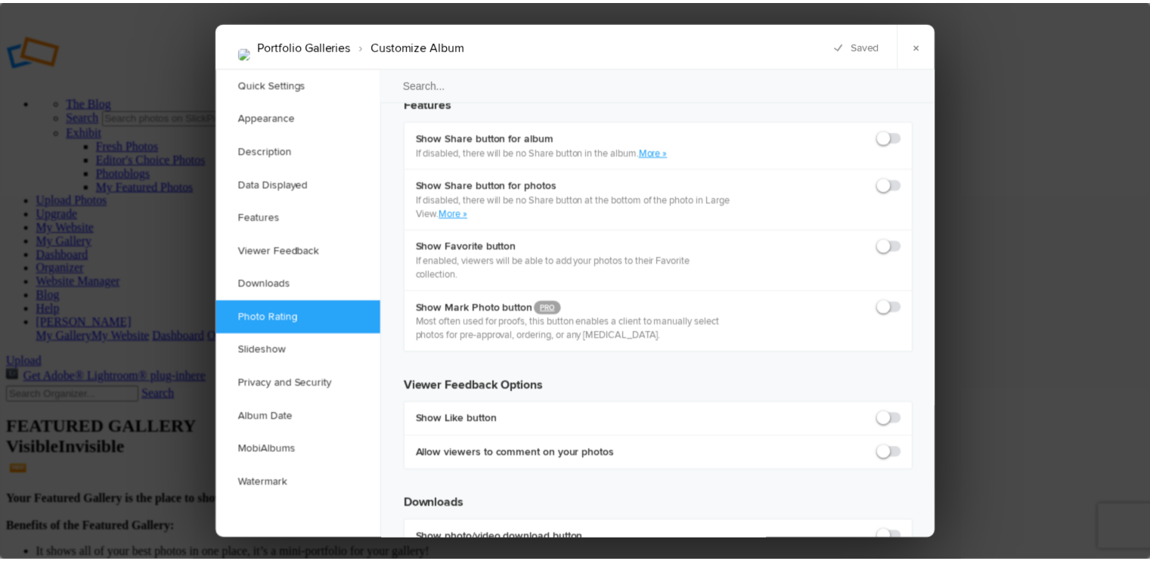
scroll to position [2117, 0]
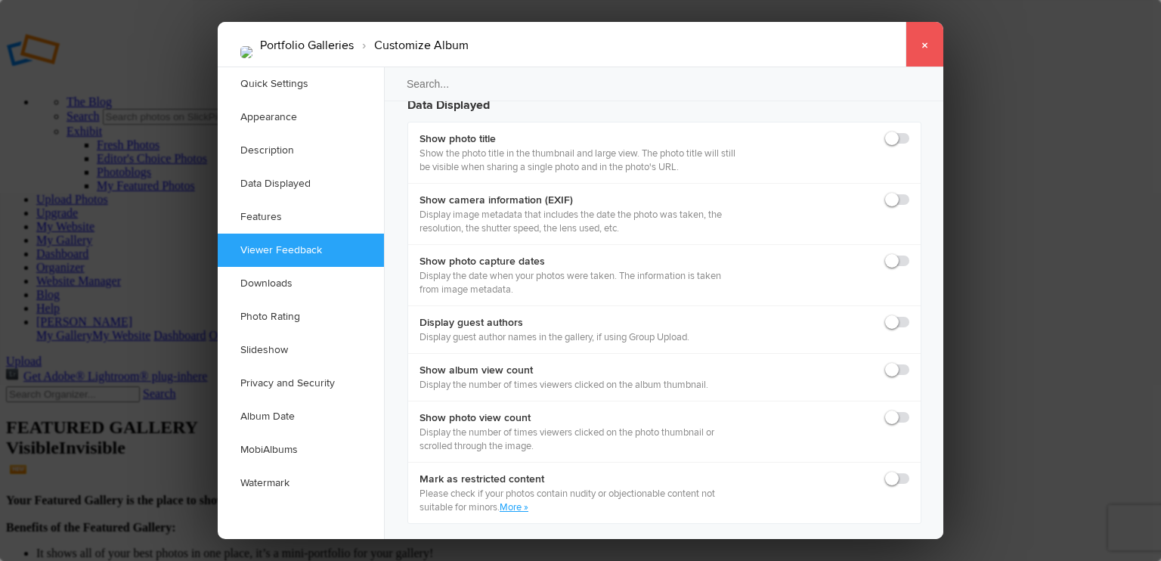
click at [928, 49] on link "×" at bounding box center [925, 44] width 38 height 45
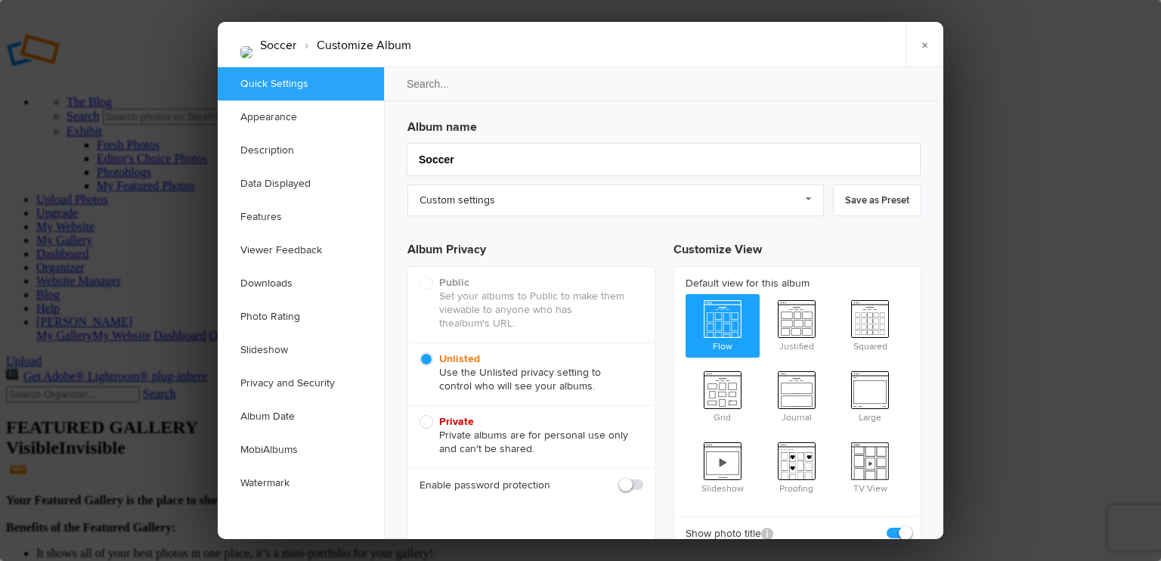
click at [909, 526] on span at bounding box center [909, 526] width 0 height 0
click at [909, 525] on input "checkbox" at bounding box center [909, 525] width 1 height 1
checkbox input "false"
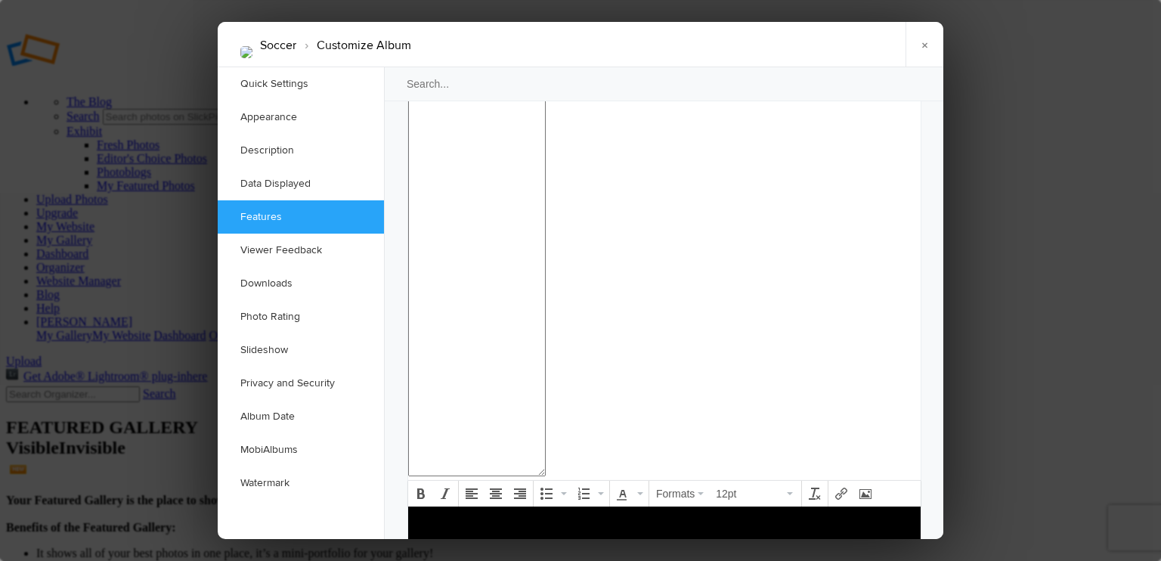
scroll to position [1512, 0]
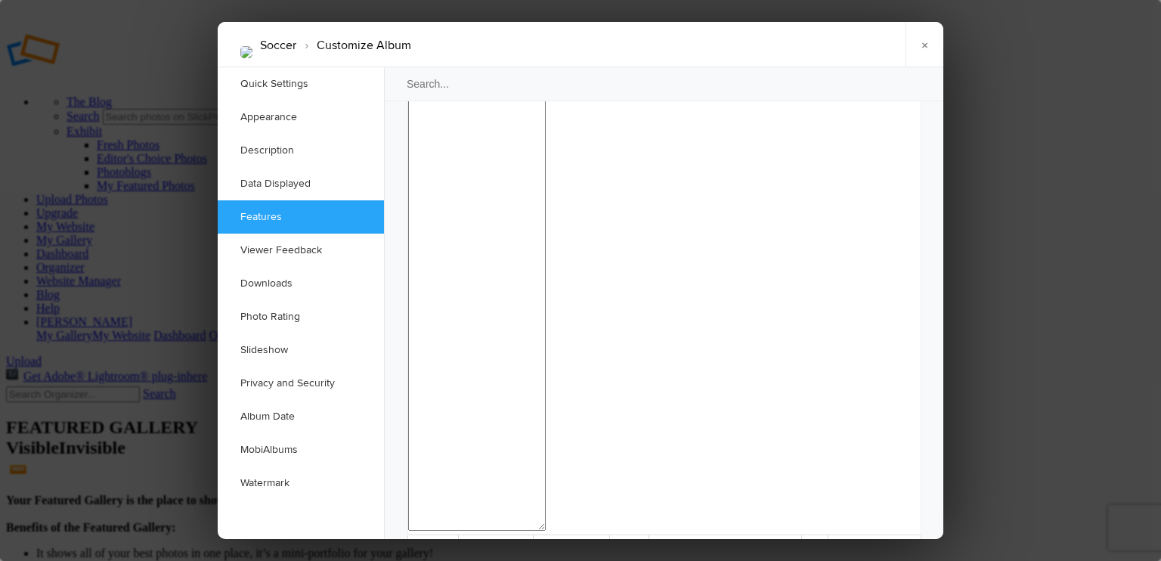
checkbox input "false"
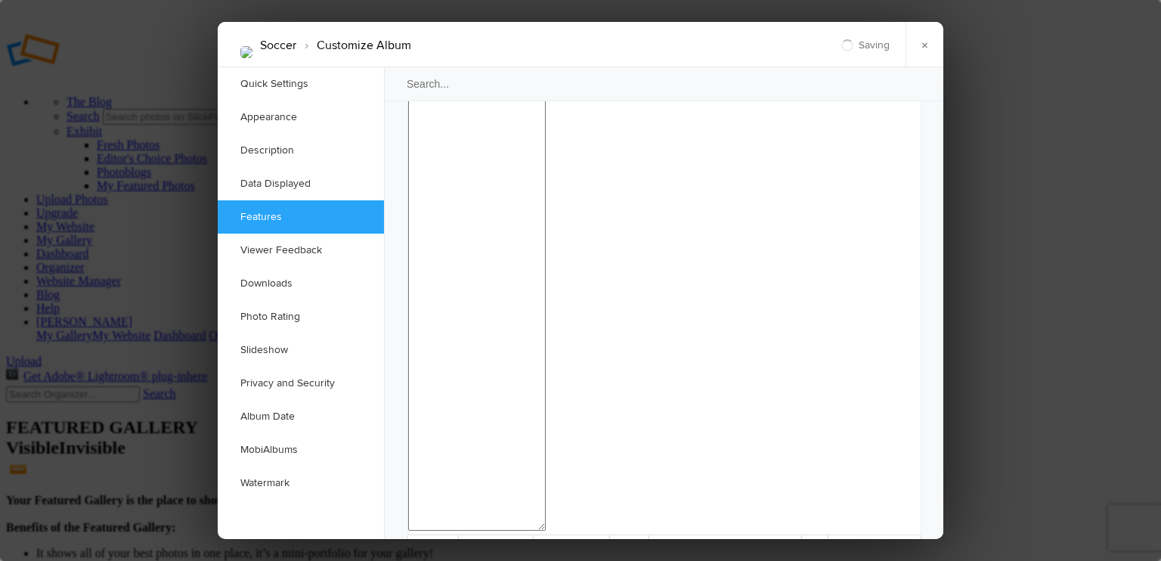
checkbox input "false"
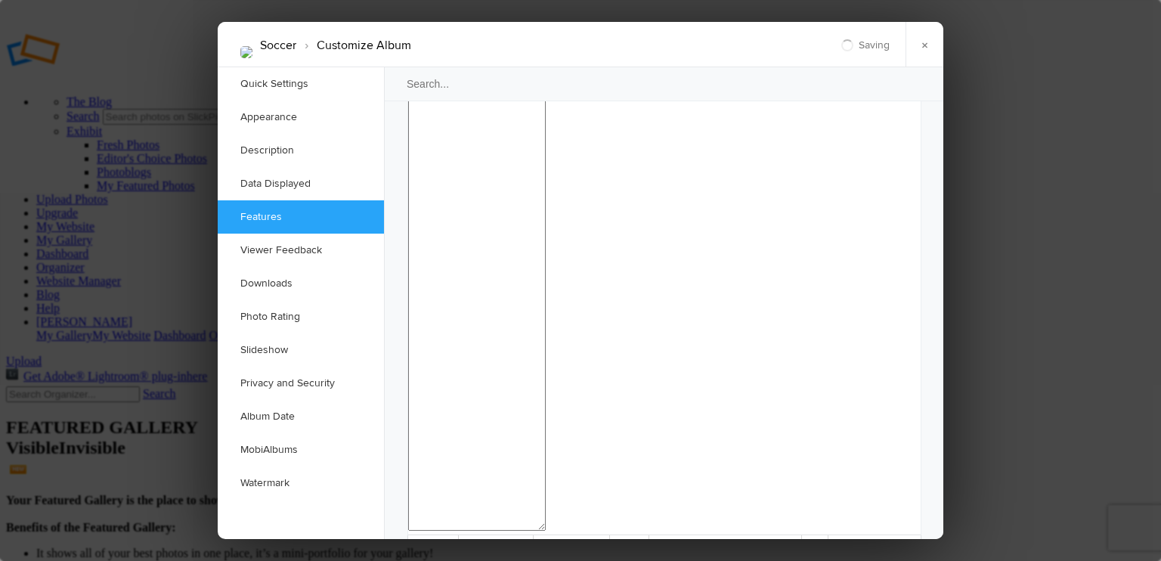
checkbox input "false"
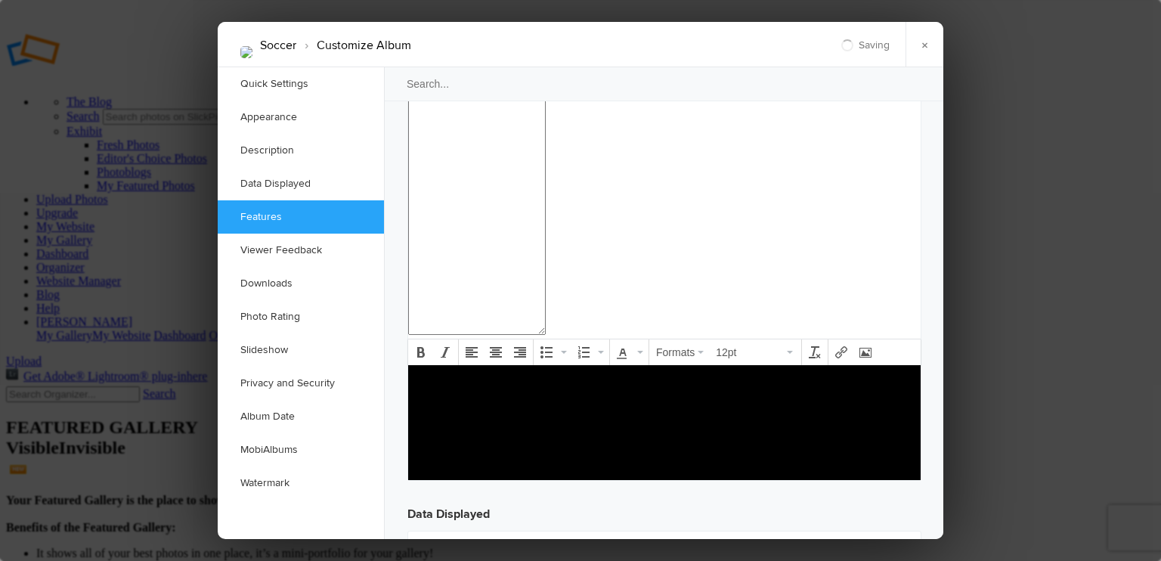
scroll to position [1814, 0]
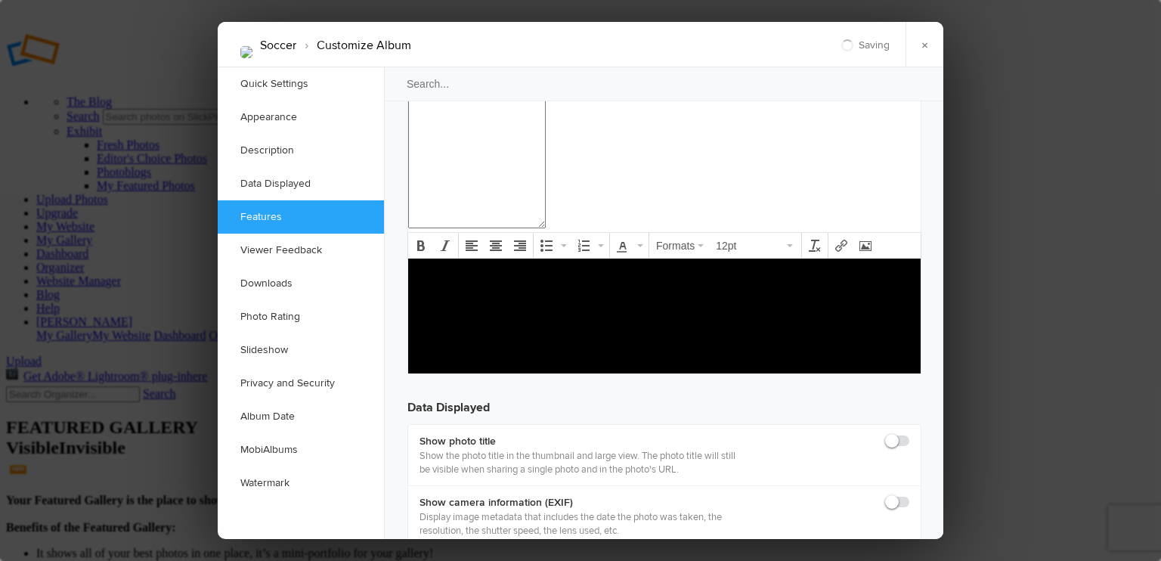
checkbox input "false"
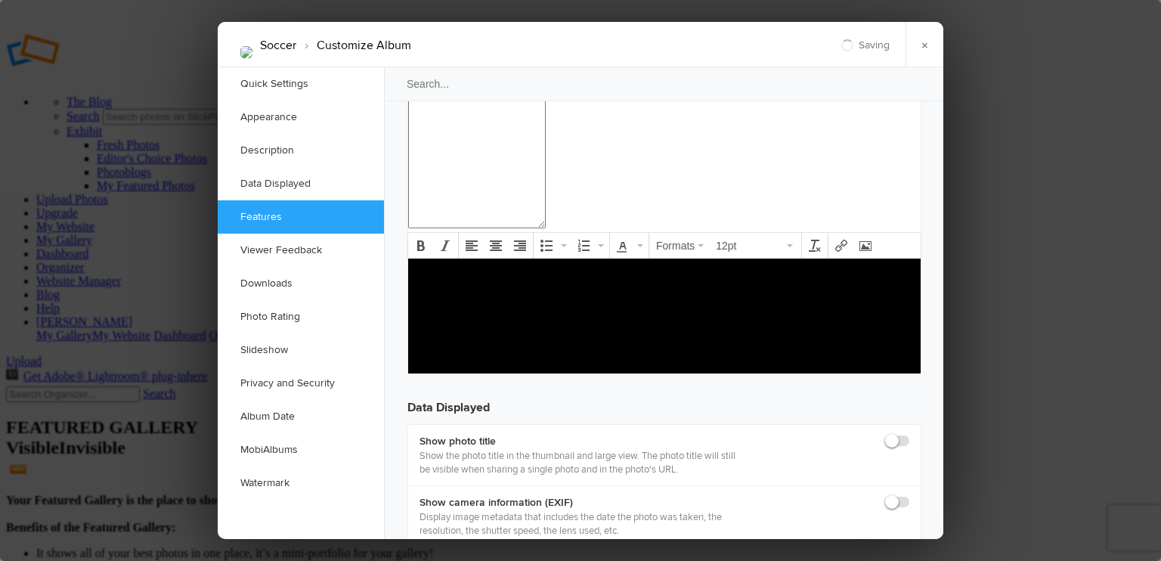
checkbox input "false"
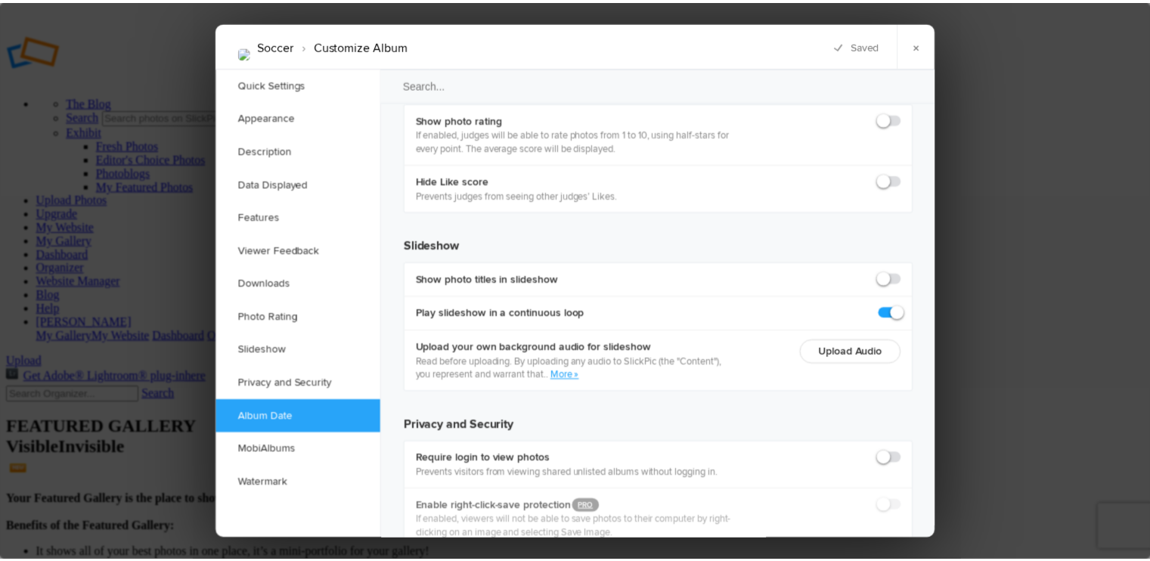
scroll to position [3247, 0]
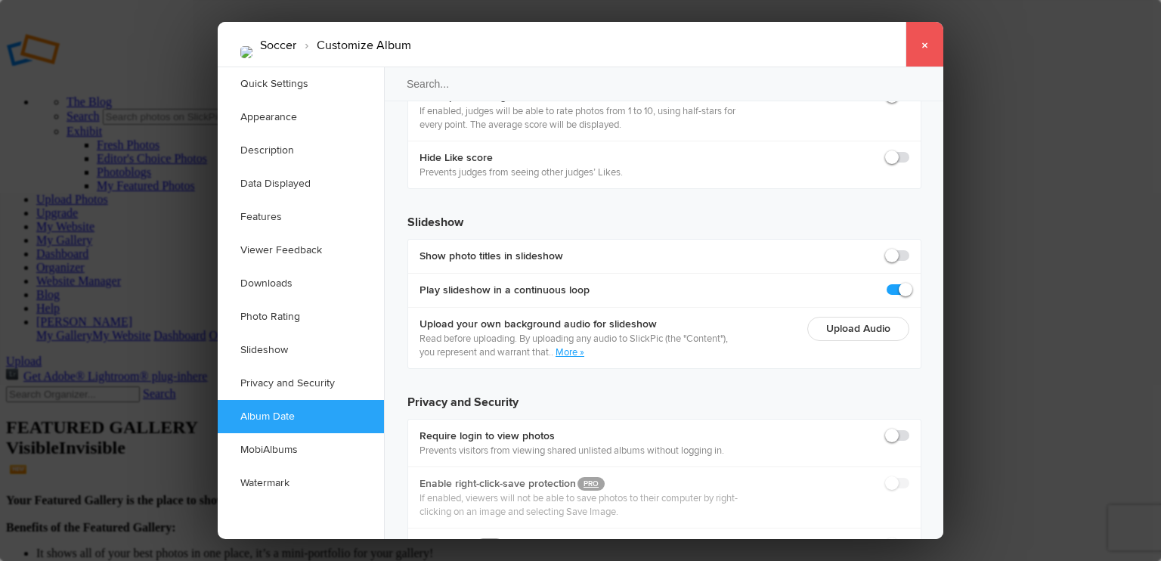
click at [931, 47] on link "×" at bounding box center [925, 44] width 38 height 45
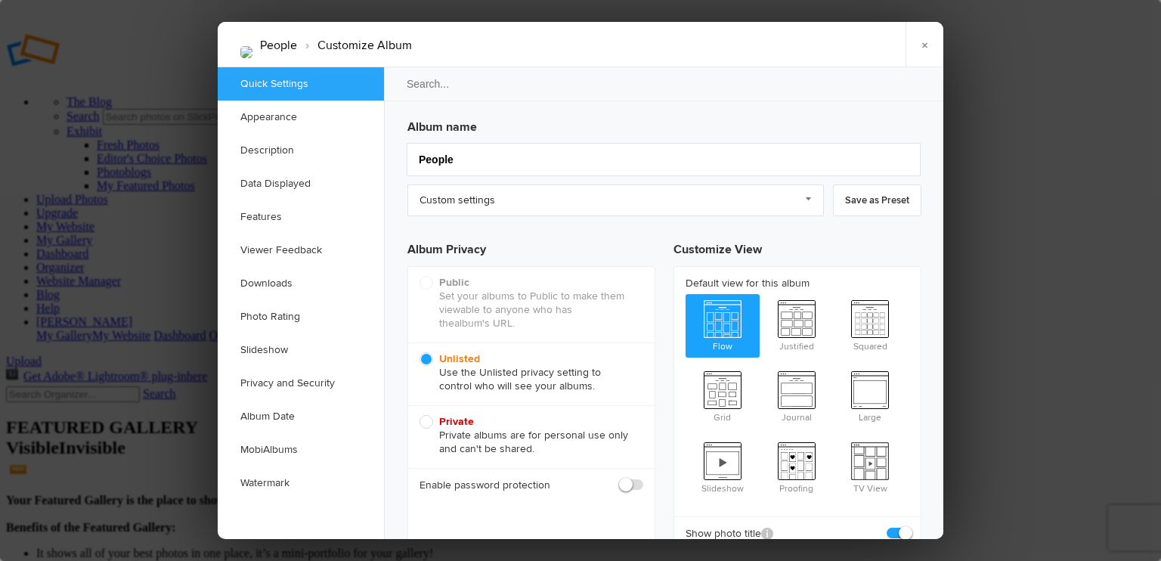
click at [909, 526] on span at bounding box center [909, 526] width 0 height 0
click at [909, 525] on input "checkbox" at bounding box center [909, 525] width 1 height 1
checkbox input "false"
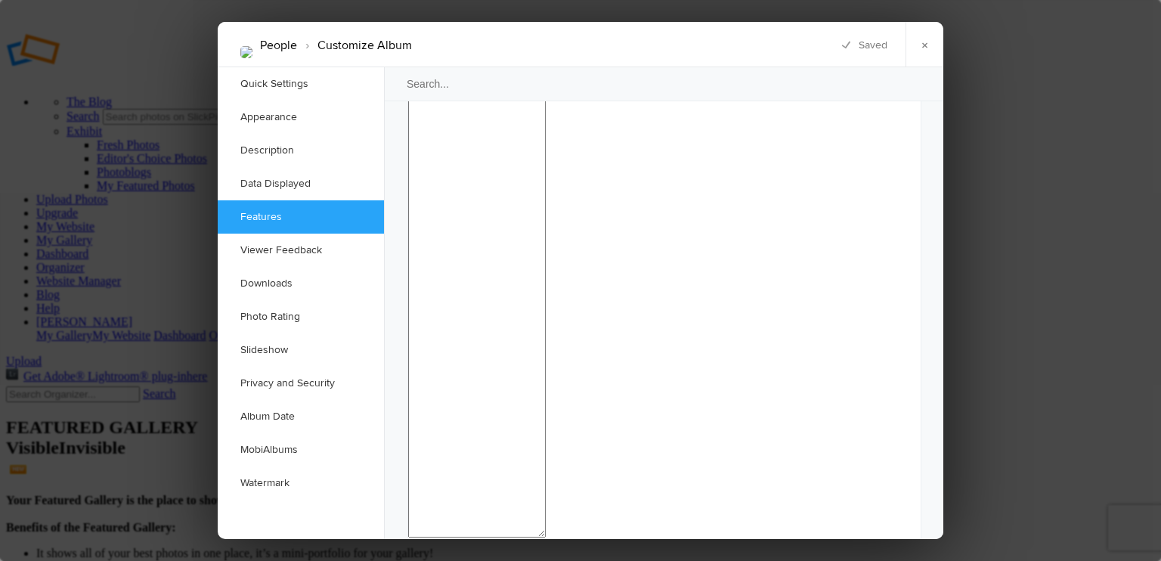
scroll to position [1587, 0]
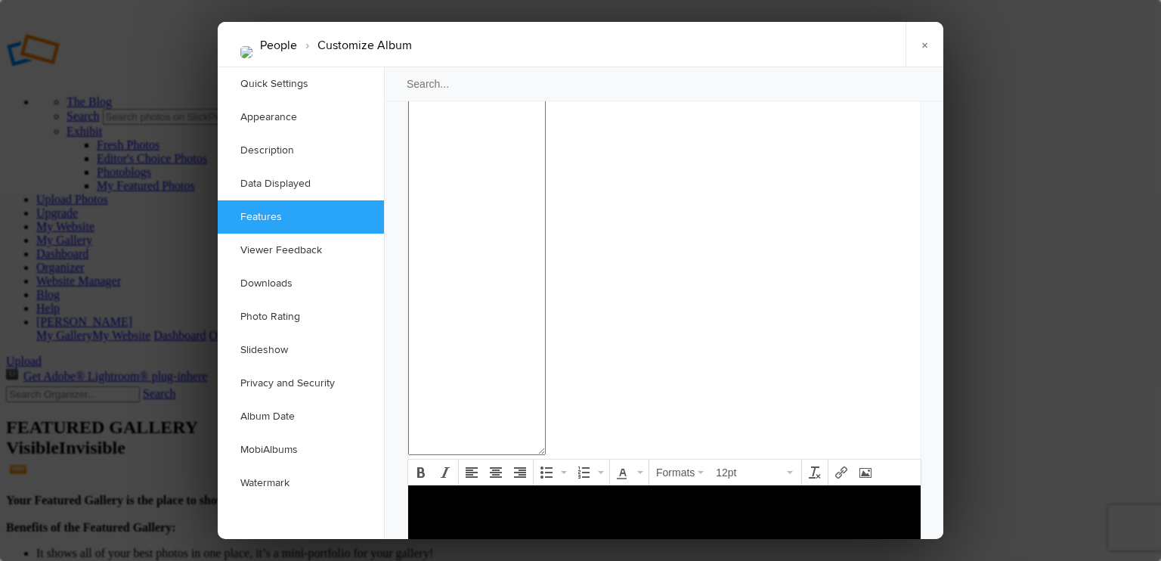
checkbox input "false"
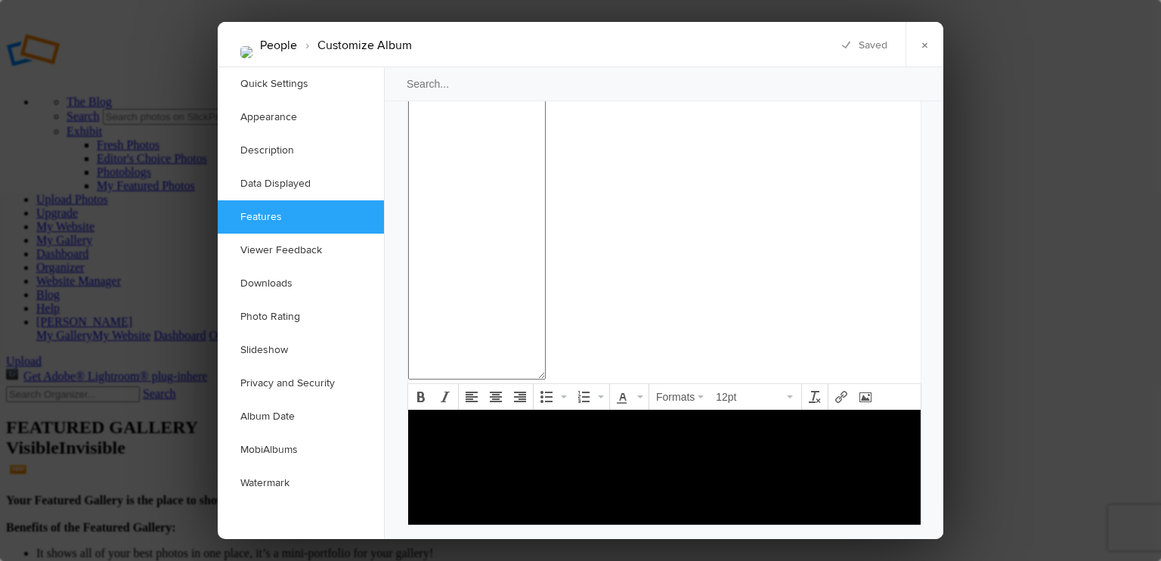
checkbox input "false"
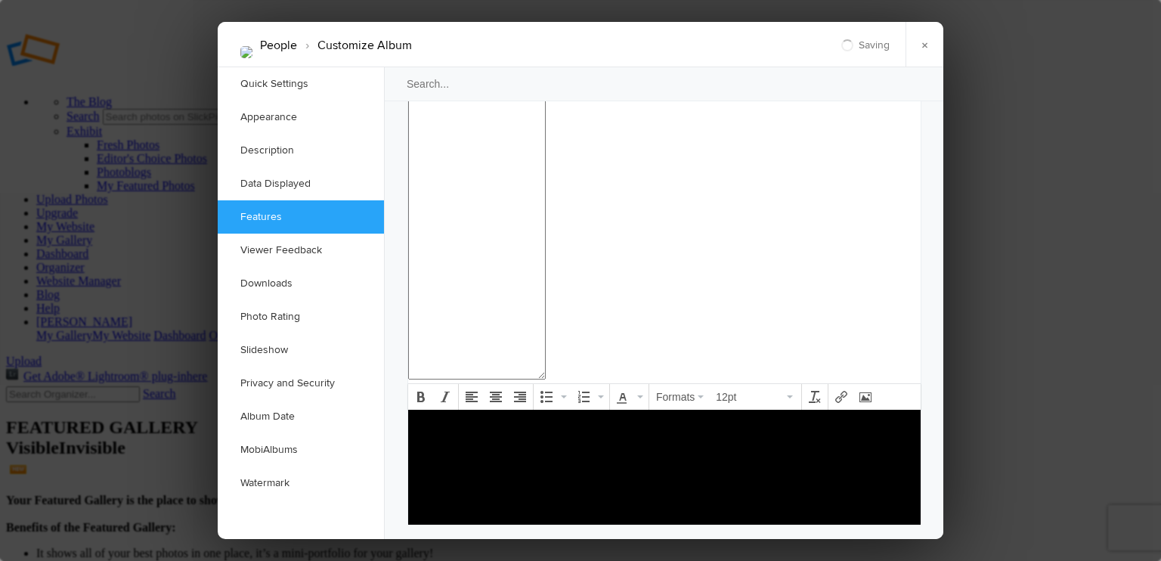
checkbox input "false"
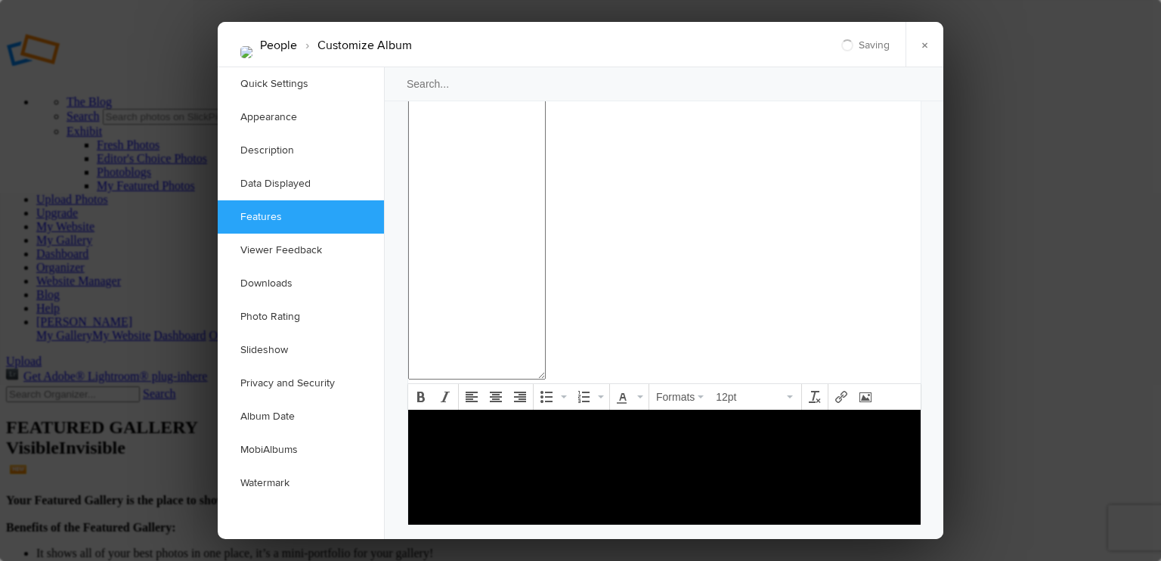
checkbox input "false"
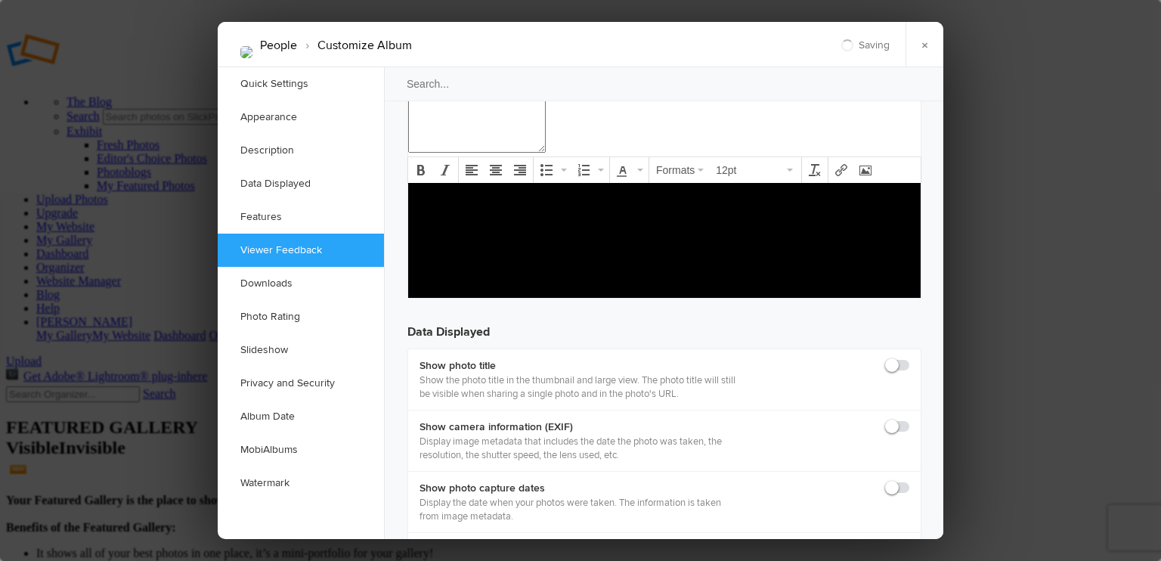
scroll to position [2041, 0]
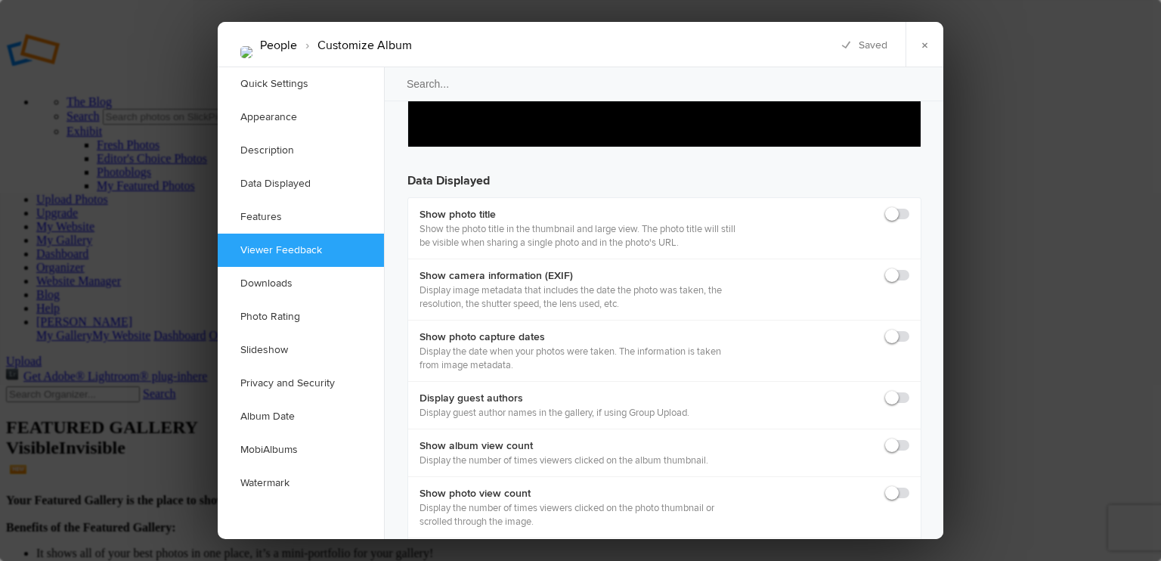
checkbox input "false"
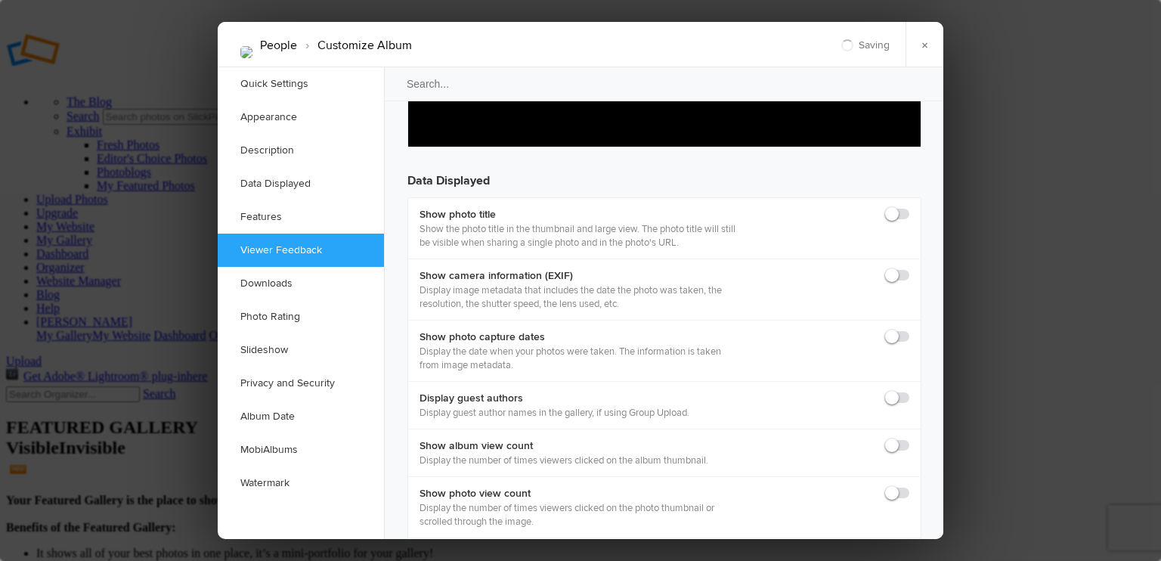
checkbox input "false"
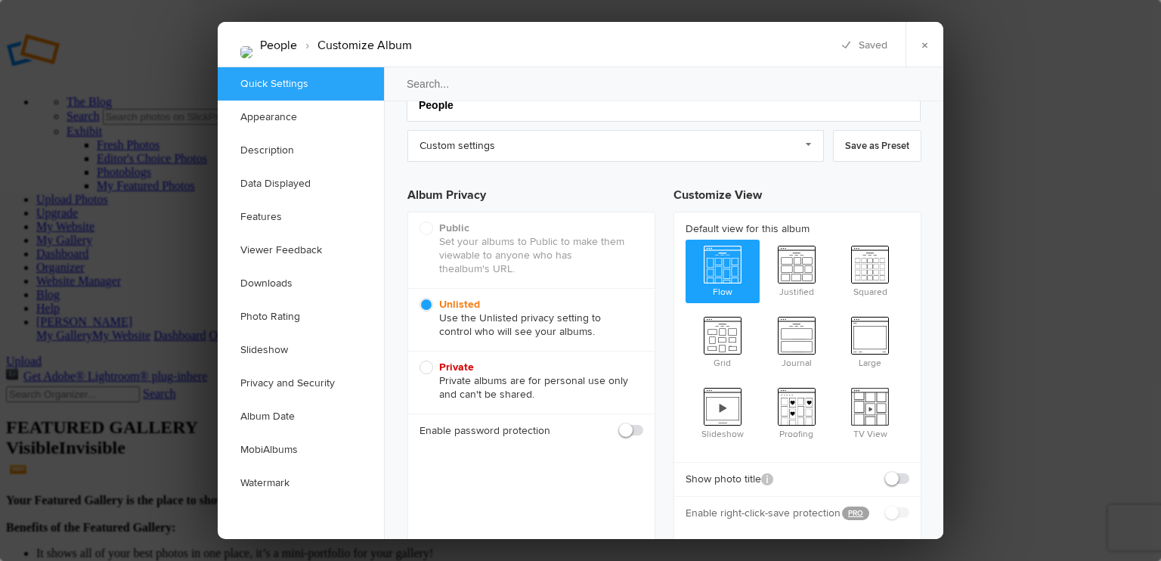
scroll to position [0, 0]
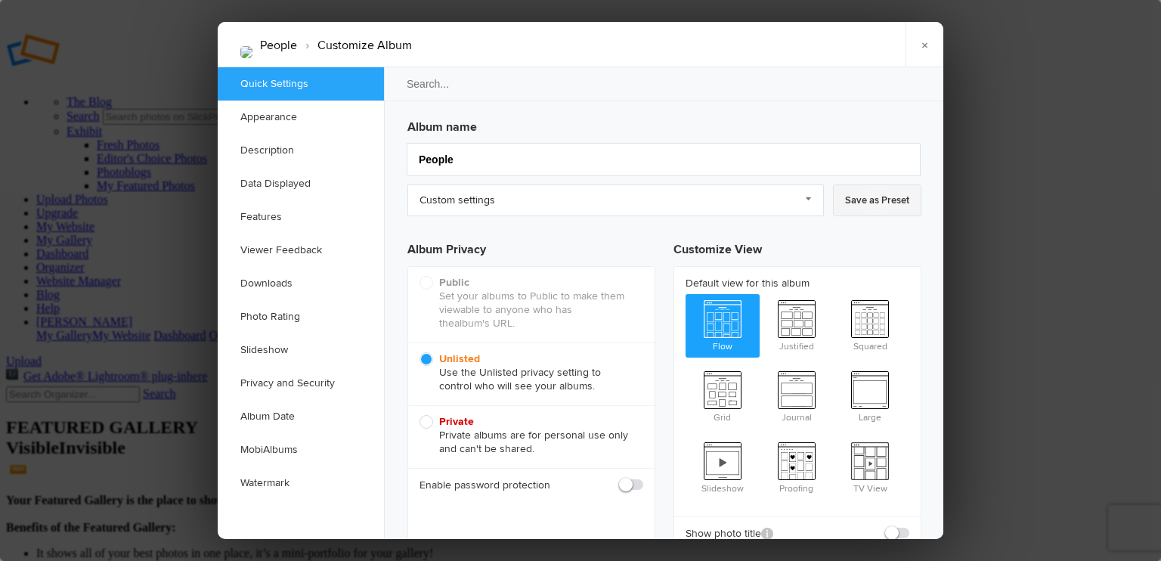
click at [854, 201] on link "Save as Preset" at bounding box center [877, 200] width 88 height 32
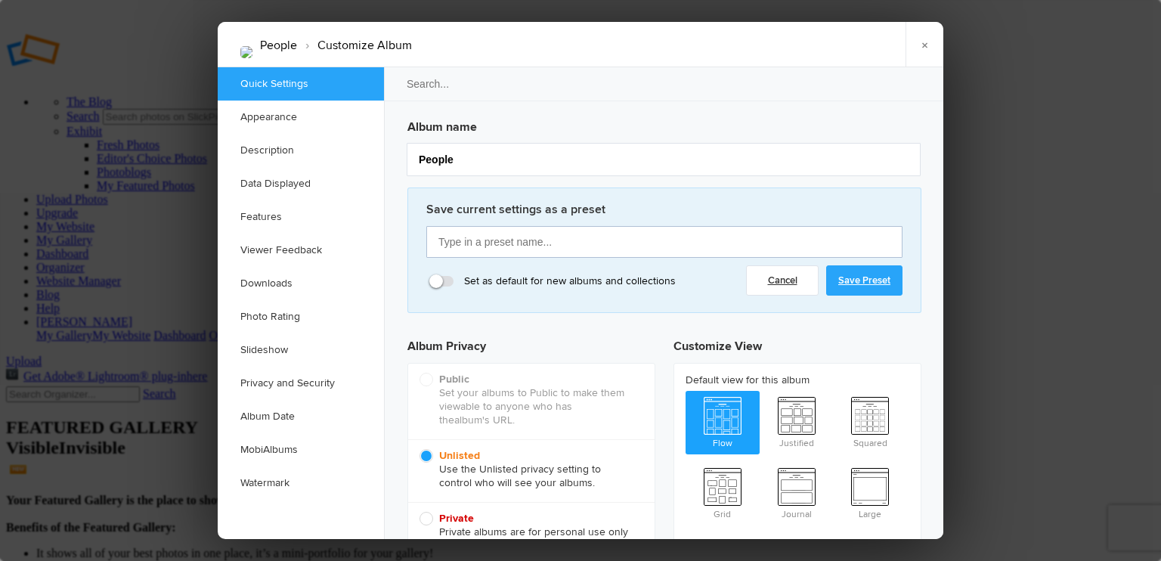
click at [474, 241] on input "text" at bounding box center [664, 242] width 476 height 32
type input "hide names"
click at [863, 290] on link "Save Preset" at bounding box center [864, 280] width 76 height 30
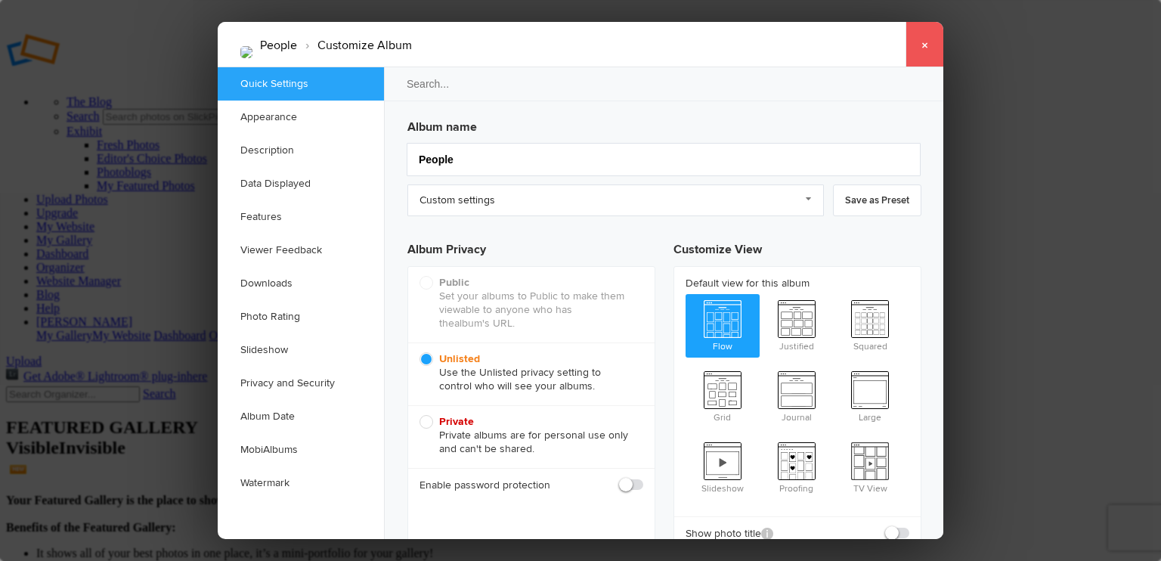
click at [910, 39] on link "×" at bounding box center [925, 44] width 38 height 45
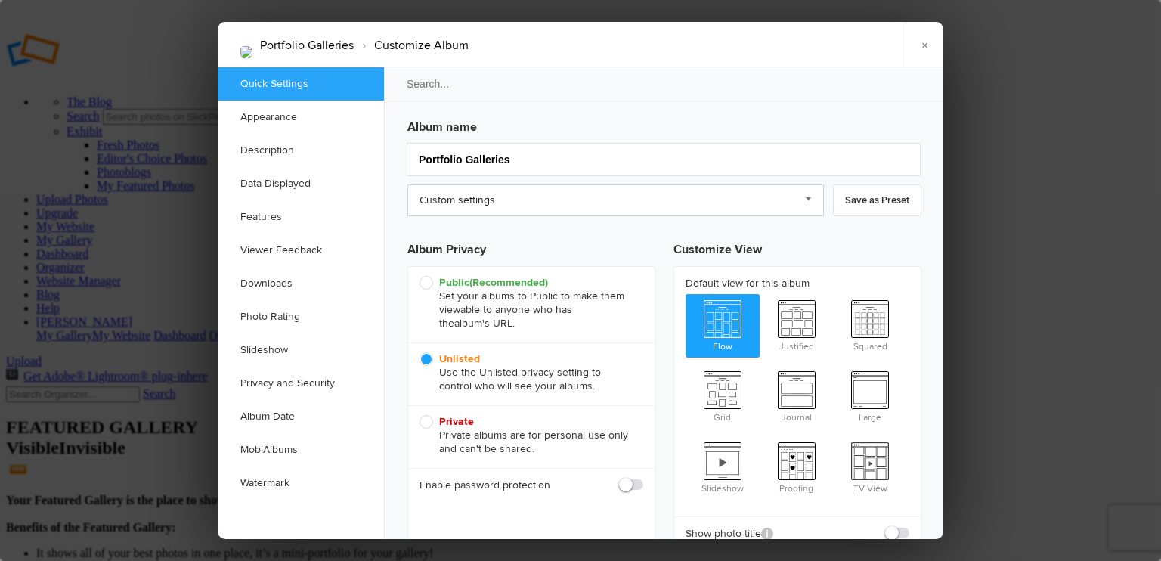
click at [800, 200] on link "Custom settings" at bounding box center [615, 200] width 417 height 32
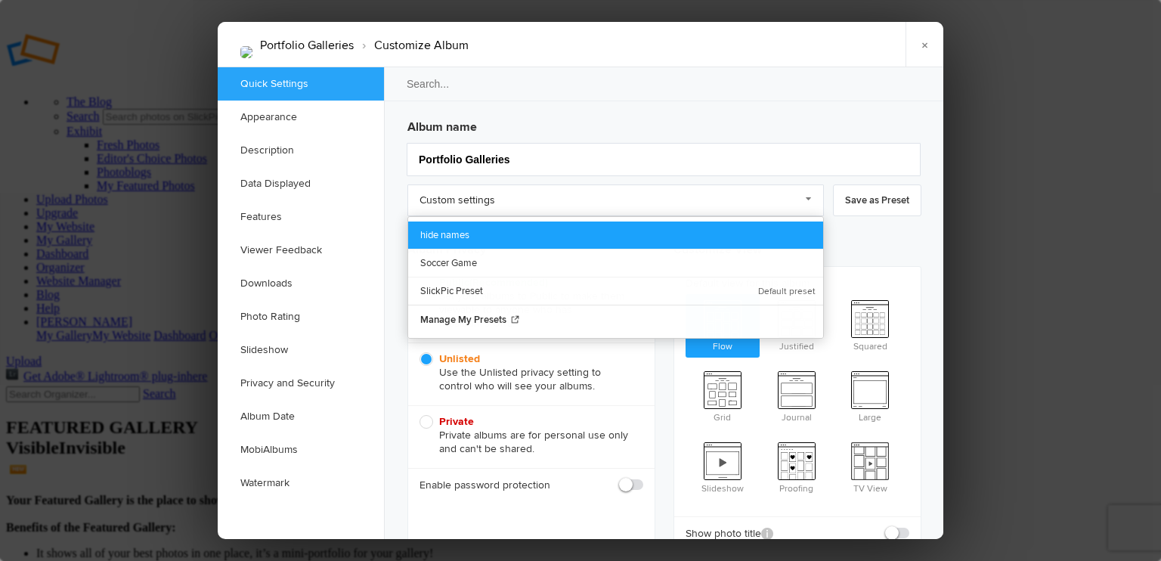
click at [460, 225] on link "hide names" at bounding box center [615, 234] width 415 height 27
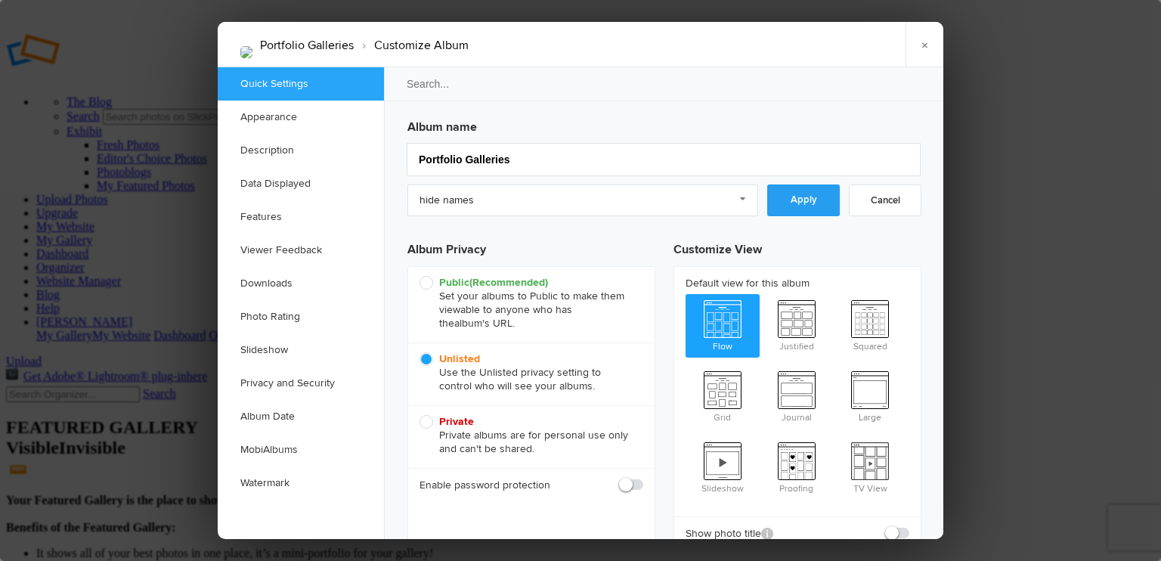
click at [797, 203] on link "Apply" at bounding box center [803, 200] width 73 height 32
click at [931, 48] on link "×" at bounding box center [925, 44] width 38 height 45
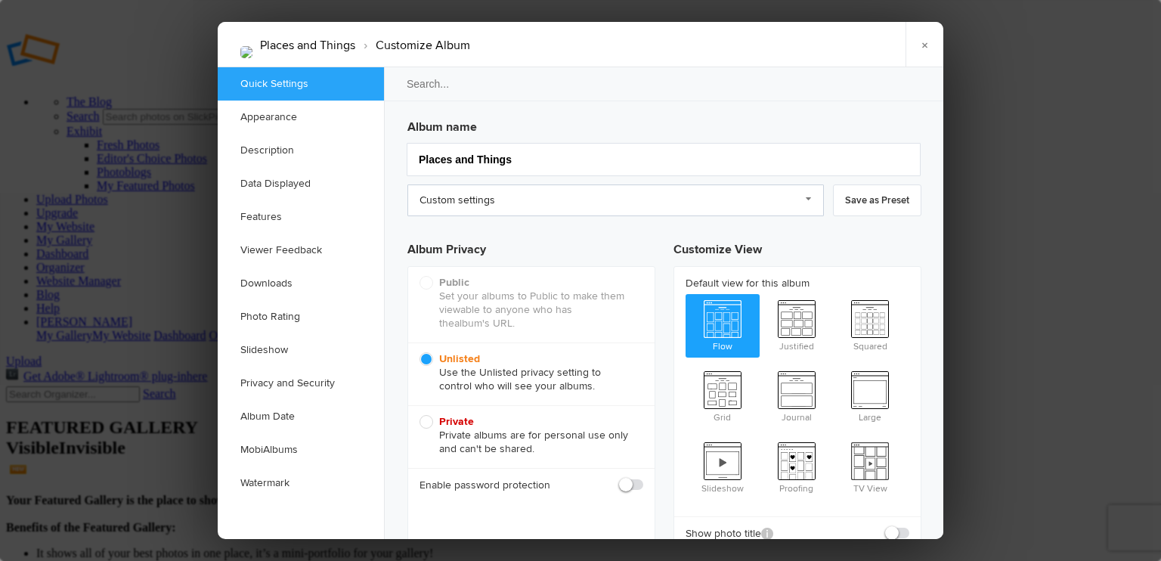
click at [785, 200] on link "Custom settings" at bounding box center [615, 200] width 417 height 32
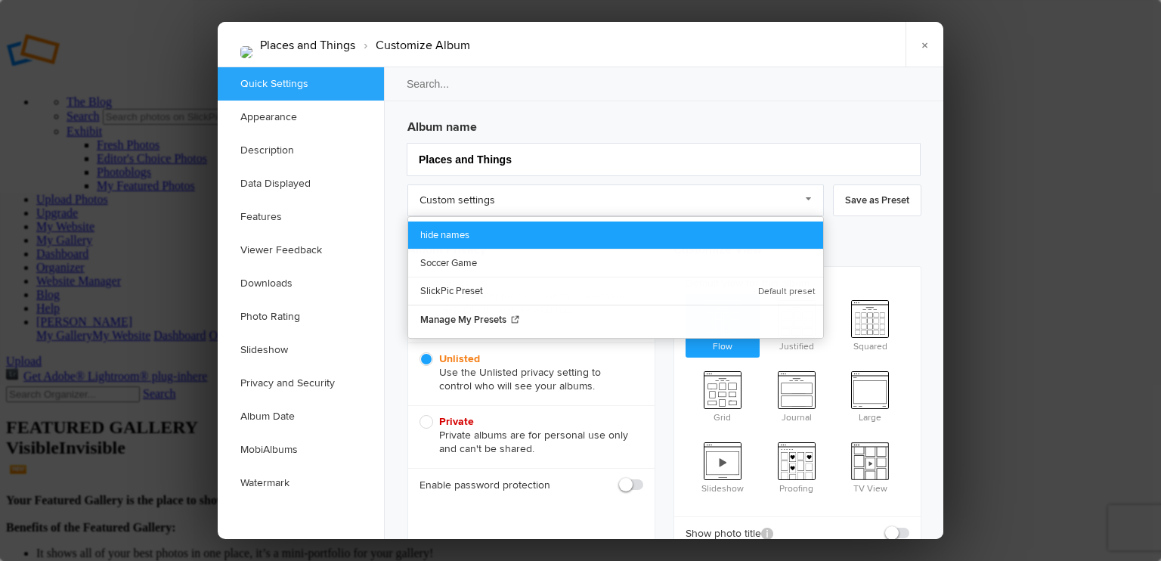
click at [509, 228] on link "hide names" at bounding box center [615, 234] width 415 height 27
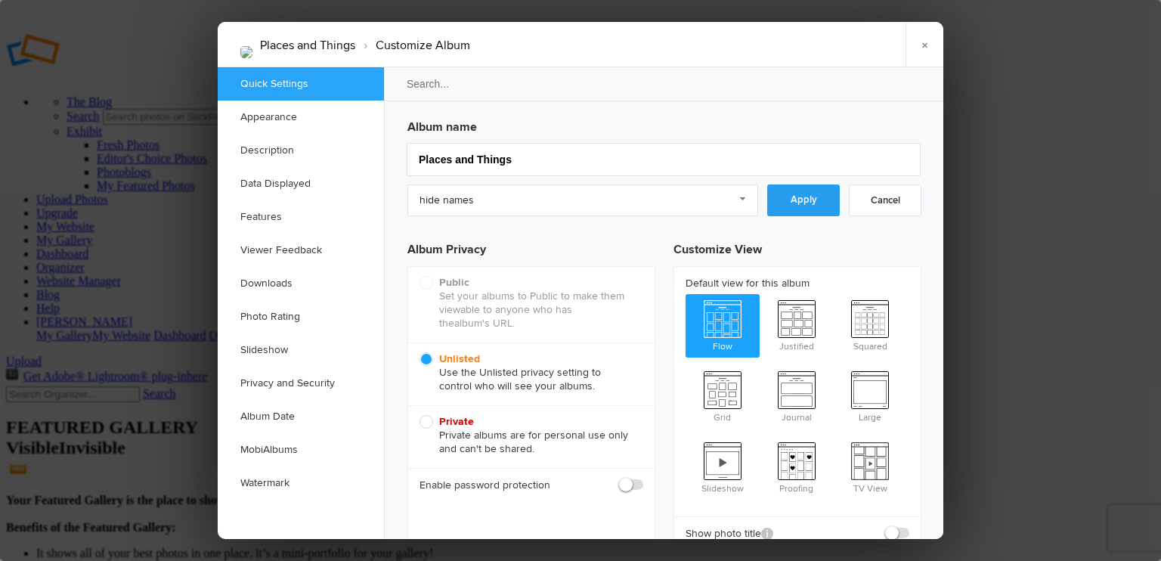
click at [803, 189] on link "Apply" at bounding box center [803, 200] width 73 height 32
click at [916, 51] on link "×" at bounding box center [925, 44] width 38 height 45
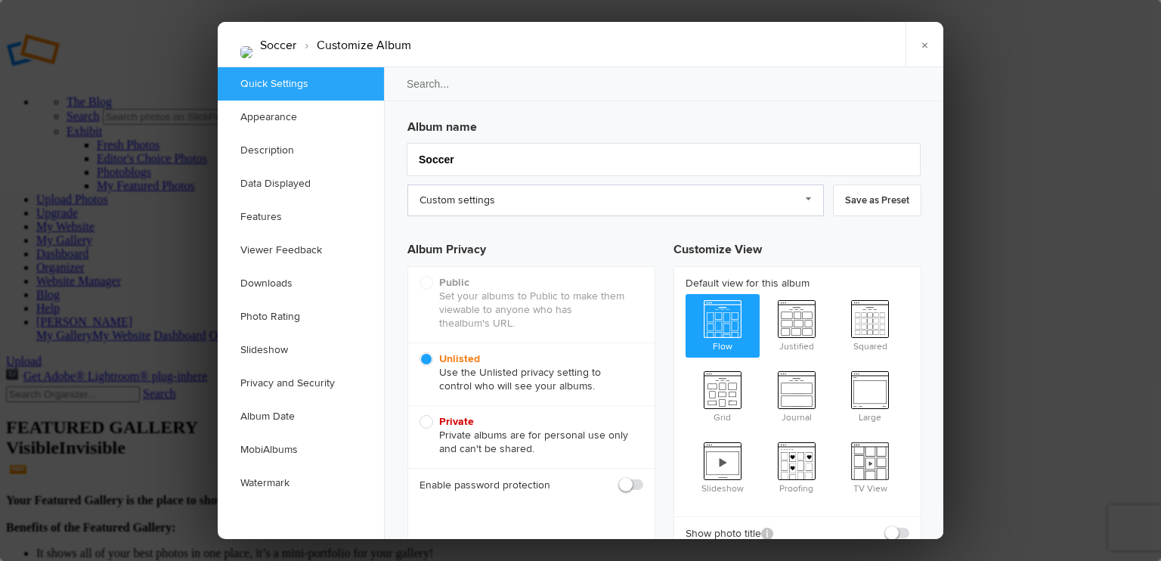
click at [503, 206] on link "Custom settings" at bounding box center [615, 200] width 417 height 32
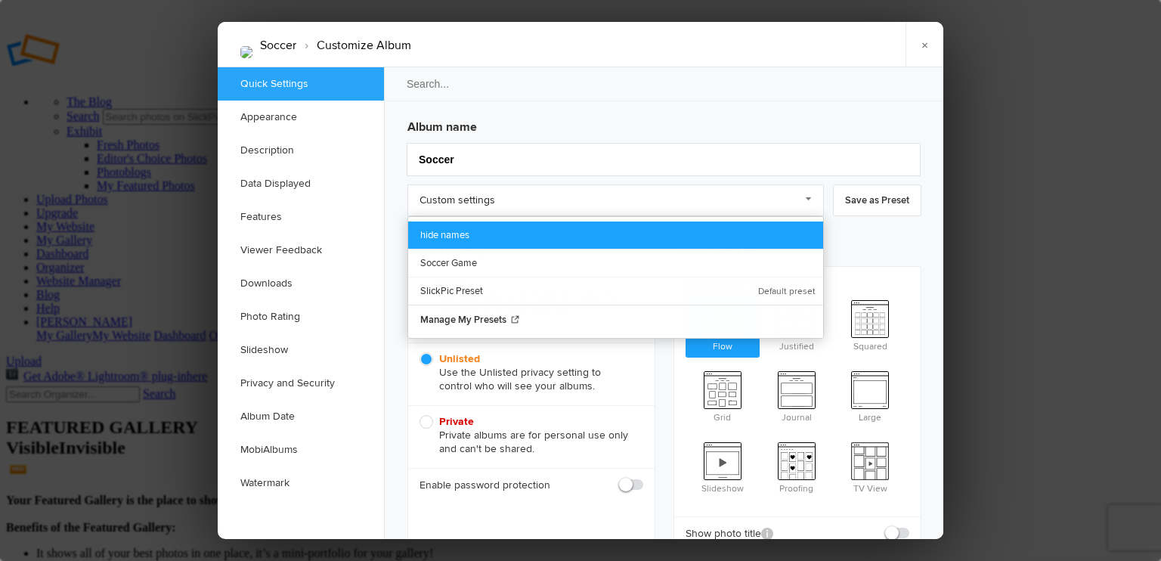
click at [457, 226] on link "hide names" at bounding box center [615, 234] width 415 height 27
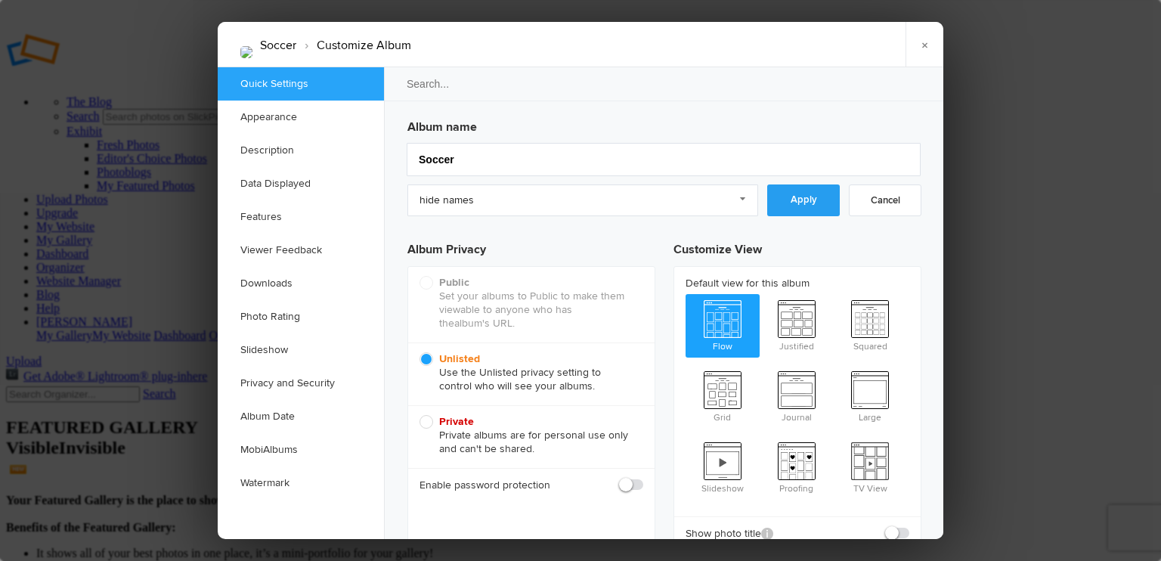
click at [795, 192] on link "Apply" at bounding box center [803, 200] width 73 height 32
click at [910, 51] on link "×" at bounding box center [925, 44] width 38 height 45
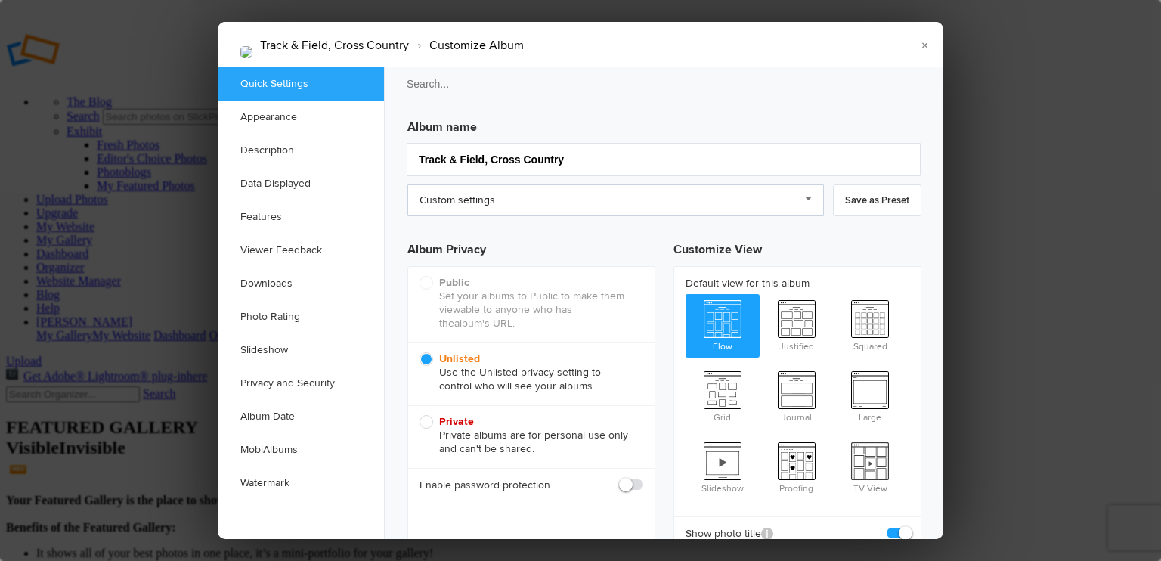
click at [687, 190] on link "Custom settings" at bounding box center [615, 200] width 417 height 32
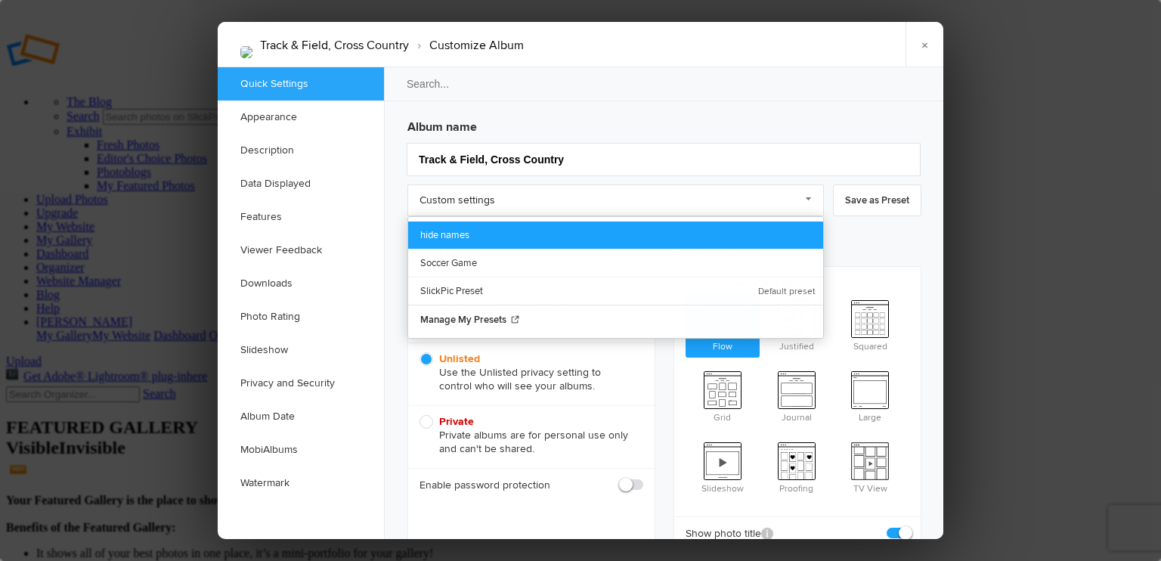
click at [472, 236] on link "hide names" at bounding box center [615, 234] width 415 height 27
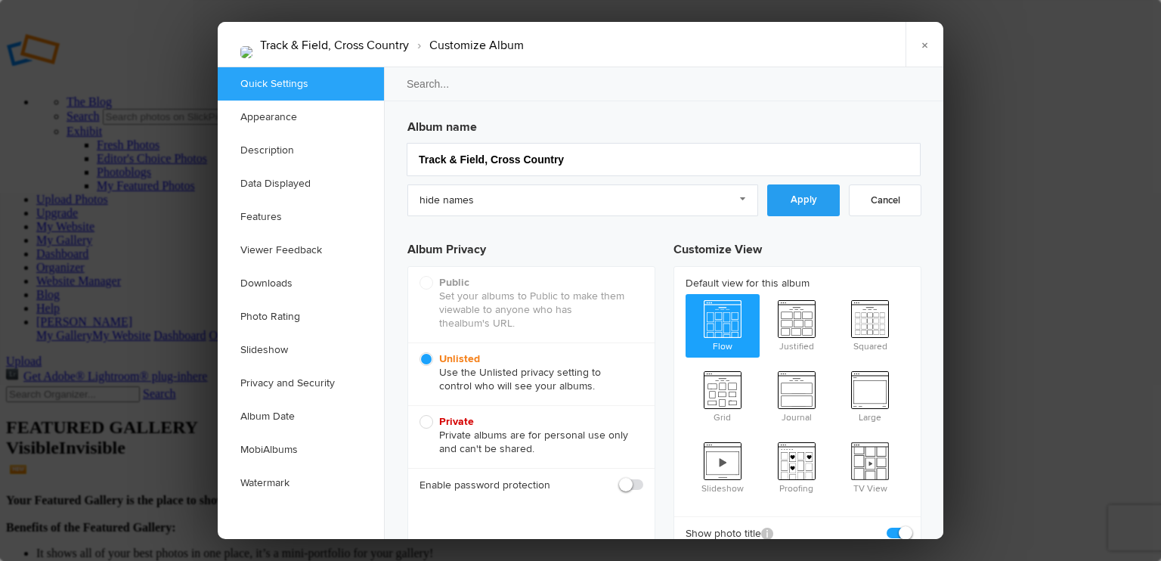
click at [827, 200] on link "Apply" at bounding box center [803, 200] width 73 height 32
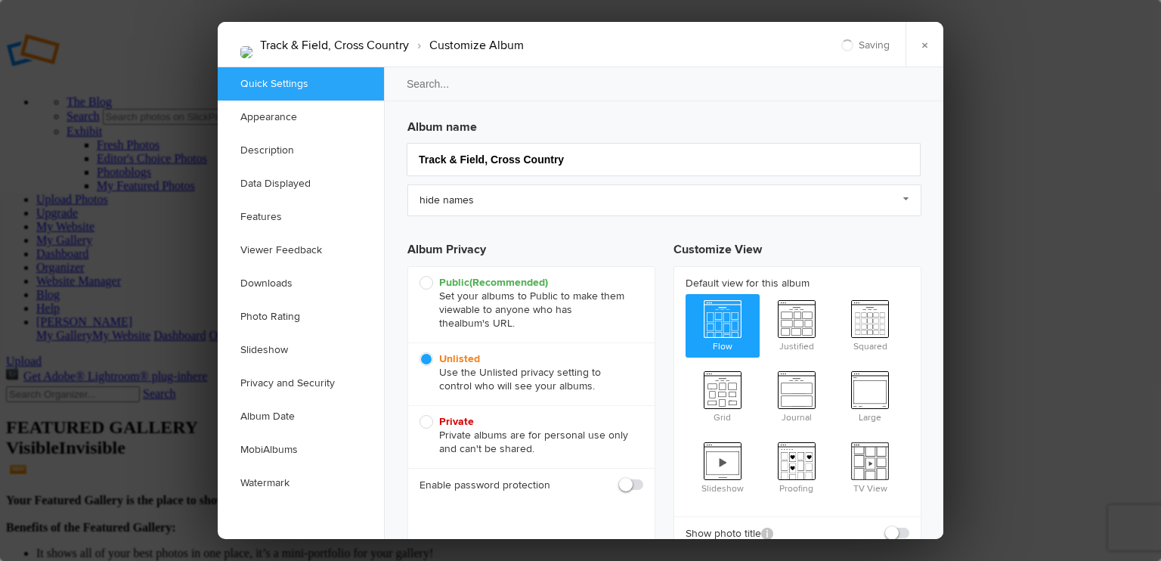
checkbox input "false"
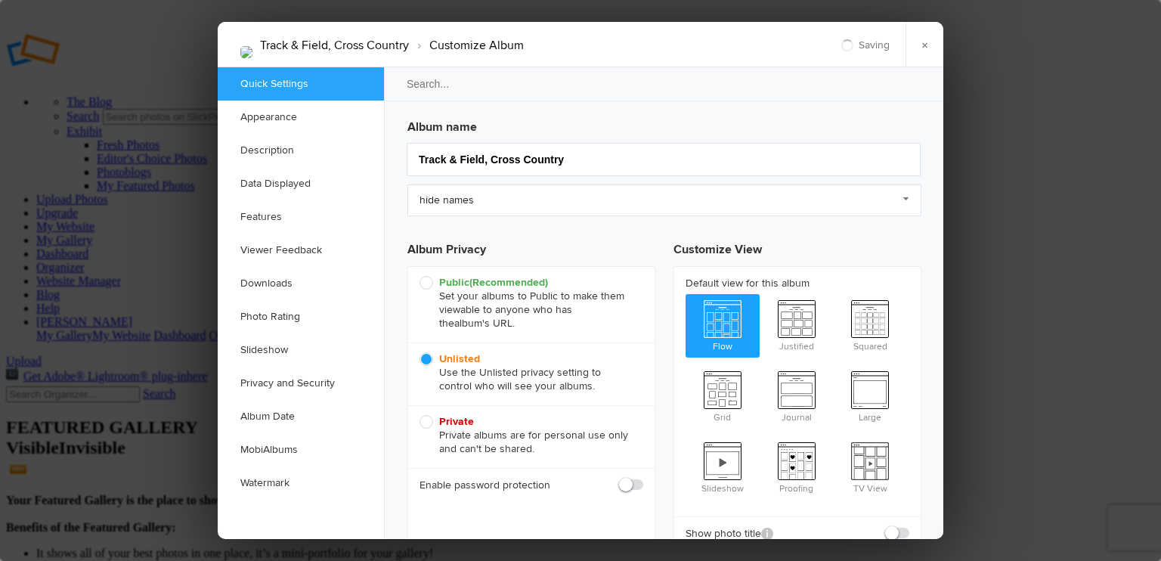
checkbox input "false"
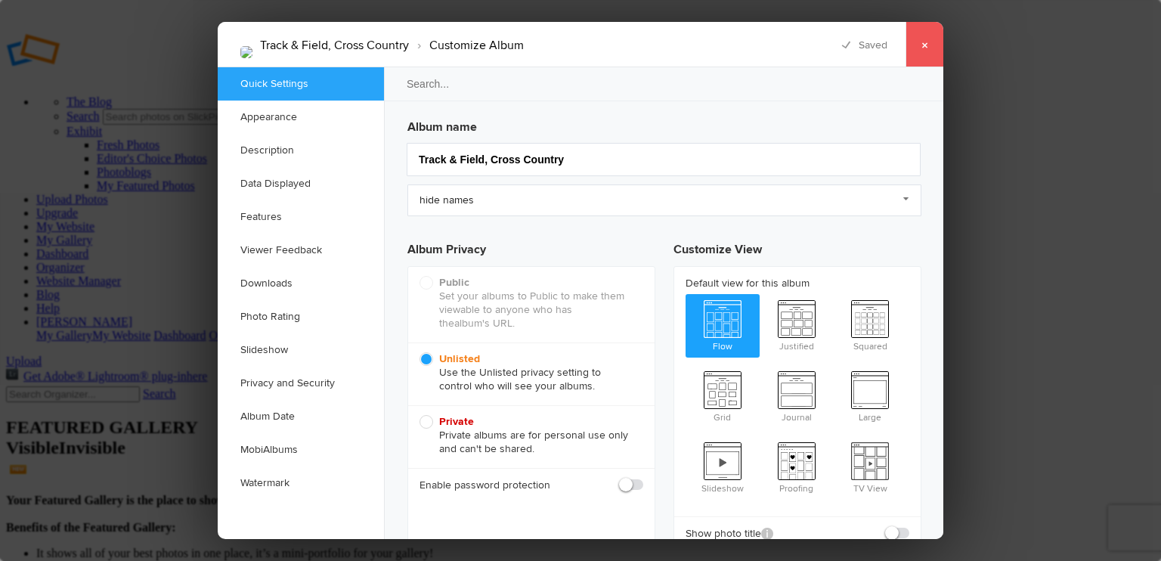
click at [916, 44] on link "×" at bounding box center [925, 44] width 38 height 45
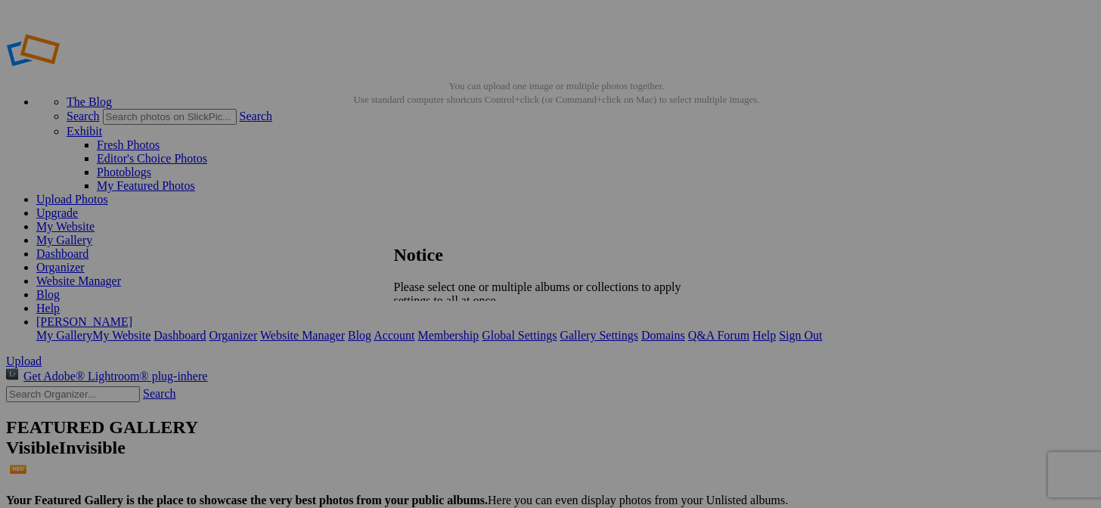
click at [421, 324] on span "Close" at bounding box center [407, 326] width 27 height 13
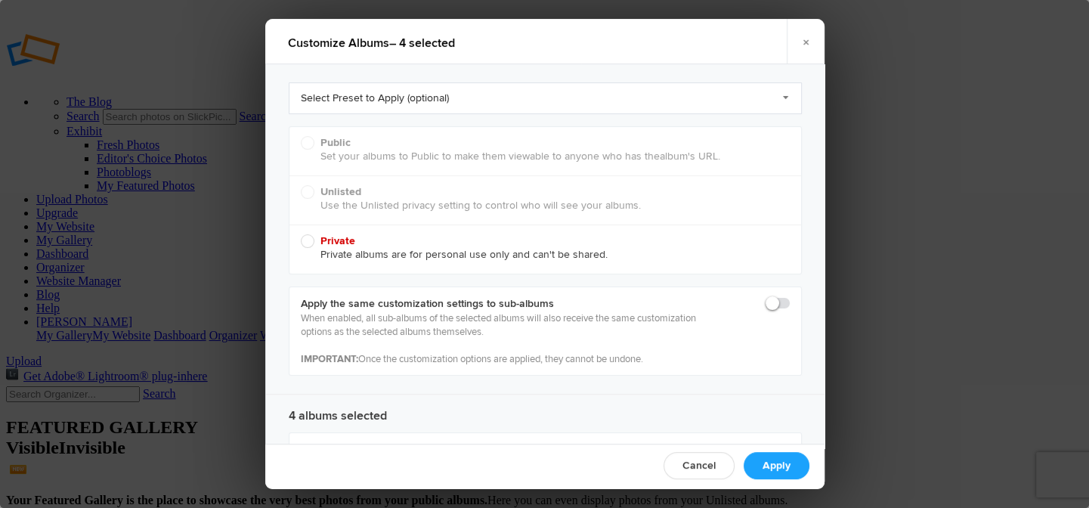
radio input "true"
click at [772, 96] on link "Select Preset to Apply (optional)" at bounding box center [545, 98] width 513 height 32
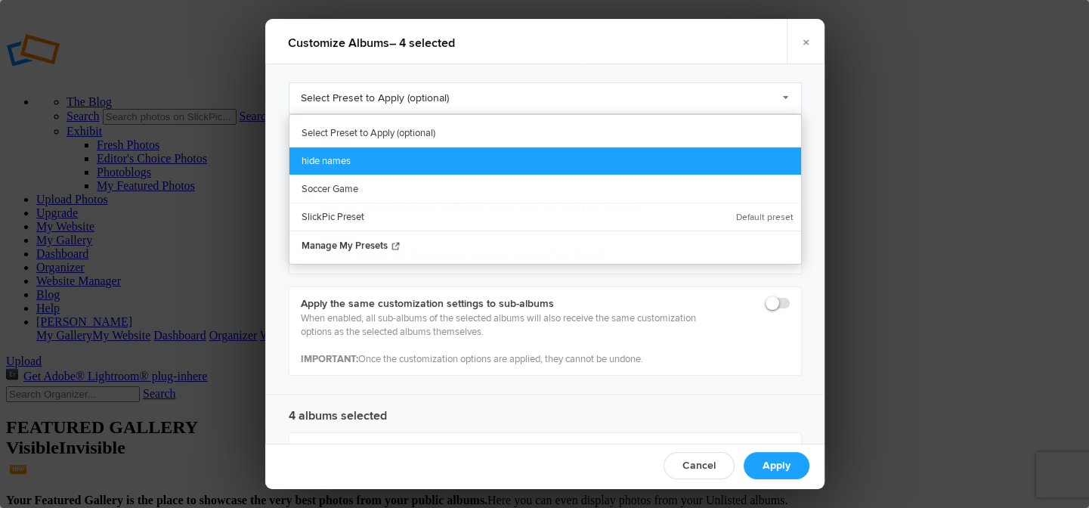
click at [305, 156] on link "hide names" at bounding box center [546, 161] width 512 height 28
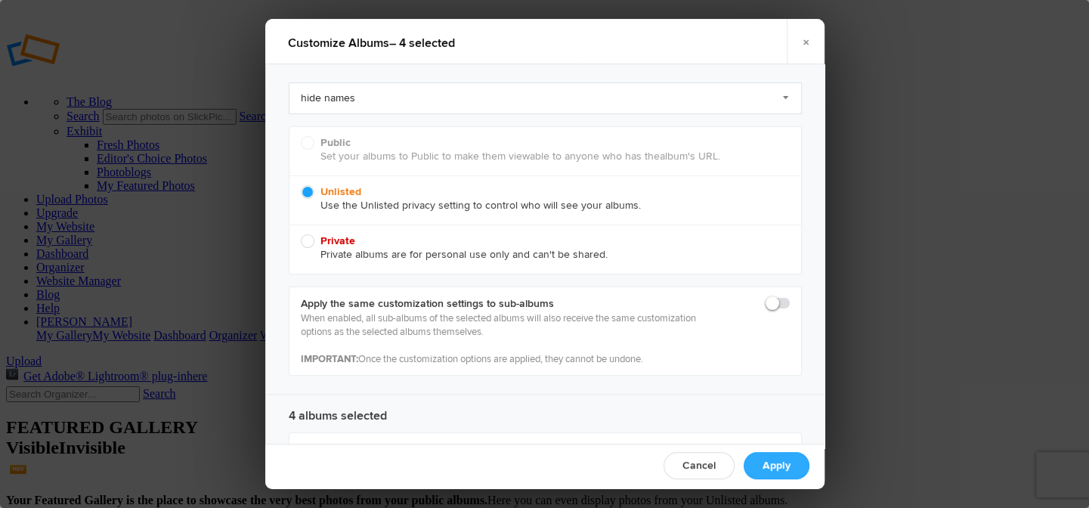
click at [783, 456] on link "Apply" at bounding box center [777, 465] width 66 height 27
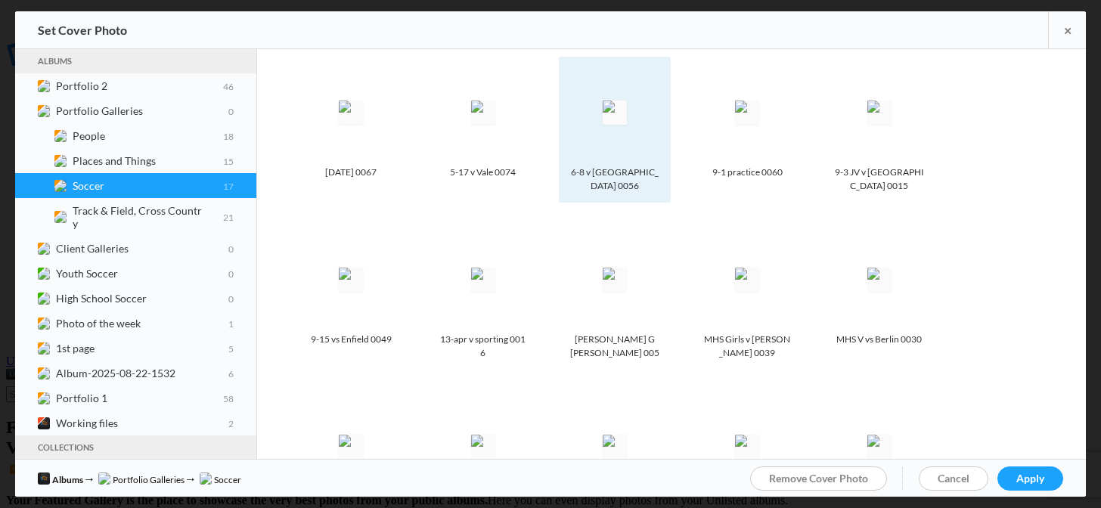
click at [605, 108] on img at bounding box center [614, 113] width 24 height 24
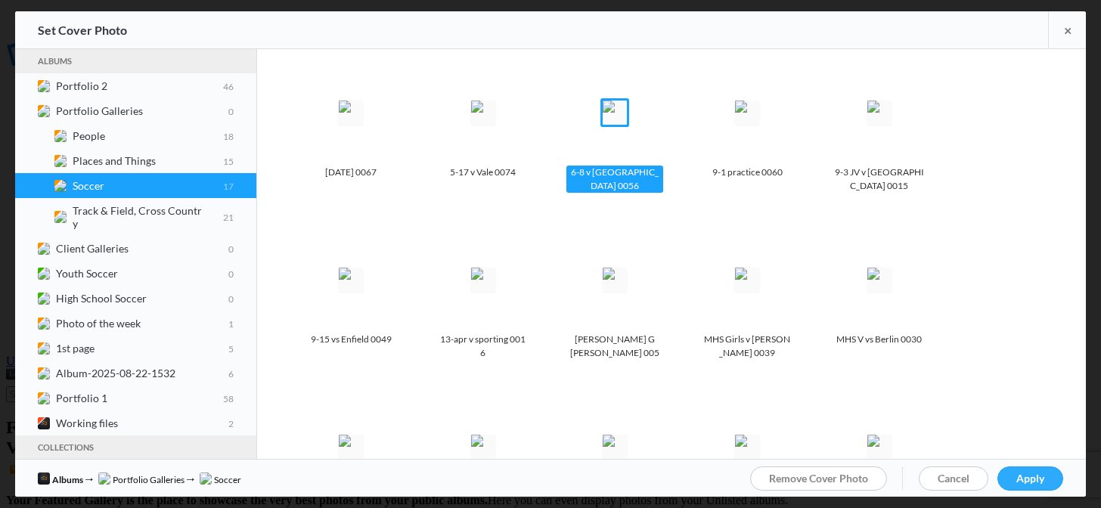
click at [1026, 479] on span "Apply" at bounding box center [1030, 478] width 28 height 13
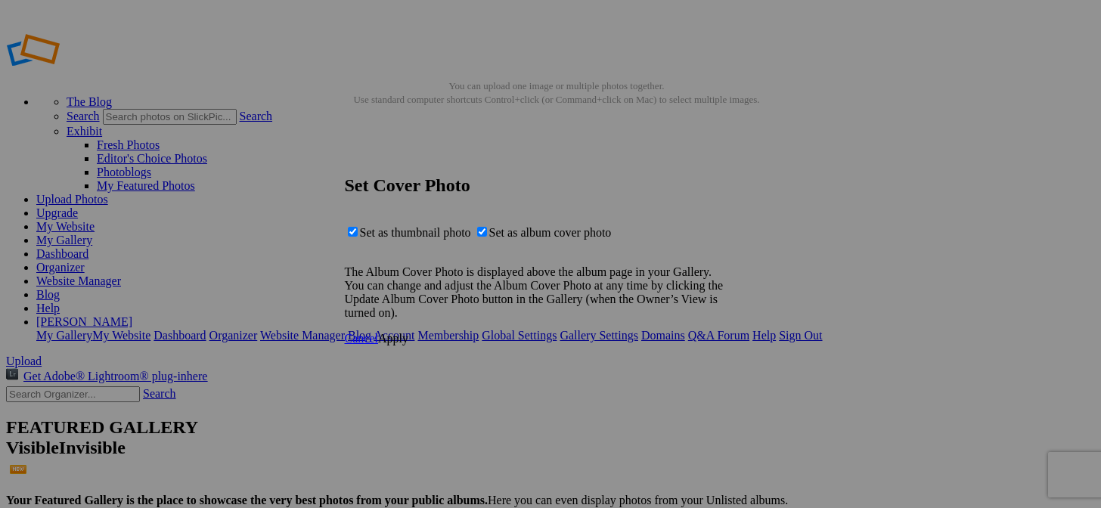
click at [408, 345] on span "Apply" at bounding box center [393, 338] width 30 height 13
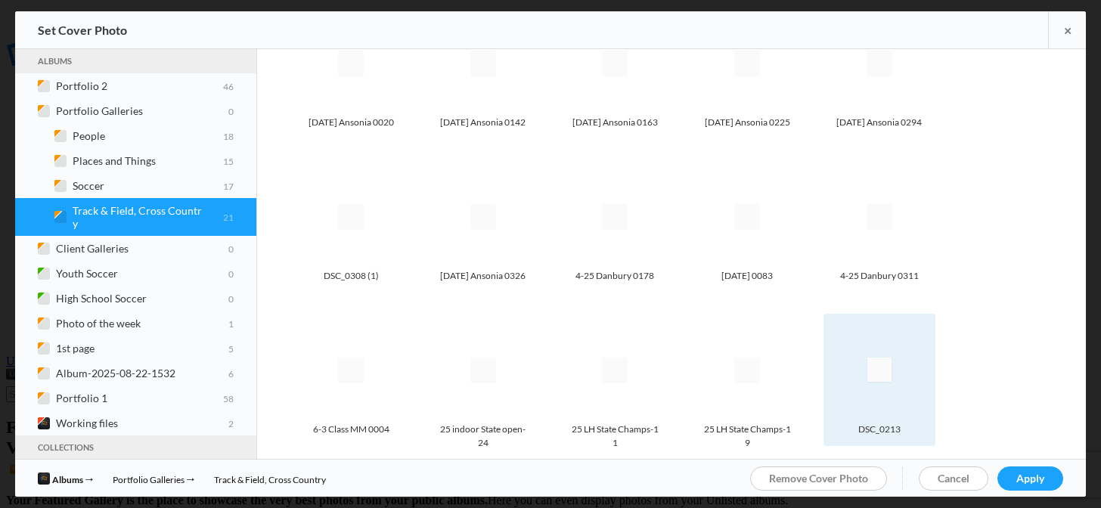
scroll to position [76, 0]
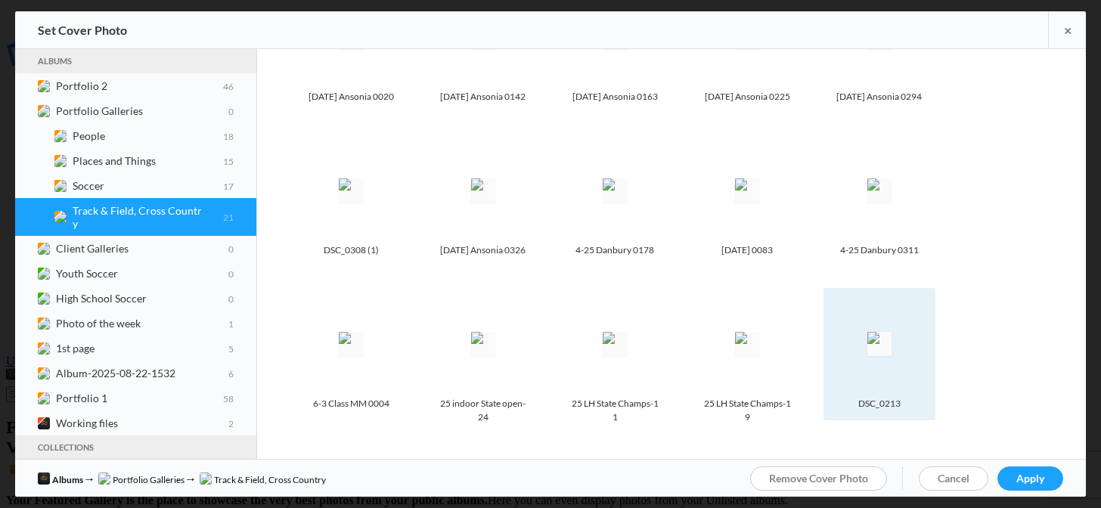
click at [871, 332] on img at bounding box center [879, 344] width 24 height 24
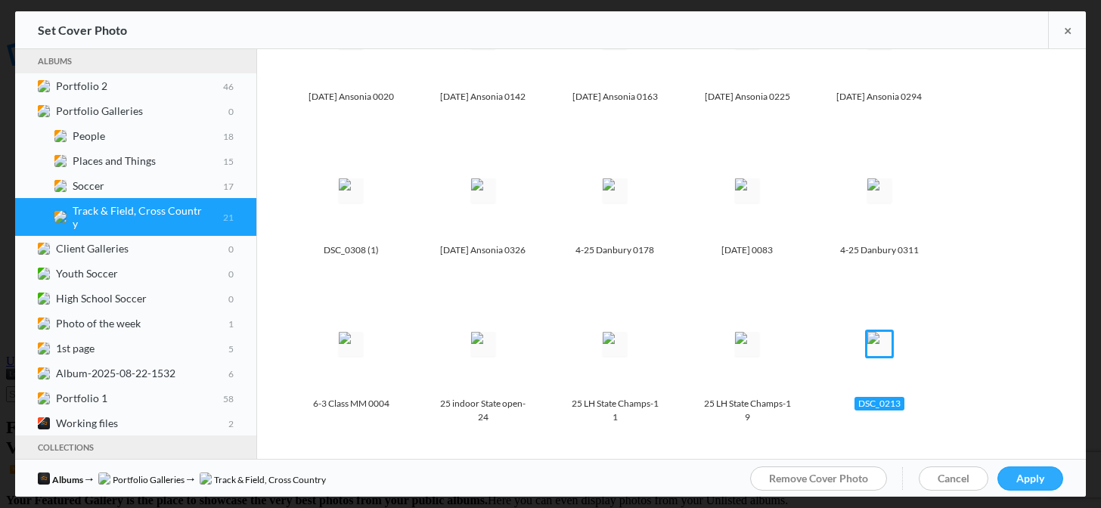
click at [1027, 474] on span "Apply" at bounding box center [1030, 478] width 28 height 13
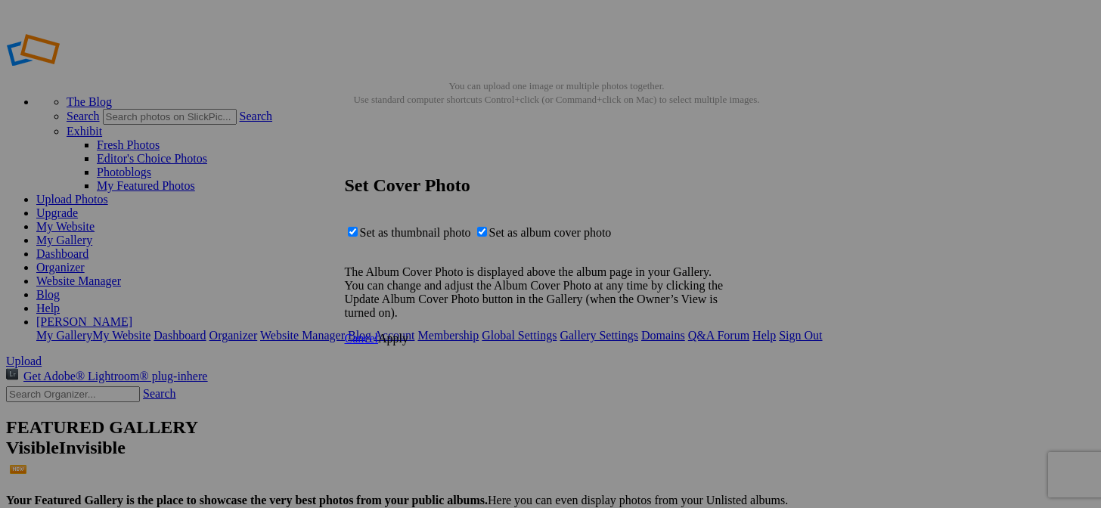
click at [408, 345] on span "Apply" at bounding box center [393, 338] width 30 height 13
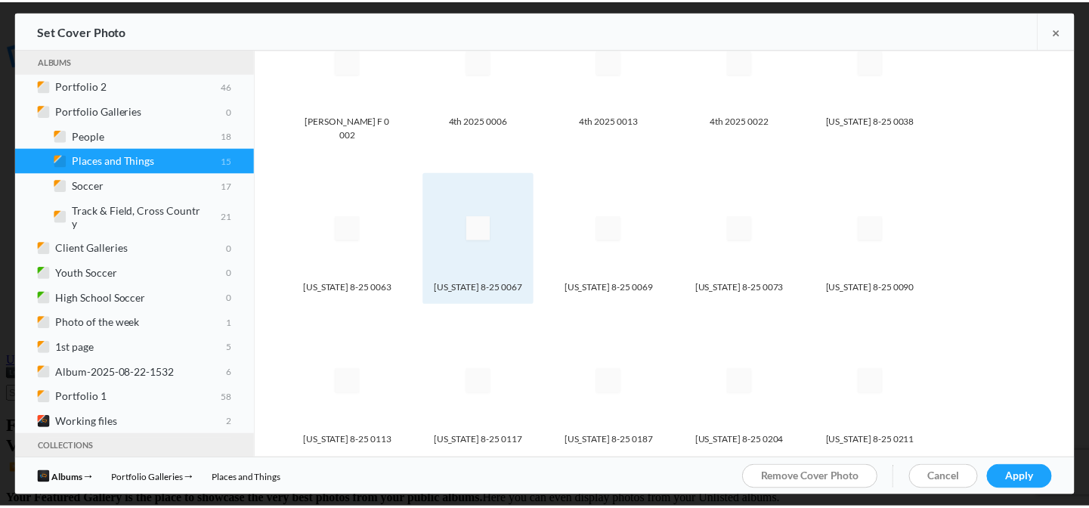
scroll to position [0, 0]
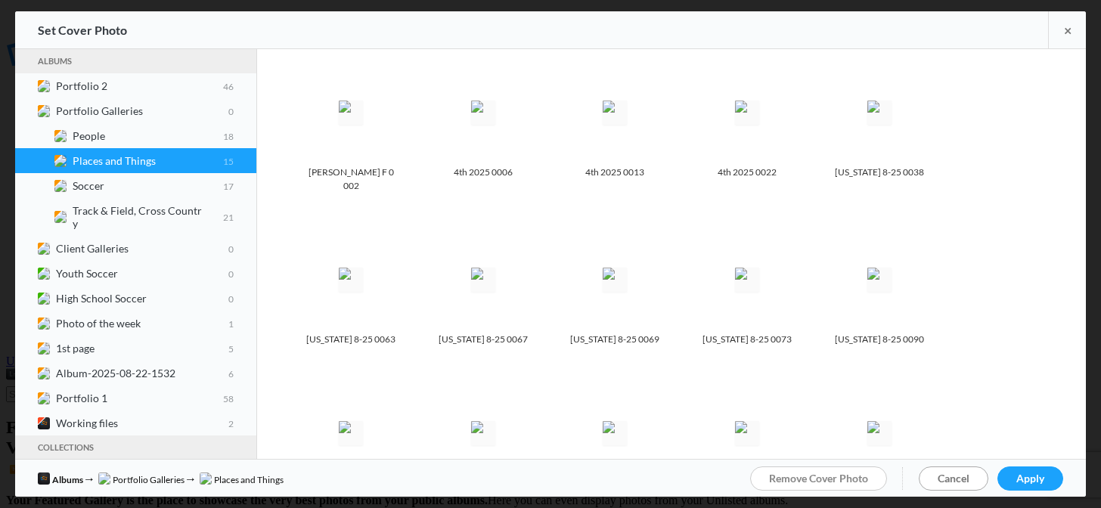
click at [967, 485] on link "Cancel" at bounding box center [953, 478] width 70 height 24
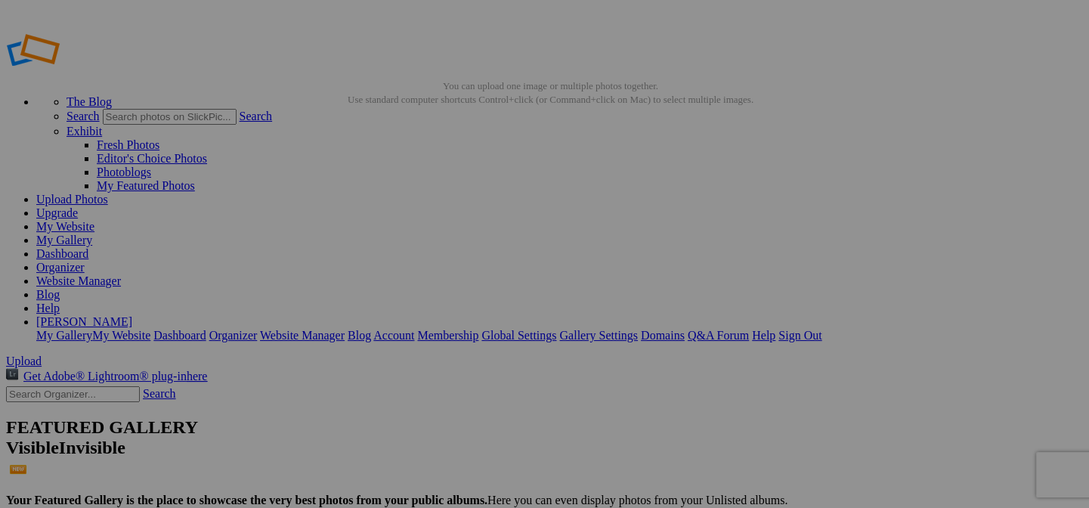
click at [94, 220] on link "My Website" at bounding box center [65, 226] width 58 height 13
